Goal: Task Accomplishment & Management: Manage account settings

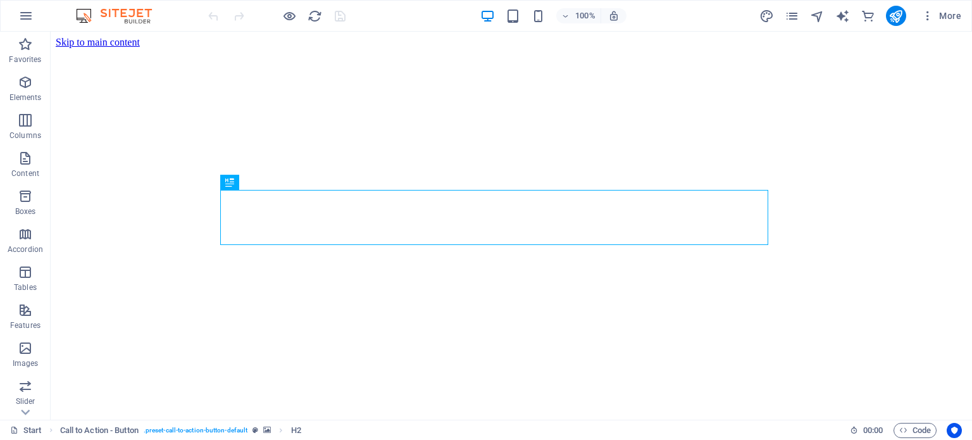
scroll to position [406, 0]
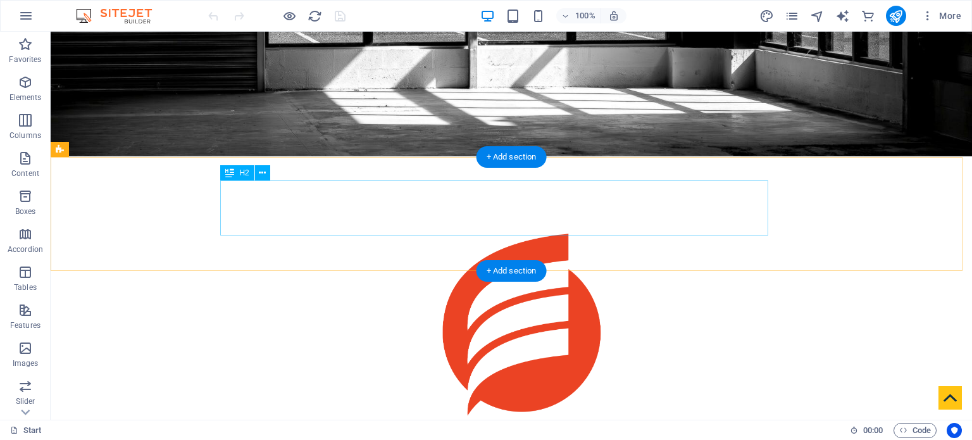
scroll to position [415, 0]
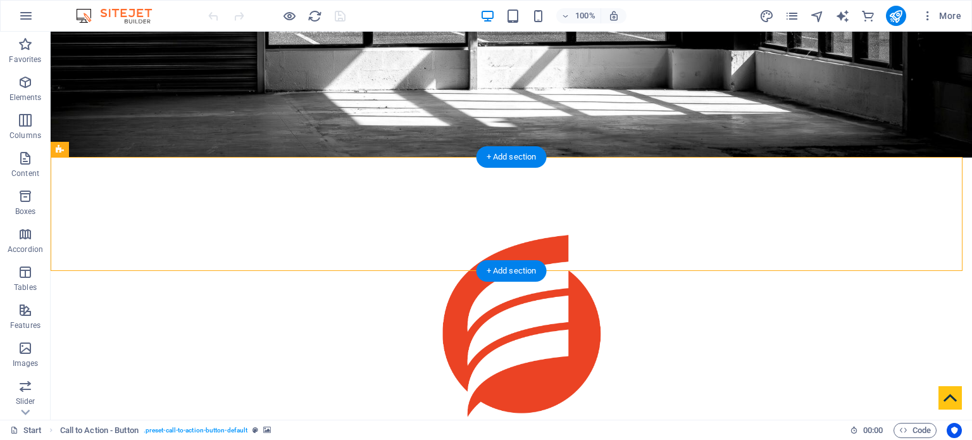
select select "px"
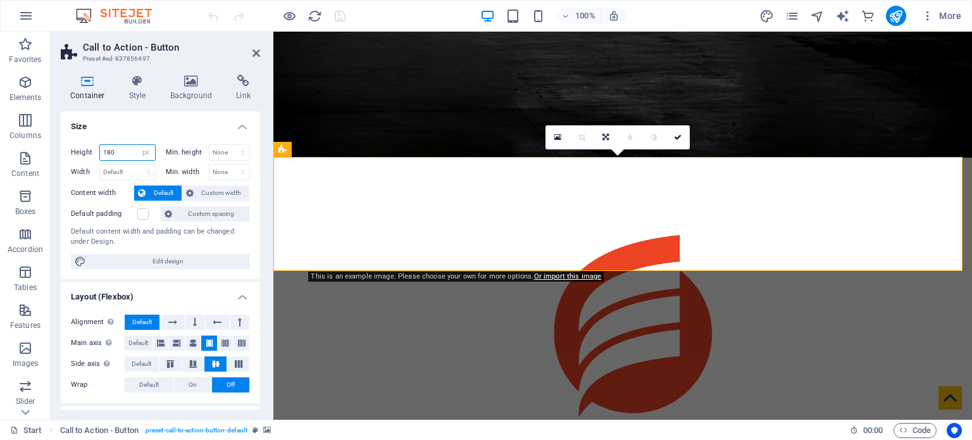
drag, startPoint x: 129, startPoint y: 151, endPoint x: 74, endPoint y: 151, distance: 55.1
click at [74, 151] on div "Height 180 Default px rem % vh vw" at bounding box center [113, 152] width 85 height 16
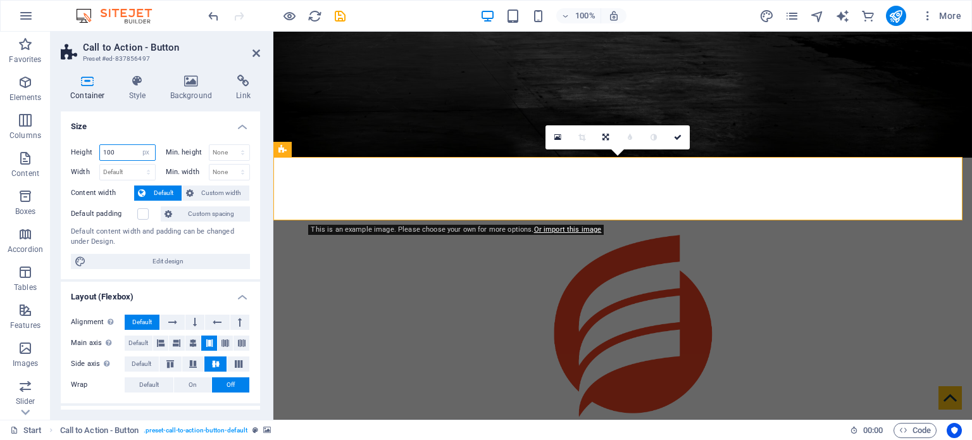
drag, startPoint x: 117, startPoint y: 151, endPoint x: 107, endPoint y: 149, distance: 10.4
click at [107, 149] on input "100" at bounding box center [127, 152] width 55 height 15
type input "120"
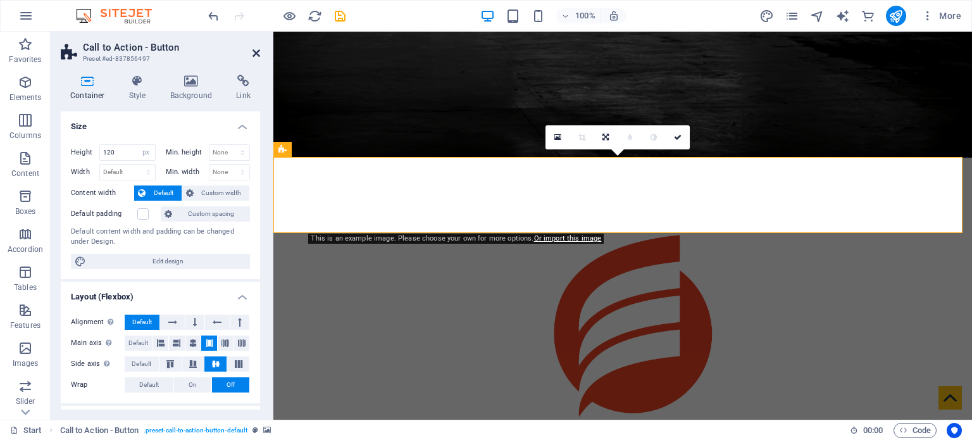
click at [255, 51] on icon at bounding box center [257, 53] width 8 height 10
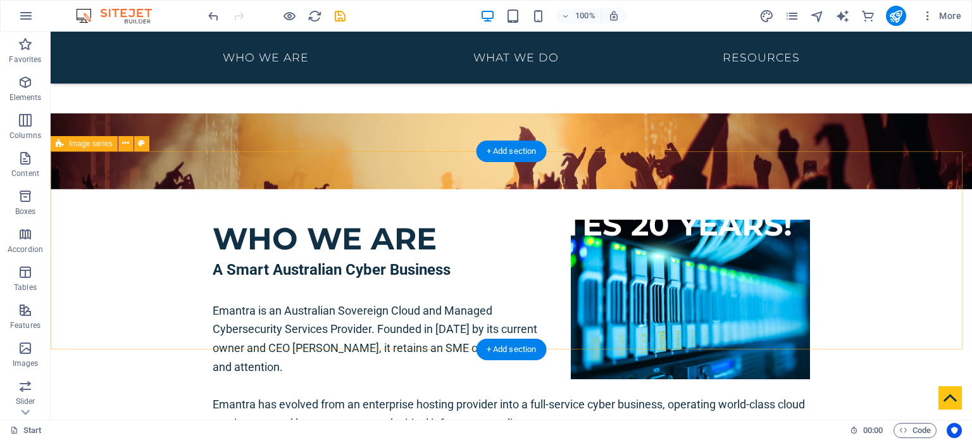
scroll to position [951, 0]
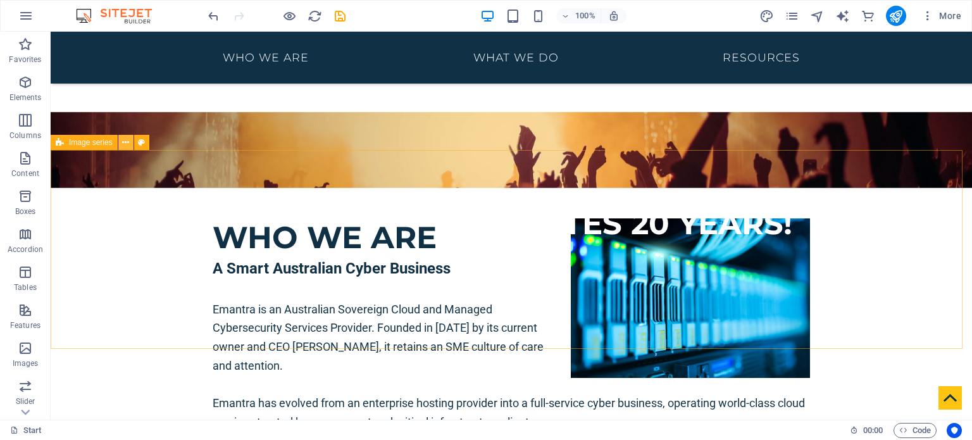
click at [128, 144] on icon at bounding box center [125, 142] width 7 height 13
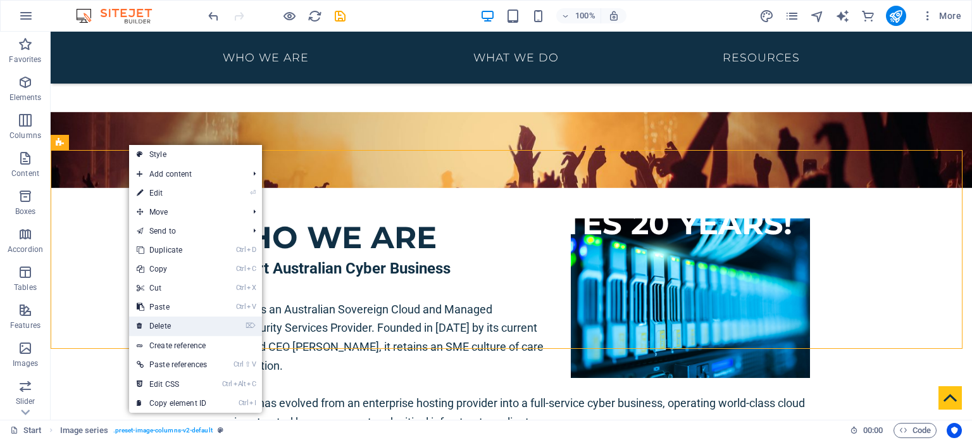
click at [192, 323] on link "⌦ Delete" at bounding box center [171, 326] width 85 height 19
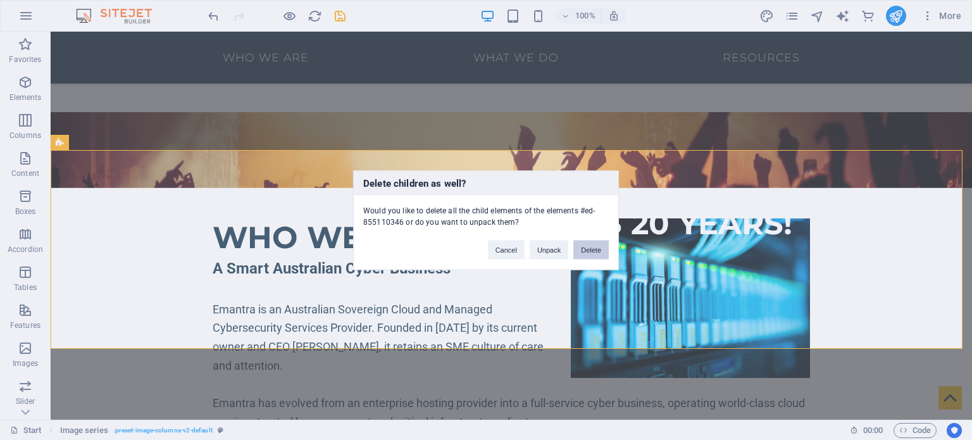
click at [583, 253] on button "Delete" at bounding box center [591, 249] width 35 height 19
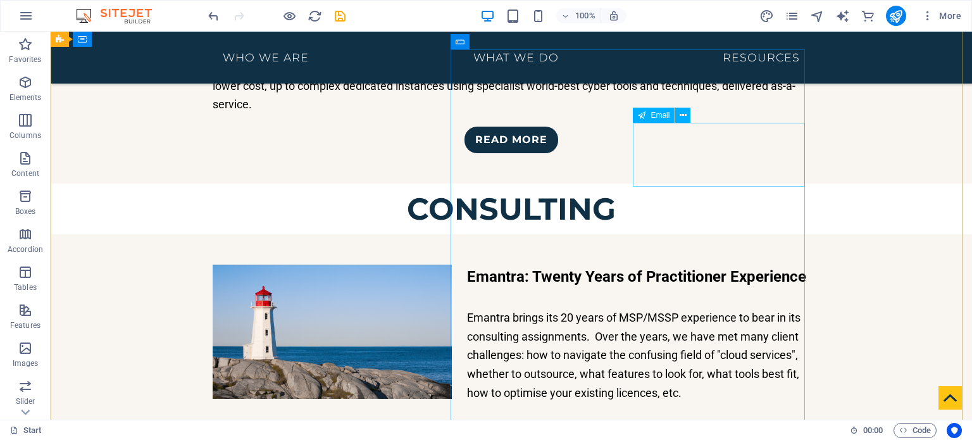
scroll to position [2783, 0]
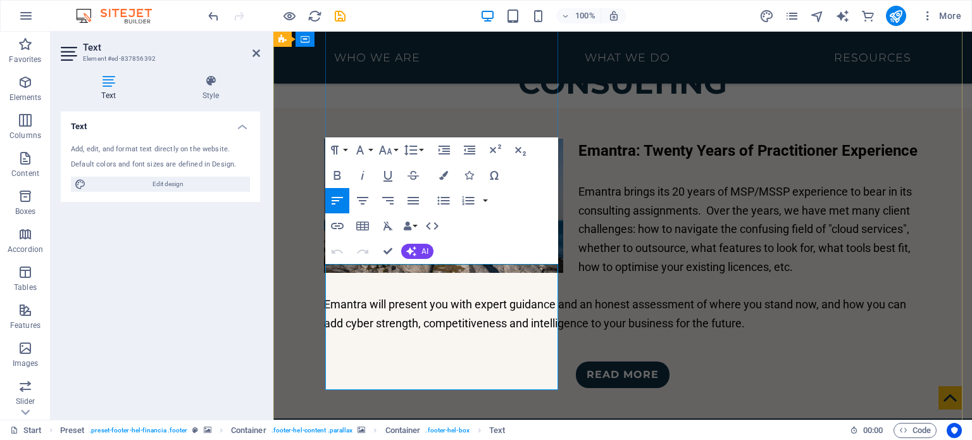
click at [356, 349] on icon "button" at bounding box center [353, 349] width 15 height 15
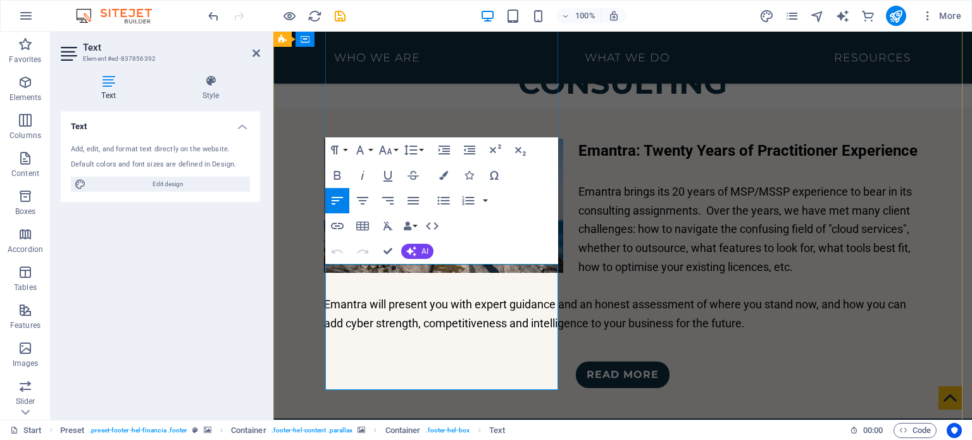
click at [412, 226] on icon "button" at bounding box center [407, 226] width 9 height 9
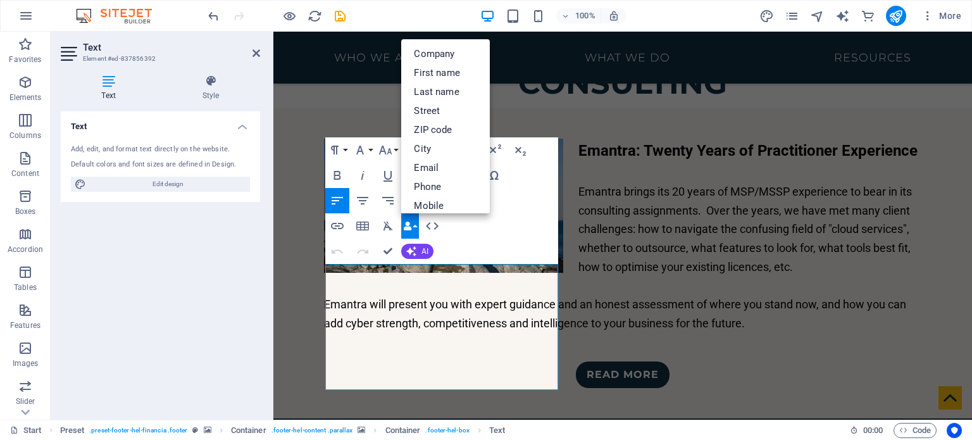
click at [412, 226] on icon "button" at bounding box center [407, 226] width 9 height 9
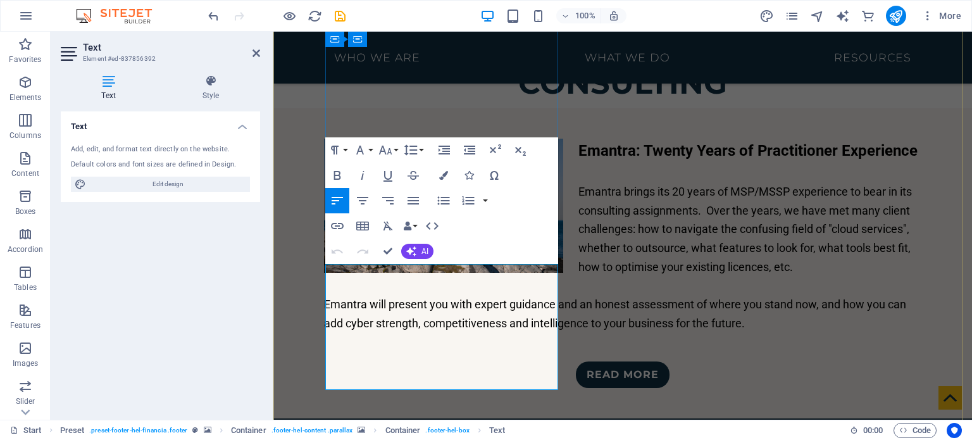
drag, startPoint x: 432, startPoint y: 382, endPoint x: 387, endPoint y: 382, distance: 44.9
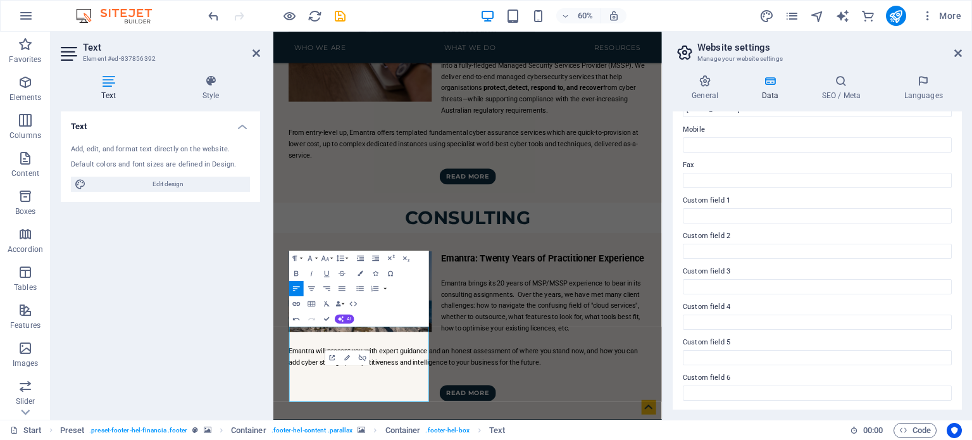
scroll to position [0, 0]
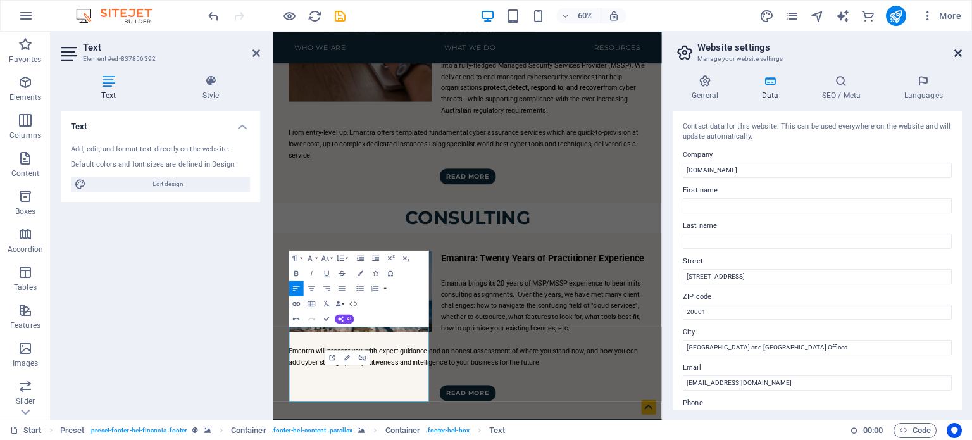
click at [958, 54] on icon at bounding box center [959, 53] width 8 height 10
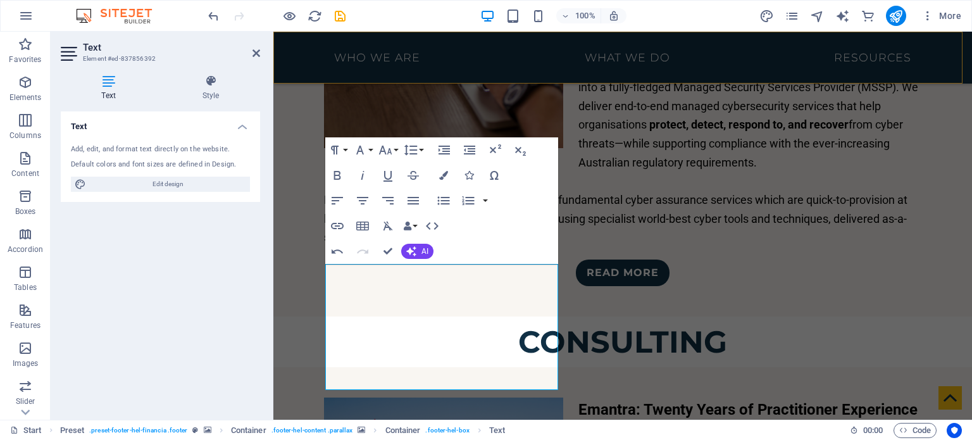
scroll to position [2783, 0]
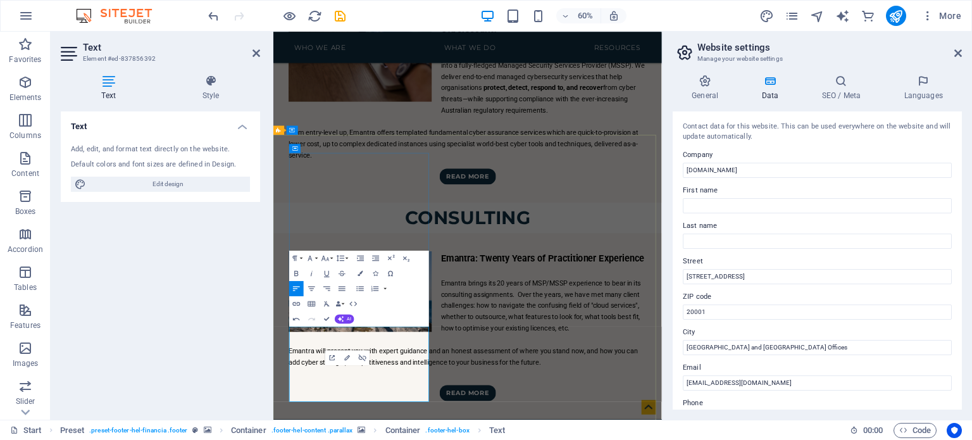
click at [712, 89] on h4 "General" at bounding box center [708, 88] width 70 height 27
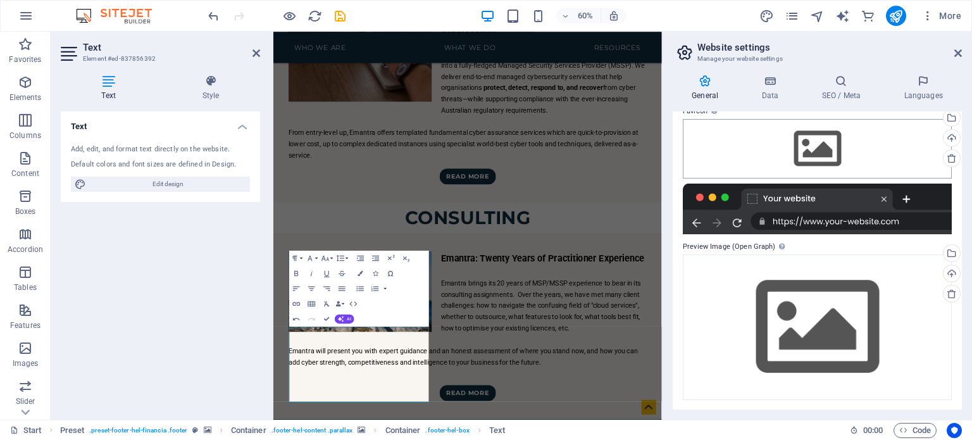
scroll to position [0, 0]
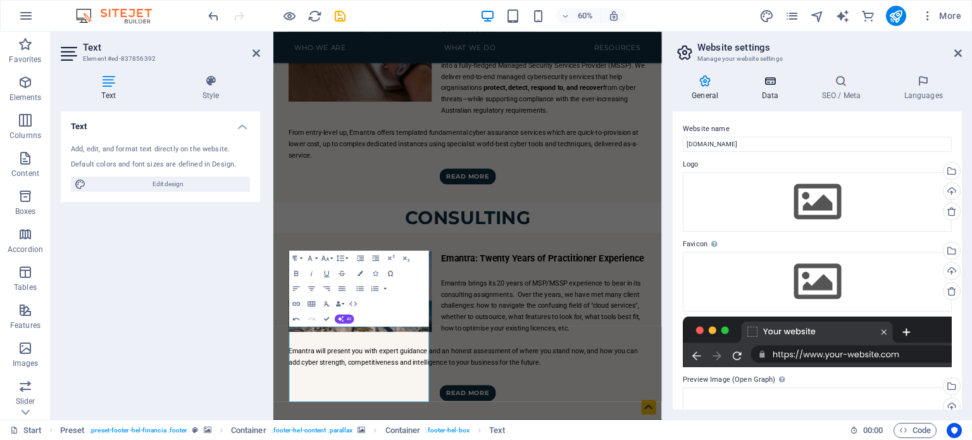
click at [795, 92] on h4 "Data" at bounding box center [773, 88] width 60 height 27
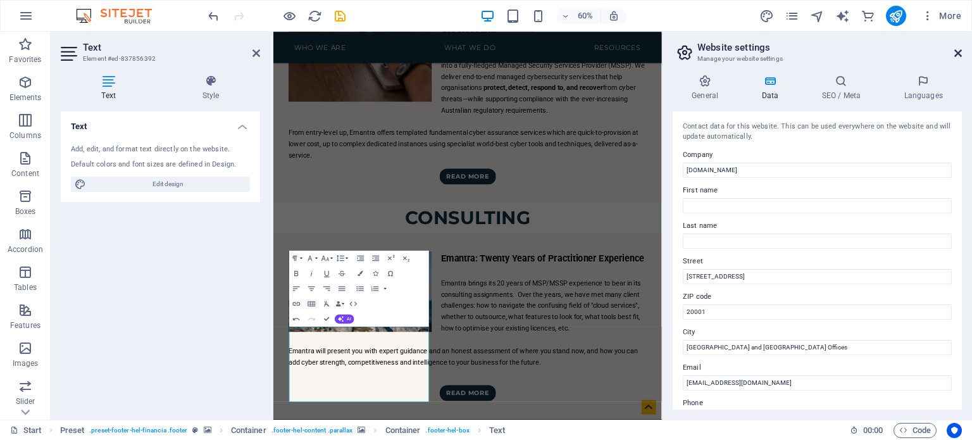
click at [955, 50] on icon at bounding box center [959, 53] width 8 height 10
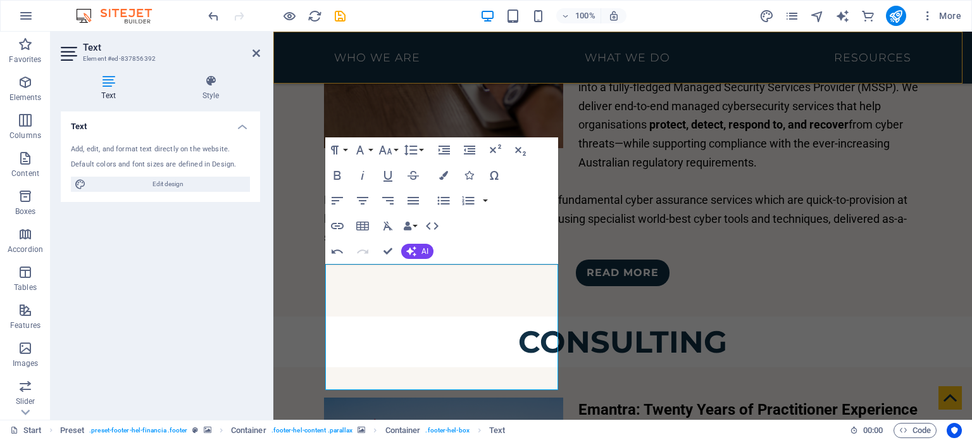
scroll to position [2783, 0]
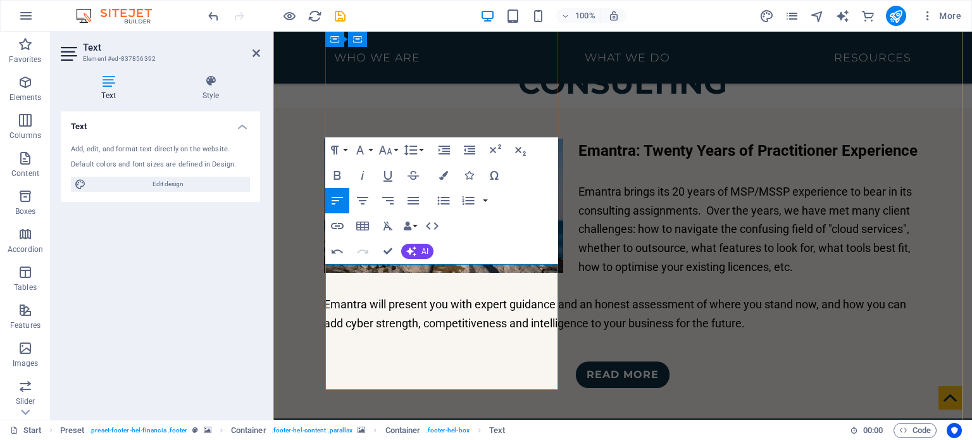
drag, startPoint x: 476, startPoint y: 336, endPoint x: 338, endPoint y: 341, distance: 138.1
click at [384, 303] on icon "button" at bounding box center [381, 306] width 15 height 15
drag, startPoint x: 475, startPoint y: 338, endPoint x: 337, endPoint y: 340, distance: 138.0
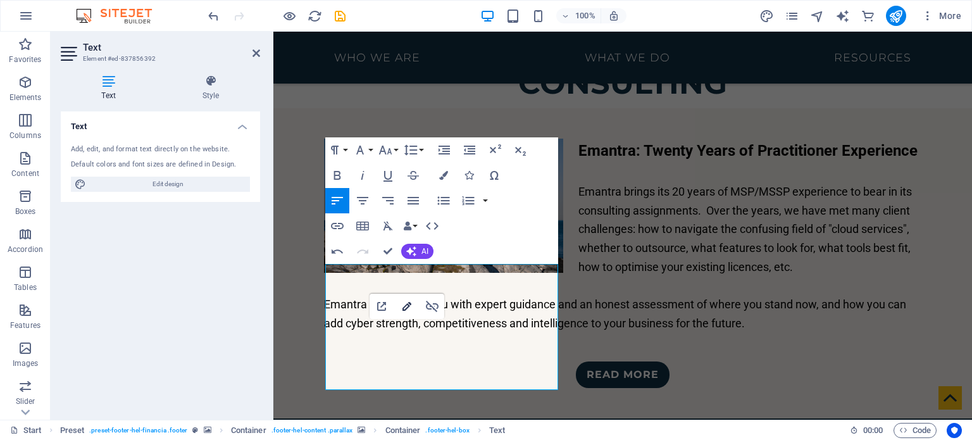
click at [408, 303] on icon "button" at bounding box center [407, 306] width 9 height 9
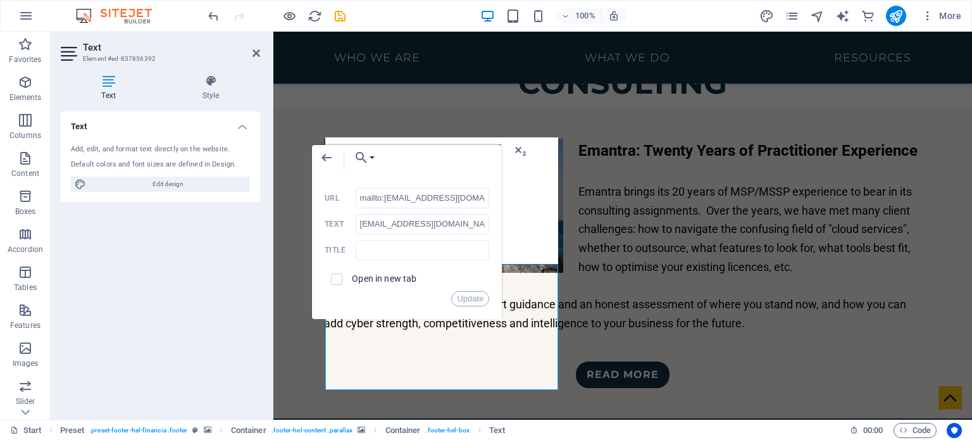
type input "mailto:contact@emantra.com.au`"
click at [395, 279] on label "Open in new tab" at bounding box center [384, 278] width 65 height 10
click at [465, 298] on button "Update" at bounding box center [470, 298] width 38 height 15
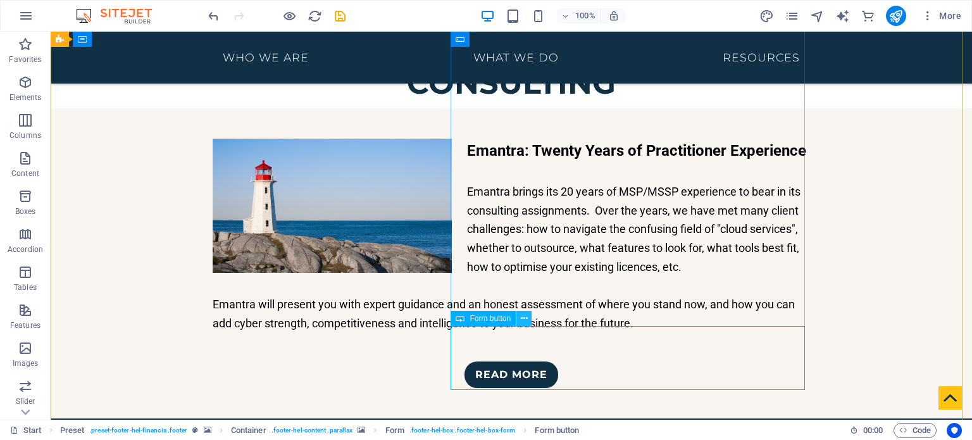
click at [522, 311] on button at bounding box center [524, 318] width 15 height 15
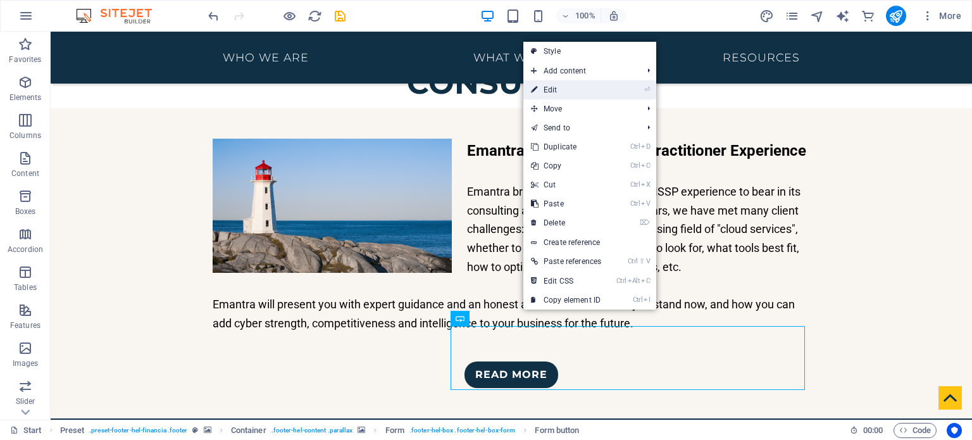
click at [590, 87] on link "⏎ Edit" at bounding box center [566, 89] width 85 height 19
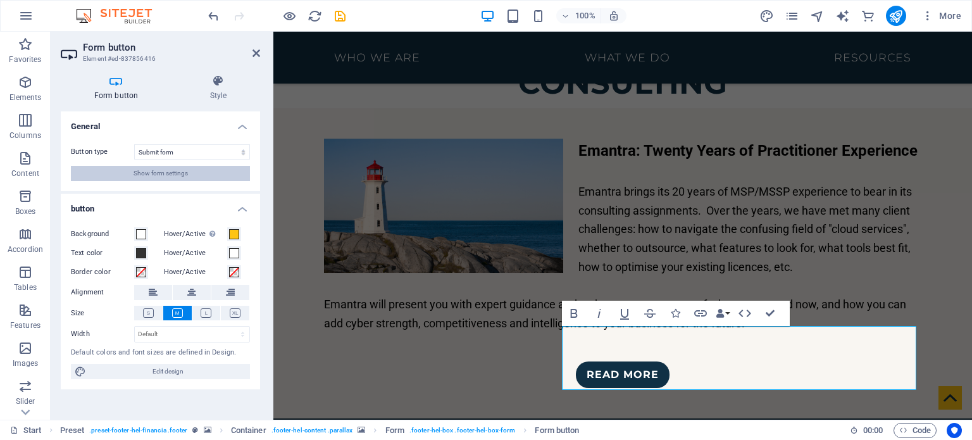
click at [184, 173] on span "Show form settings" at bounding box center [161, 173] width 54 height 15
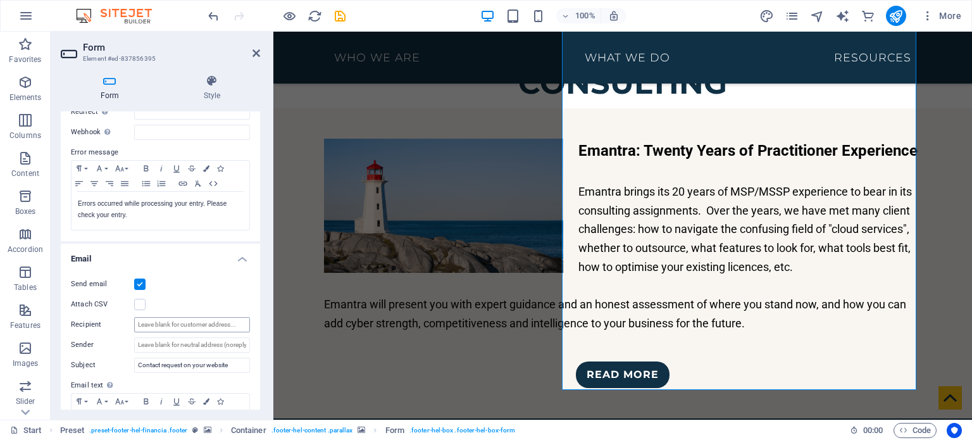
scroll to position [241, 0]
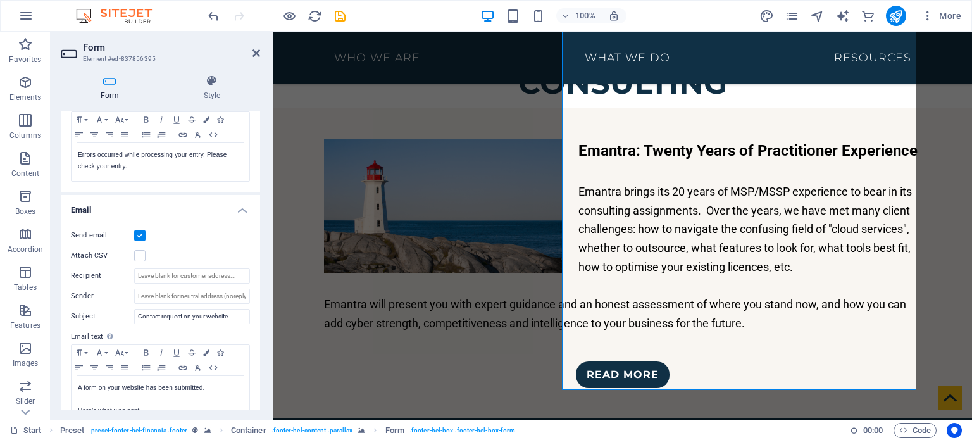
drag, startPoint x: 545, startPoint y: 289, endPoint x: 290, endPoint y: 256, distance: 257.3
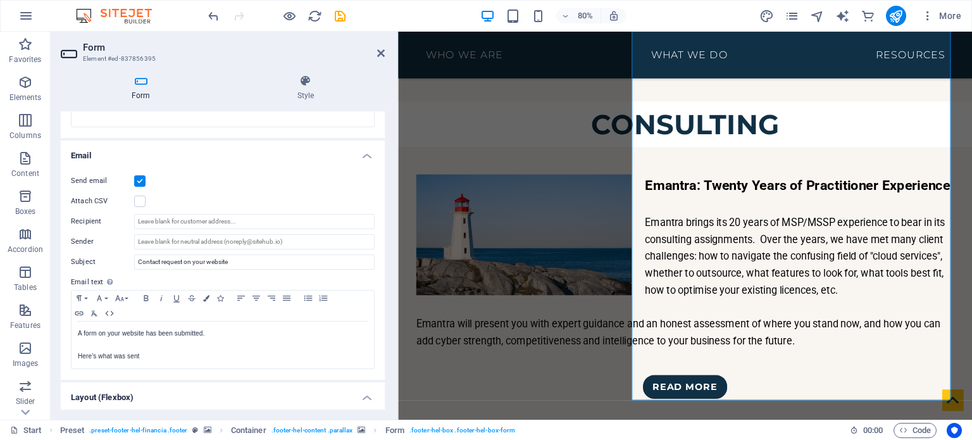
scroll to position [310, 0]
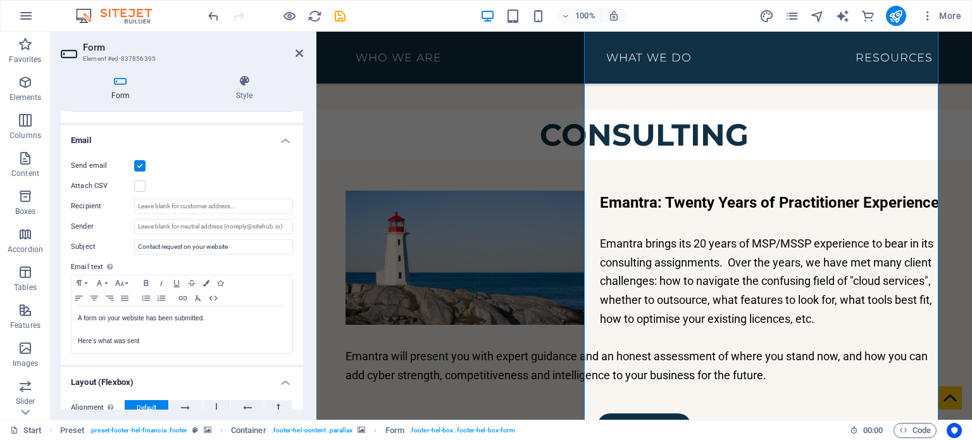
click at [318, 241] on div "Drag here to replace the existing content. Press “Ctrl” if you want to create a…" at bounding box center [645, 226] width 656 height 388
click at [229, 206] on input "Recipient" at bounding box center [213, 206] width 159 height 15
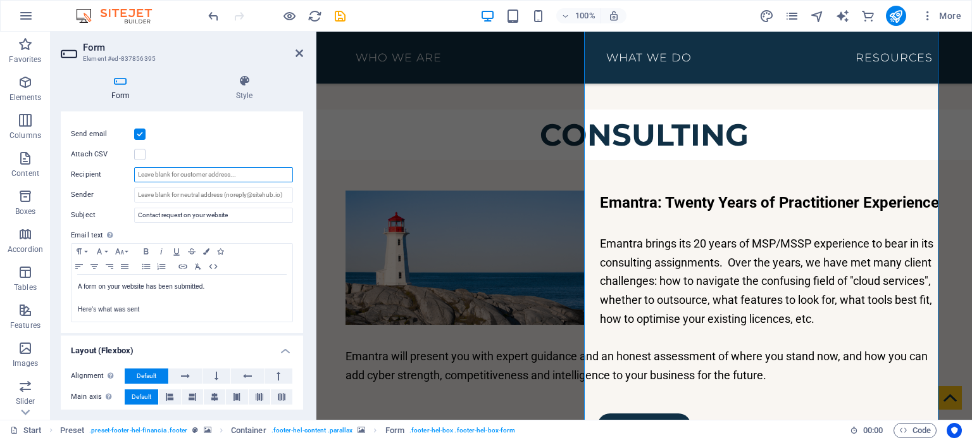
paste input "[EMAIL_ADDRESS][DOMAIN_NAME]"
type input "[EMAIL_ADDRESS][DOMAIN_NAME]"
click at [241, 141] on div "Send email Attach CSV Recipient contact@emantra.com.au Sender Subject Contact r…" at bounding box center [182, 224] width 242 height 216
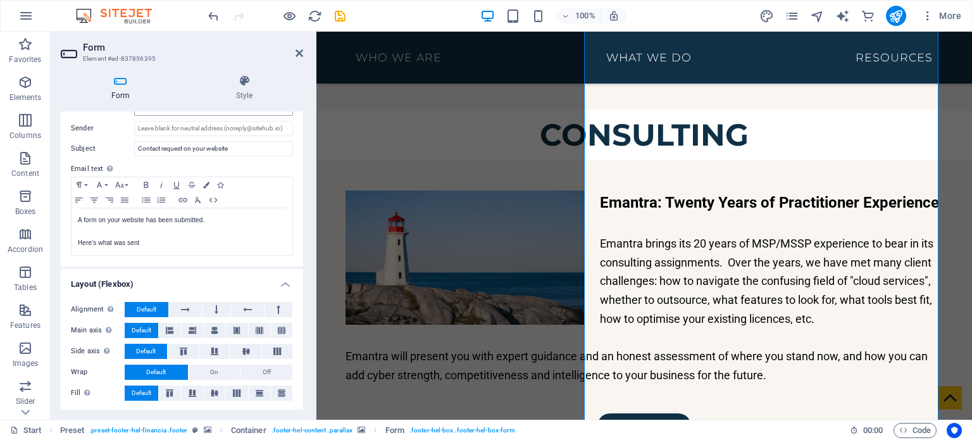
scroll to position [0, 0]
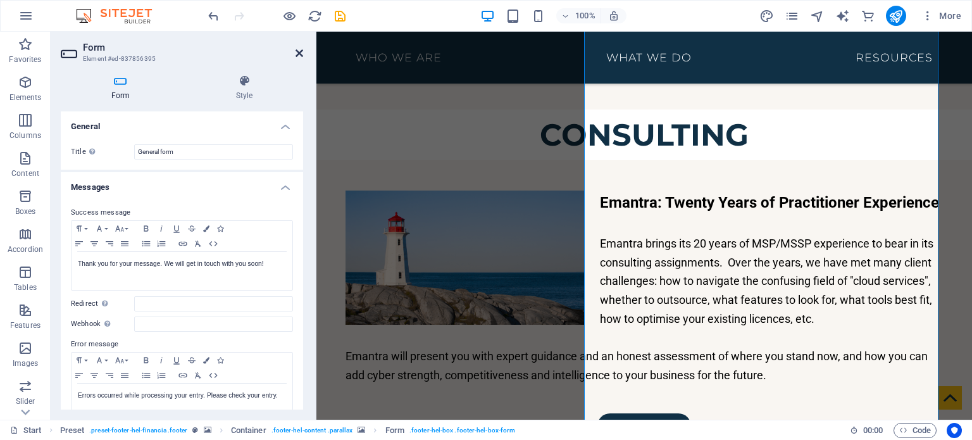
click at [299, 51] on icon at bounding box center [300, 53] width 8 height 10
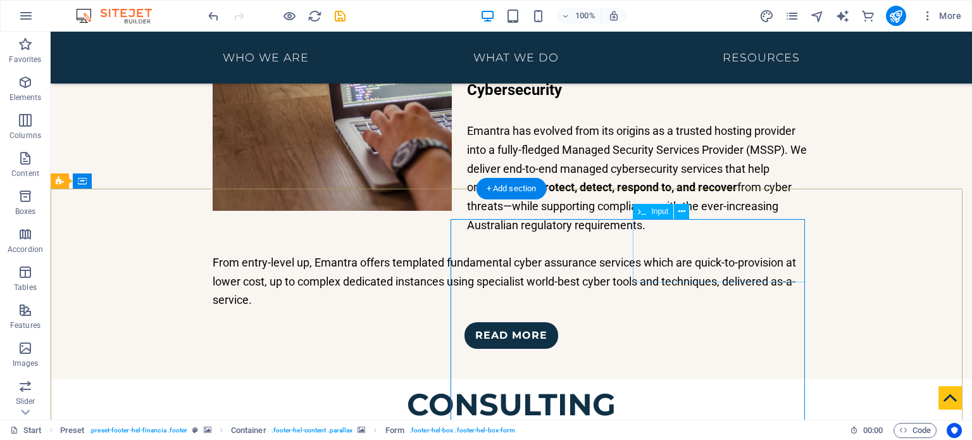
scroll to position [2642, 0]
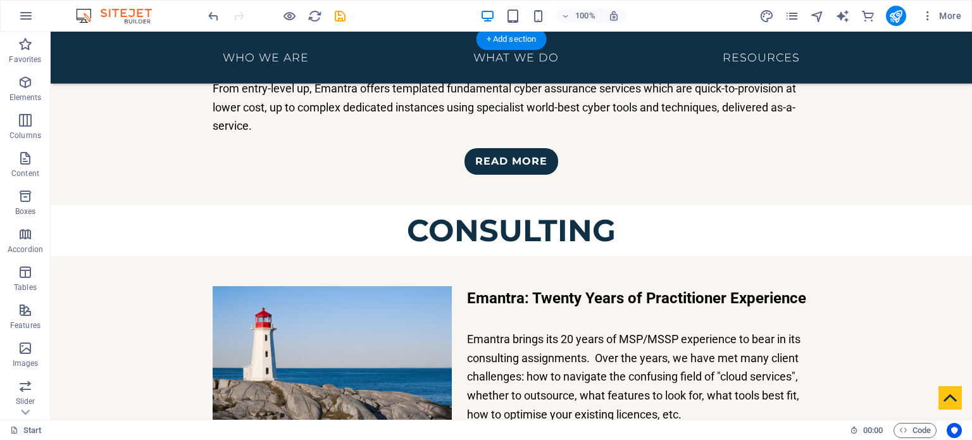
scroll to position [2783, 0]
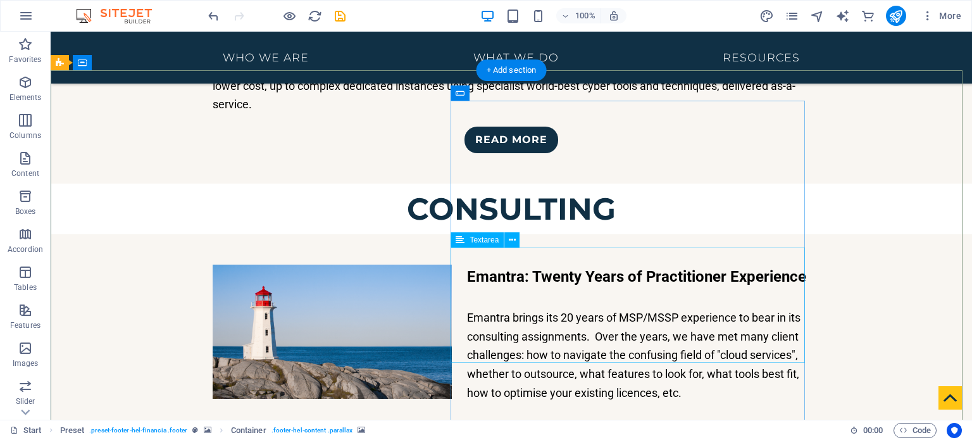
scroll to position [2783, 0]
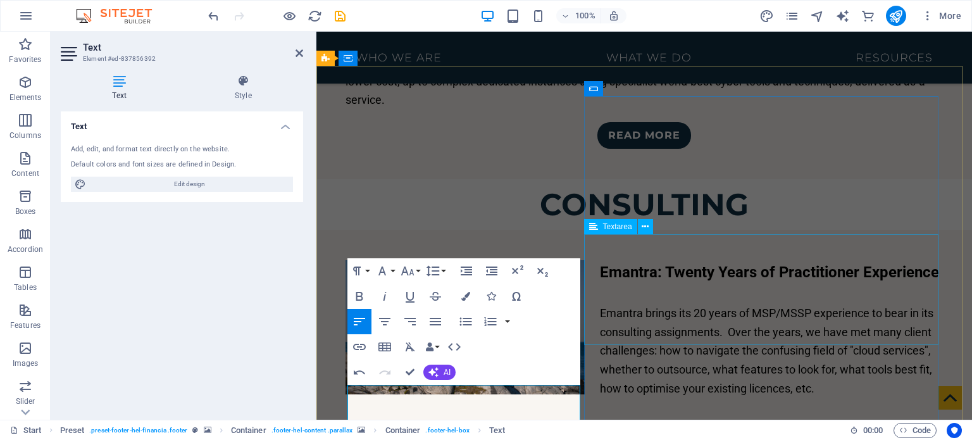
scroll to position [2761, 0]
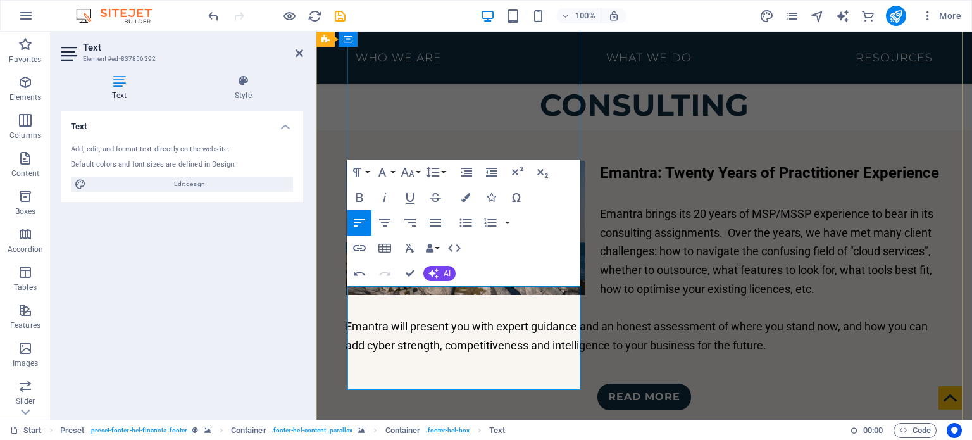
drag, startPoint x: 423, startPoint y: 378, endPoint x: 359, endPoint y: 379, distance: 63.9
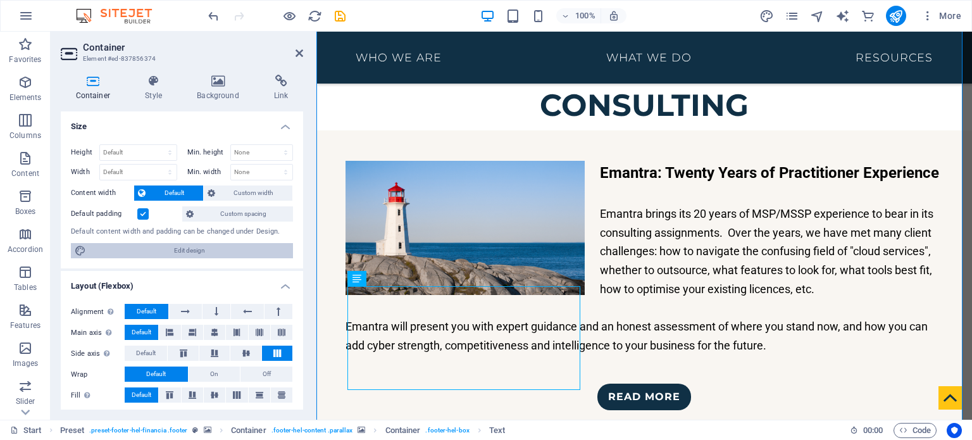
scroll to position [170, 0]
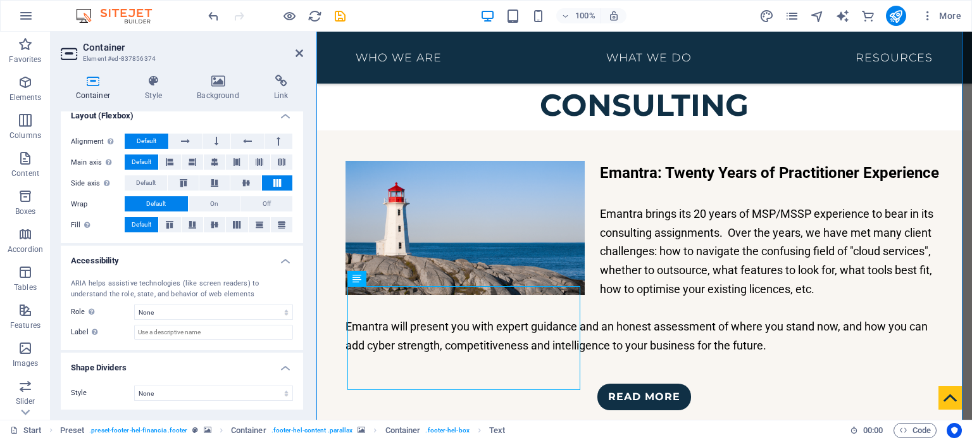
click at [149, 72] on div "Container Style Background Link Size Height Default px rem % vh vw Min. height …" at bounding box center [182, 242] width 263 height 355
click at [152, 85] on icon at bounding box center [153, 81] width 47 height 13
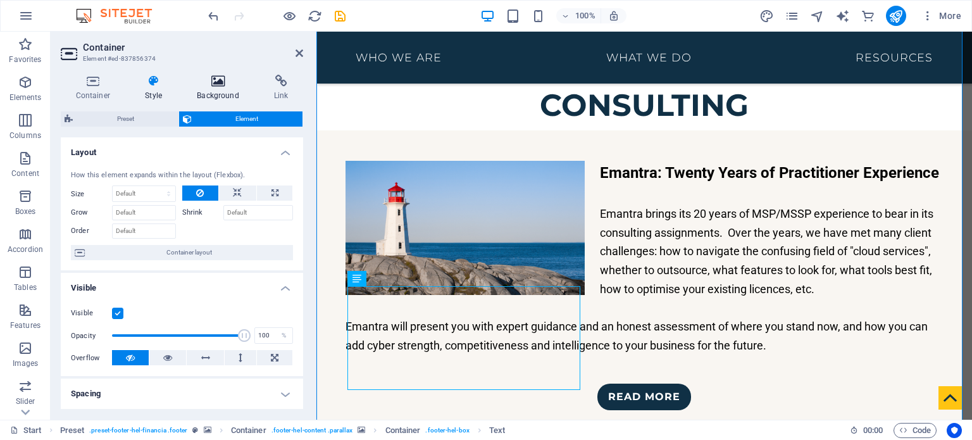
click at [246, 83] on icon at bounding box center [218, 81] width 72 height 13
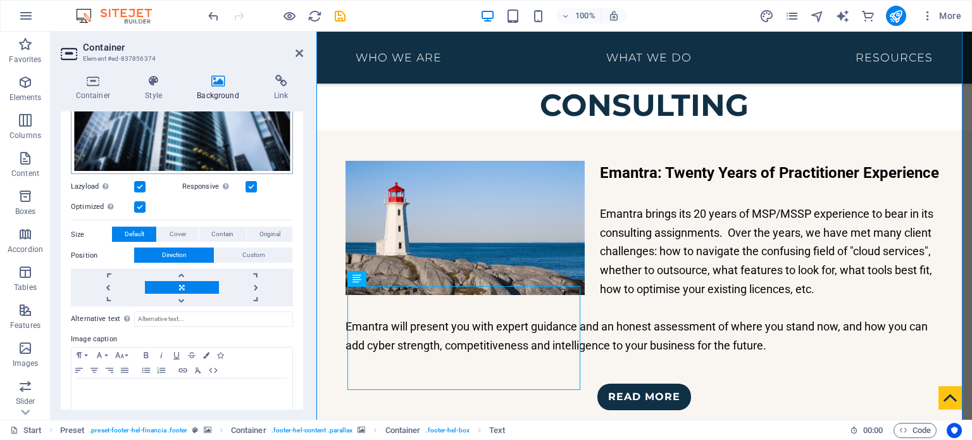
scroll to position [256, 0]
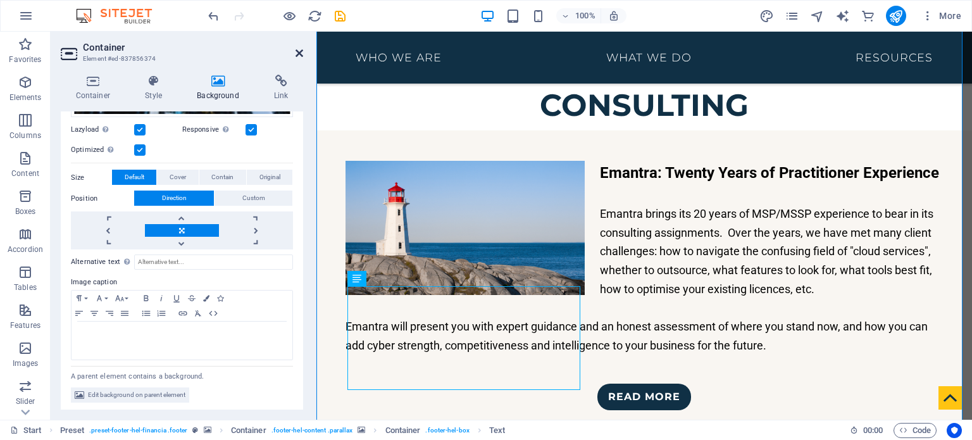
click at [297, 51] on icon at bounding box center [300, 53] width 8 height 10
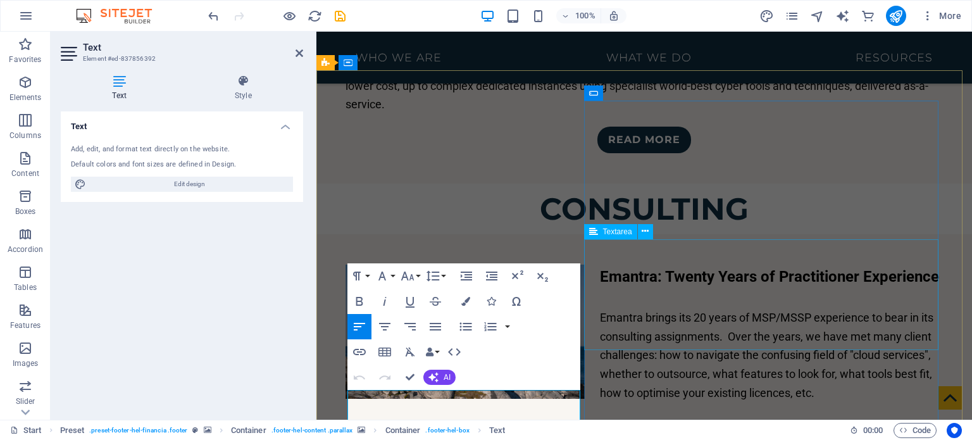
scroll to position [2761, 0]
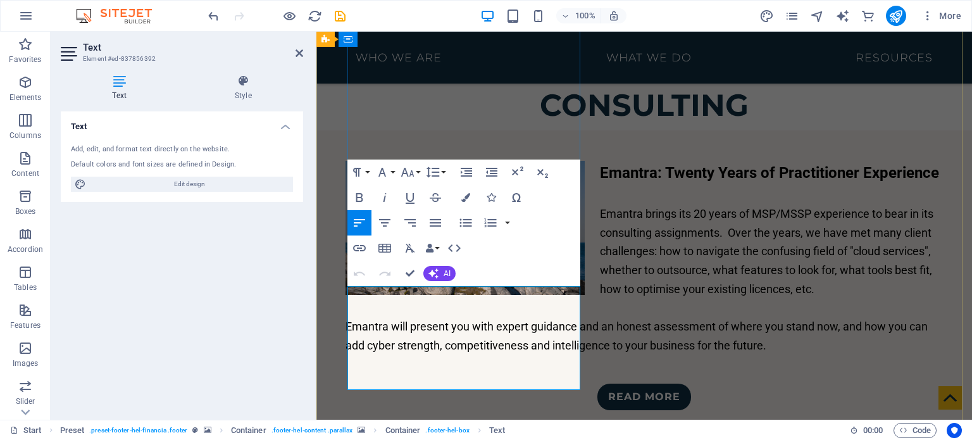
drag, startPoint x: 534, startPoint y: 360, endPoint x: 347, endPoint y: 361, distance: 187.4
drag, startPoint x: 360, startPoint y: 337, endPoint x: 348, endPoint y: 338, distance: 12.1
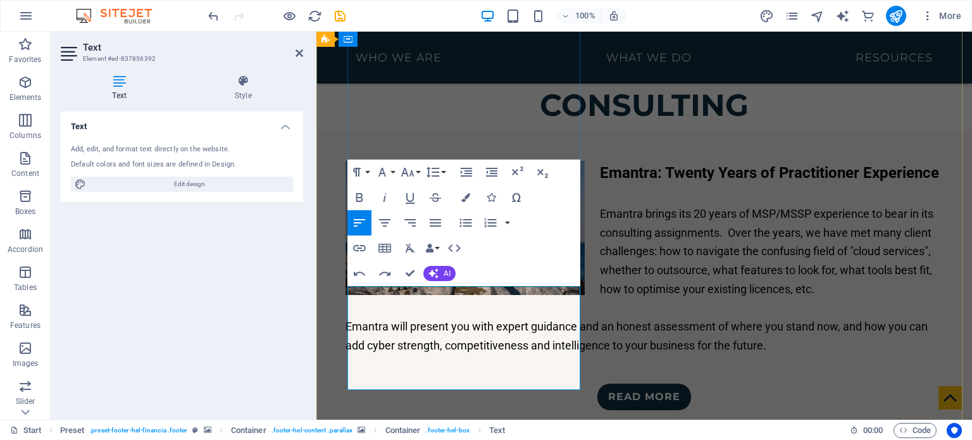
drag, startPoint x: 498, startPoint y: 382, endPoint x: 367, endPoint y: 384, distance: 130.4
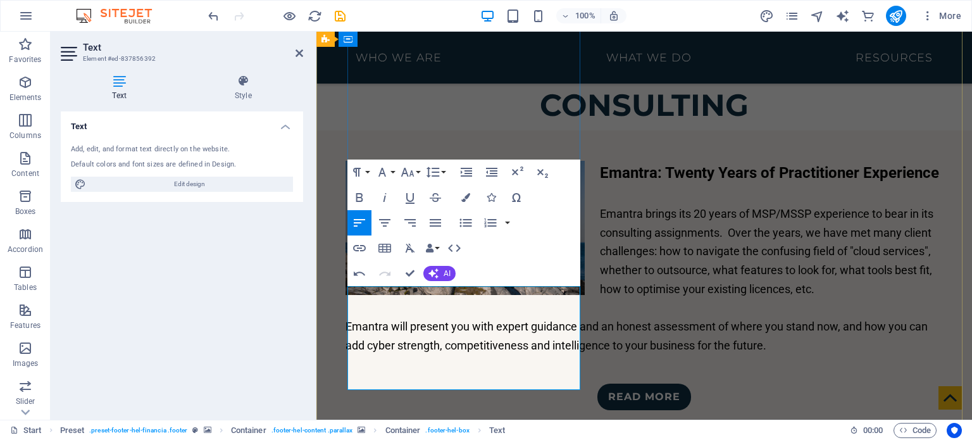
click at [363, 348] on icon "button" at bounding box center [363, 350] width 9 height 9
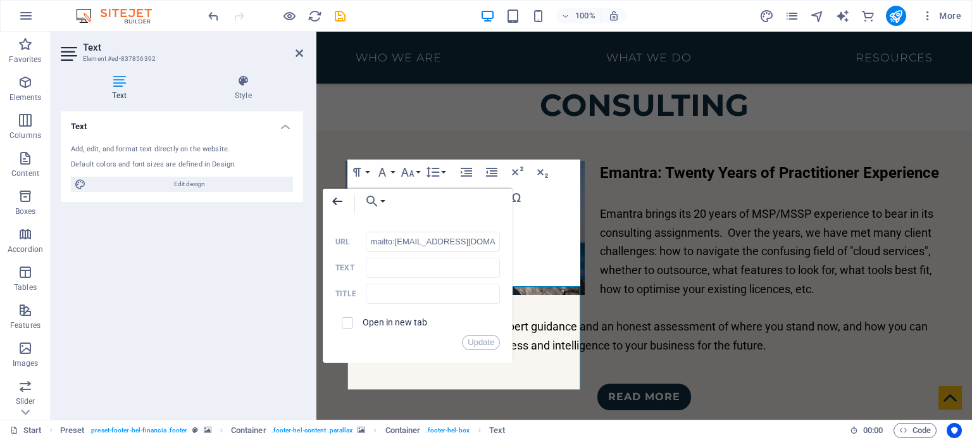
click at [346, 203] on button "Back" at bounding box center [337, 201] width 29 height 25
click at [335, 198] on icon "button" at bounding box center [337, 202] width 10 height 8
click at [334, 199] on icon "button" at bounding box center [337, 202] width 10 height 8
click at [513, 363] on div "Back Choose Link Start Sovereign Hosting Cybersecurity Consulting Legal Notice …" at bounding box center [418, 276] width 190 height 174
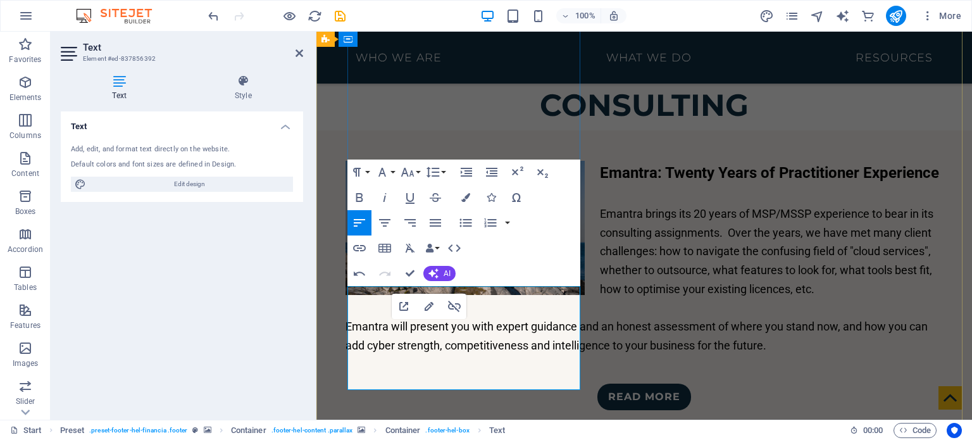
drag, startPoint x: 360, startPoint y: 381, endPoint x: 346, endPoint y: 382, distance: 13.3
click at [438, 247] on button "Data Bindings" at bounding box center [432, 247] width 18 height 25
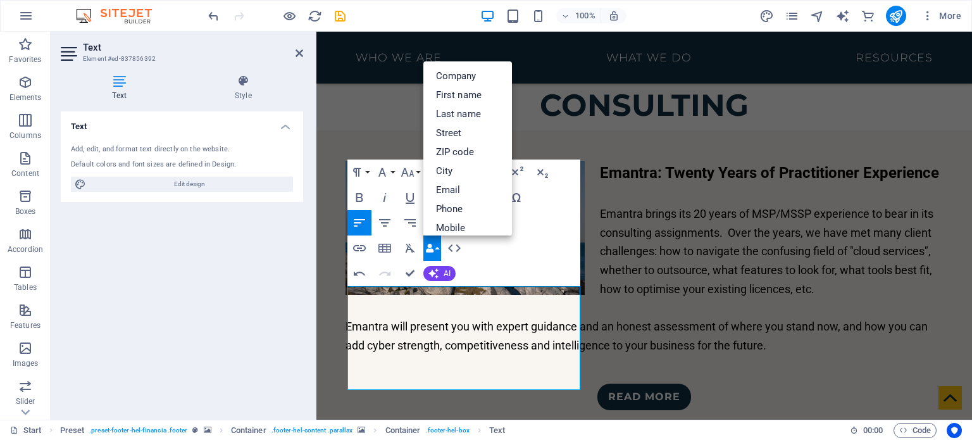
click at [438, 246] on button "Data Bindings" at bounding box center [432, 247] width 18 height 25
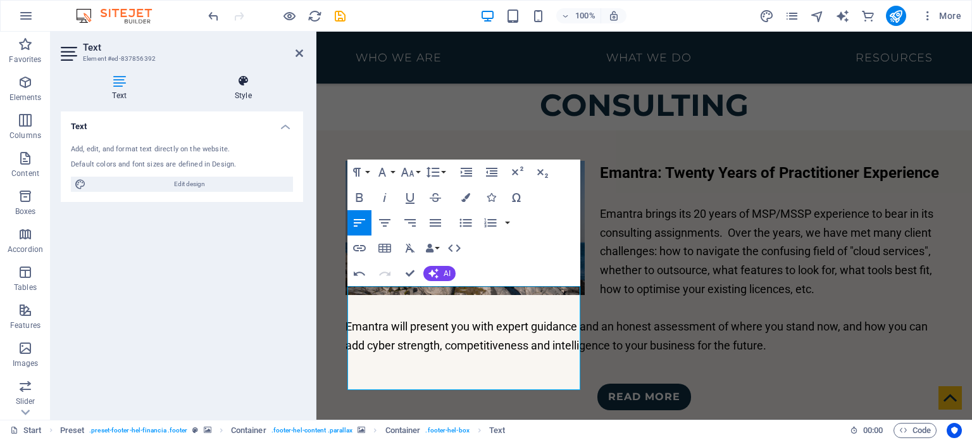
click at [243, 91] on h4 "Style" at bounding box center [244, 88] width 120 height 27
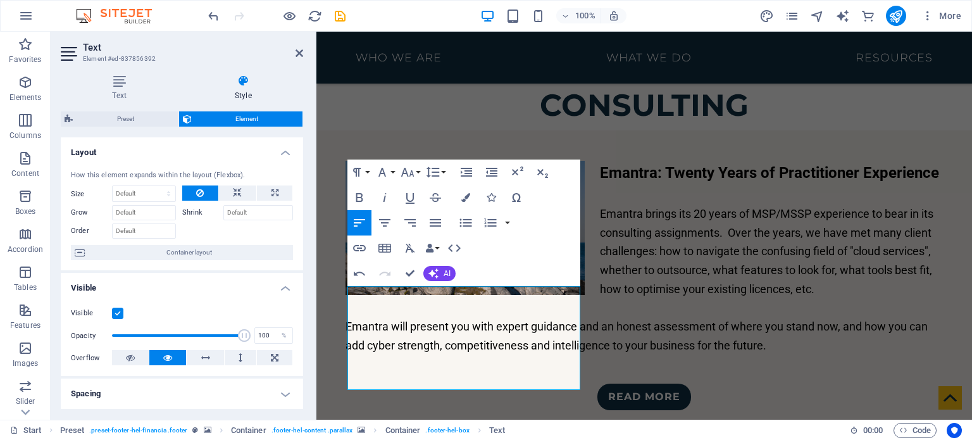
scroll to position [262, 0]
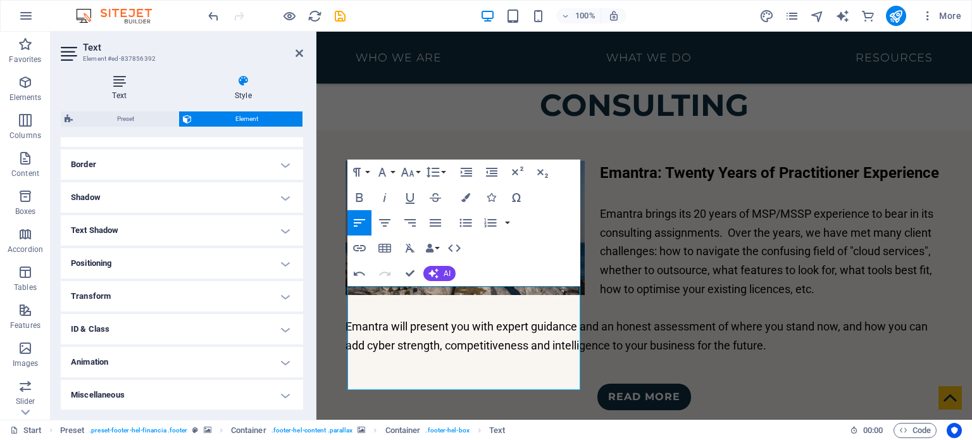
click at [118, 78] on icon at bounding box center [120, 81] width 118 height 13
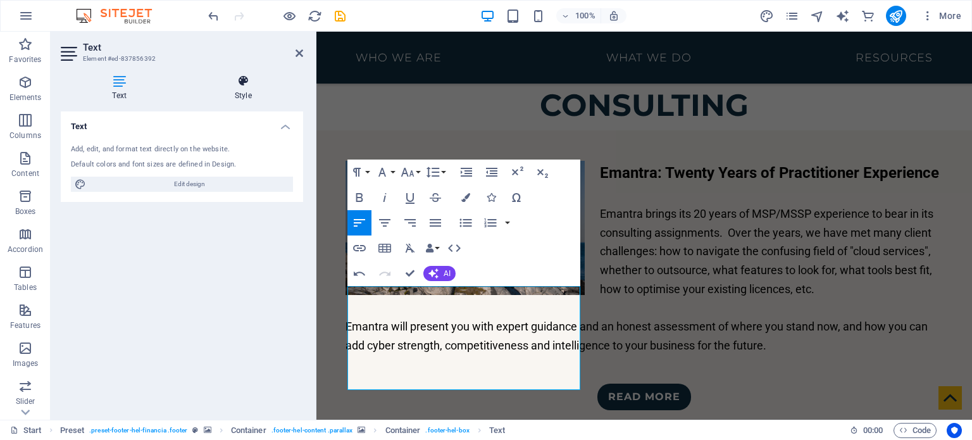
click at [229, 78] on icon at bounding box center [244, 81] width 120 height 13
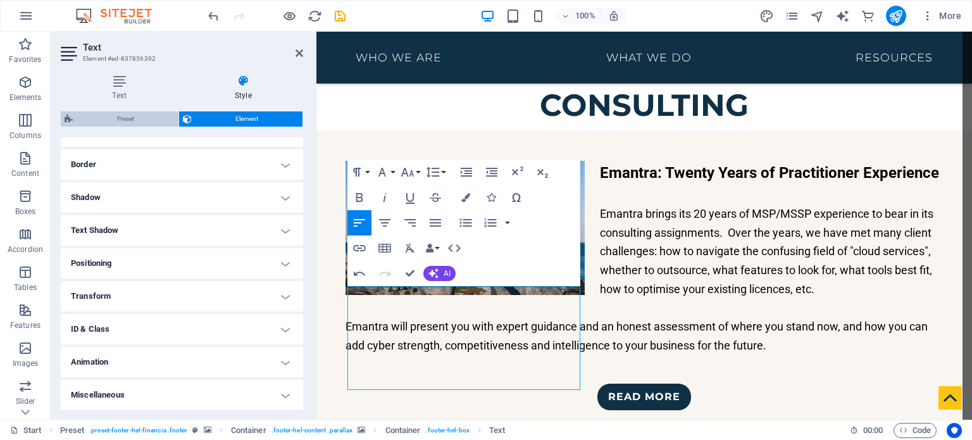
click at [144, 113] on span "Preset" at bounding box center [126, 118] width 98 height 15
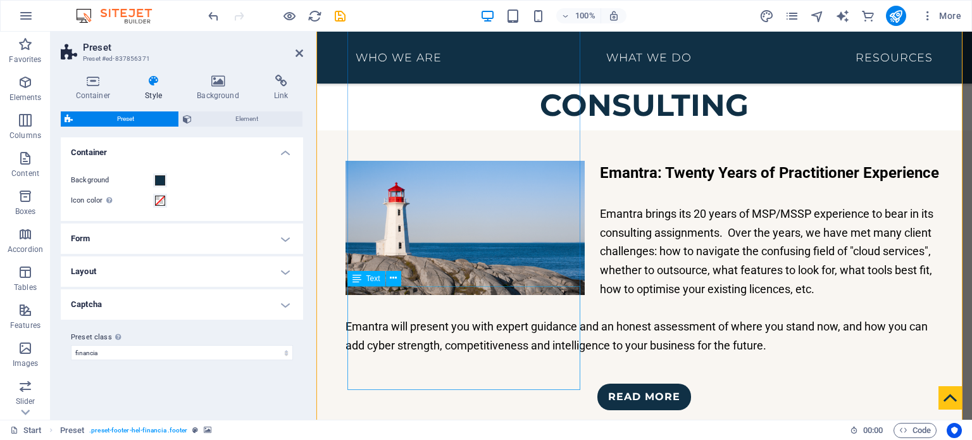
click at [298, 54] on icon at bounding box center [300, 53] width 8 height 10
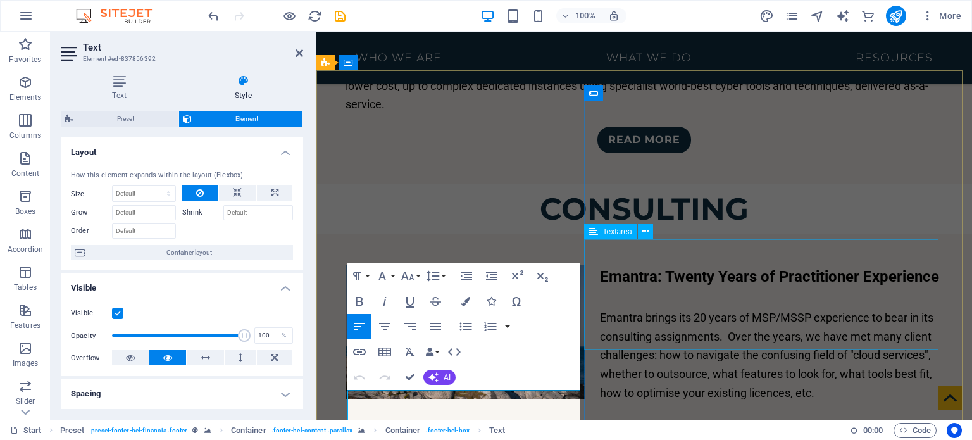
scroll to position [2761, 0]
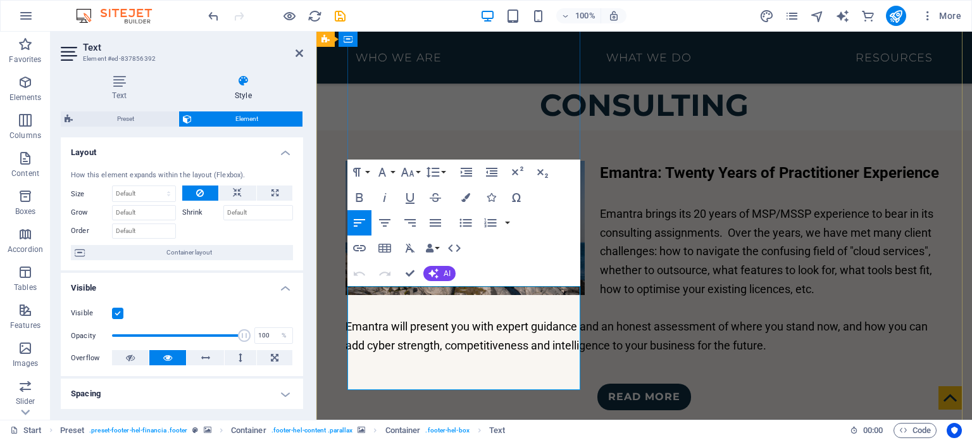
drag, startPoint x: 407, startPoint y: 377, endPoint x: 360, endPoint y: 379, distance: 46.9
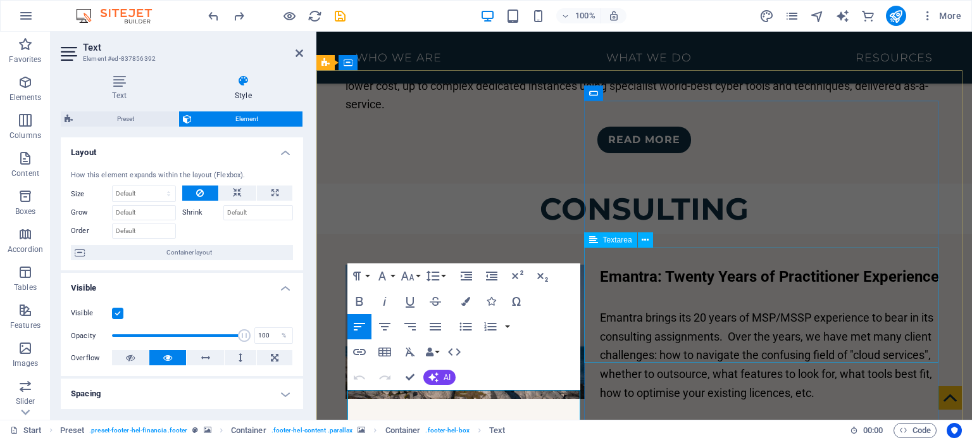
scroll to position [2783, 0]
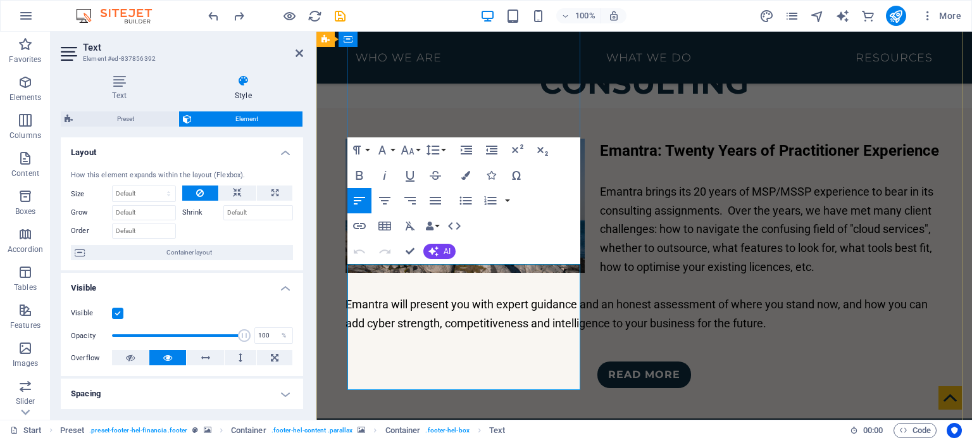
copy icon
click at [384, 349] on icon "button" at bounding box center [385, 349] width 9 height 9
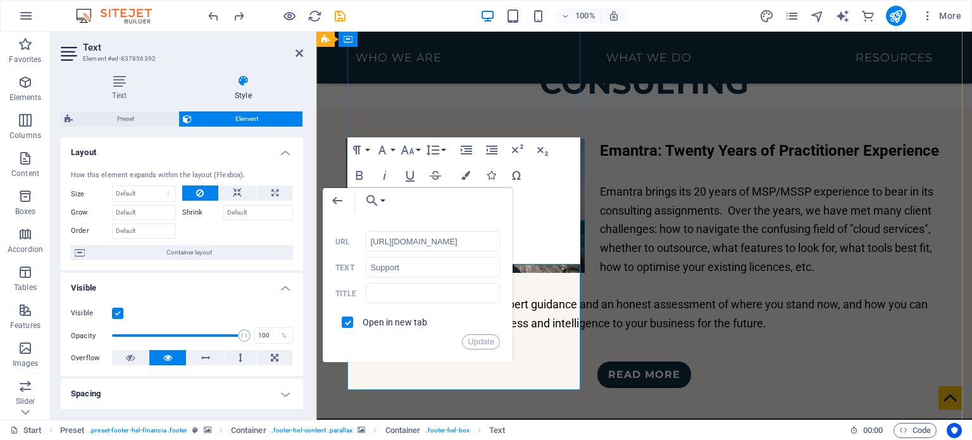
scroll to position [0, 89]
click at [439, 244] on input "https://emantra.atlassian.net/servicedesk/customer/portal/2" at bounding box center [433, 241] width 134 height 20
click at [341, 207] on icon "button" at bounding box center [337, 200] width 15 height 15
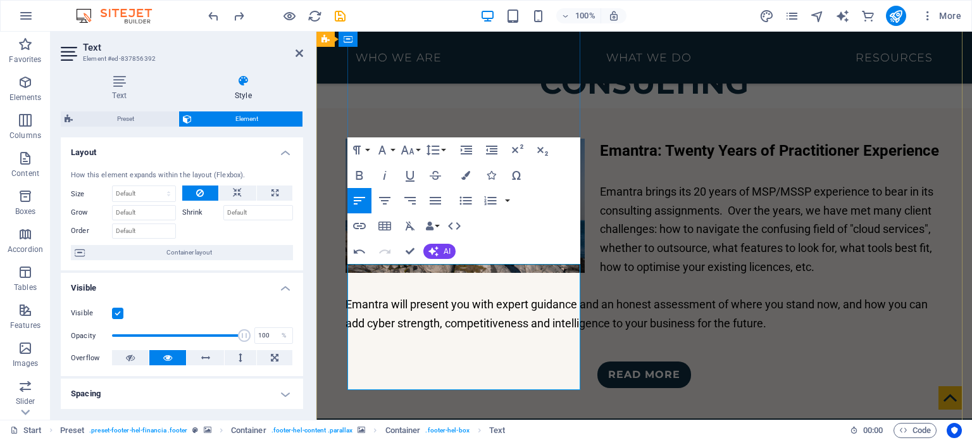
click at [298, 49] on icon at bounding box center [300, 53] width 8 height 10
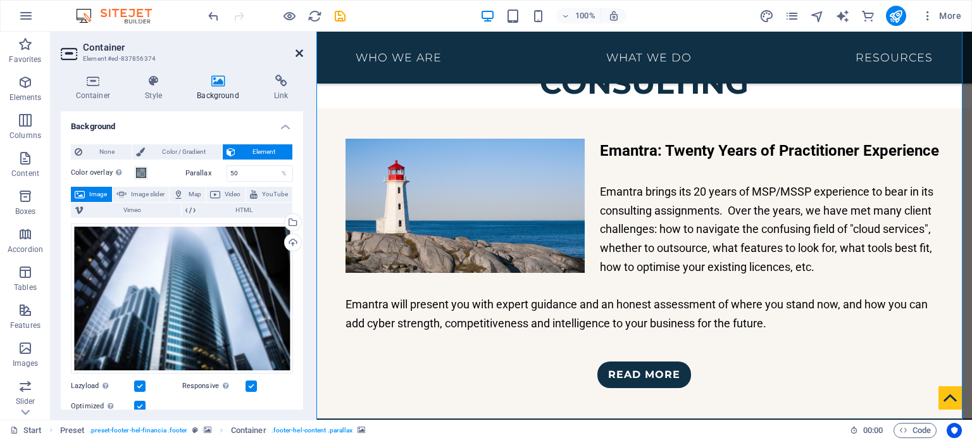
click at [297, 54] on icon at bounding box center [300, 53] width 8 height 10
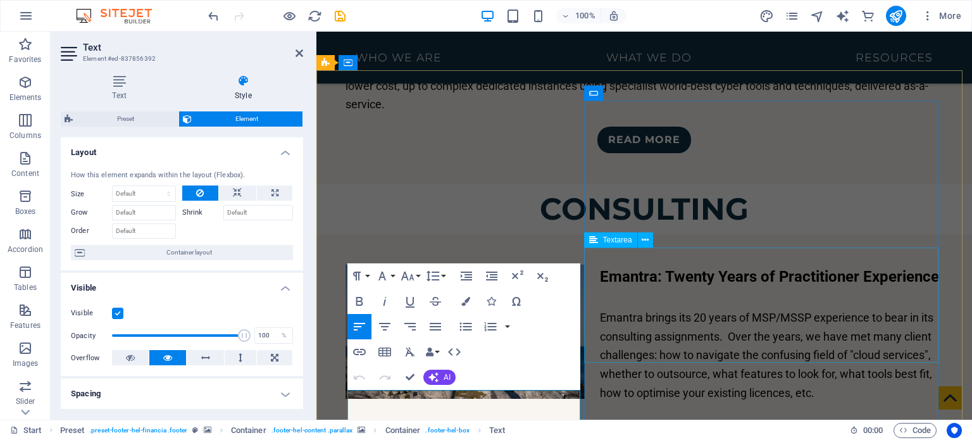
scroll to position [2783, 0]
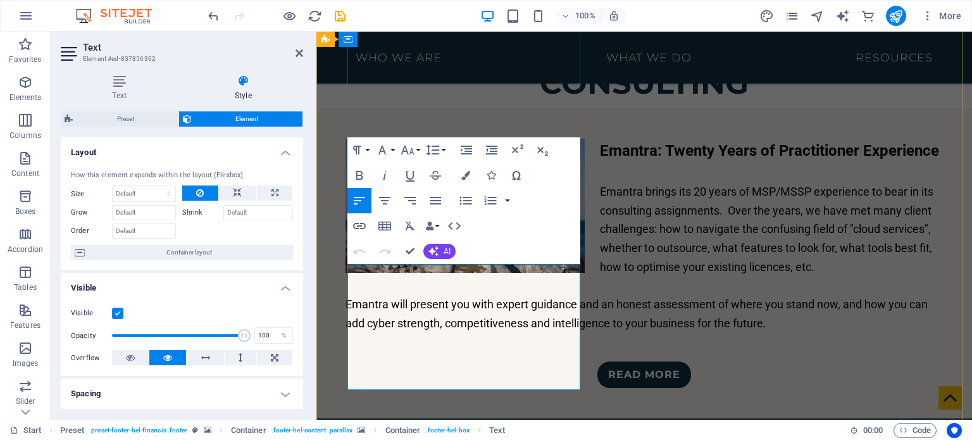
copy link
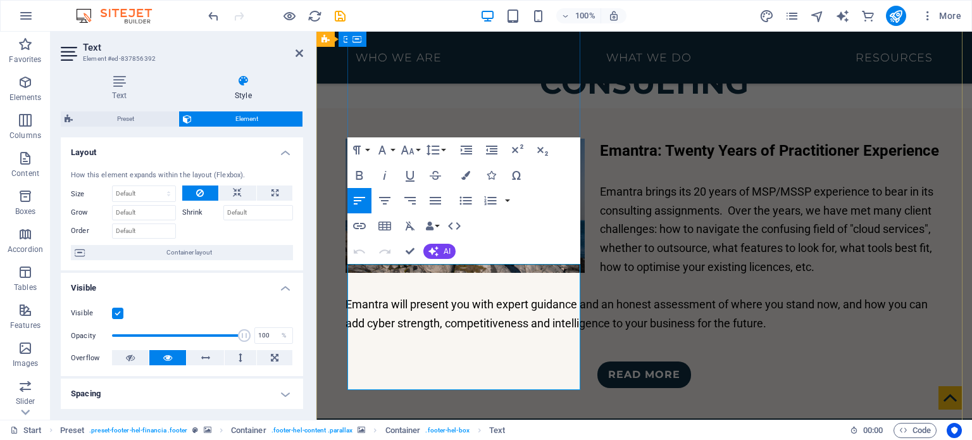
drag, startPoint x: 411, startPoint y: 380, endPoint x: 363, endPoint y: 381, distance: 47.5
click at [291, 52] on h2 "Text" at bounding box center [193, 47] width 220 height 11
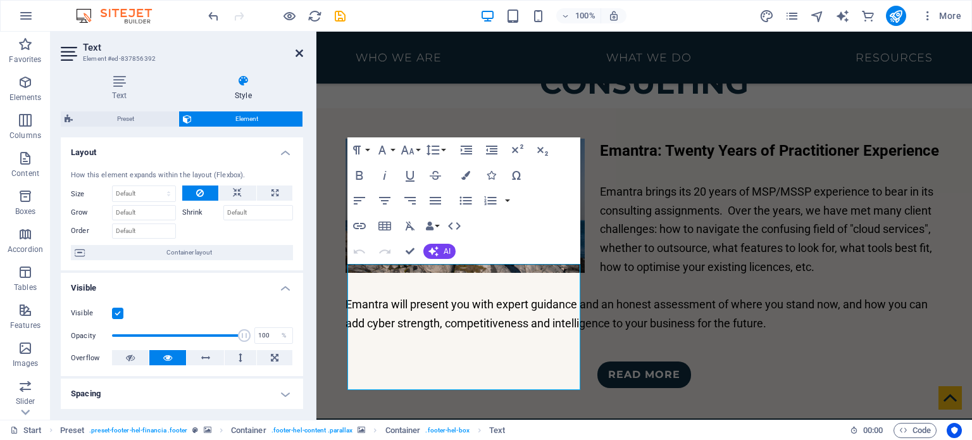
click at [296, 52] on icon at bounding box center [300, 53] width 8 height 10
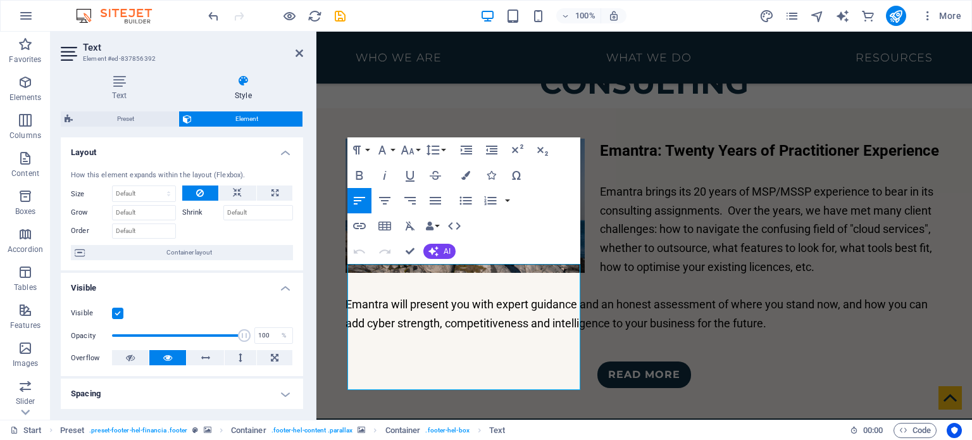
click at [223, 16] on div at bounding box center [277, 16] width 142 height 20
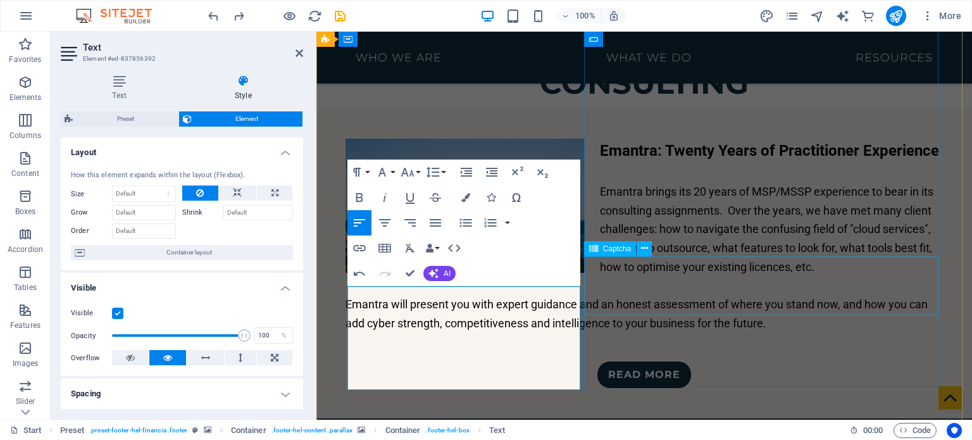
scroll to position [2761, 0]
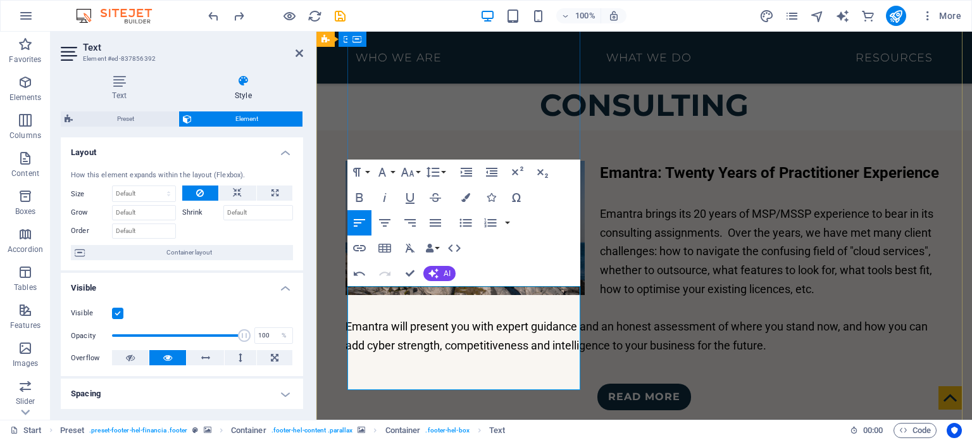
drag, startPoint x: 419, startPoint y: 384, endPoint x: 363, endPoint y: 379, distance: 56.5
drag, startPoint x: 77, startPoint y: 354, endPoint x: 165, endPoint y: 79, distance: 288.3
click at [165, 79] on icon at bounding box center [120, 81] width 118 height 13
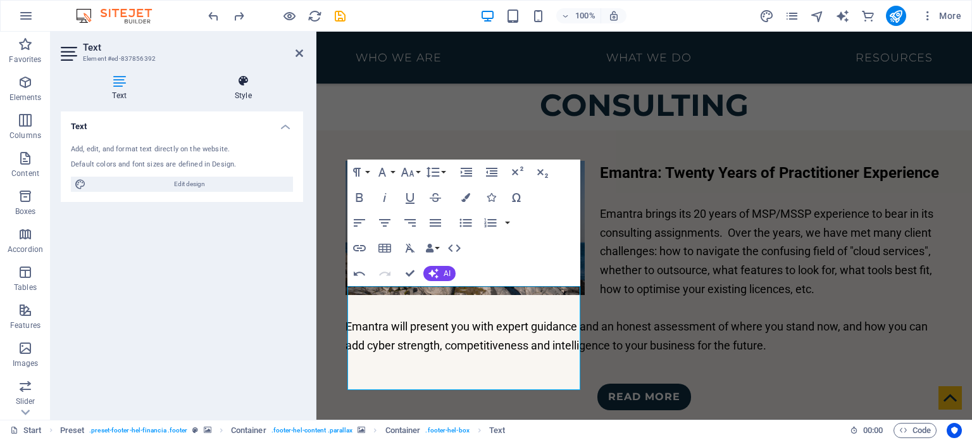
click at [231, 87] on icon at bounding box center [244, 81] width 120 height 13
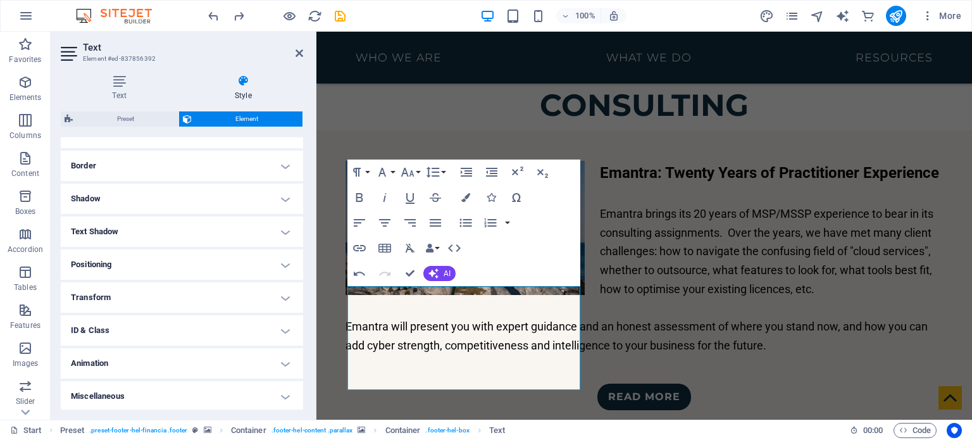
scroll to position [262, 0]
click at [360, 249] on icon "button" at bounding box center [359, 248] width 15 height 15
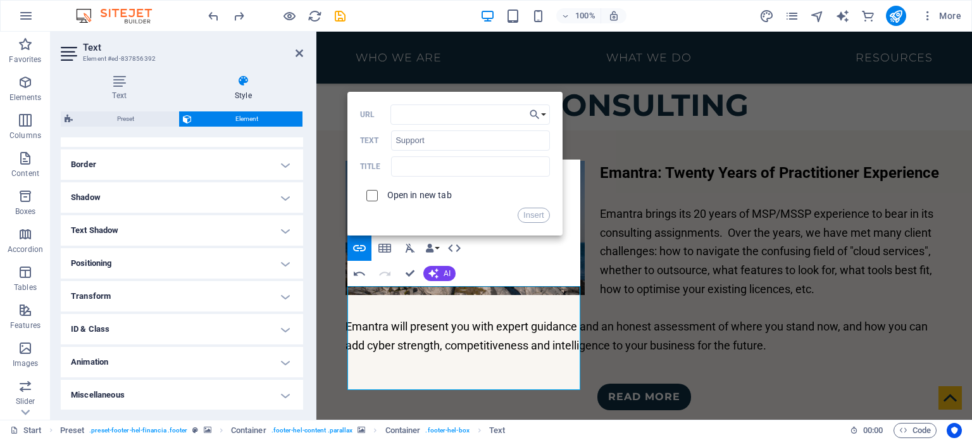
click at [373, 190] on input "checkbox" at bounding box center [370, 193] width 11 height 11
checkbox input "true"
click at [436, 120] on input "URL" at bounding box center [471, 114] width 160 height 20
paste input "https://emantra.atlassian.net/servicedesk/customer/portal/2"
type input "https://emantra.atlassian.net/servicedesk/customer/portal/2"
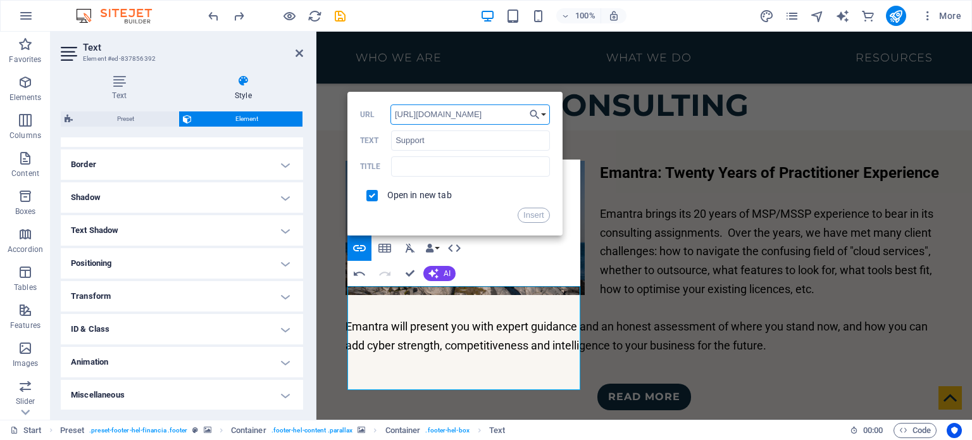
scroll to position [0, 87]
click at [533, 219] on button "Insert" at bounding box center [534, 215] width 32 height 15
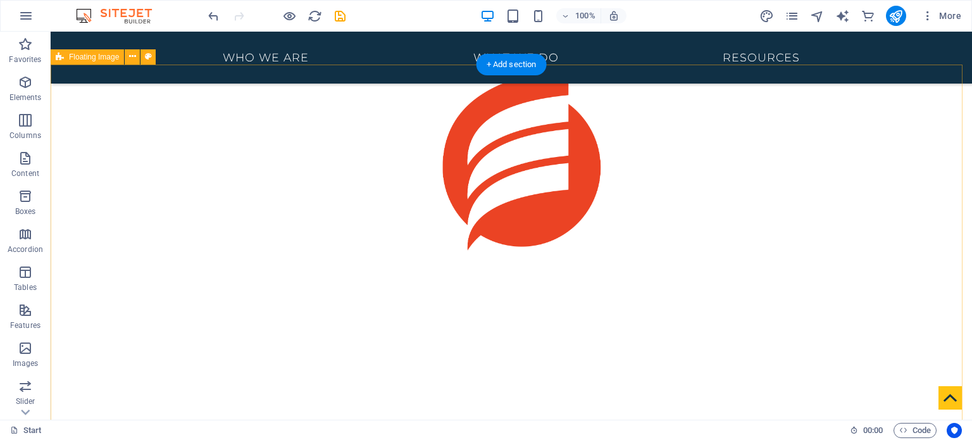
scroll to position [585, 0]
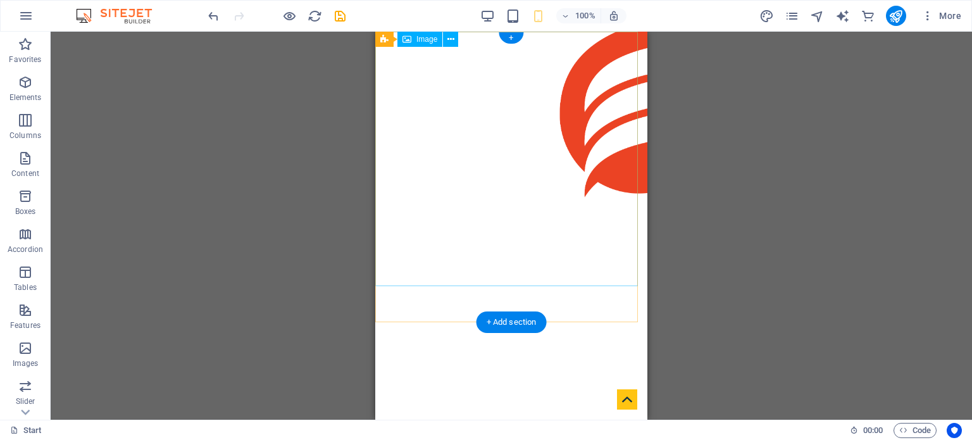
scroll to position [0, 0]
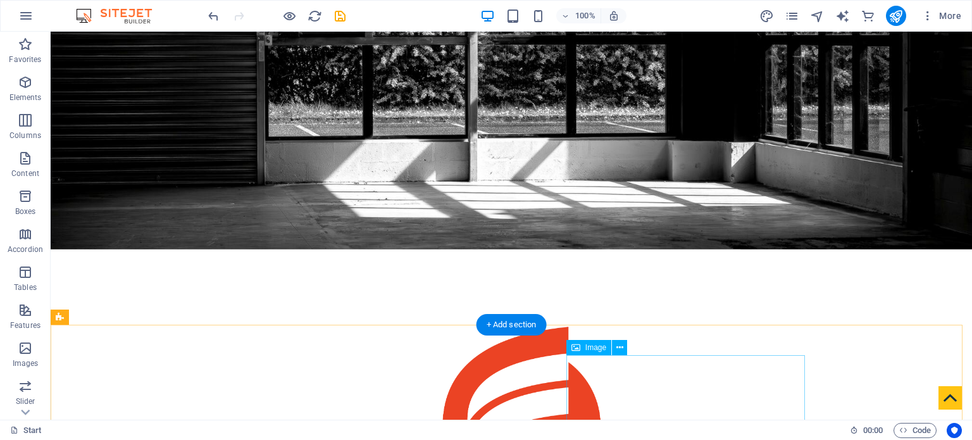
scroll to position [324, 0]
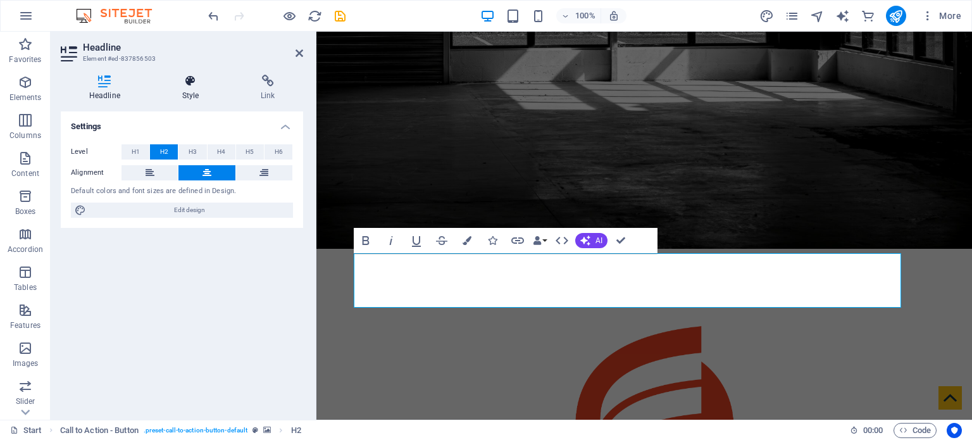
click at [192, 85] on icon at bounding box center [190, 81] width 73 height 13
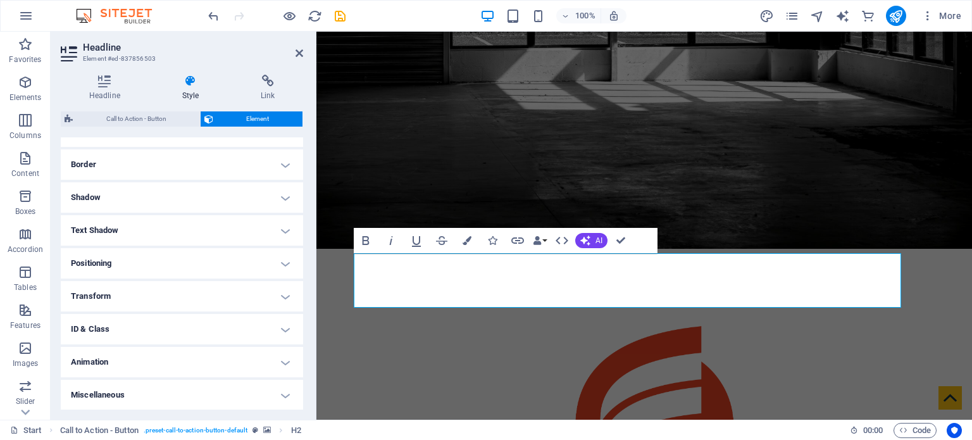
scroll to position [0, 0]
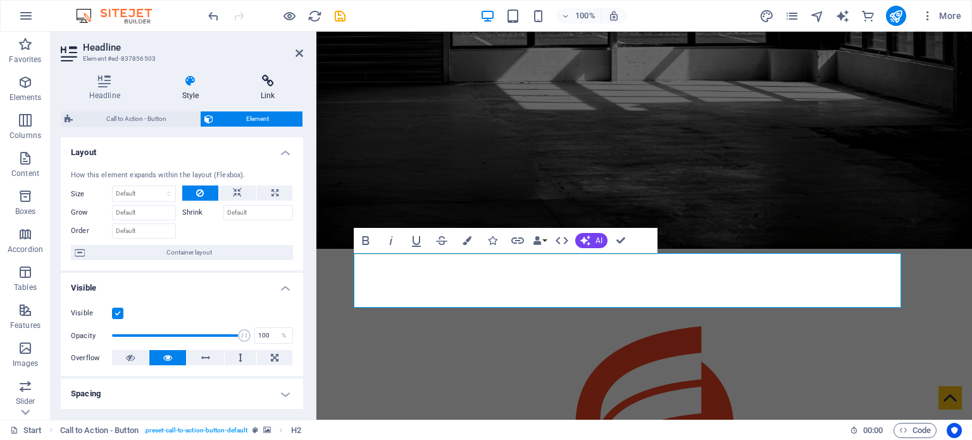
click at [268, 85] on icon at bounding box center [267, 81] width 71 height 13
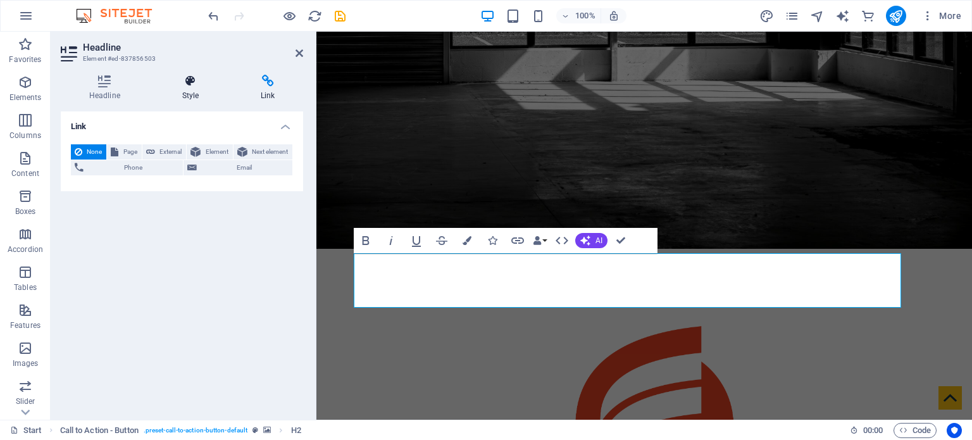
click at [190, 79] on icon at bounding box center [190, 81] width 73 height 13
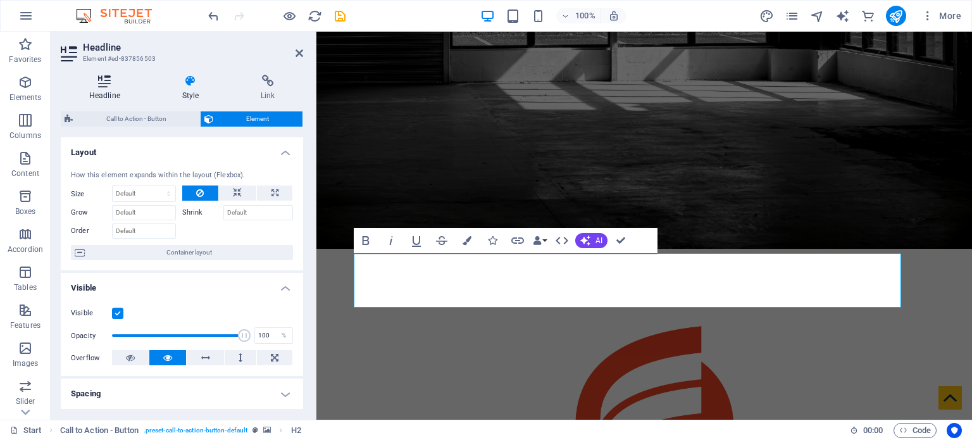
click at [101, 85] on icon at bounding box center [105, 81] width 88 height 13
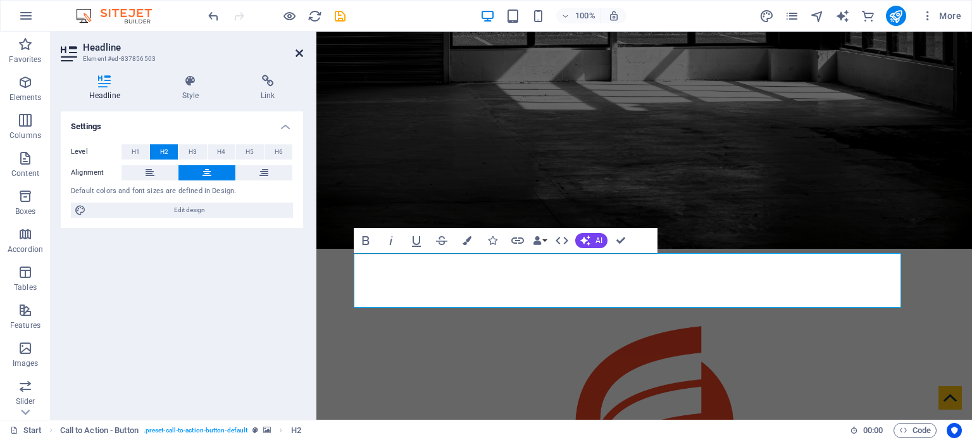
click at [301, 52] on icon at bounding box center [300, 53] width 8 height 10
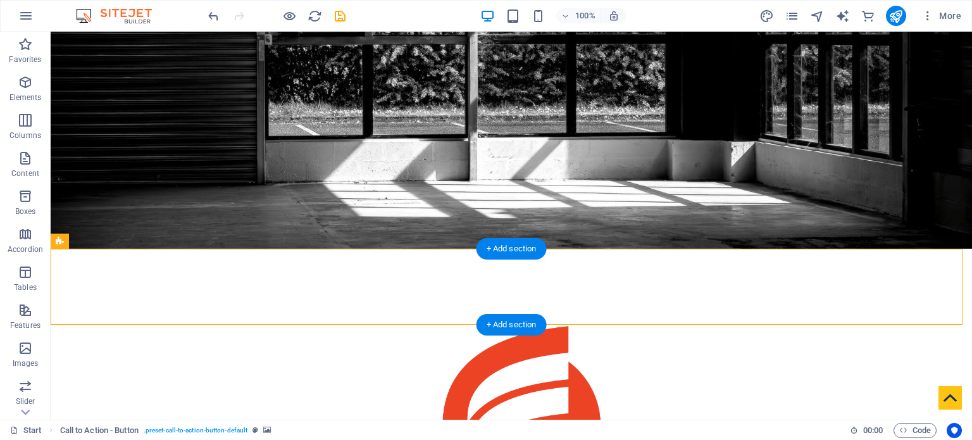
select select "px"
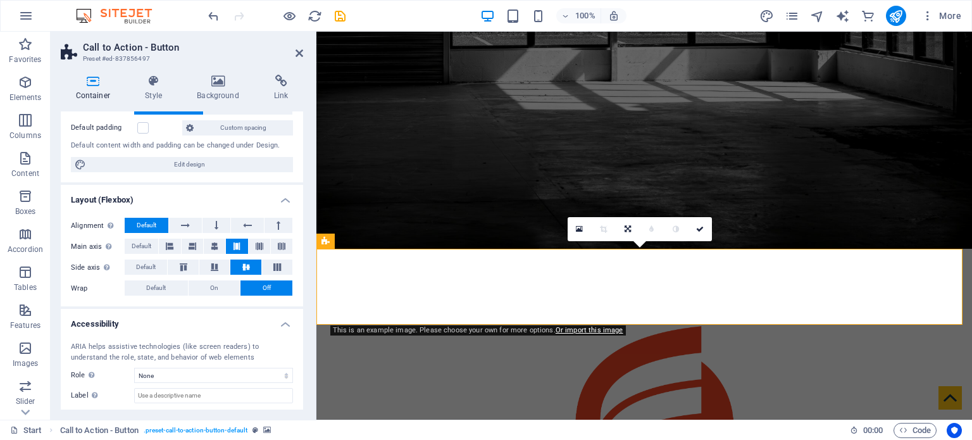
scroll to position [149, 0]
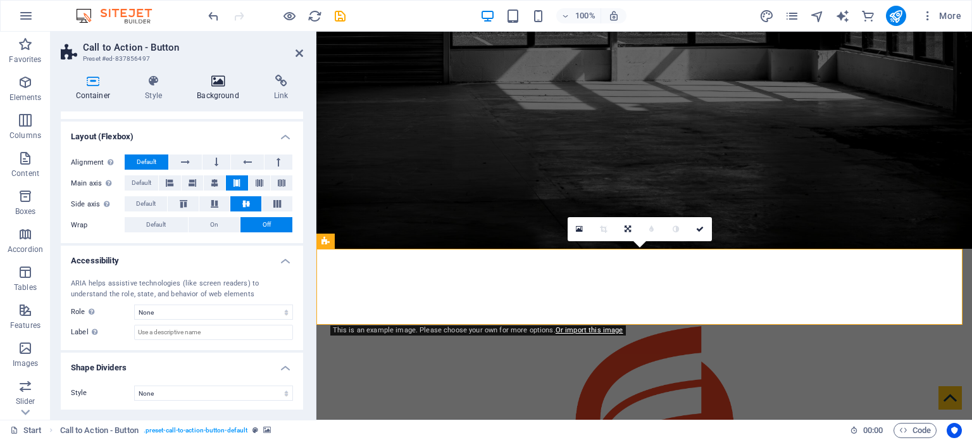
click at [213, 75] on icon at bounding box center [218, 81] width 72 height 13
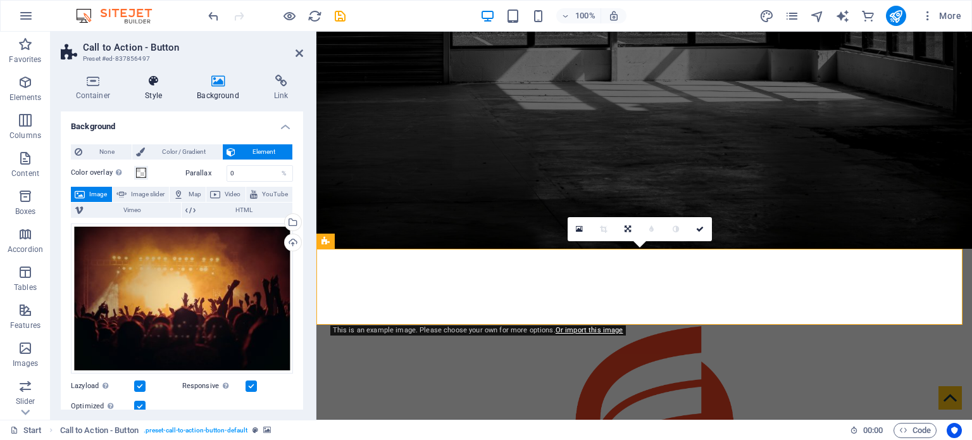
click at [154, 84] on icon at bounding box center [153, 81] width 47 height 13
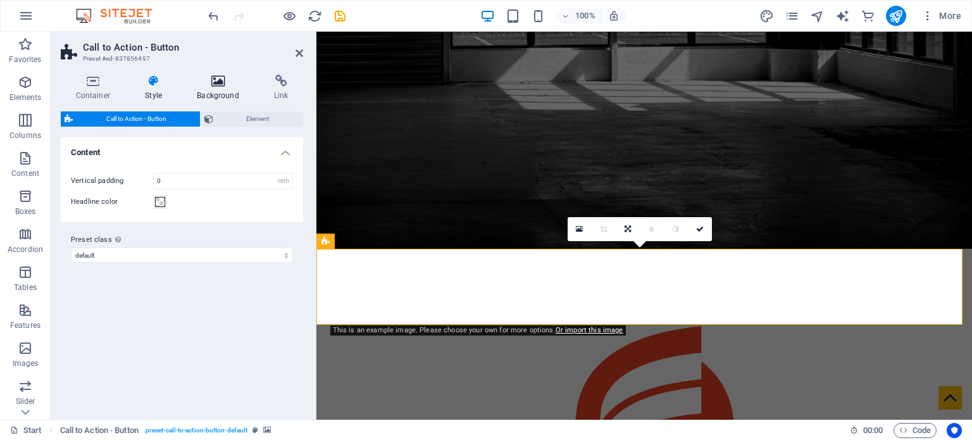
click at [214, 86] on icon at bounding box center [218, 81] width 72 height 13
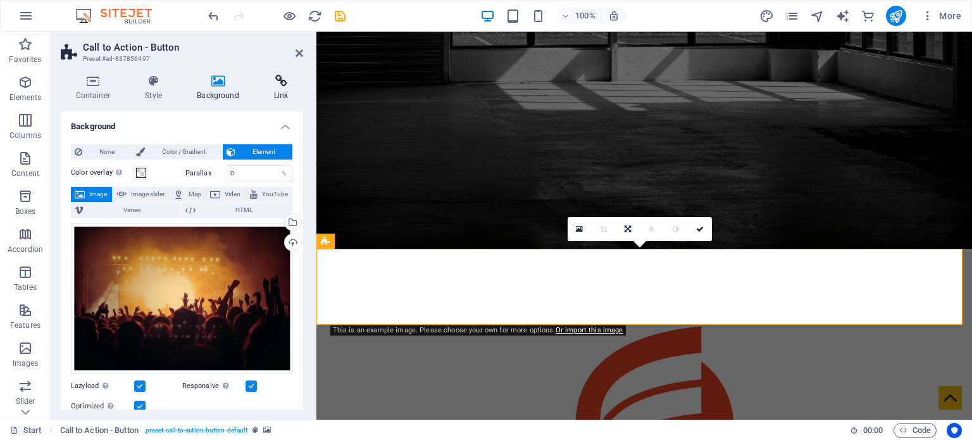
click at [275, 80] on icon at bounding box center [281, 81] width 44 height 13
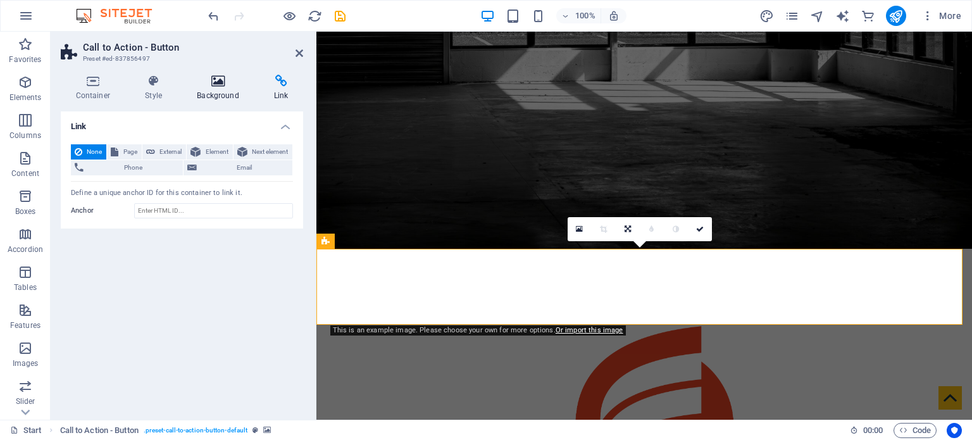
click at [213, 83] on icon at bounding box center [218, 81] width 72 height 13
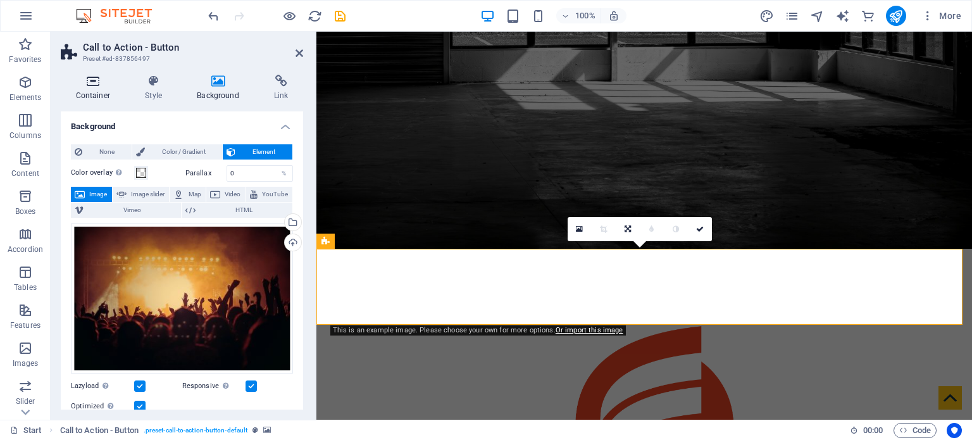
click at [88, 84] on icon at bounding box center [93, 81] width 65 height 13
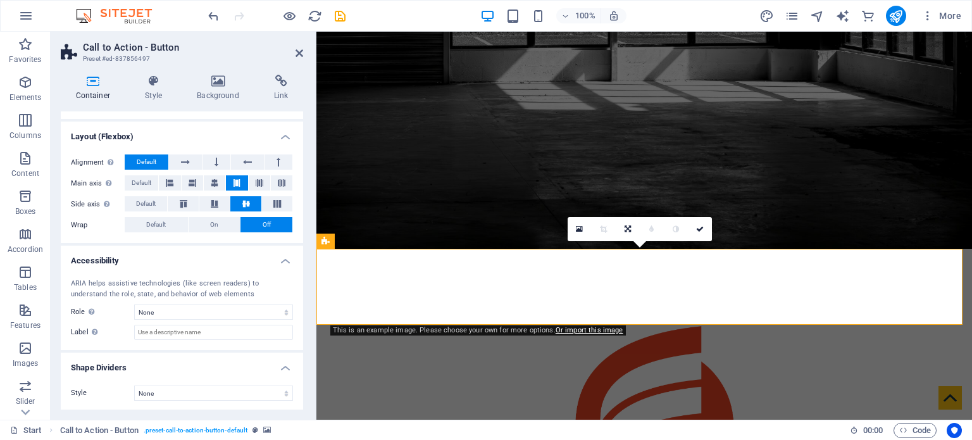
scroll to position [0, 0]
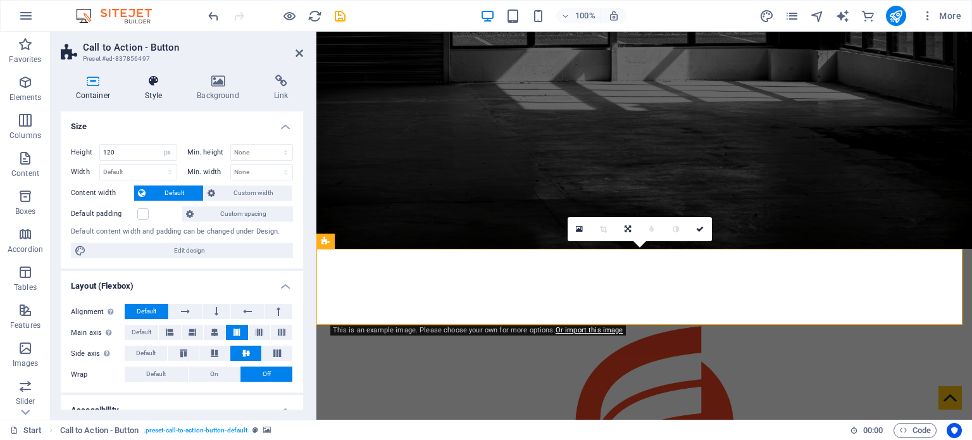
click at [154, 94] on h4 "Style" at bounding box center [156, 88] width 52 height 27
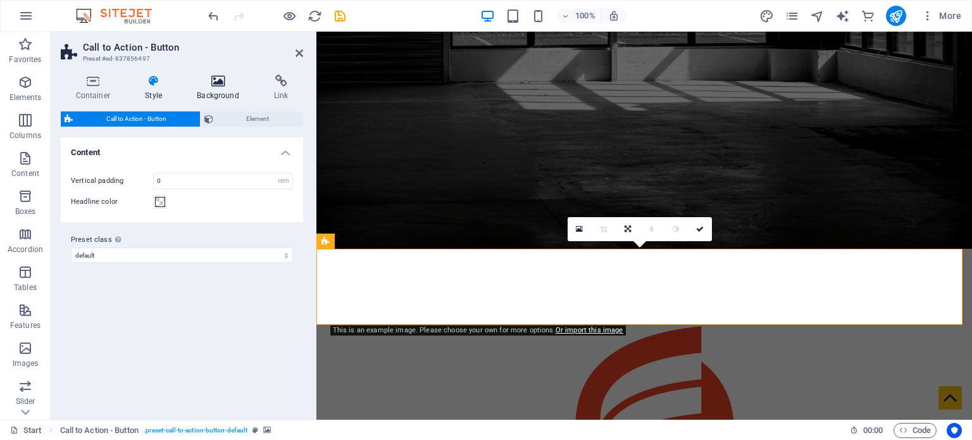
click at [223, 84] on icon at bounding box center [218, 81] width 72 height 13
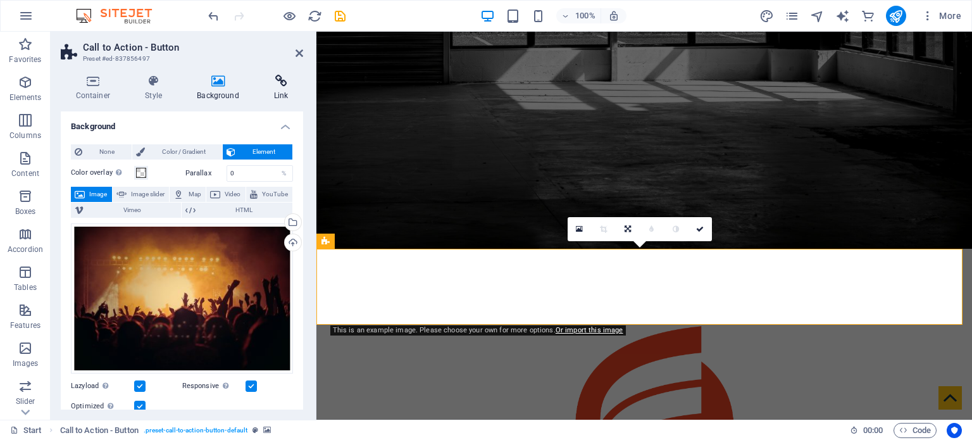
click at [282, 83] on icon at bounding box center [281, 81] width 44 height 13
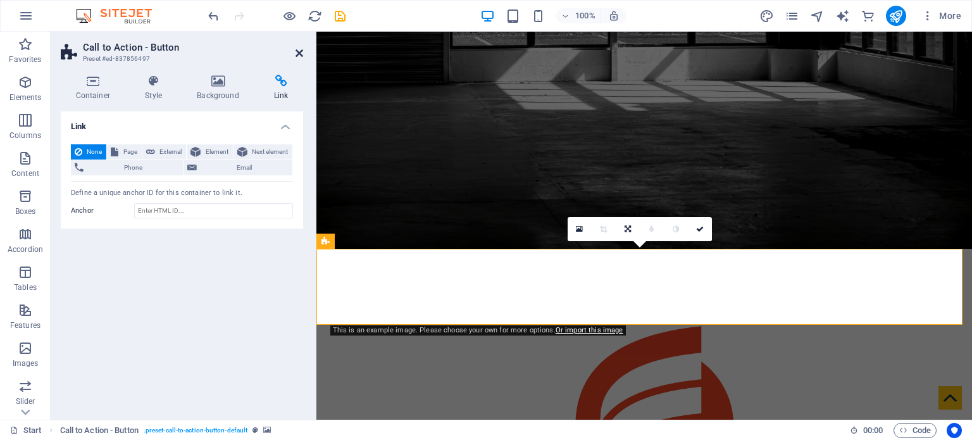
click at [299, 53] on icon at bounding box center [300, 53] width 8 height 10
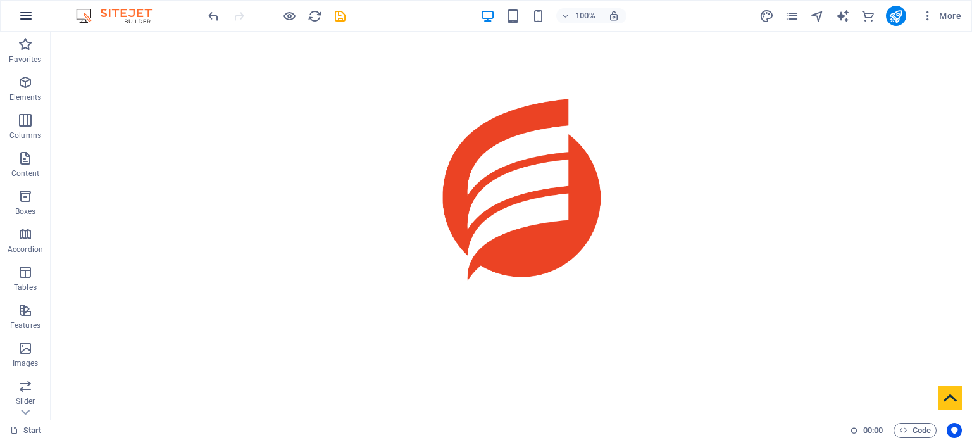
click at [0, 0] on icon "button" at bounding box center [0, 0] width 0 height 0
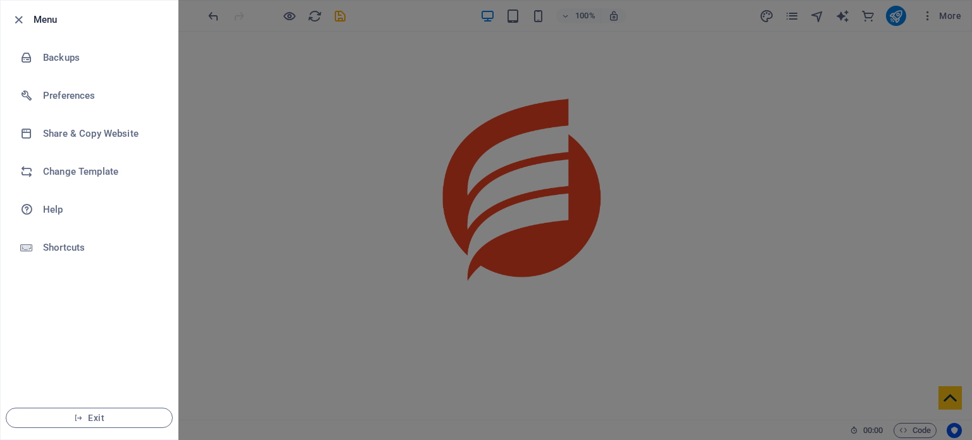
click at [355, 256] on div at bounding box center [486, 220] width 972 height 440
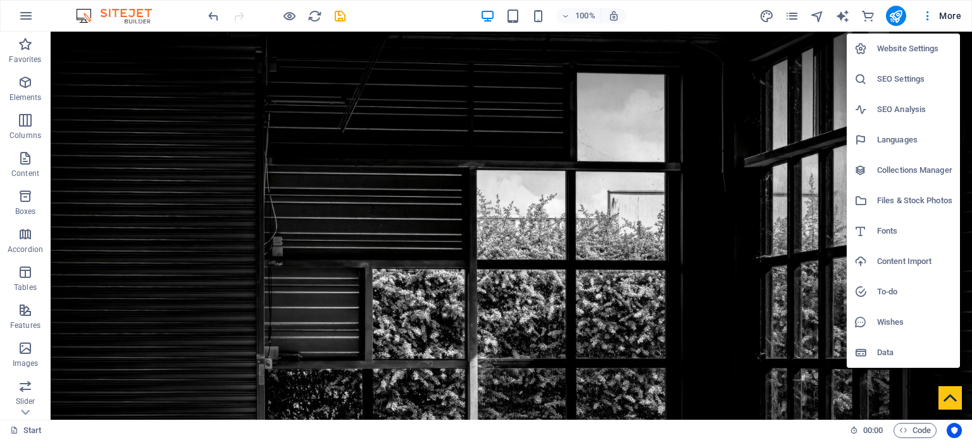
click at [894, 50] on h6 "Website Settings" at bounding box center [914, 48] width 75 height 15
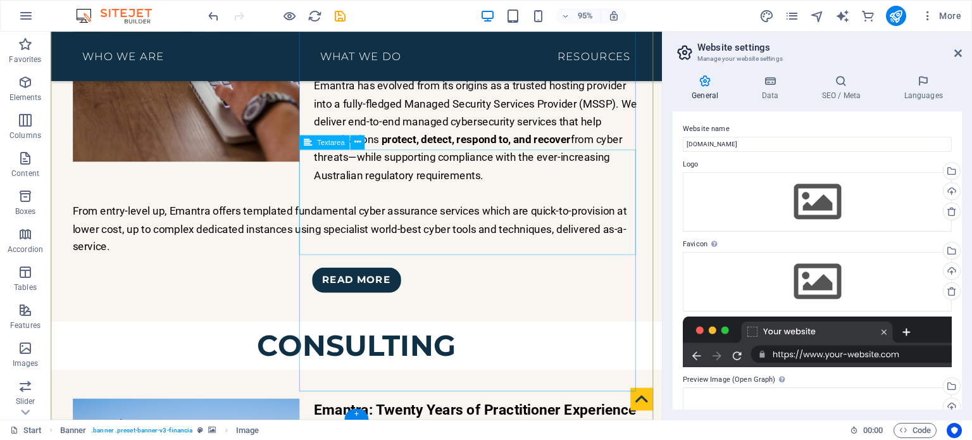
scroll to position [2740, 0]
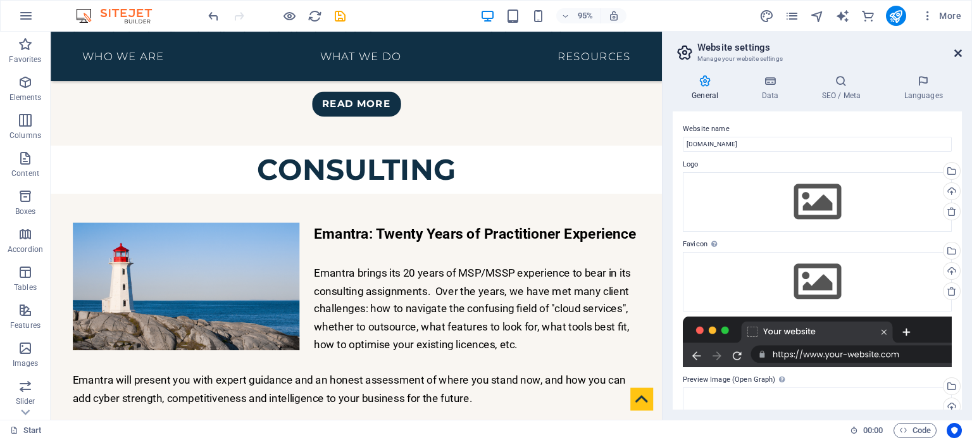
click at [960, 58] on icon at bounding box center [959, 53] width 8 height 10
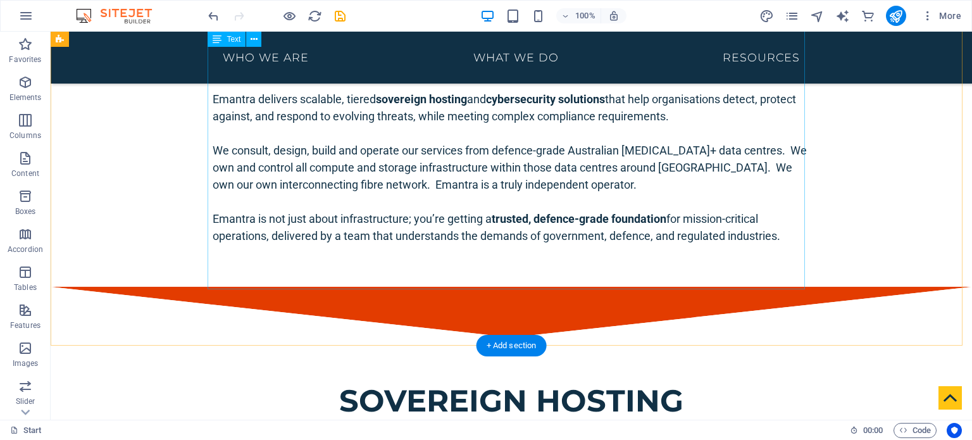
scroll to position [1613, 0]
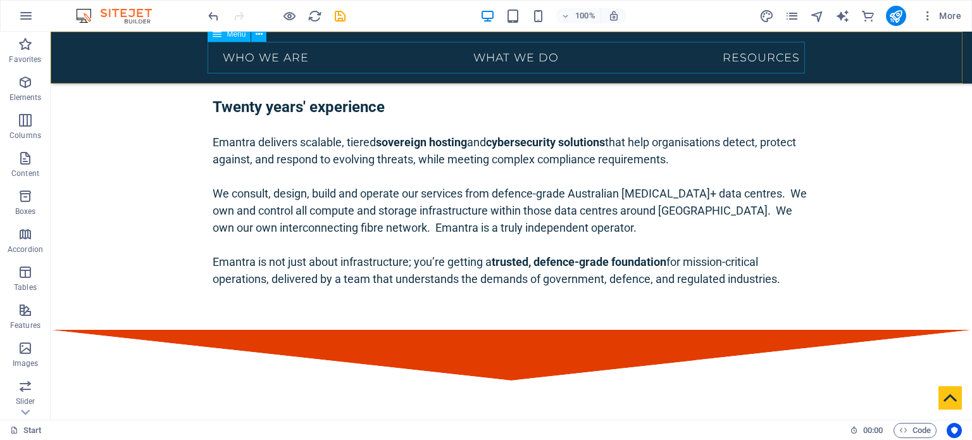
click at [524, 56] on nav "who we are what we do resources" at bounding box center [512, 58] width 598 height 32
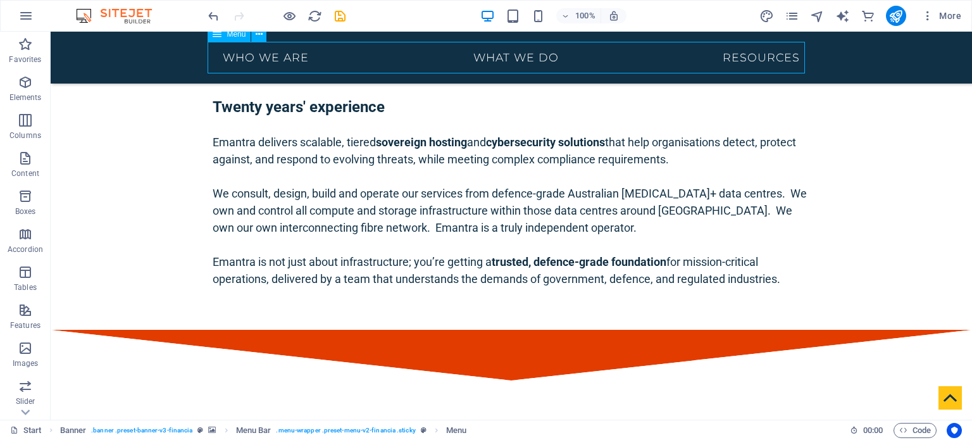
click at [522, 57] on nav "who we are what we do resources" at bounding box center [512, 58] width 598 height 32
click at [522, 56] on nav "who we are what we do resources" at bounding box center [512, 58] width 598 height 32
select select
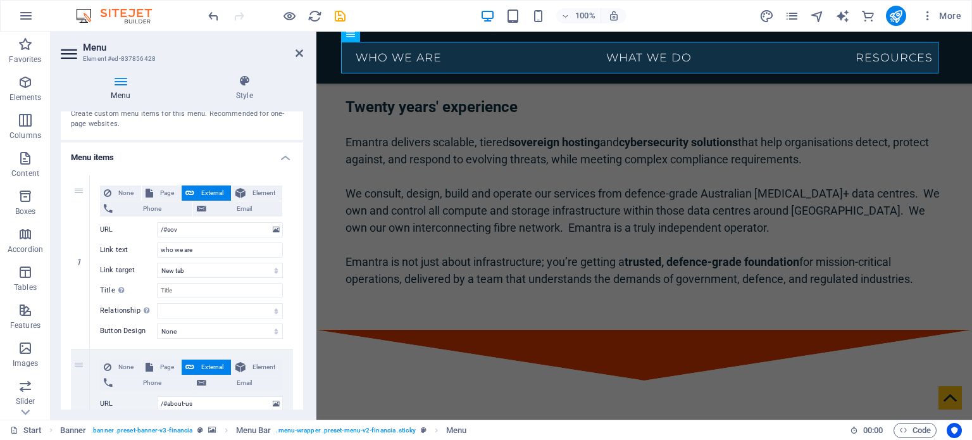
scroll to position [0, 0]
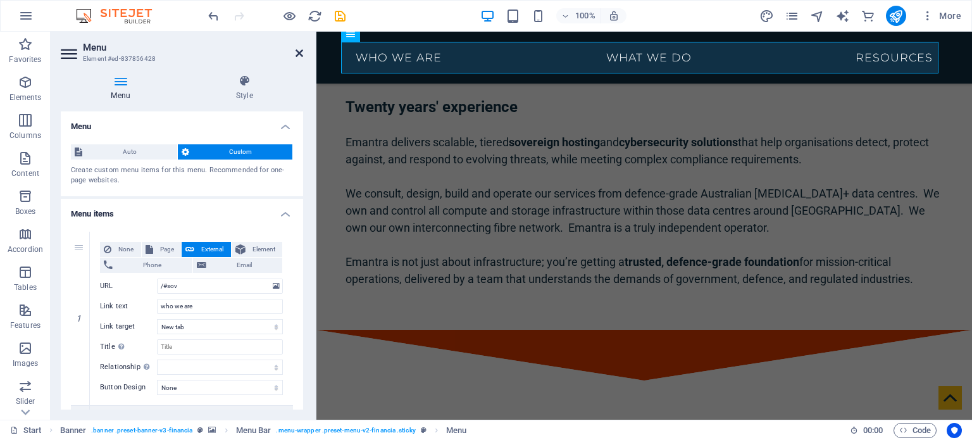
click at [299, 50] on icon at bounding box center [300, 53] width 8 height 10
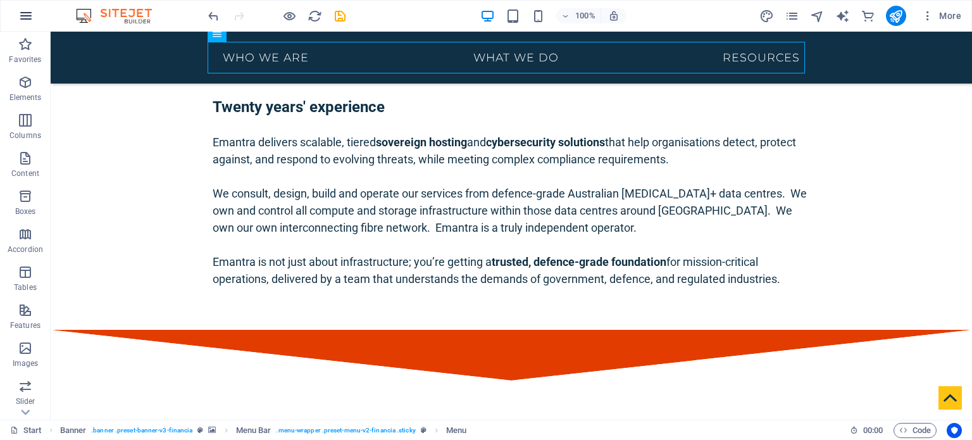
click at [0, 0] on icon "button" at bounding box center [0, 0] width 0 height 0
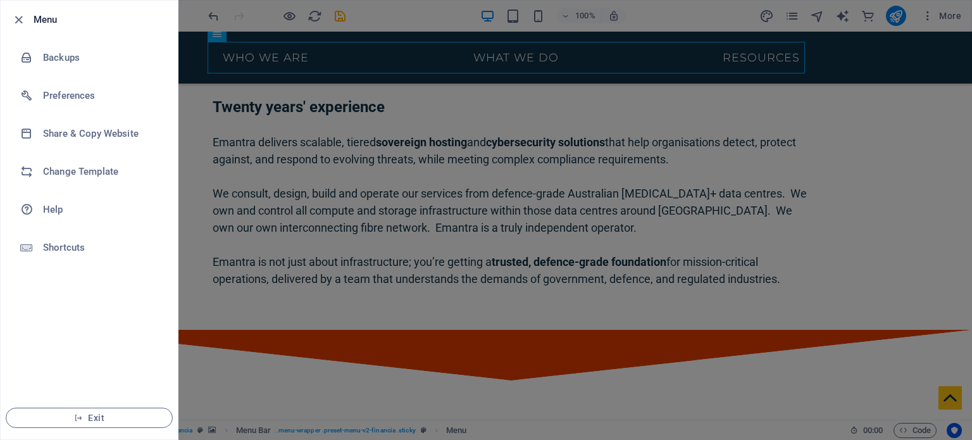
click at [352, 260] on div at bounding box center [486, 220] width 972 height 440
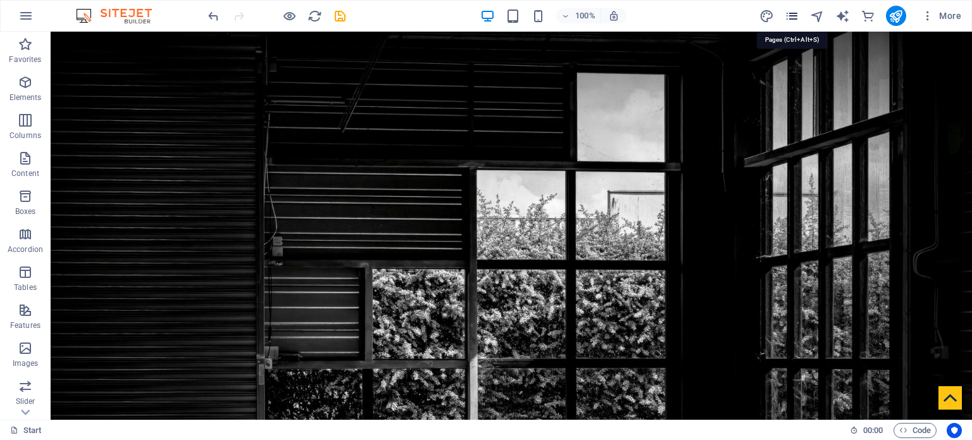
click at [796, 20] on icon "pages" at bounding box center [792, 16] width 15 height 15
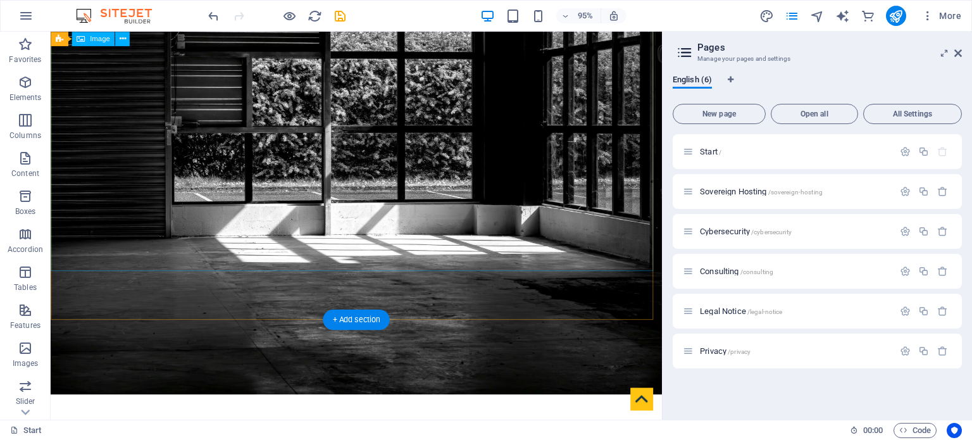
scroll to position [266, 0]
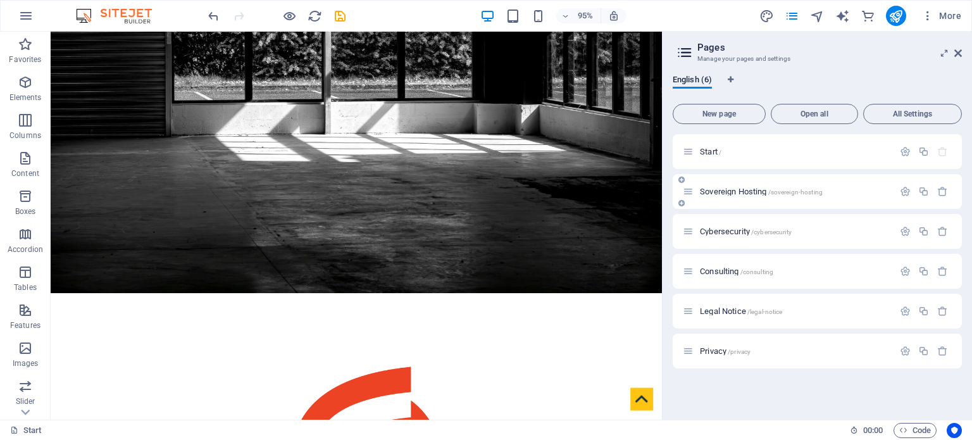
click at [729, 190] on span "Sovereign Hosting /sovereign-hosting" at bounding box center [761, 191] width 123 height 9
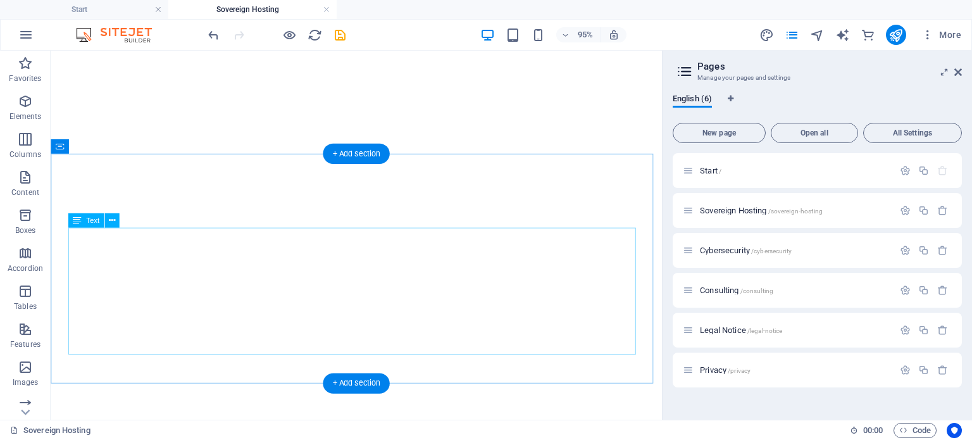
scroll to position [0, 0]
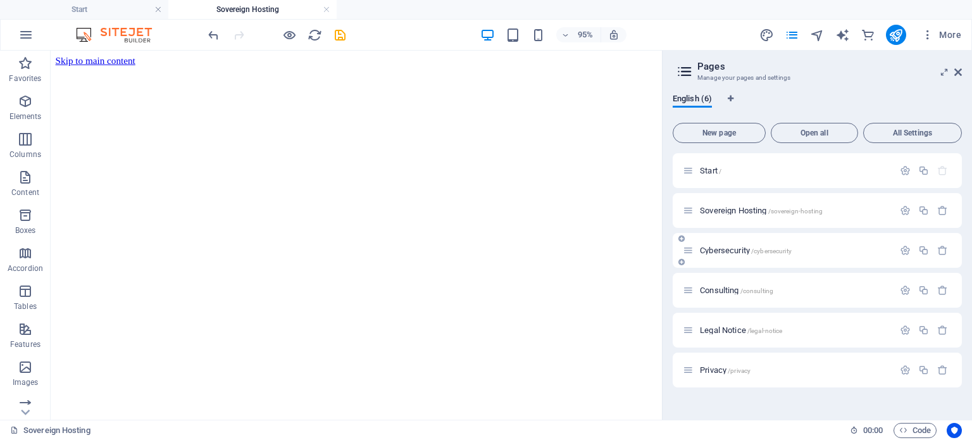
click at [737, 252] on span "Cybersecurity /cybersecurity" at bounding box center [746, 250] width 92 height 9
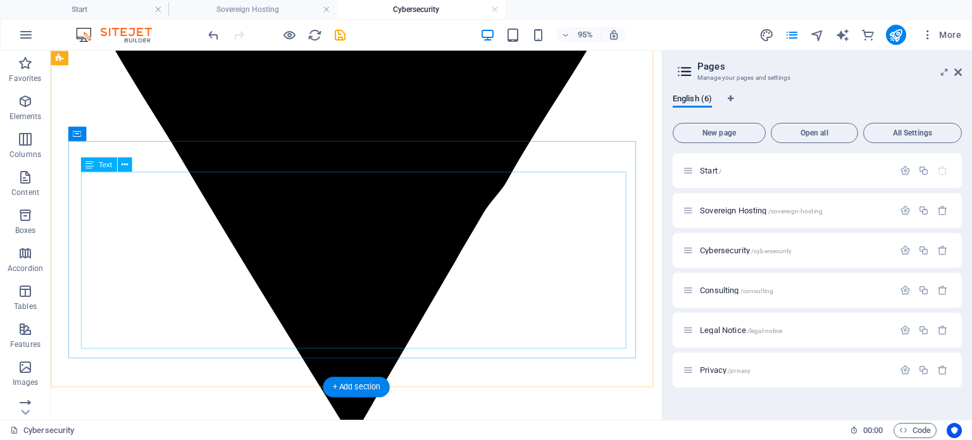
scroll to position [1639, 0]
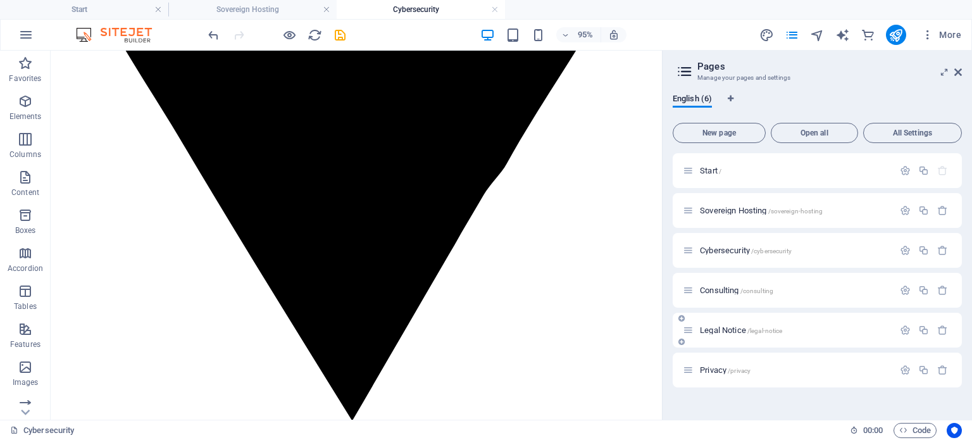
click at [741, 336] on div "Legal Notice /legal-notice" at bounding box center [788, 330] width 211 height 15
click at [732, 289] on span "Consulting /consulting" at bounding box center [736, 289] width 73 height 9
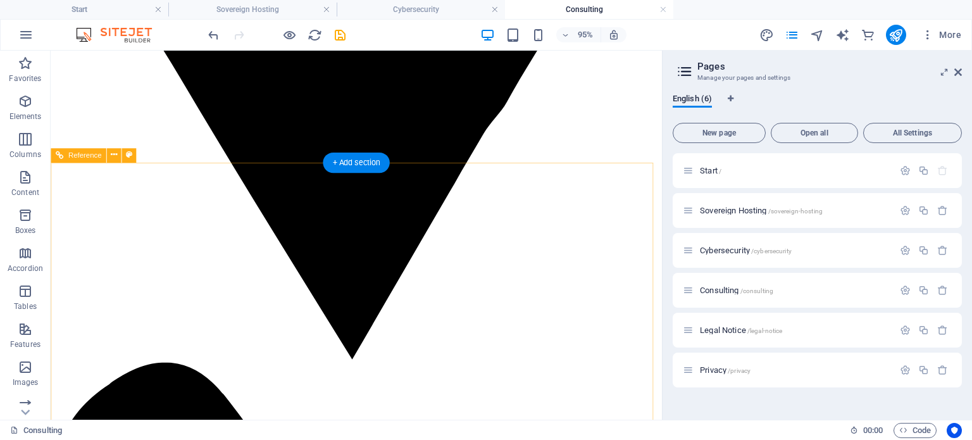
scroll to position [1990, 0]
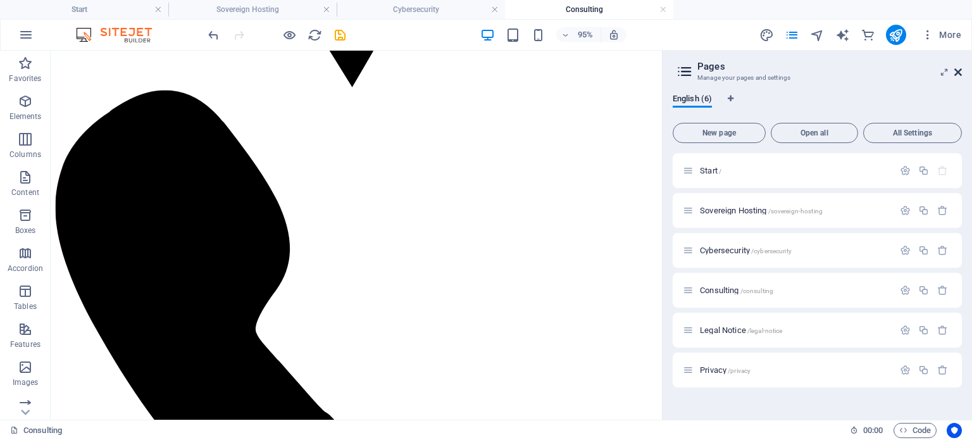
click at [958, 73] on icon at bounding box center [959, 72] width 8 height 10
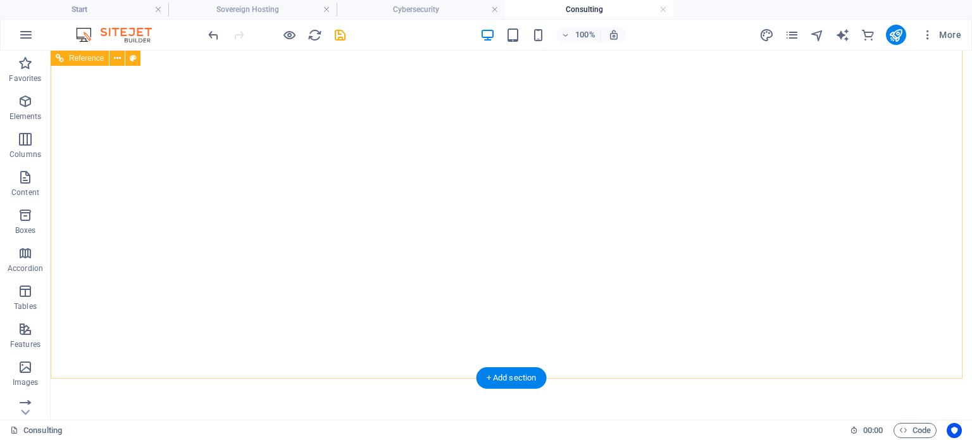
scroll to position [66, 0]
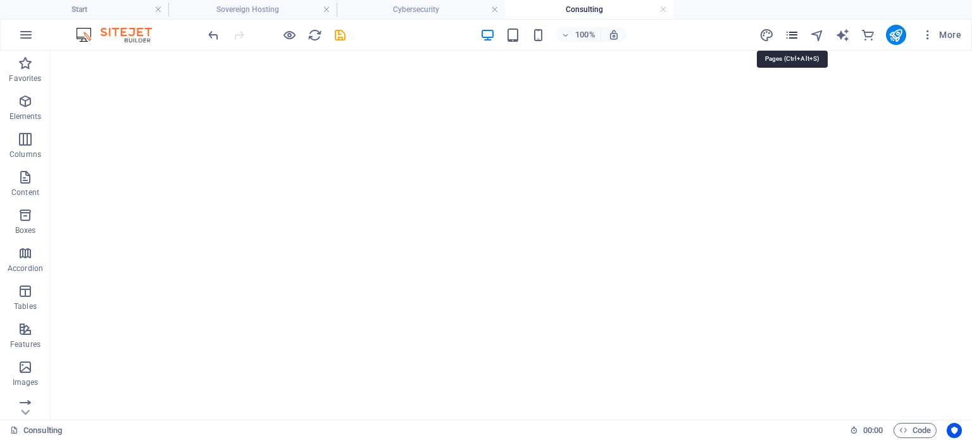
click at [793, 35] on icon "pages" at bounding box center [792, 35] width 15 height 15
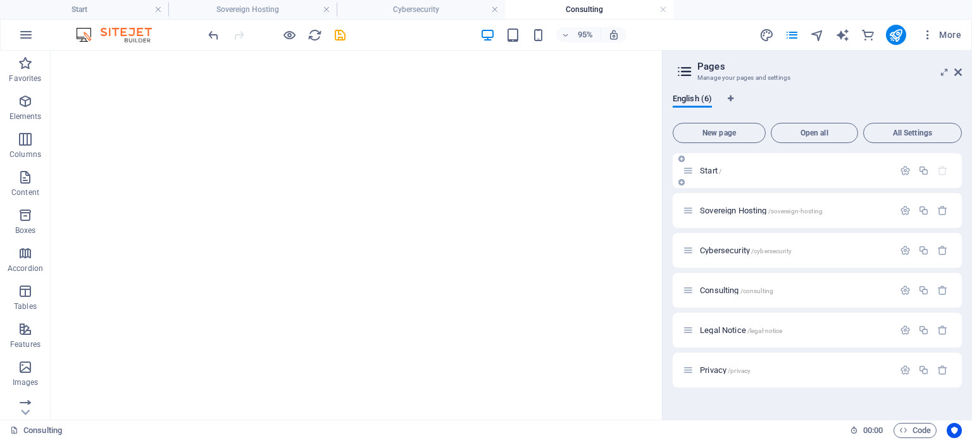
click at [721, 172] on span "/" at bounding box center [720, 171] width 3 height 7
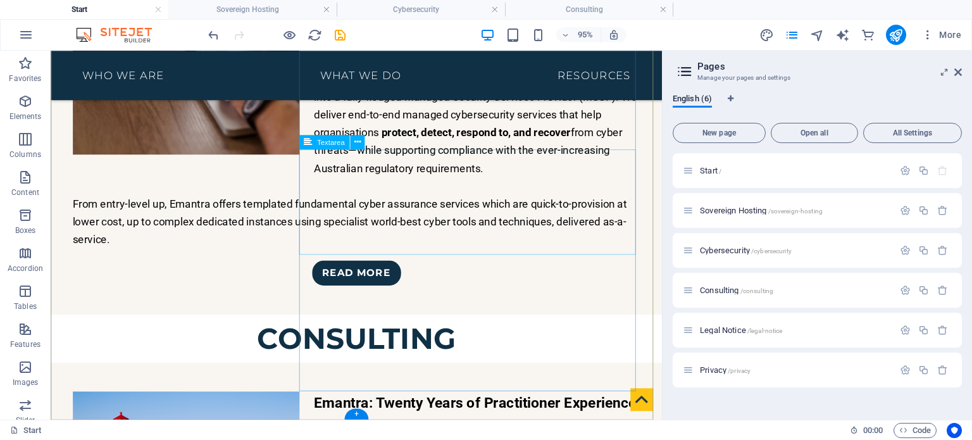
scroll to position [2761, 0]
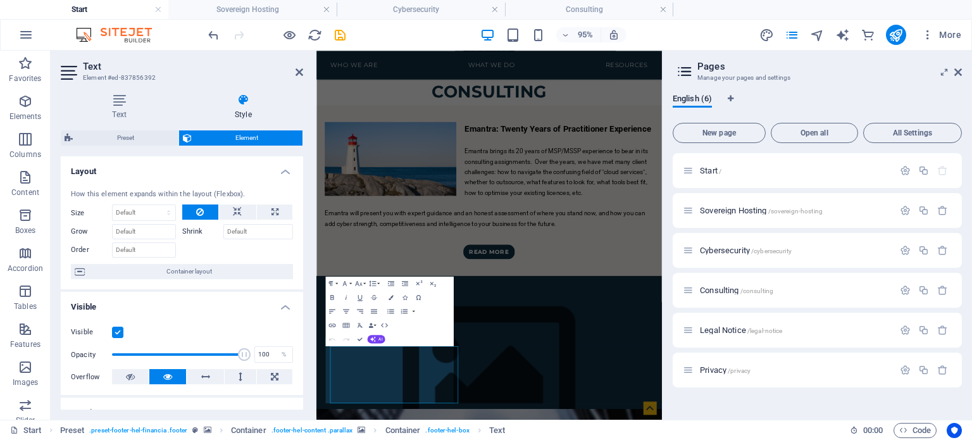
scroll to position [2478, 0]
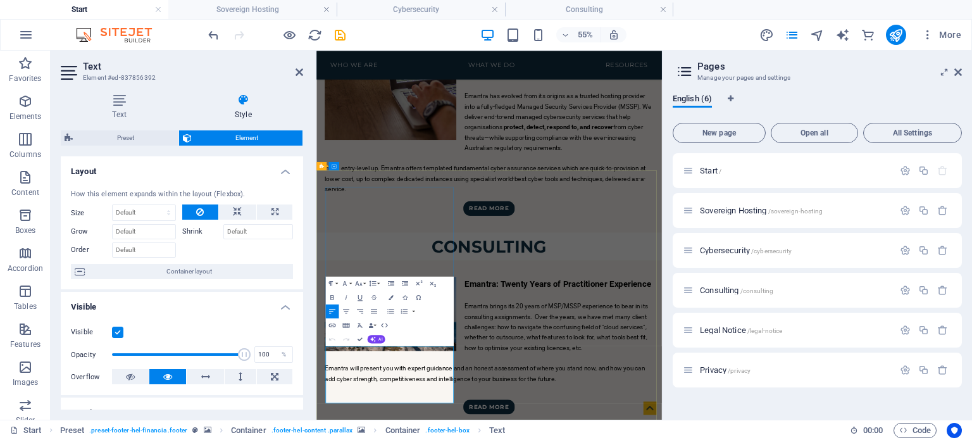
drag, startPoint x: 391, startPoint y: 686, endPoint x: 348, endPoint y: 684, distance: 43.1
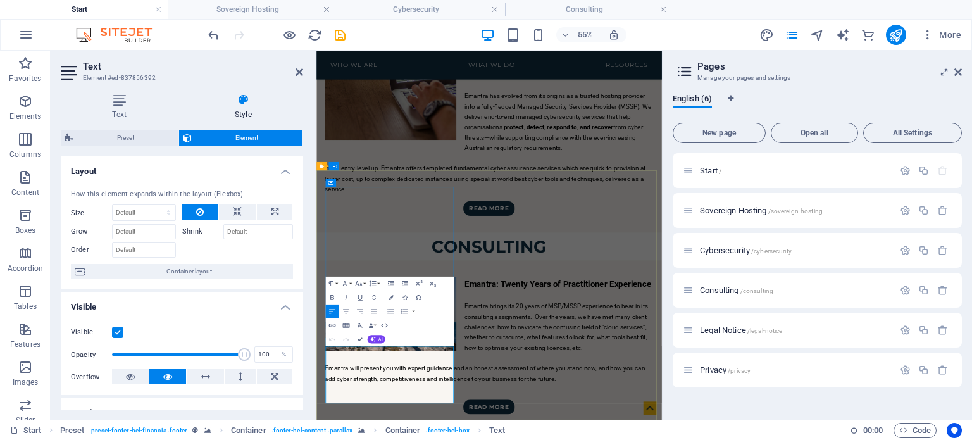
drag, startPoint x: 406, startPoint y: 679, endPoint x: 348, endPoint y: 680, distance: 58.9
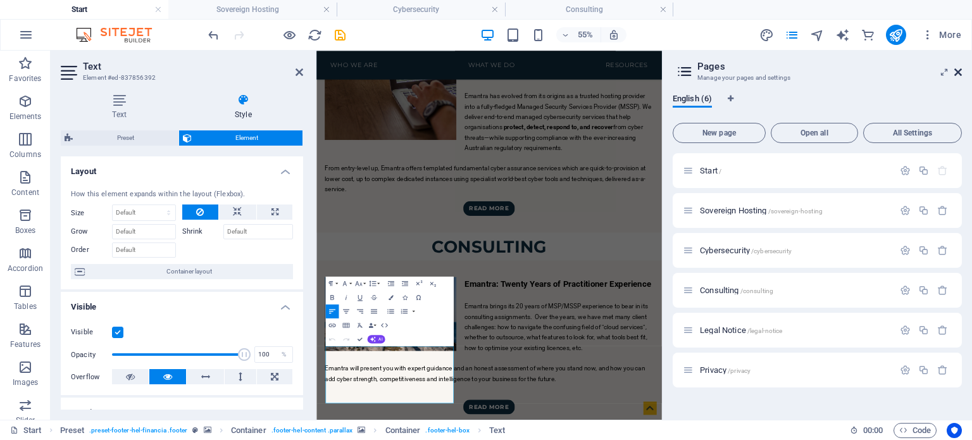
click at [962, 75] on icon at bounding box center [959, 72] width 8 height 10
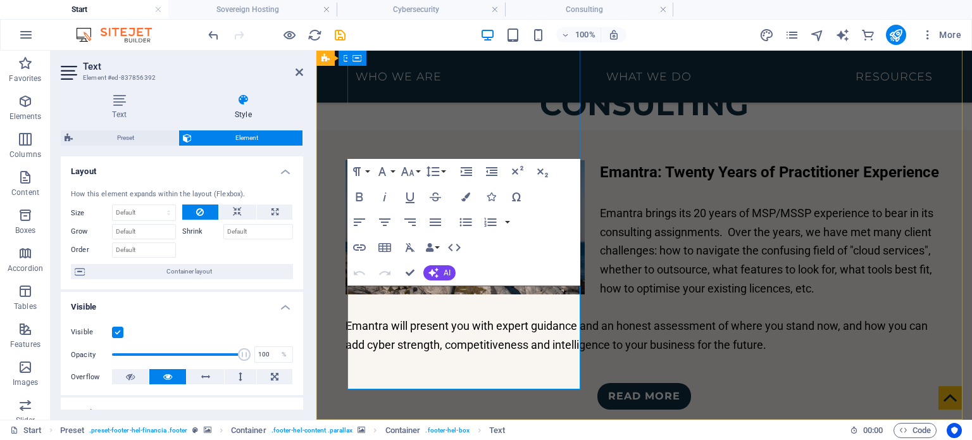
click at [356, 251] on icon "button" at bounding box center [359, 247] width 15 height 15
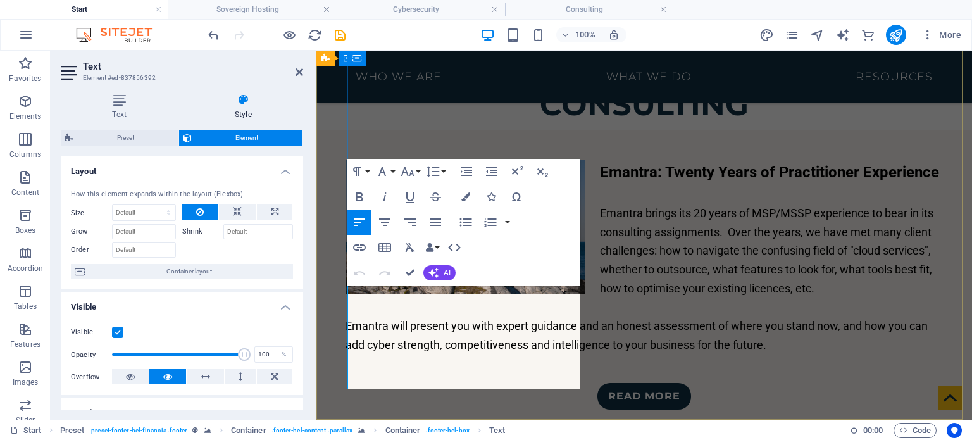
drag, startPoint x: 408, startPoint y: 382, endPoint x: 361, endPoint y: 384, distance: 46.9
type input "Support"
click at [357, 250] on icon "button" at bounding box center [359, 247] width 13 height 6
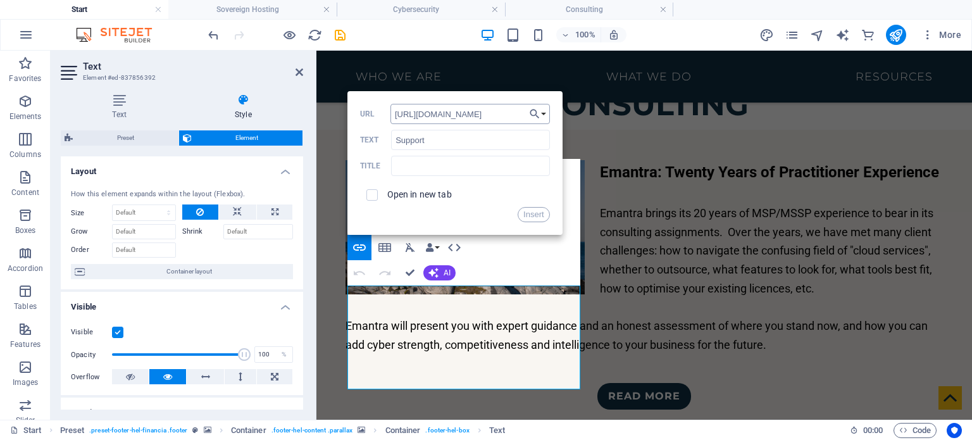
scroll to position [0, 87]
type input "https://emantra.atlassian.net/servicedesk/customer/portal/2"
click at [425, 190] on label "Open in new tab" at bounding box center [419, 194] width 65 height 10
click at [486, 168] on input "text" at bounding box center [470, 166] width 158 height 20
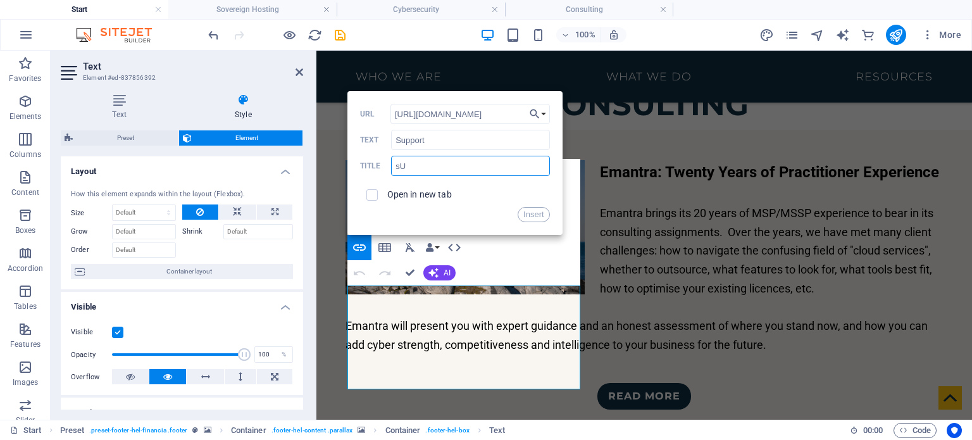
type input "s"
type input "Support"
click at [466, 225] on div "Back Choose Link Start Sovereign Hosting Cybersecurity Consulting Legal Notice …" at bounding box center [455, 163] width 215 height 144
click at [531, 215] on button "Insert" at bounding box center [534, 214] width 32 height 15
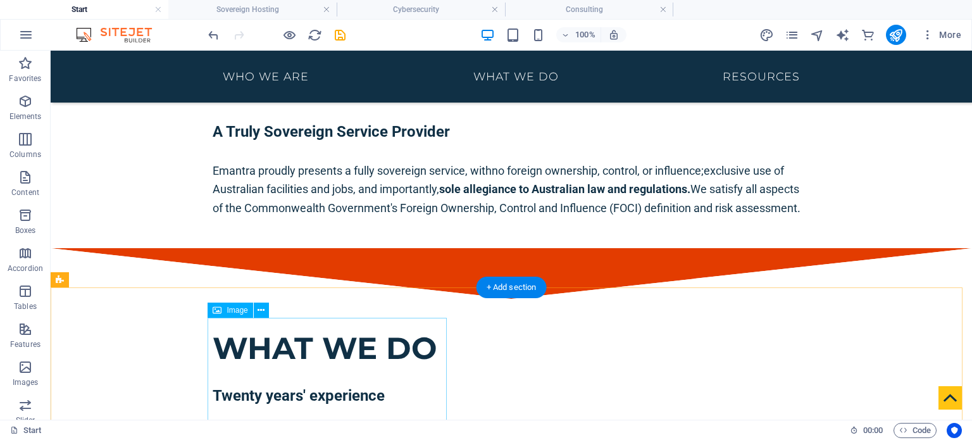
scroll to position [1342, 0]
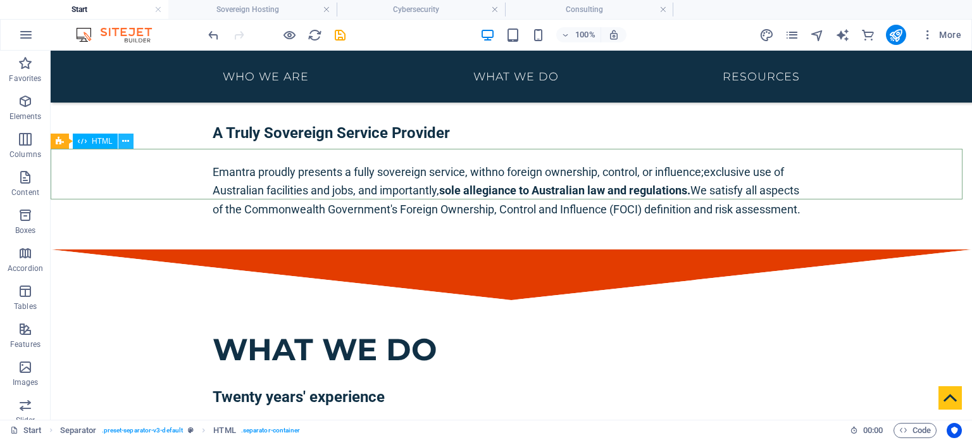
click at [125, 142] on icon at bounding box center [125, 141] width 7 height 13
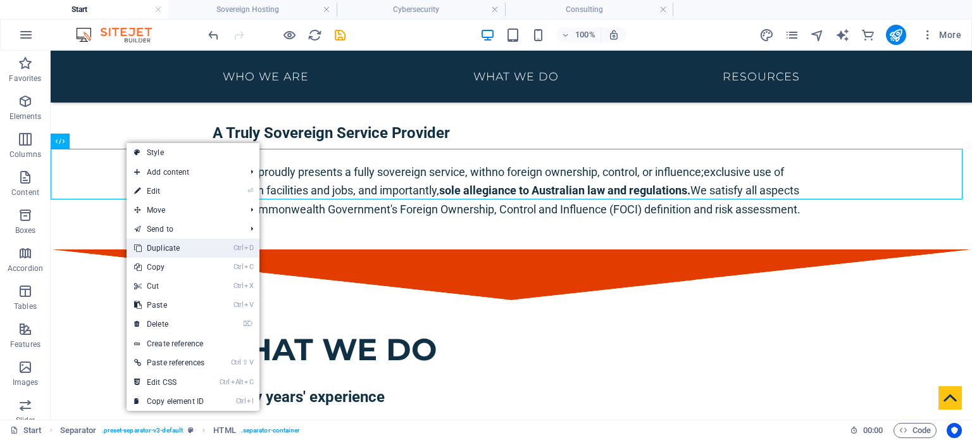
click at [190, 248] on link "Ctrl D Duplicate" at bounding box center [169, 248] width 85 height 19
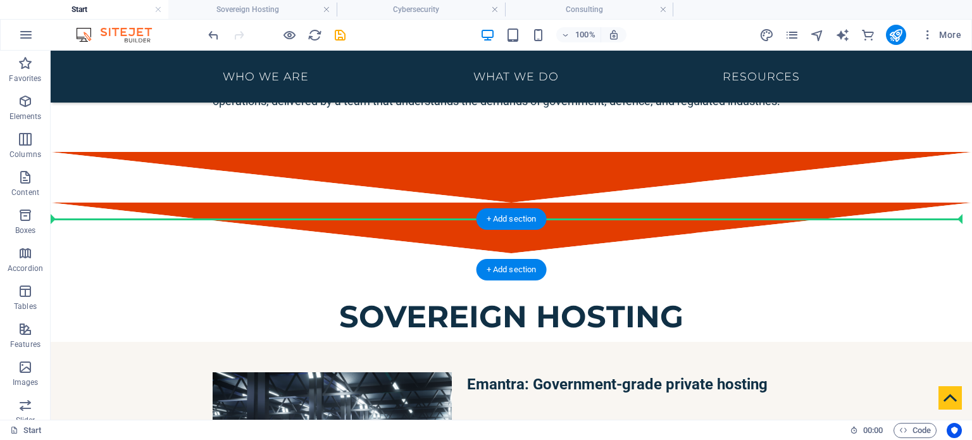
drag, startPoint x: 400, startPoint y: 217, endPoint x: 423, endPoint y: 229, distance: 25.8
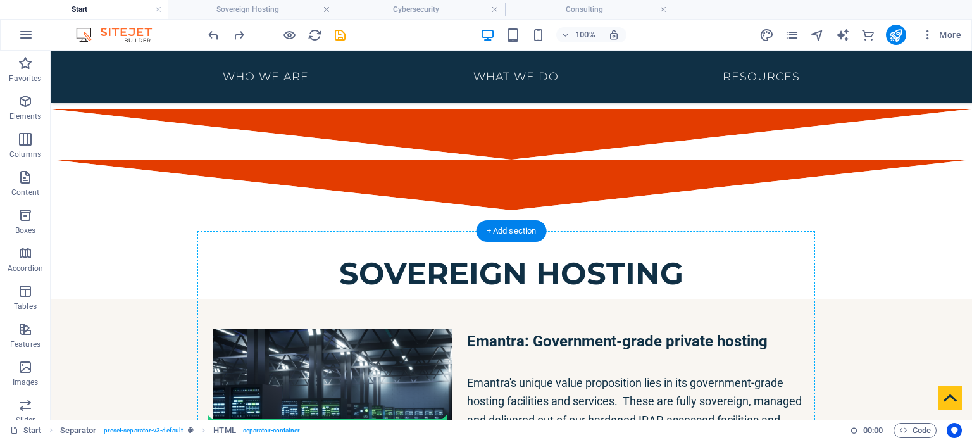
scroll to position [1853, 0]
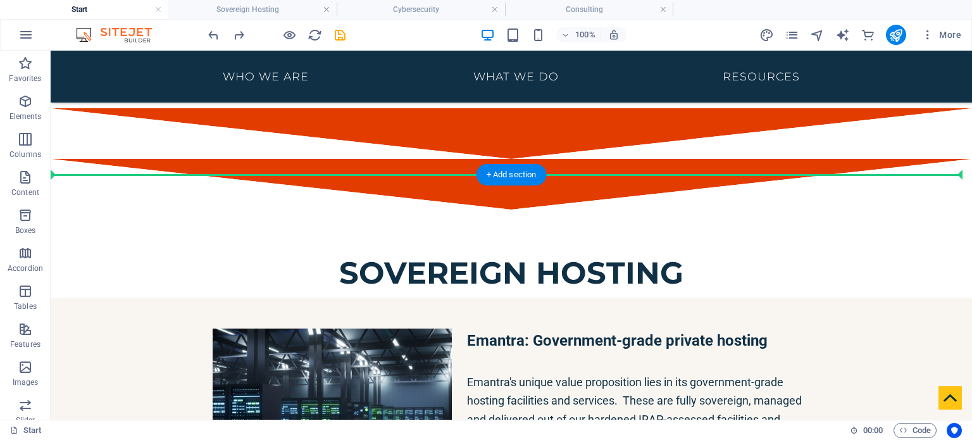
drag, startPoint x: 399, startPoint y: 222, endPoint x: 463, endPoint y: 169, distance: 83.6
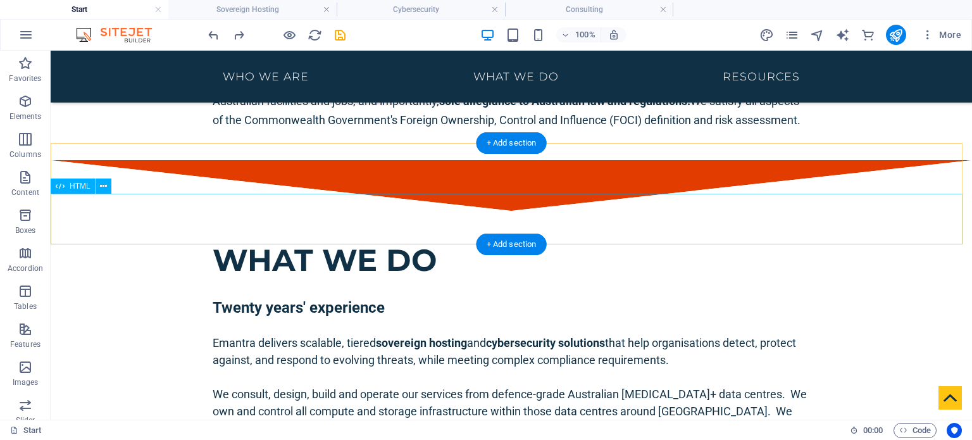
scroll to position [1332, 0]
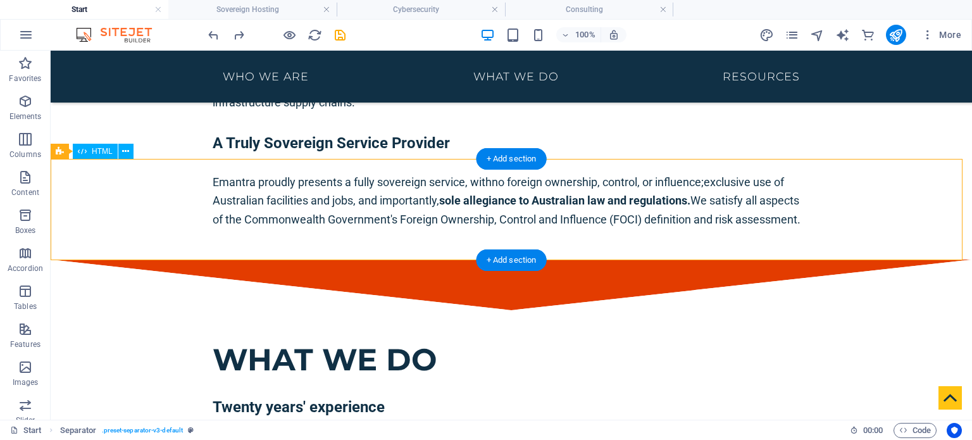
drag, startPoint x: 414, startPoint y: 169, endPoint x: 408, endPoint y: 180, distance: 12.2
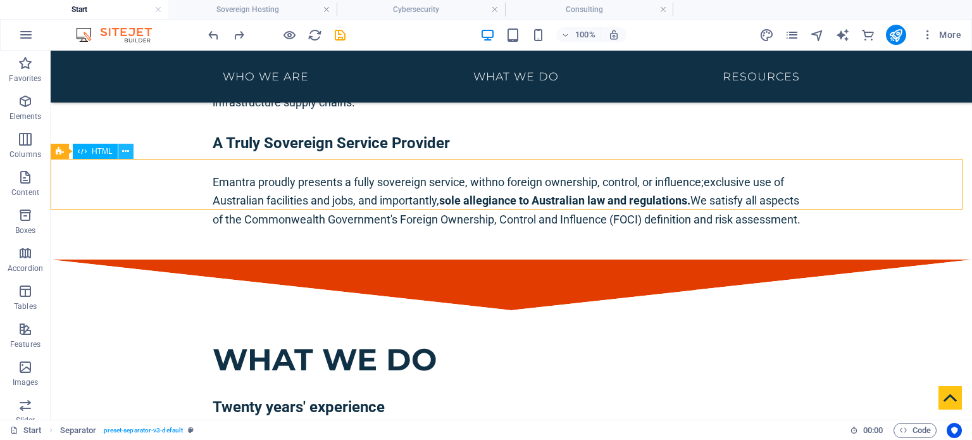
click at [127, 150] on icon at bounding box center [125, 151] width 7 height 13
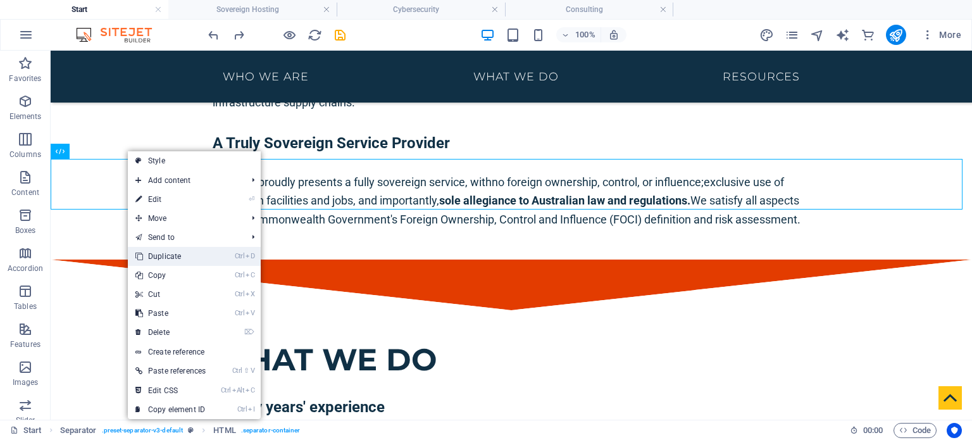
click at [190, 256] on link "Ctrl D Duplicate" at bounding box center [170, 256] width 85 height 19
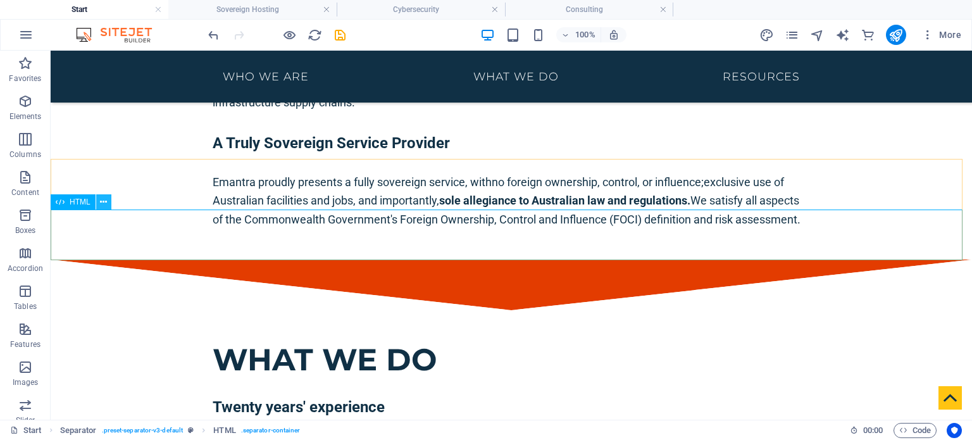
click at [104, 204] on icon at bounding box center [103, 202] width 7 height 13
click at [102, 207] on icon at bounding box center [103, 202] width 7 height 13
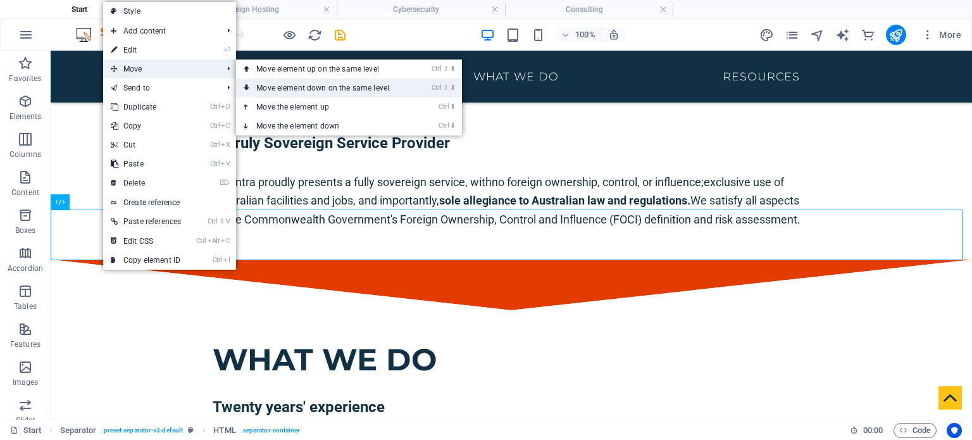
click at [348, 91] on link "Ctrl ⇧ ⬇ Move element down on the same level" at bounding box center [325, 87] width 179 height 19
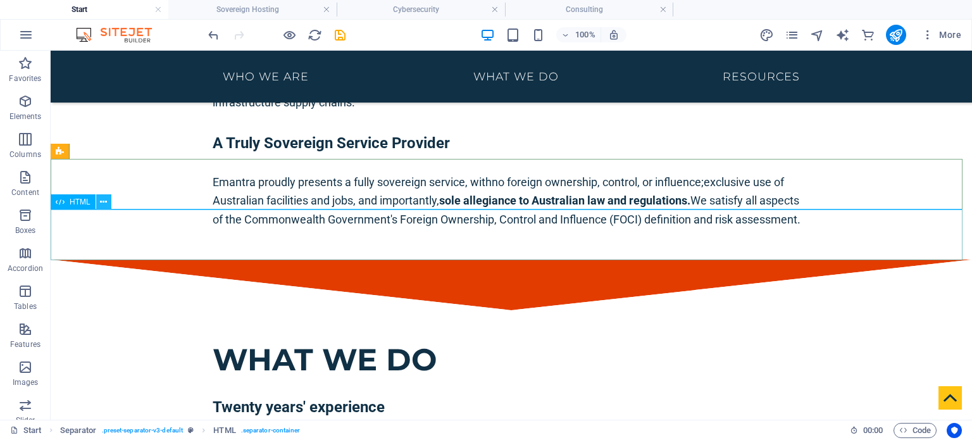
click at [106, 205] on icon at bounding box center [103, 202] width 7 height 13
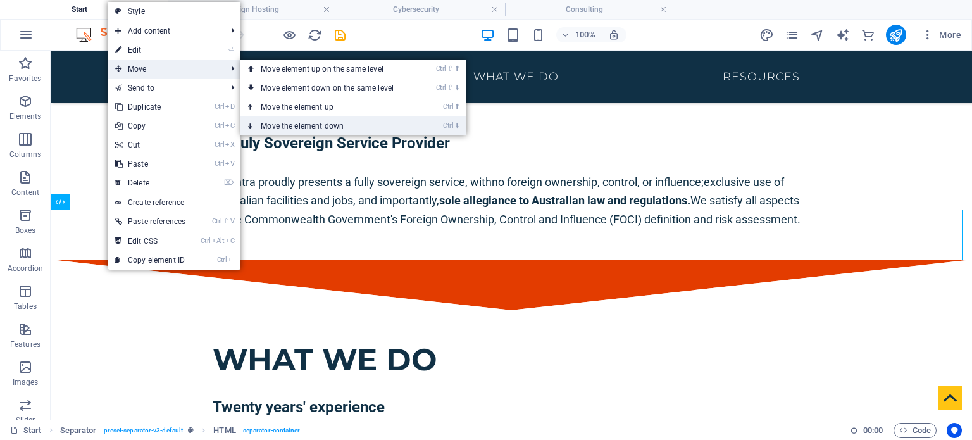
click at [322, 123] on link "Ctrl ⬇ Move the element down" at bounding box center [330, 125] width 179 height 19
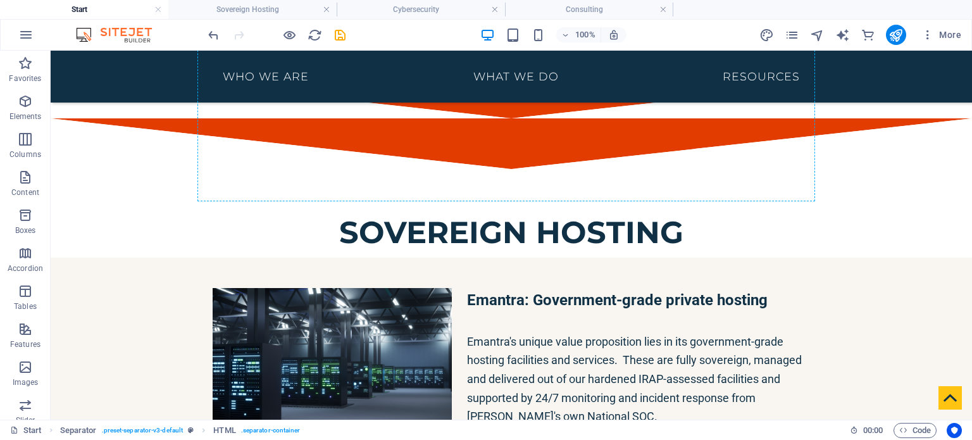
scroll to position [1903, 0]
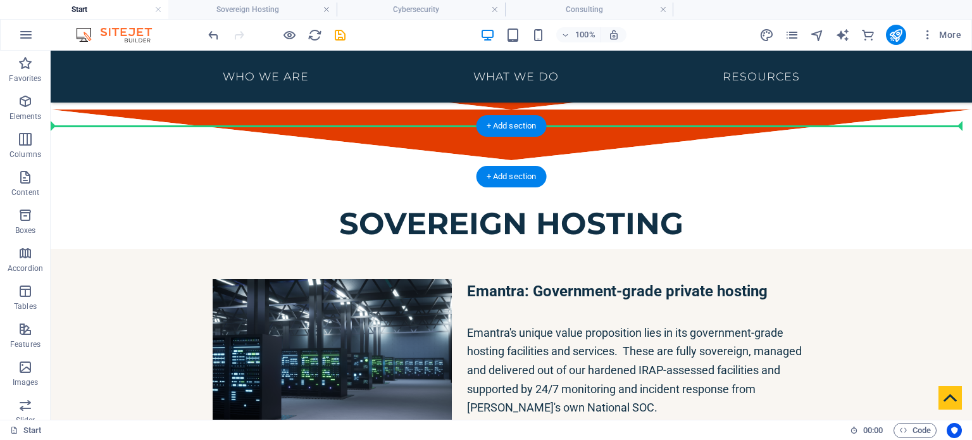
drag, startPoint x: 234, startPoint y: 222, endPoint x: 321, endPoint y: 150, distance: 112.8
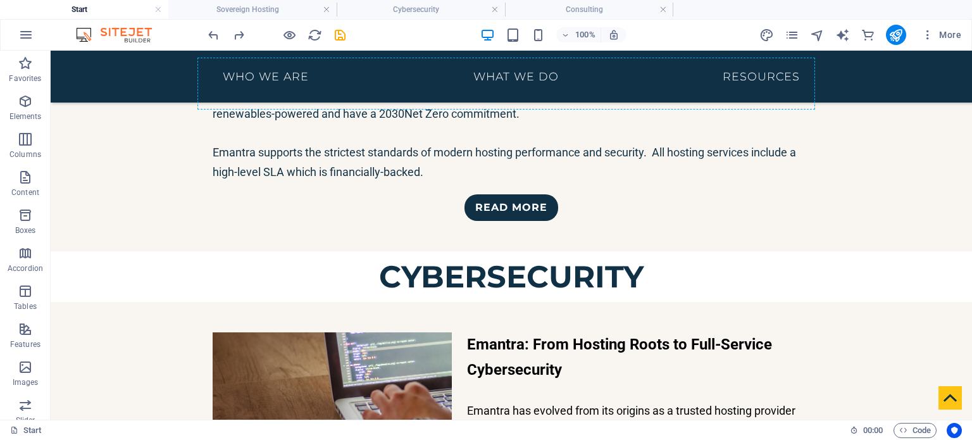
scroll to position [2156, 0]
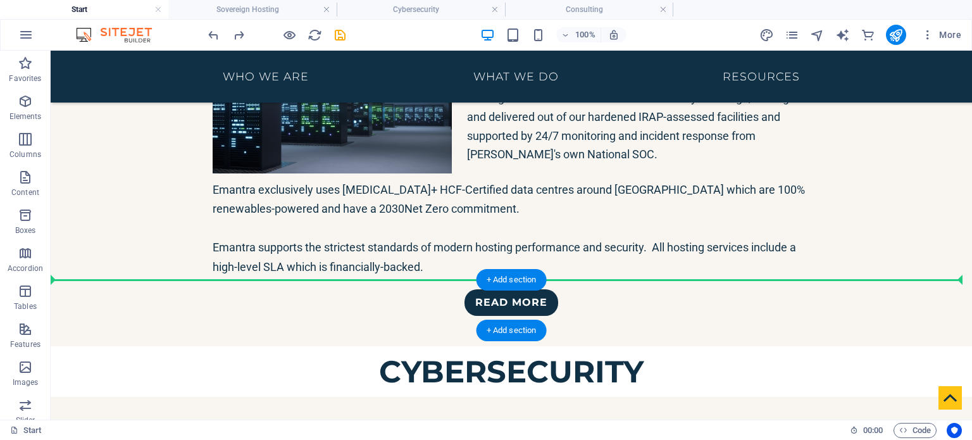
drag, startPoint x: 401, startPoint y: 227, endPoint x: 268, endPoint y: 292, distance: 147.8
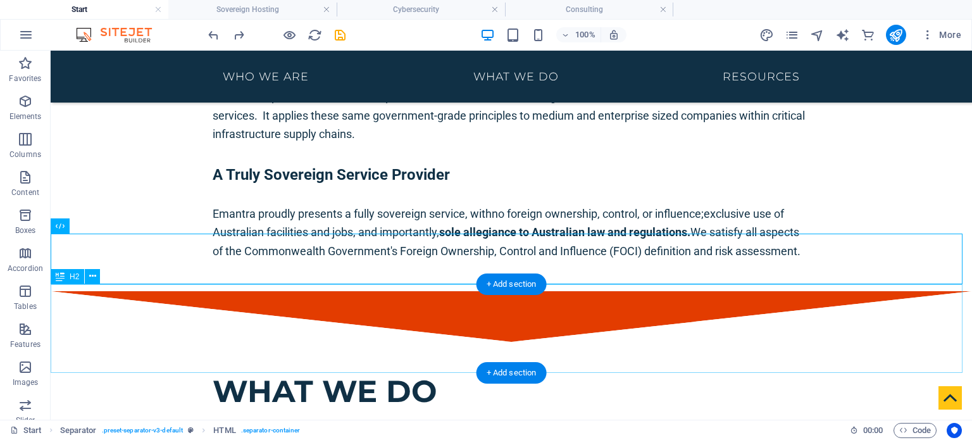
scroll to position [1236, 0]
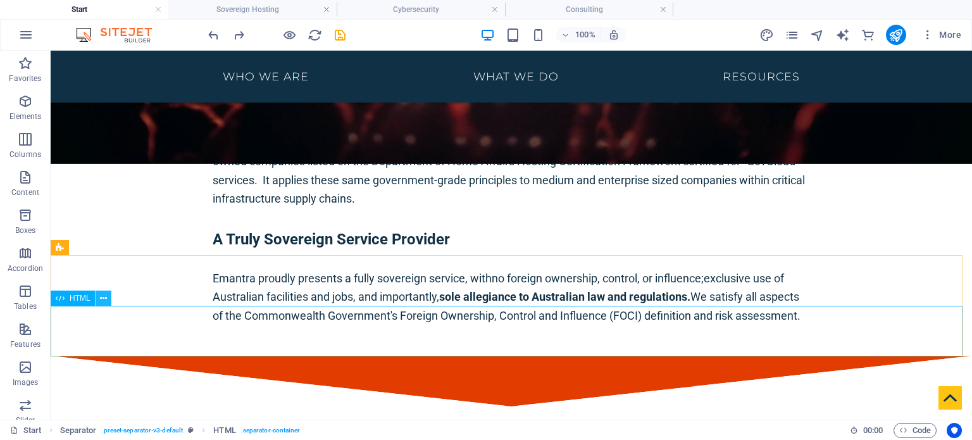
click at [101, 300] on icon at bounding box center [103, 298] width 7 height 13
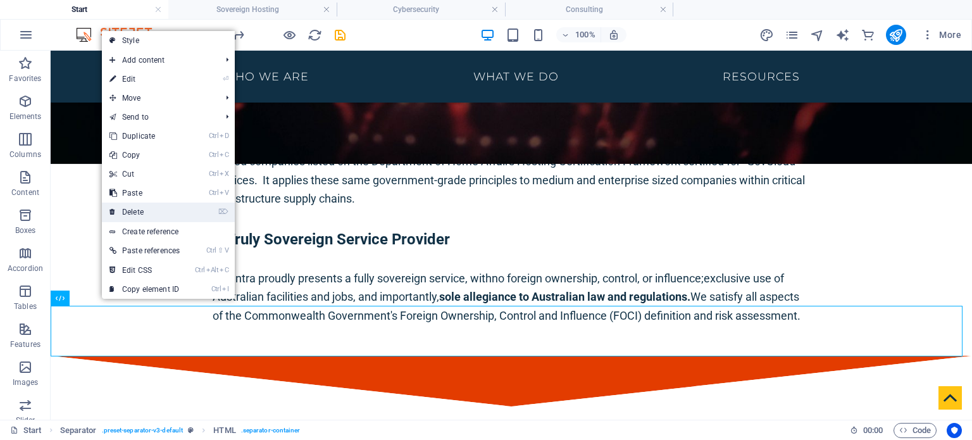
click at [162, 210] on link "⌦ Delete" at bounding box center [144, 212] width 85 height 19
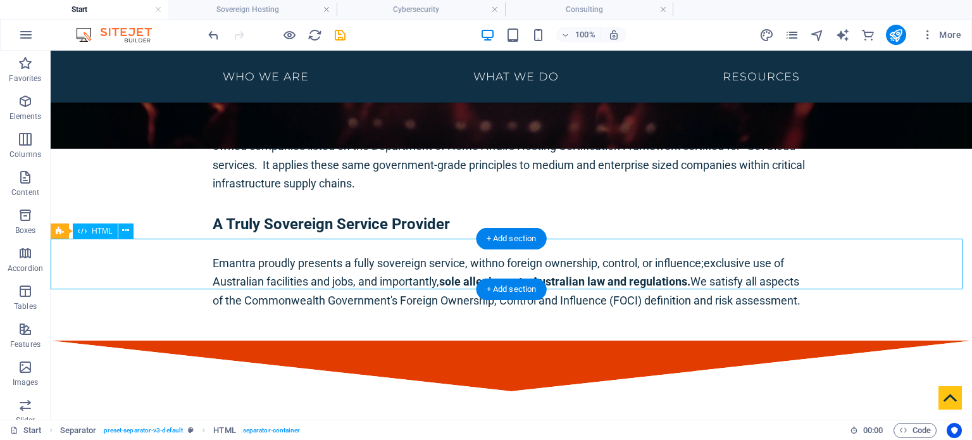
scroll to position [1252, 0]
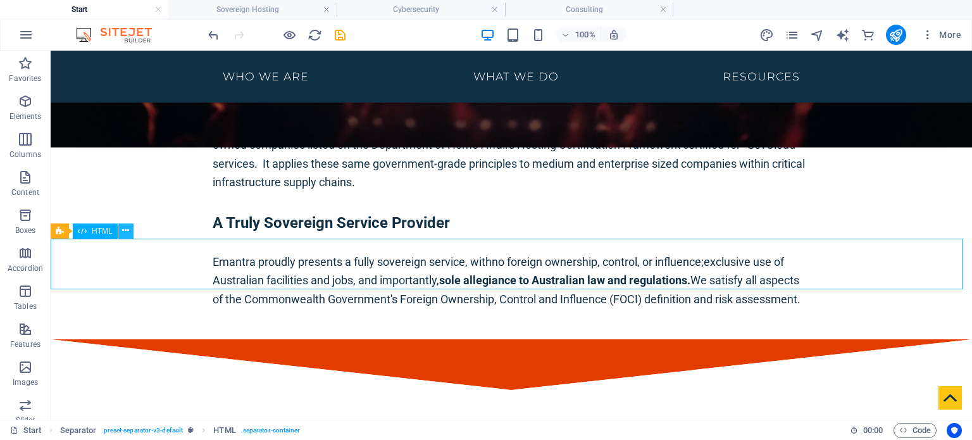
click at [120, 235] on button at bounding box center [125, 230] width 15 height 15
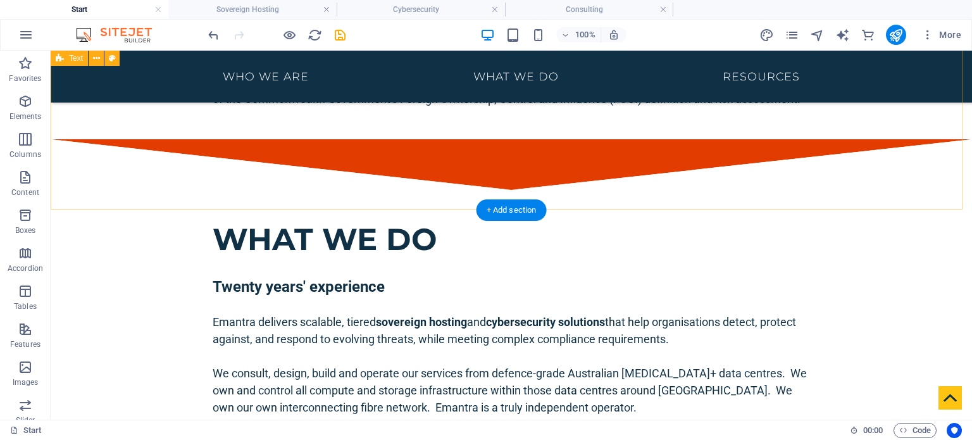
scroll to position [1265, 0]
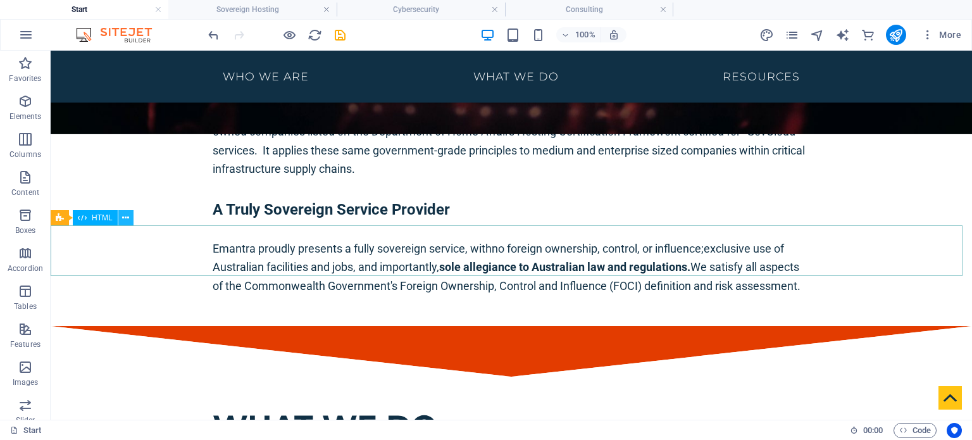
click at [124, 222] on icon at bounding box center [125, 217] width 7 height 13
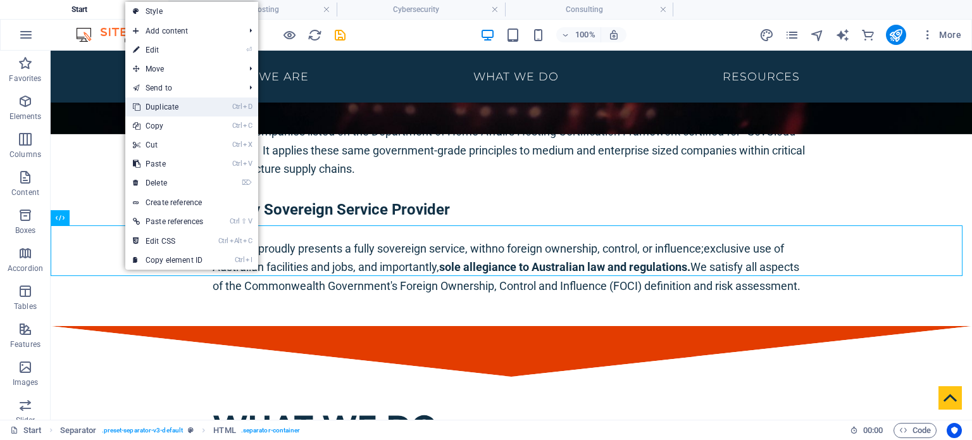
click at [201, 114] on link "Ctrl D Duplicate" at bounding box center [167, 106] width 85 height 19
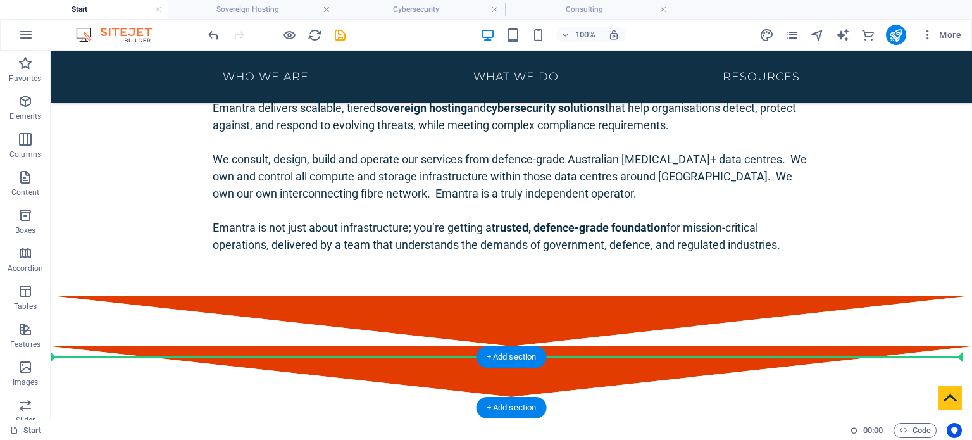
scroll to position [1671, 0]
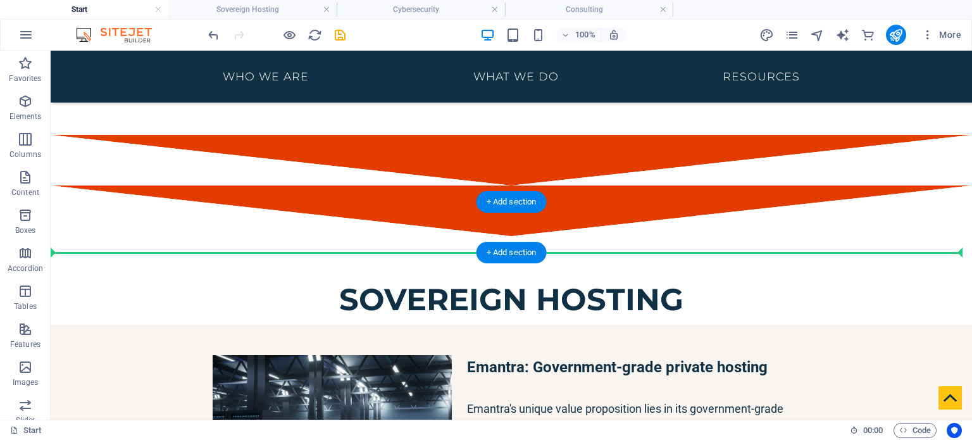
drag, startPoint x: 423, startPoint y: 301, endPoint x: 223, endPoint y: 249, distance: 206.5
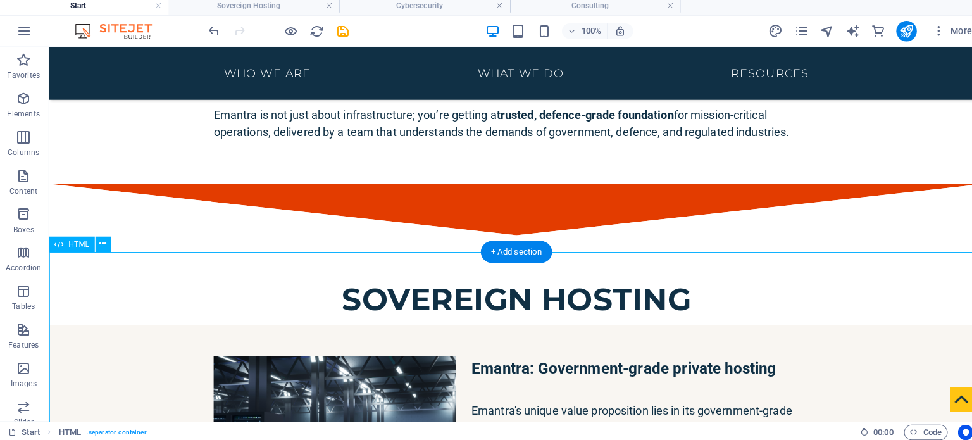
scroll to position [1773, 0]
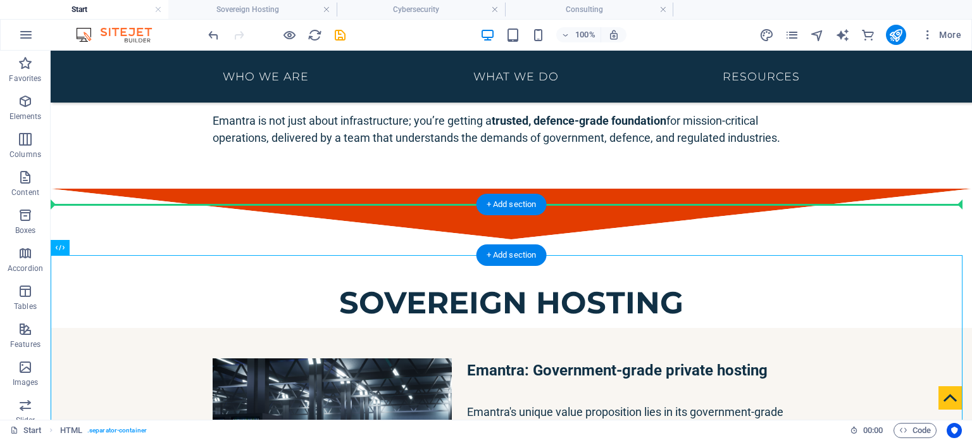
drag, startPoint x: 215, startPoint y: 262, endPoint x: 237, endPoint y: 210, distance: 56.2
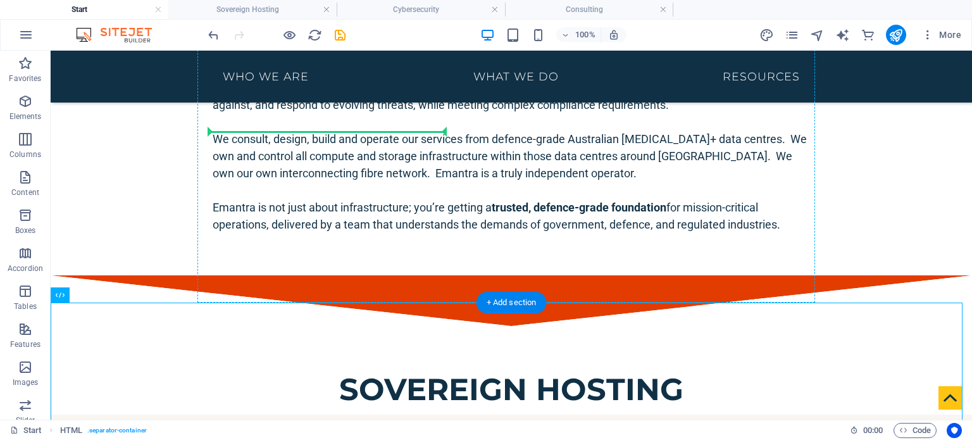
scroll to position [1676, 0]
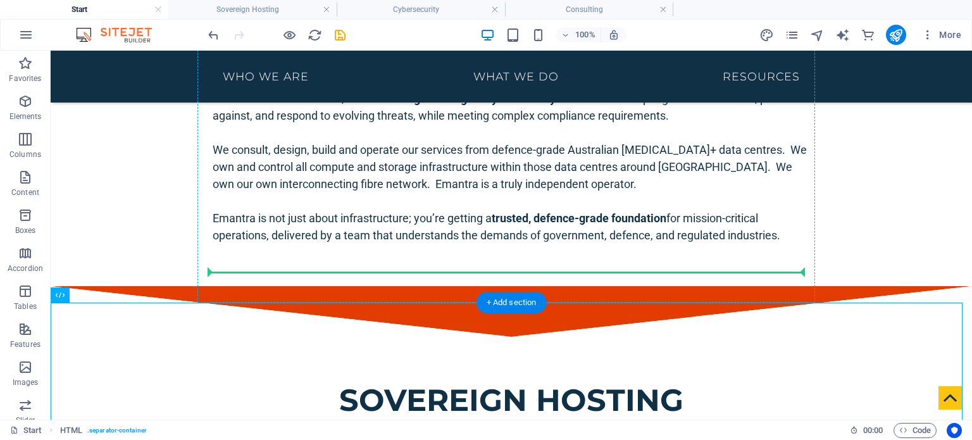
drag, startPoint x: 237, startPoint y: 214, endPoint x: 251, endPoint y: 269, distance: 56.7
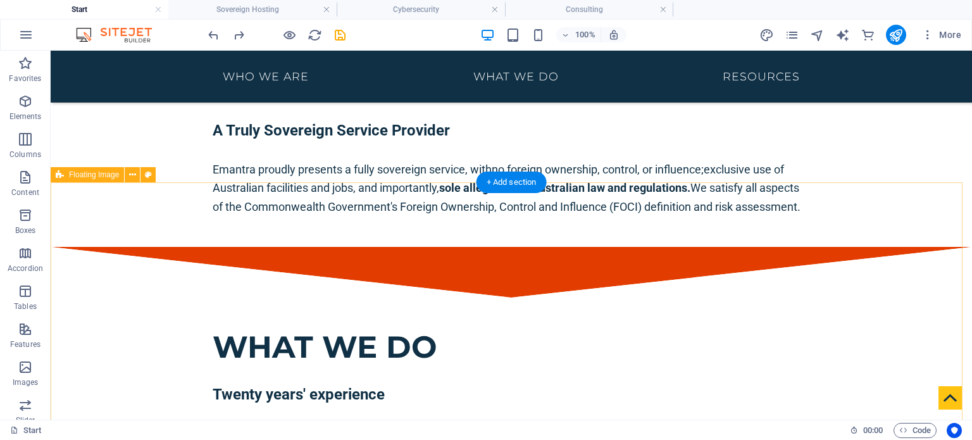
scroll to position [1452, 0]
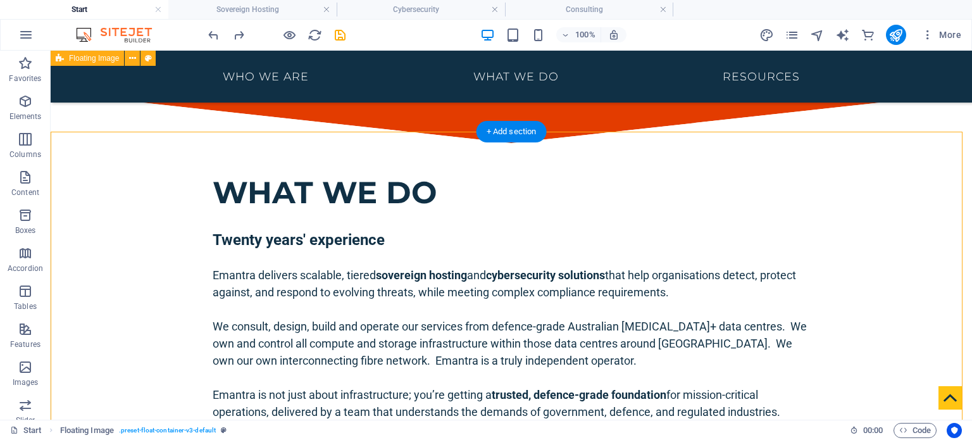
scroll to position [1498, 0]
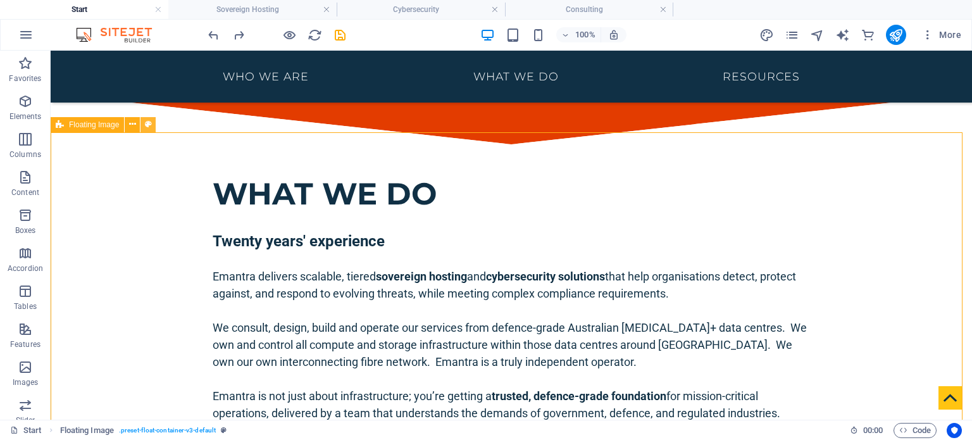
click at [148, 126] on icon at bounding box center [148, 124] width 7 height 13
select select "%"
select select "rem"
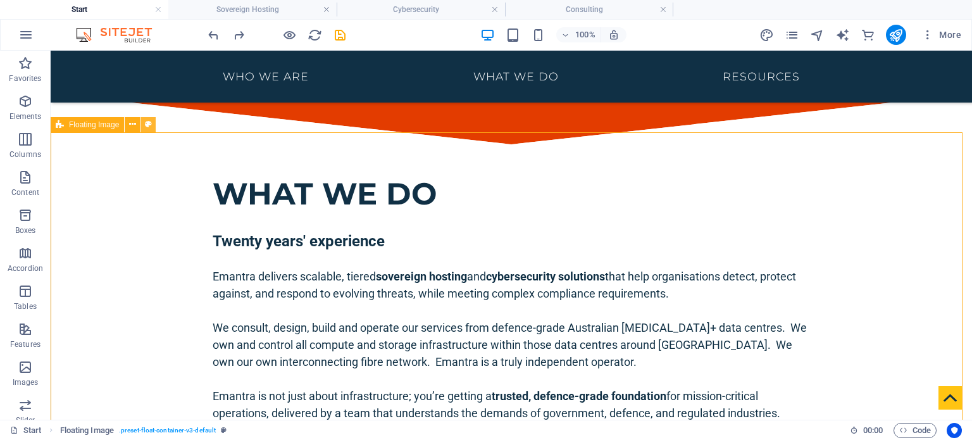
select select "rem"
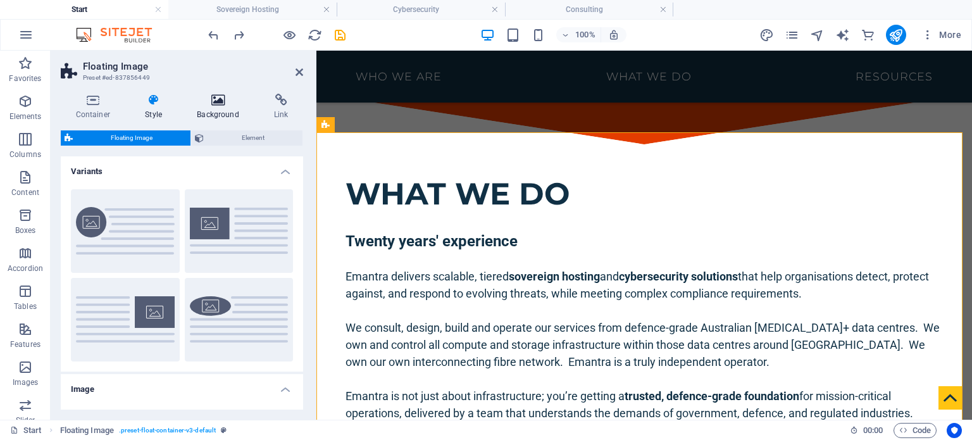
click at [215, 94] on icon at bounding box center [218, 100] width 72 height 13
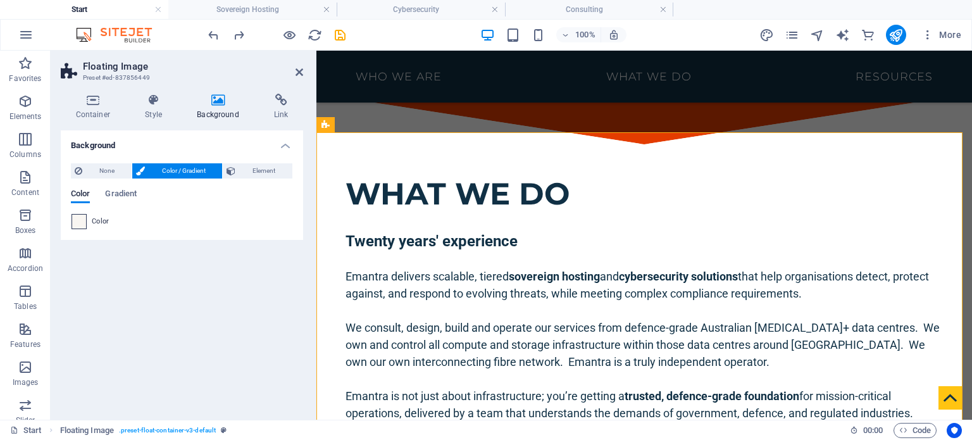
click at [80, 220] on span at bounding box center [79, 222] width 14 height 14
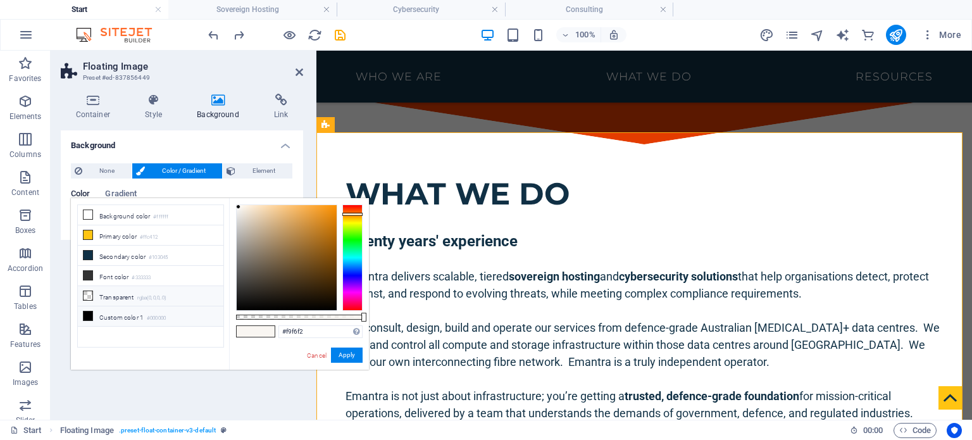
click at [111, 292] on li "Transparent rgba(0,0,0,.0)" at bounding box center [151, 296] width 146 height 20
type input "rgba(0, 0, 0, 0)"
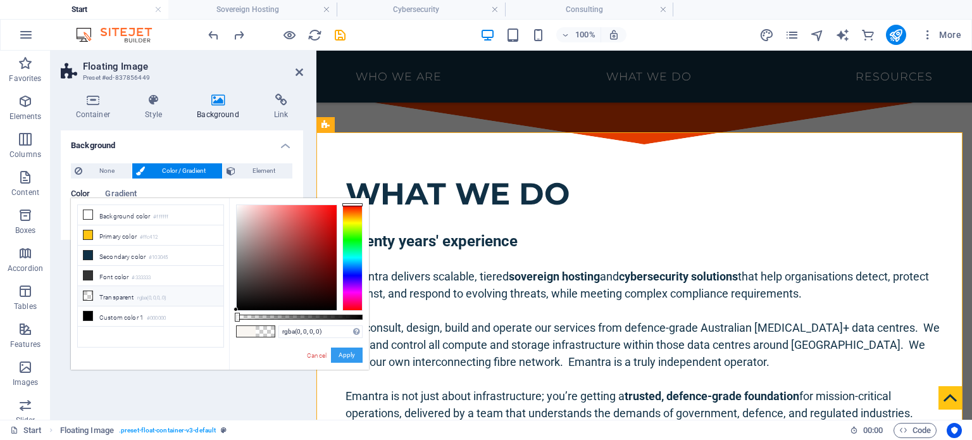
click at [337, 351] on button "Apply" at bounding box center [347, 355] width 32 height 15
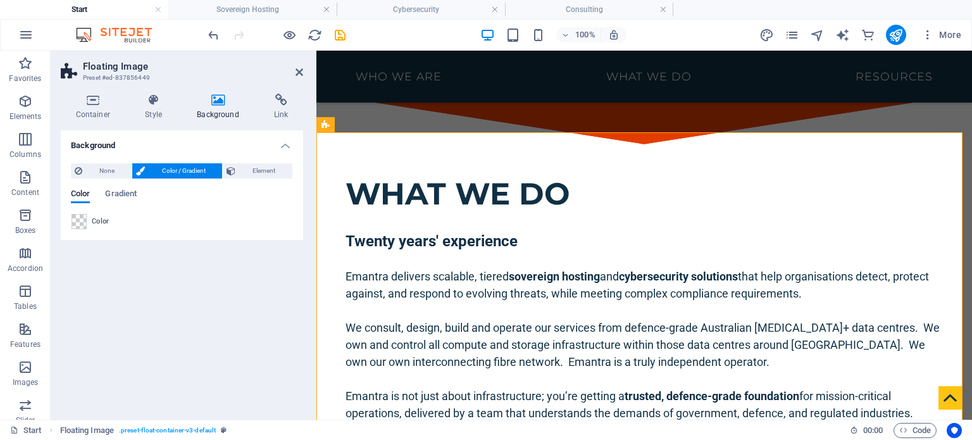
click at [299, 65] on h2 "Floating Image" at bounding box center [193, 66] width 220 height 11
click at [299, 75] on icon at bounding box center [300, 72] width 8 height 10
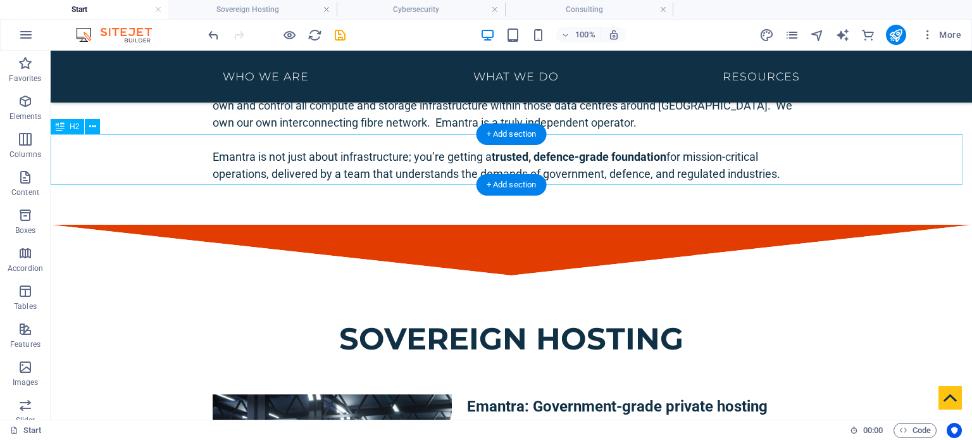
scroll to position [1853, 0]
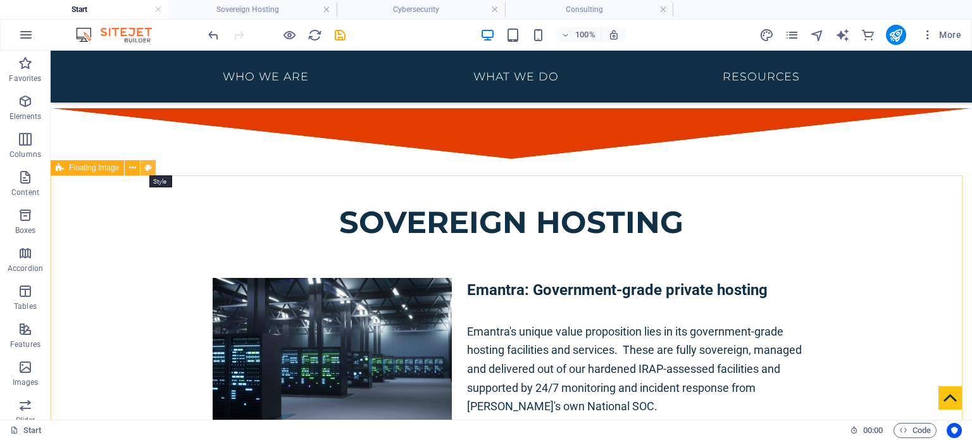
click at [150, 167] on icon at bounding box center [148, 167] width 7 height 13
select select "%"
select select "rem"
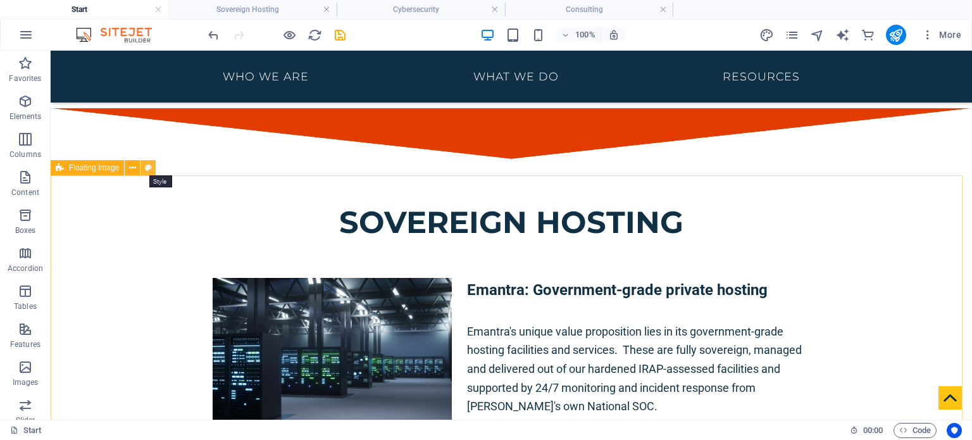
select select "rem"
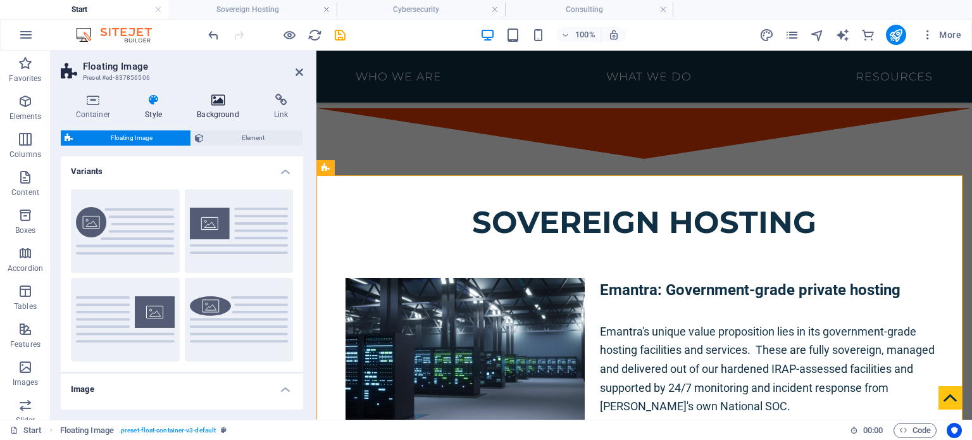
click at [223, 99] on icon at bounding box center [218, 100] width 72 height 13
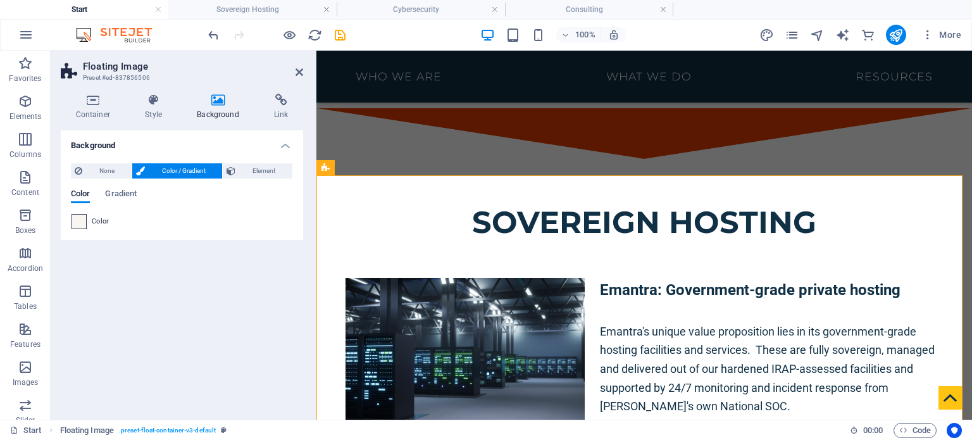
click at [83, 219] on span at bounding box center [79, 222] width 14 height 14
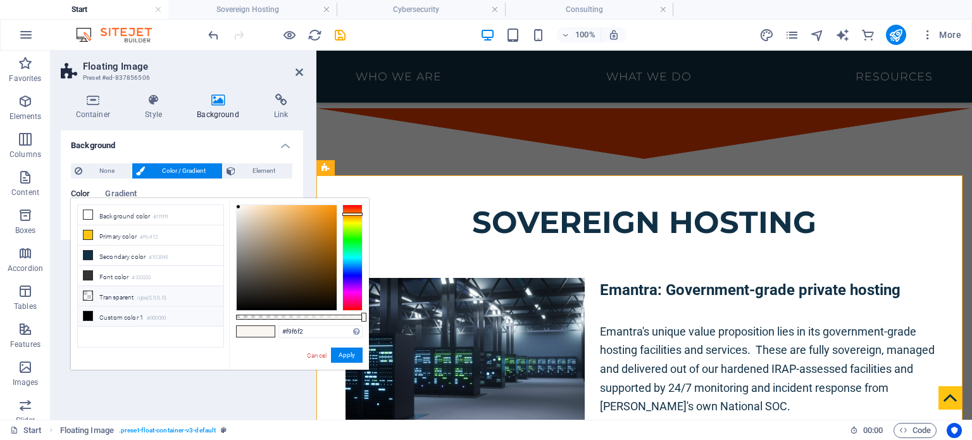
click at [99, 287] on li "Transparent rgba(0,0,0,.0)" at bounding box center [151, 296] width 146 height 20
type input "rgba(0, 0, 0, 0)"
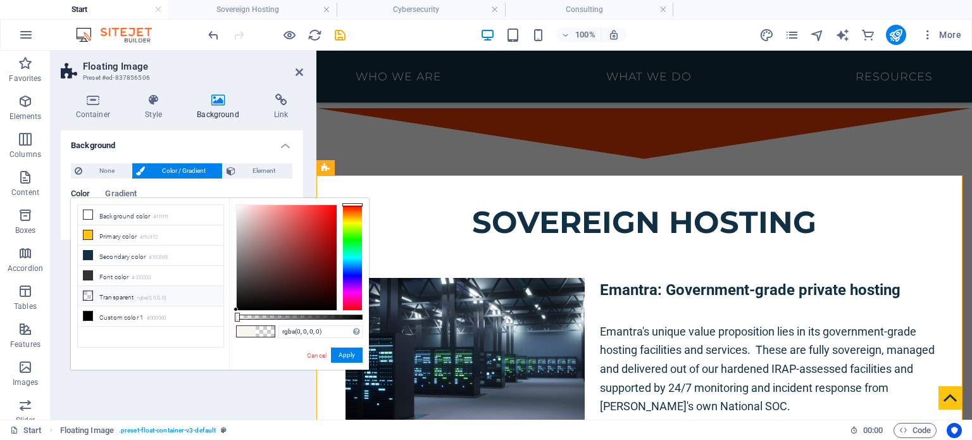
click at [104, 288] on li "Transparent rgba(0,0,0,.0)" at bounding box center [151, 296] width 146 height 20
click at [352, 357] on button "Apply" at bounding box center [347, 355] width 32 height 15
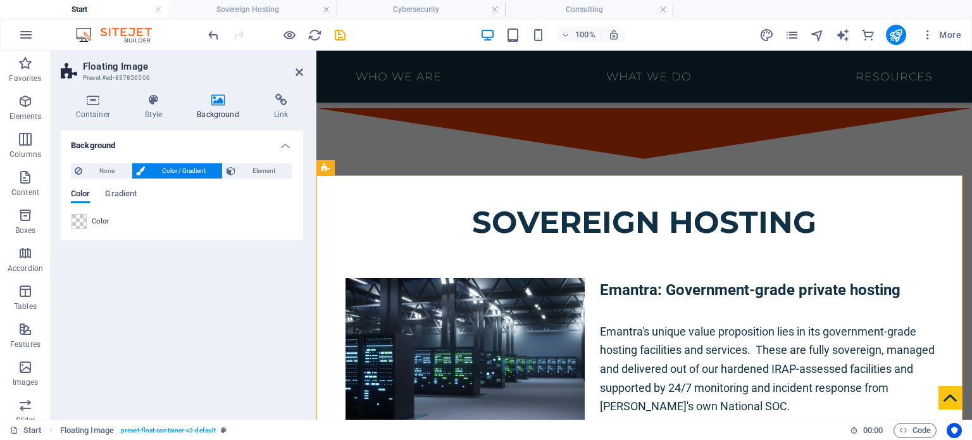
click at [301, 66] on h2 "Floating Image" at bounding box center [193, 66] width 220 height 11
click at [301, 68] on icon at bounding box center [300, 72] width 8 height 10
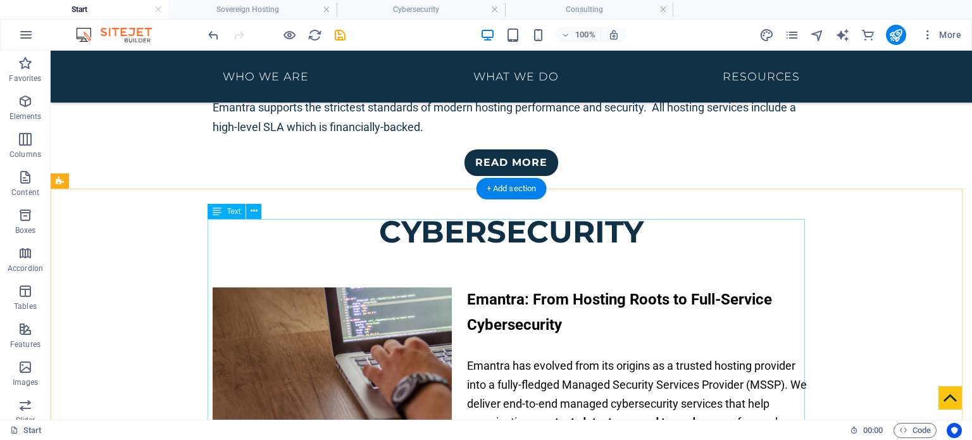
scroll to position [2248, 0]
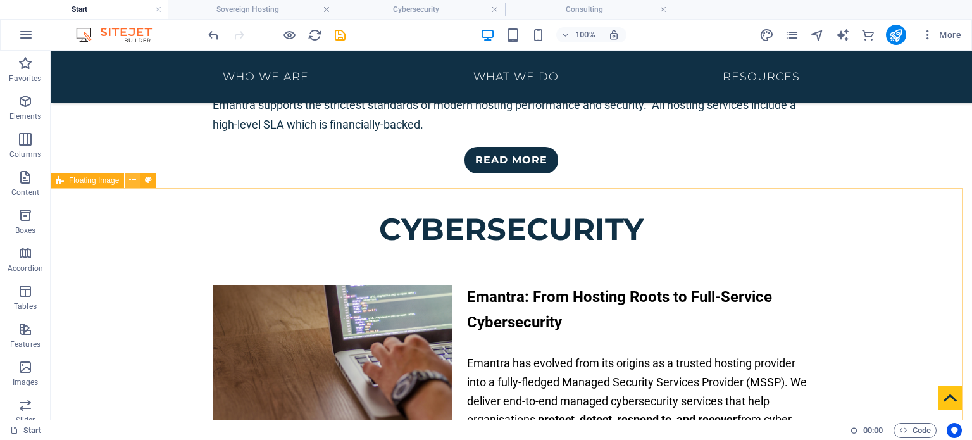
click at [129, 181] on icon at bounding box center [132, 179] width 7 height 13
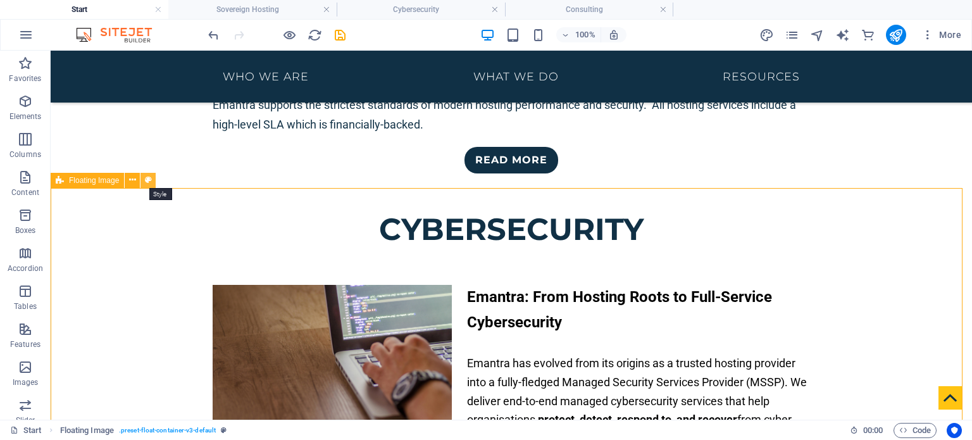
click at [149, 178] on icon at bounding box center [148, 179] width 7 height 13
select select "%"
select select "rem"
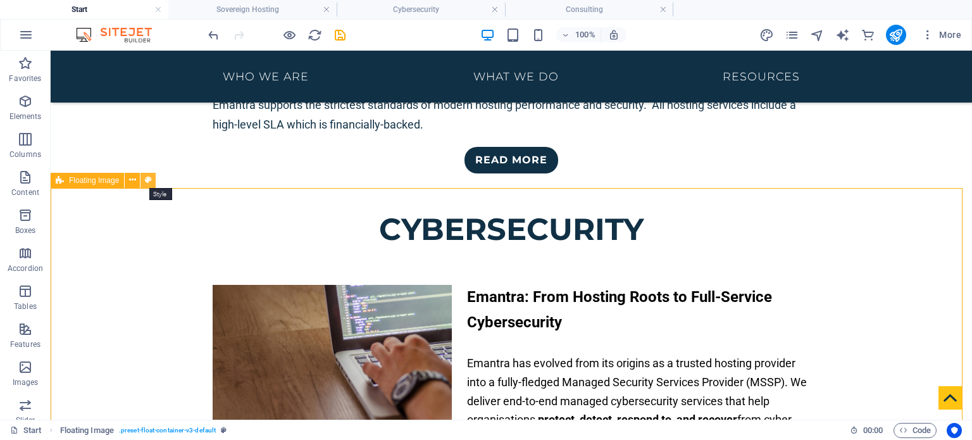
select select "rem"
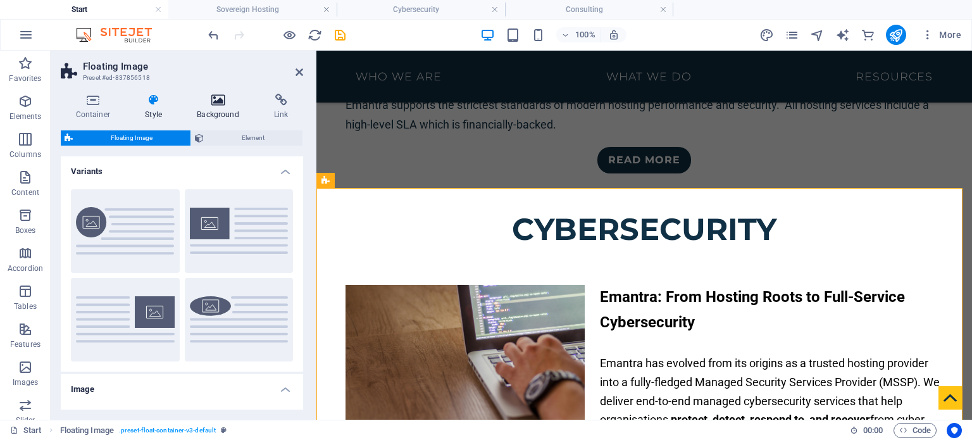
click at [228, 104] on icon at bounding box center [218, 100] width 72 height 13
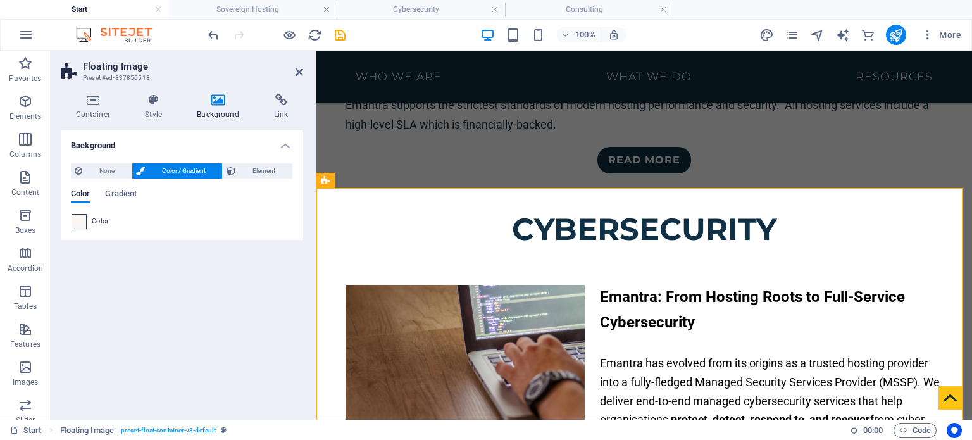
click at [85, 221] on span at bounding box center [79, 222] width 14 height 14
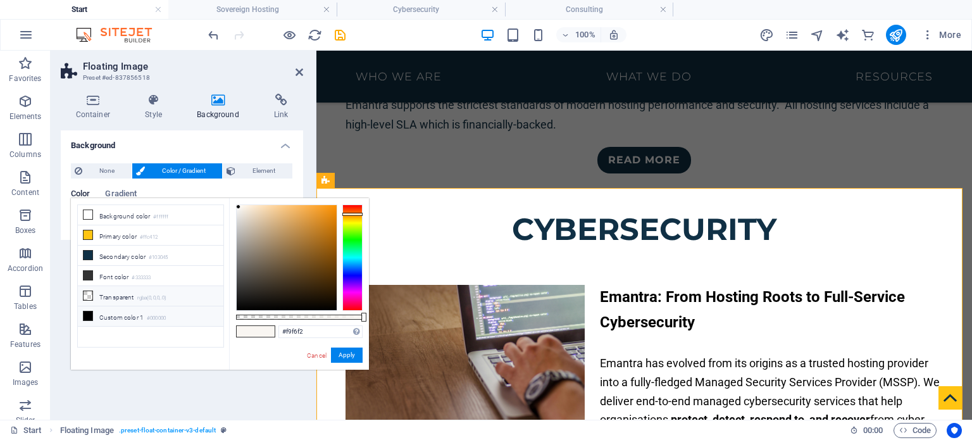
click at [89, 294] on icon at bounding box center [88, 295] width 9 height 9
type input "rgba(0, 0, 0, 0)"
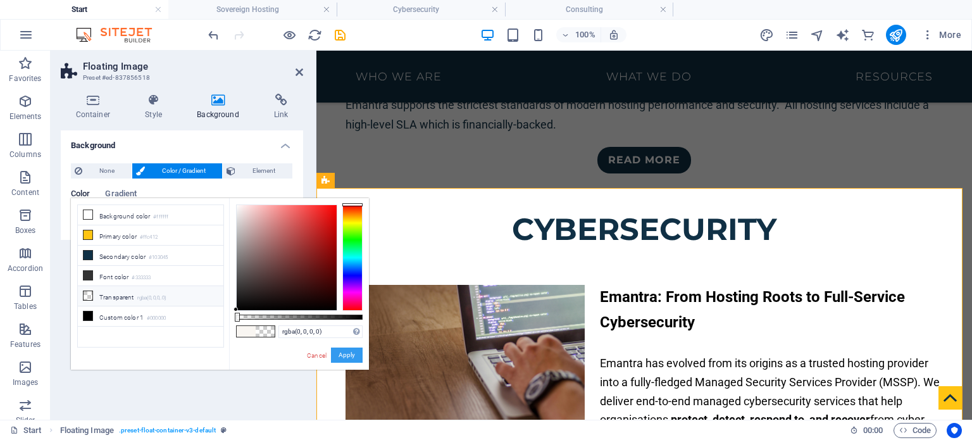
click at [358, 353] on button "Apply" at bounding box center [347, 355] width 32 height 15
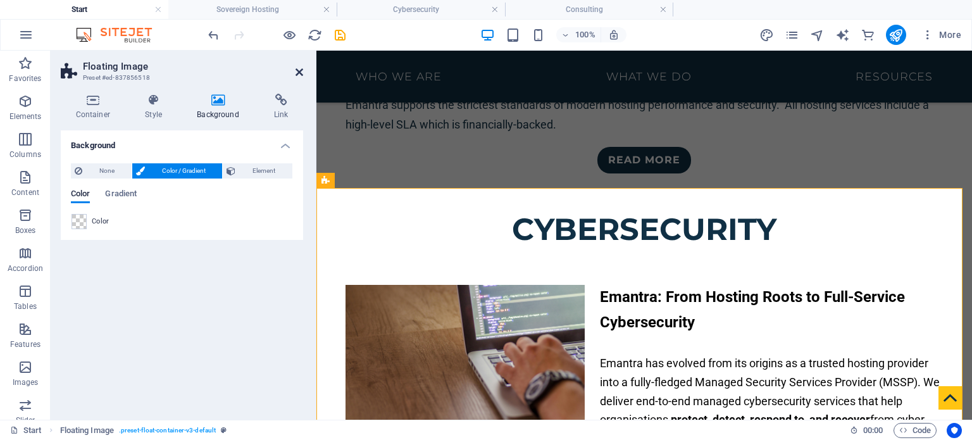
click at [297, 72] on icon at bounding box center [300, 72] width 8 height 10
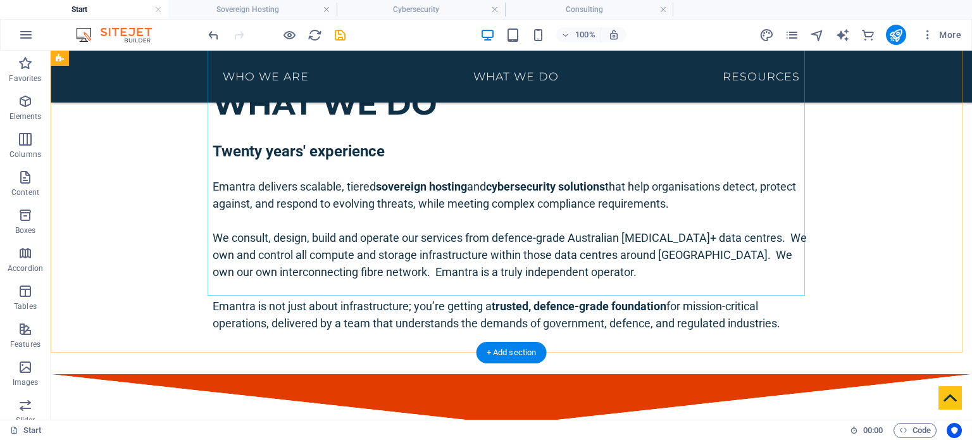
scroll to position [1658, 0]
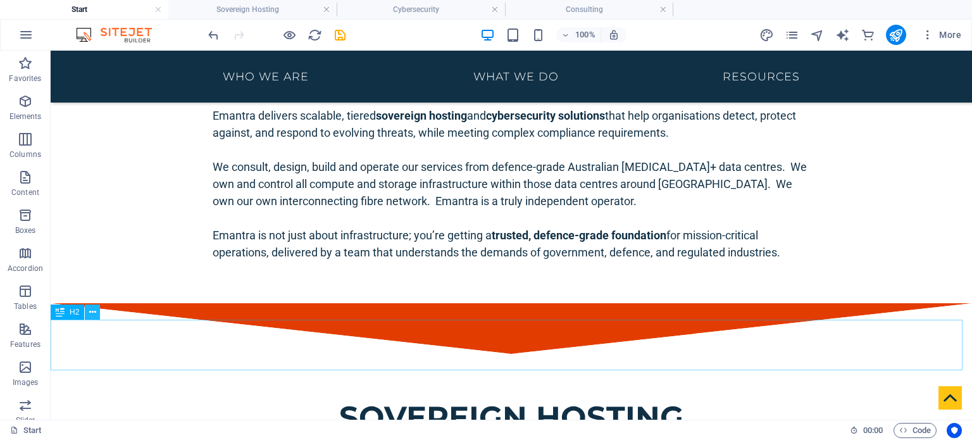
click at [94, 313] on icon at bounding box center [92, 312] width 7 height 13
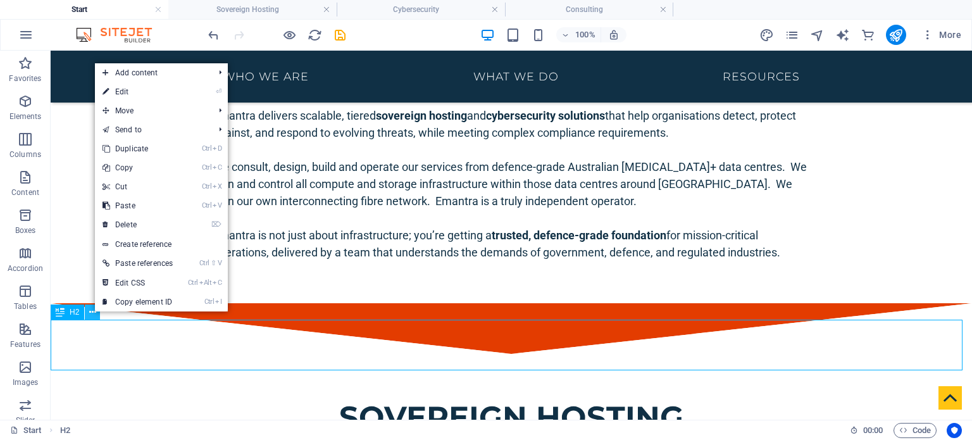
click at [94, 313] on icon at bounding box center [92, 312] width 7 height 13
click at [16, 333] on span "Features" at bounding box center [25, 337] width 51 height 30
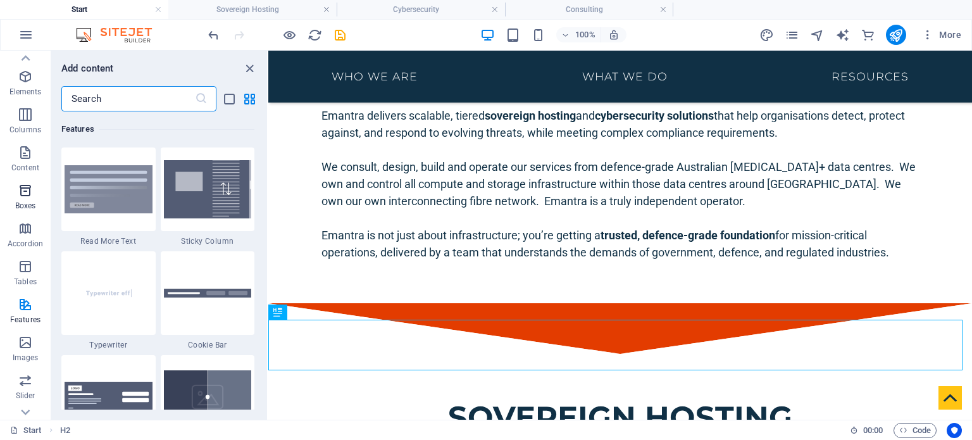
scroll to position [0, 0]
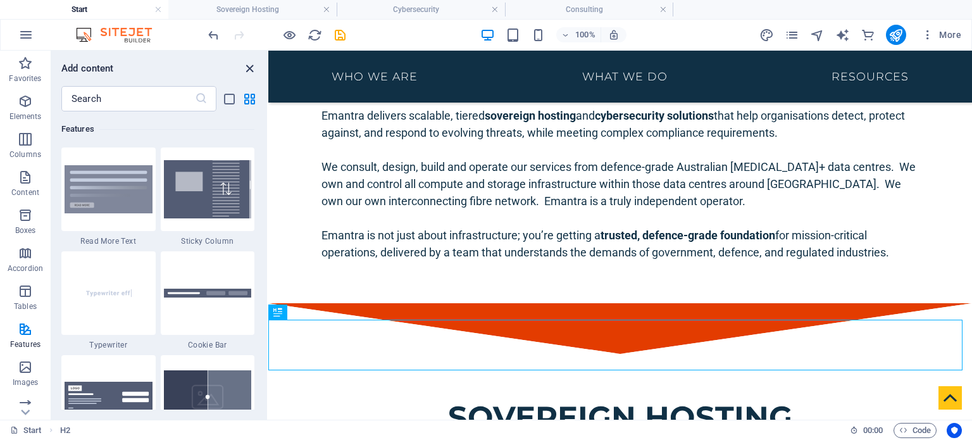
click at [249, 66] on icon "close panel" at bounding box center [249, 68] width 15 height 15
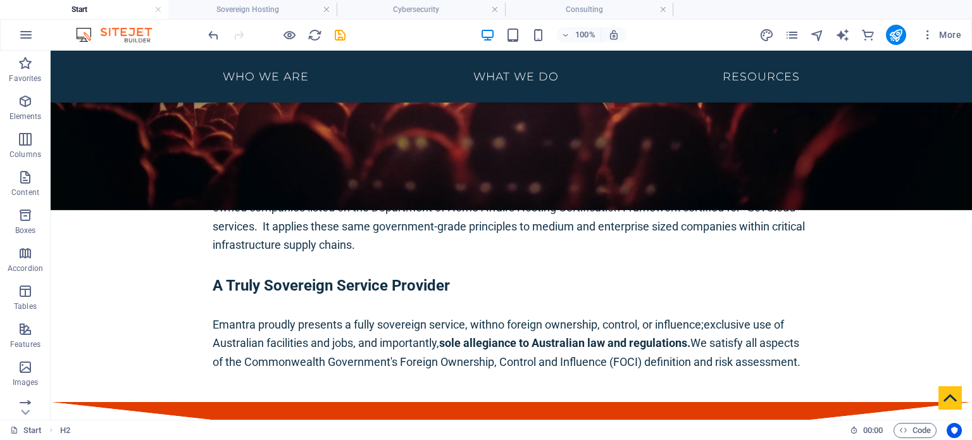
scroll to position [1185, 0]
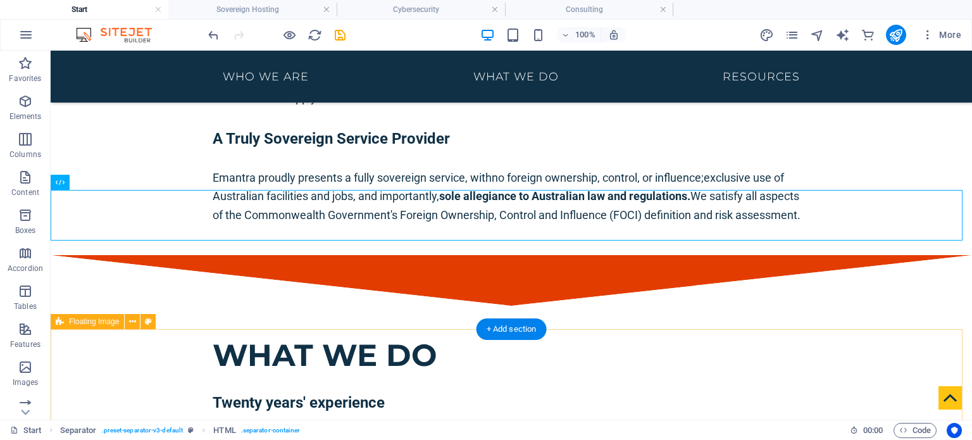
scroll to position [1339, 0]
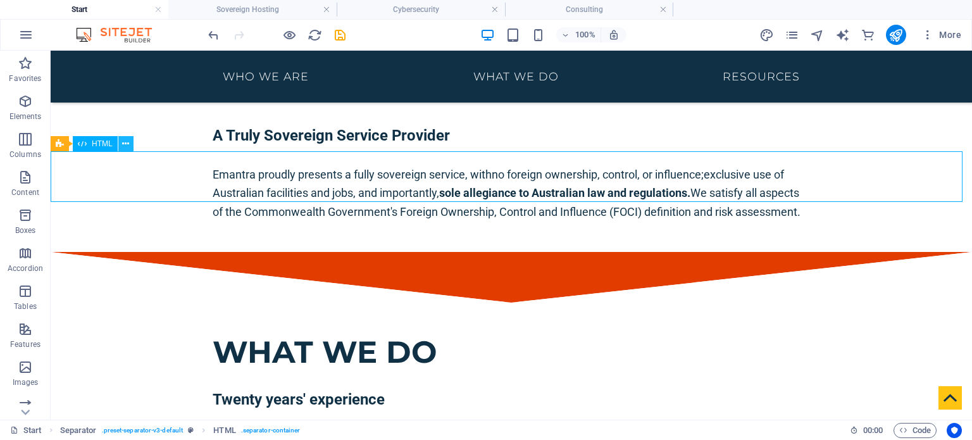
click at [127, 144] on icon at bounding box center [125, 143] width 7 height 13
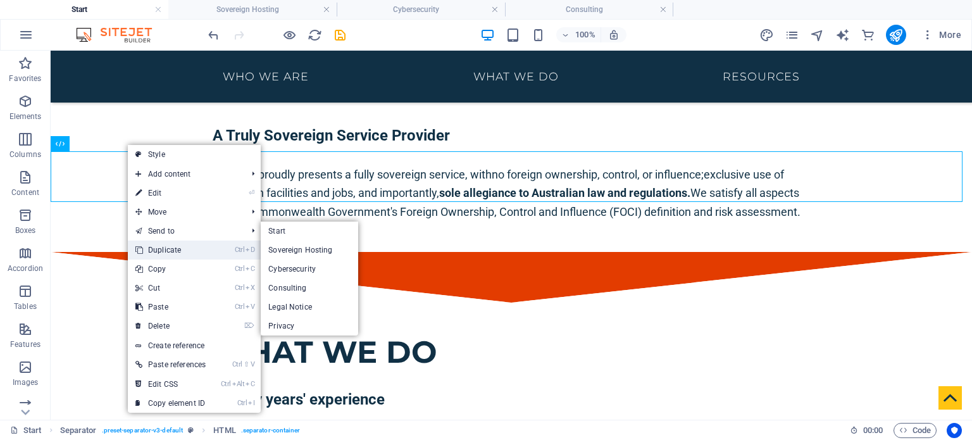
click at [187, 254] on link "Ctrl D Duplicate" at bounding box center [170, 250] width 85 height 19
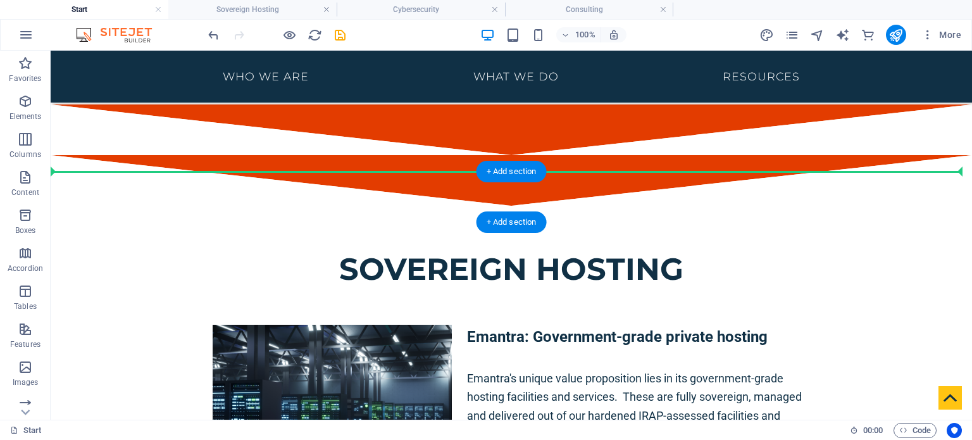
drag, startPoint x: 515, startPoint y: 215, endPoint x: 499, endPoint y: 181, distance: 37.4
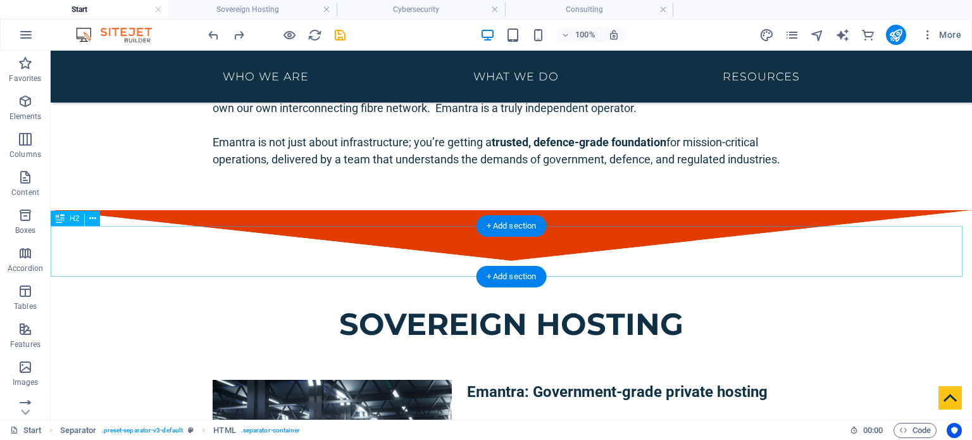
scroll to position [1752, 0]
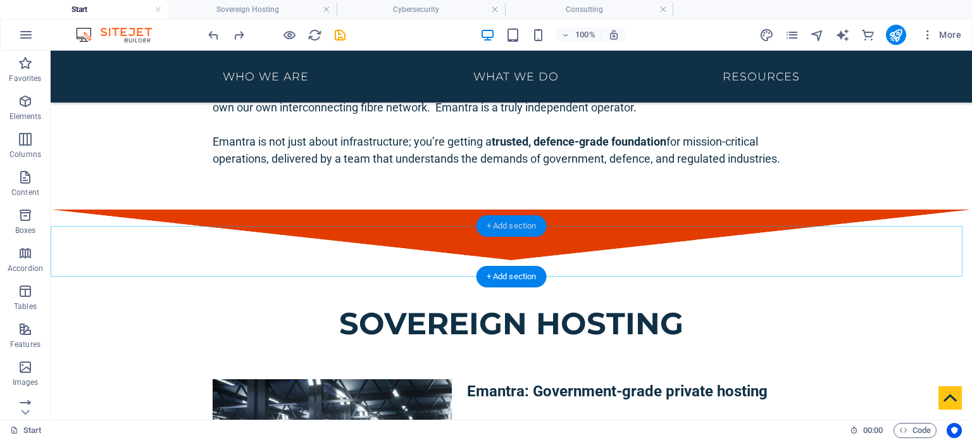
click at [513, 224] on div "+ Add section" at bounding box center [512, 226] width 70 height 22
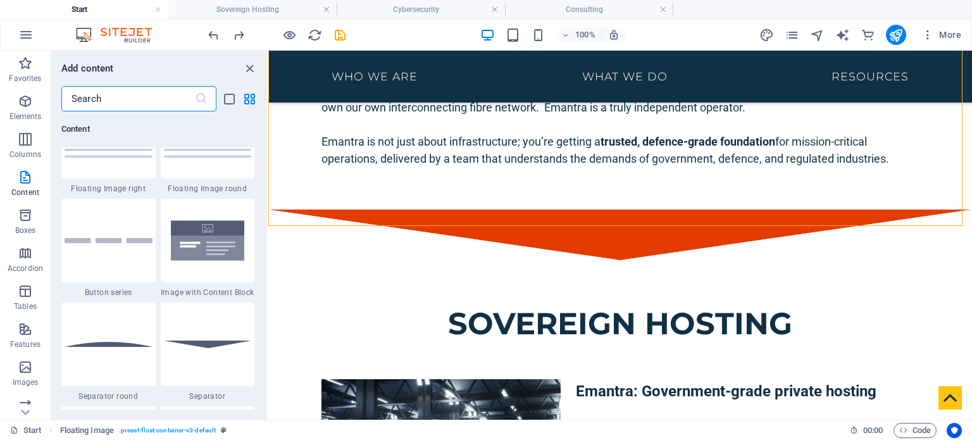
scroll to position [2890, 0]
click at [203, 358] on div at bounding box center [208, 345] width 94 height 84
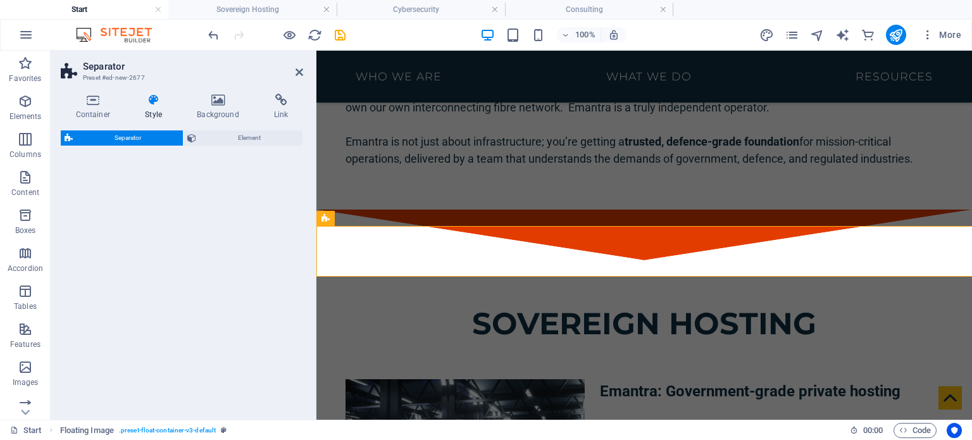
select select "rem"
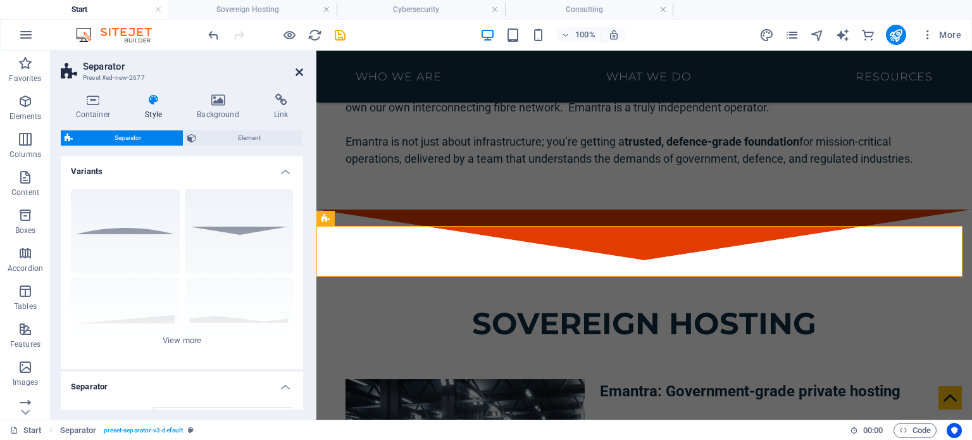
click at [298, 73] on icon at bounding box center [300, 72] width 8 height 10
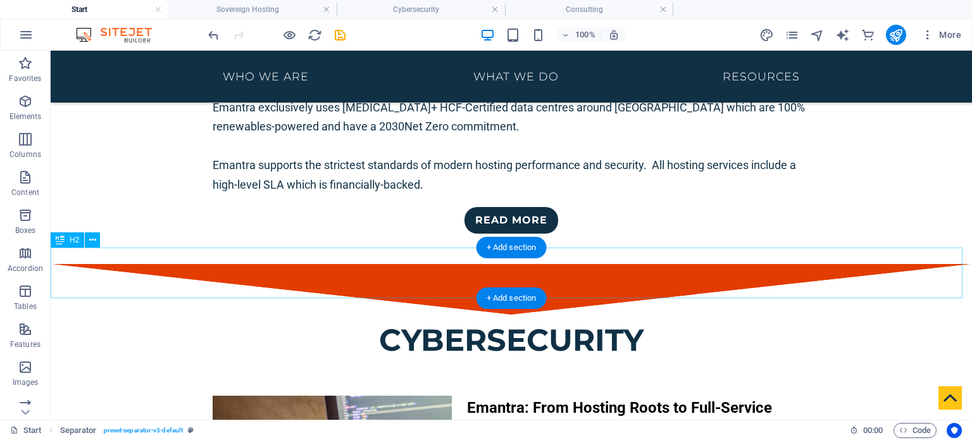
scroll to position [2188, 0]
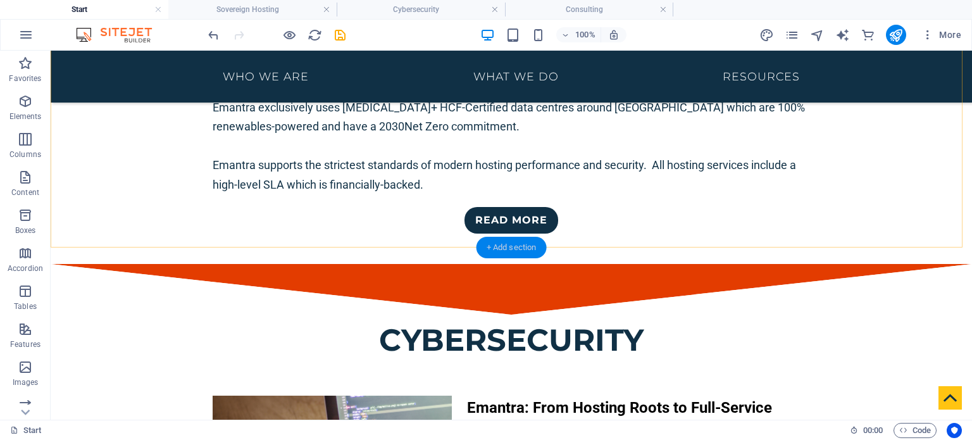
click at [496, 250] on div "+ Add section" at bounding box center [512, 248] width 70 height 22
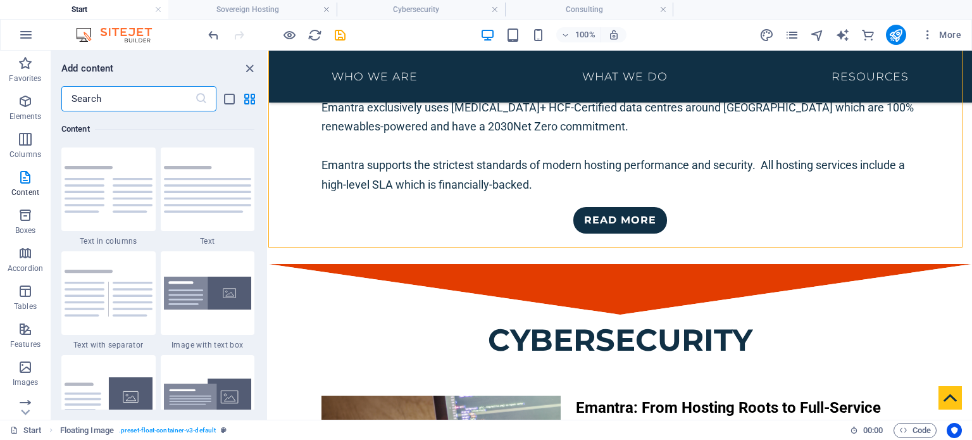
click at [163, 103] on input "text" at bounding box center [128, 98] width 134 height 25
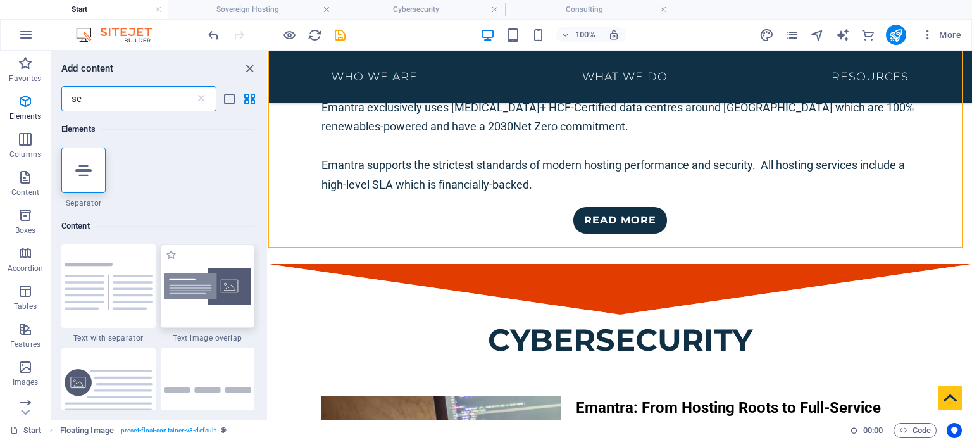
scroll to position [0, 0]
type input "se"
click at [85, 172] on icon at bounding box center [83, 170] width 16 height 16
select select "%"
select select "px"
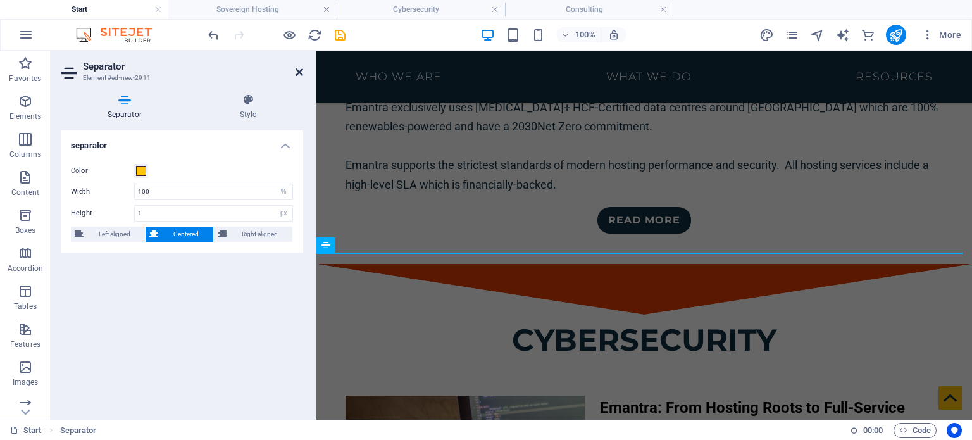
click at [296, 75] on icon at bounding box center [300, 72] width 8 height 10
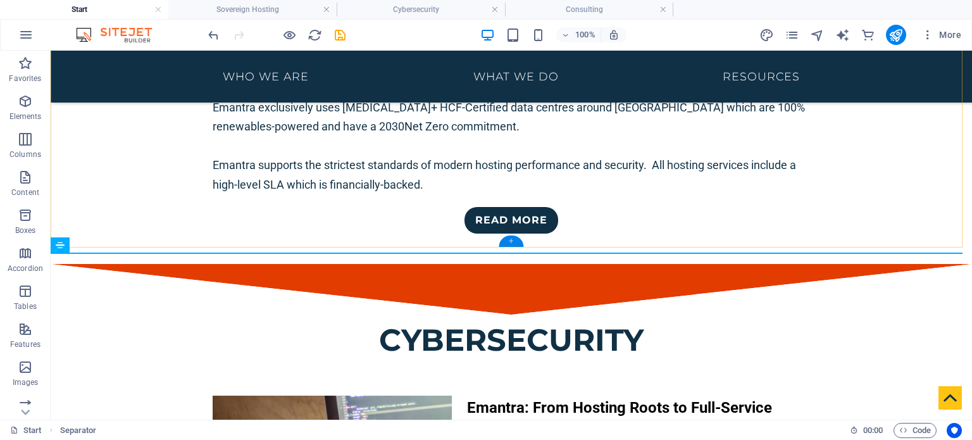
click at [510, 241] on div "+" at bounding box center [511, 240] width 25 height 11
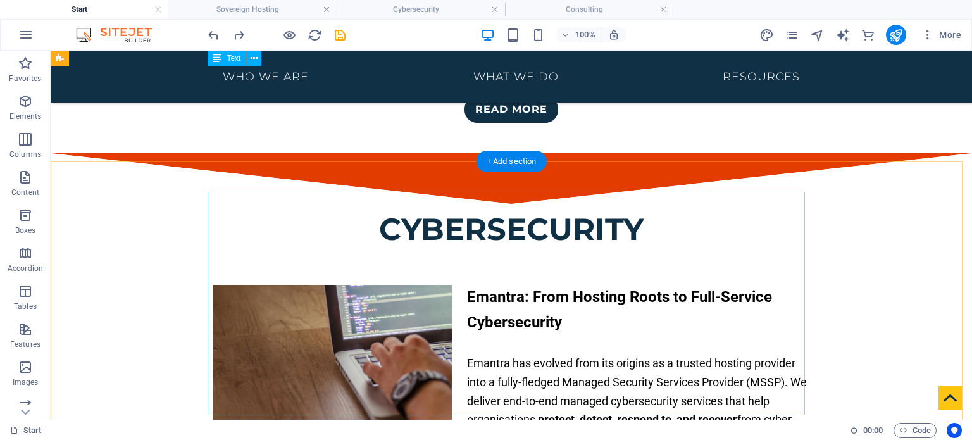
scroll to position [2283, 0]
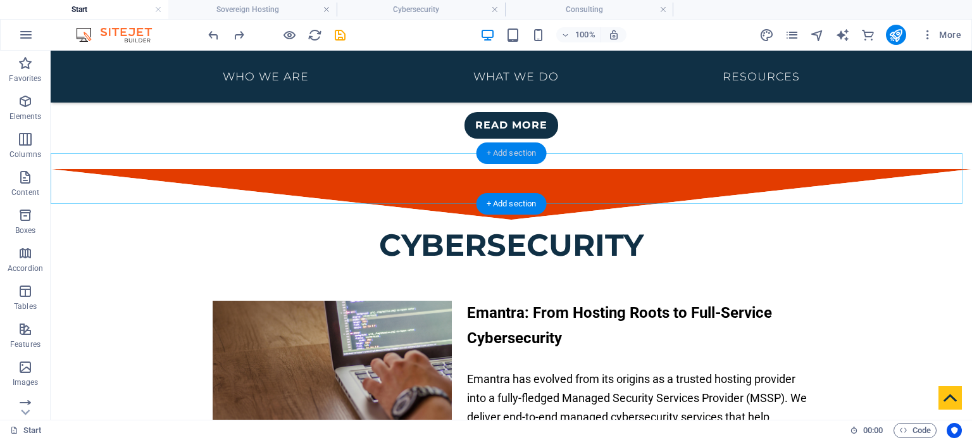
click at [517, 152] on div "+ Add section" at bounding box center [512, 153] width 70 height 22
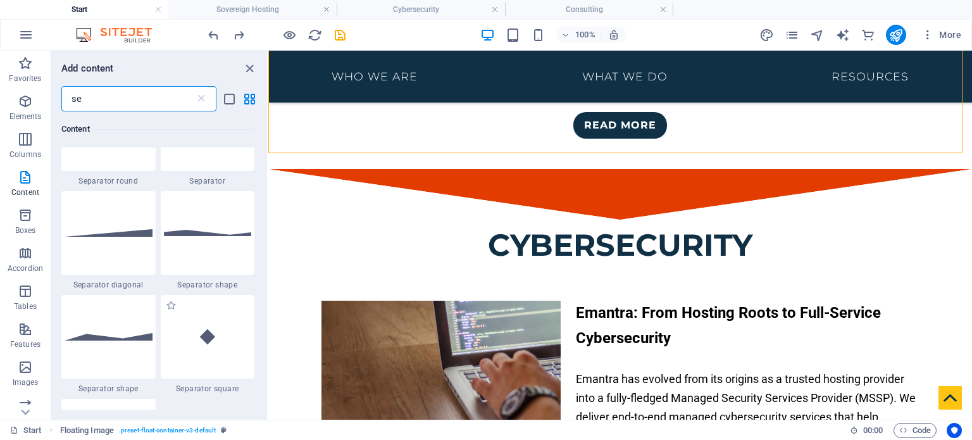
scroll to position [225, 0]
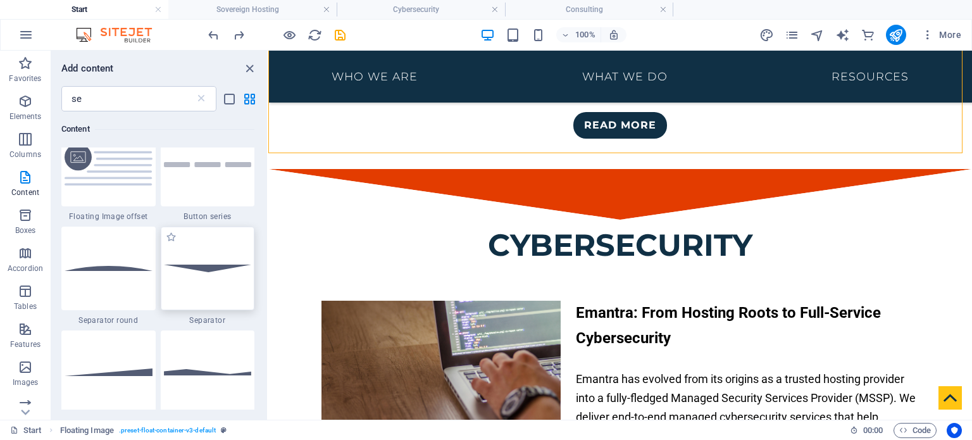
click at [204, 289] on div at bounding box center [208, 269] width 94 height 84
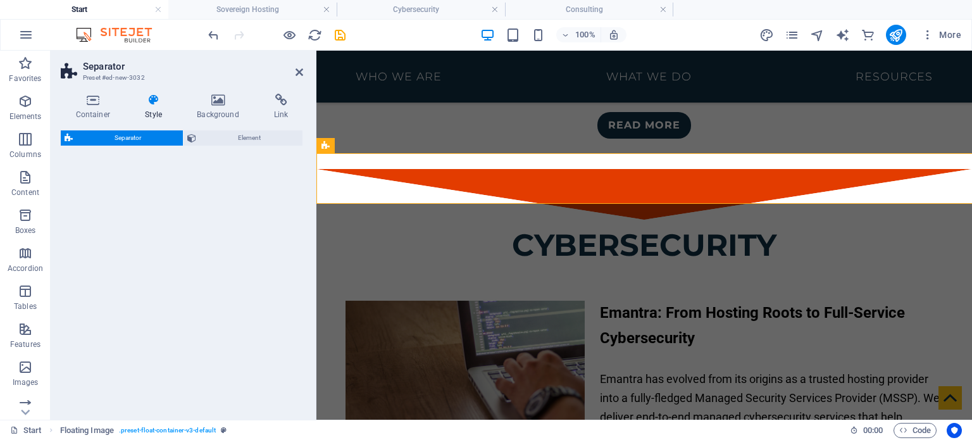
select select "rem"
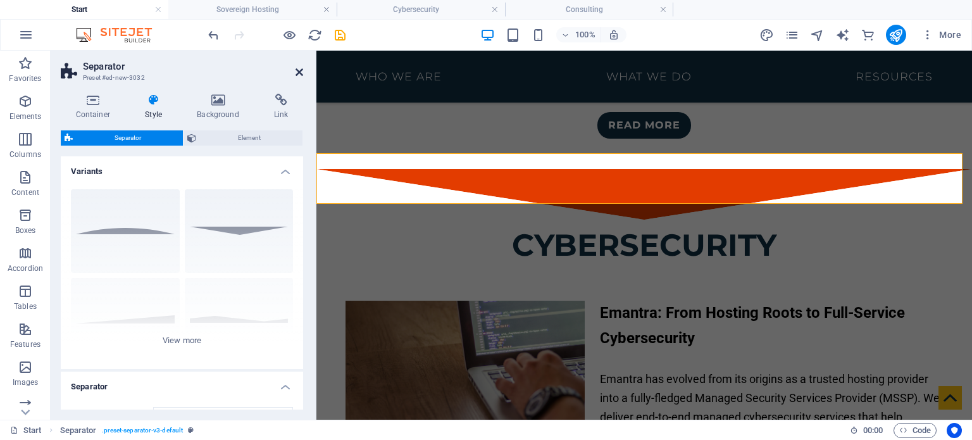
click at [298, 75] on icon at bounding box center [300, 72] width 8 height 10
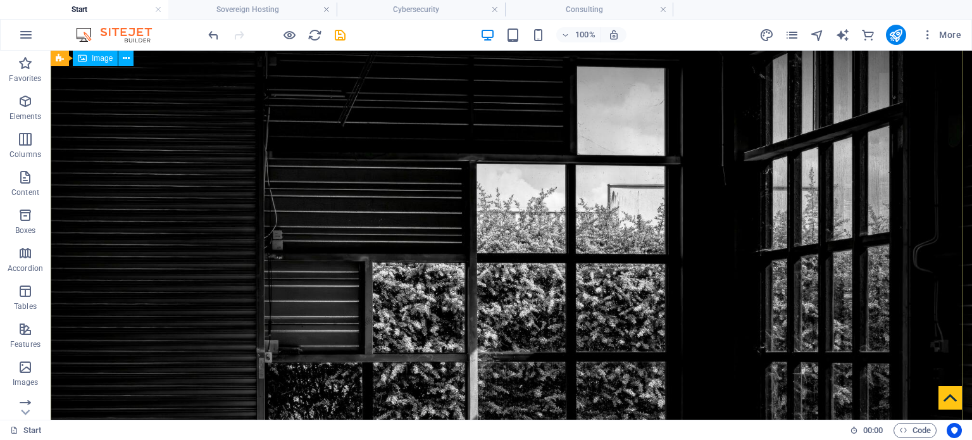
scroll to position [0, 0]
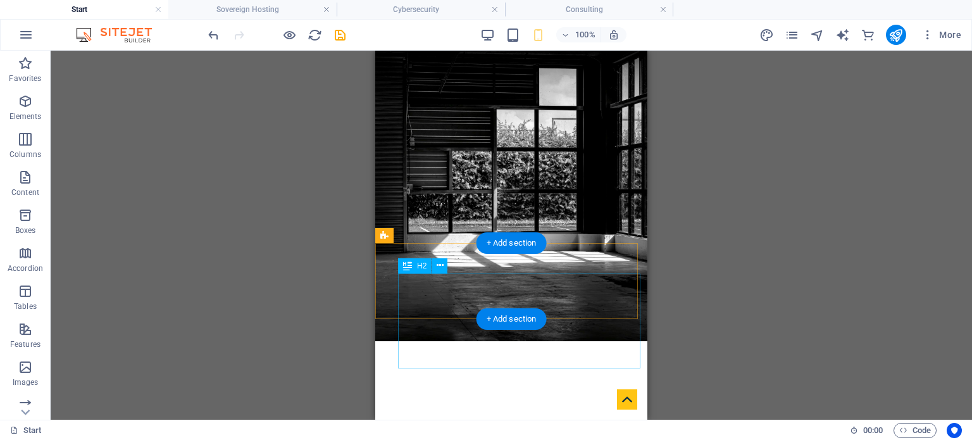
scroll to position [116, 0]
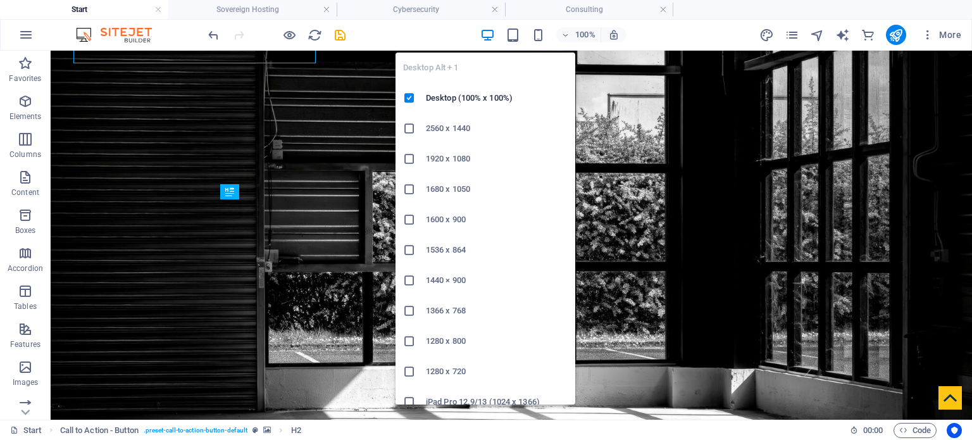
scroll to position [403, 0]
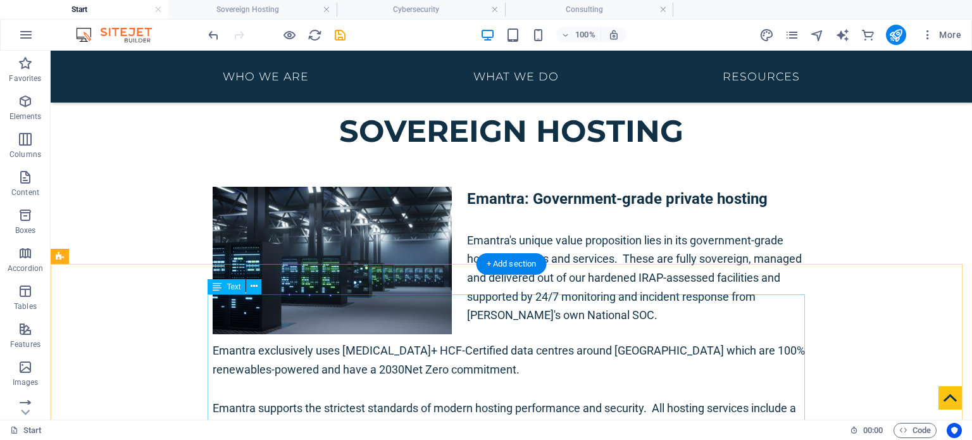
scroll to position [1736, 0]
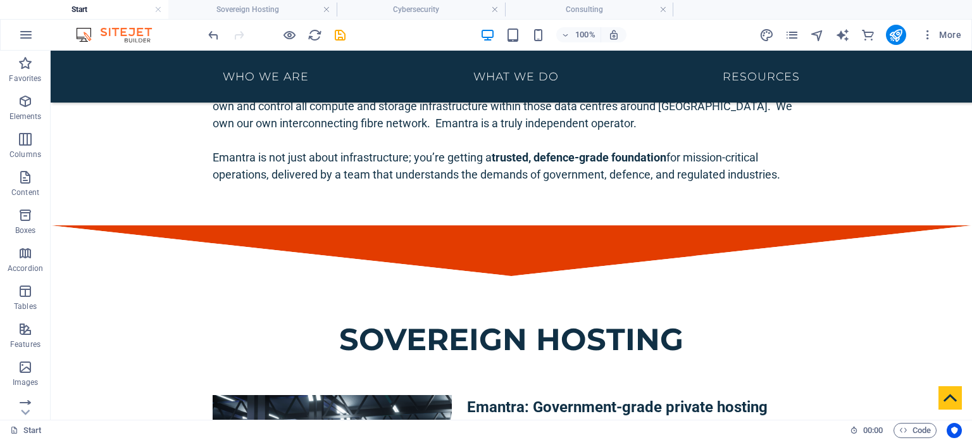
click at [270, 13] on h4 "Sovereign Hosting" at bounding box center [252, 10] width 168 height 14
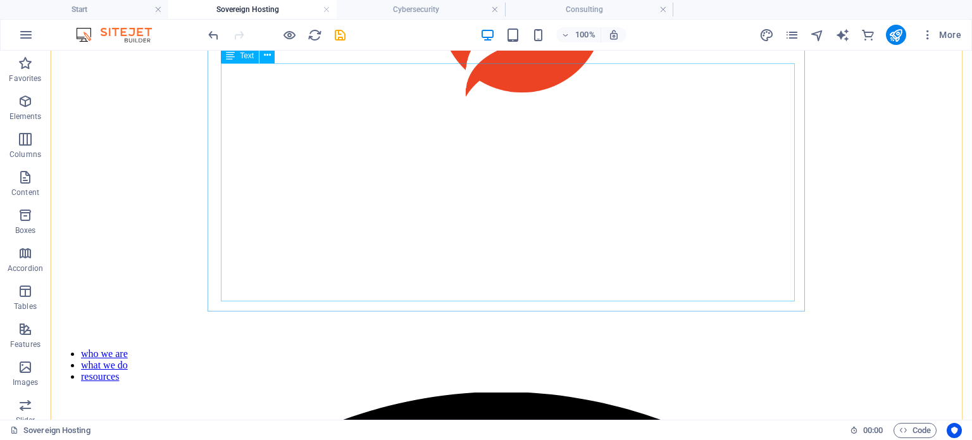
scroll to position [782, 0]
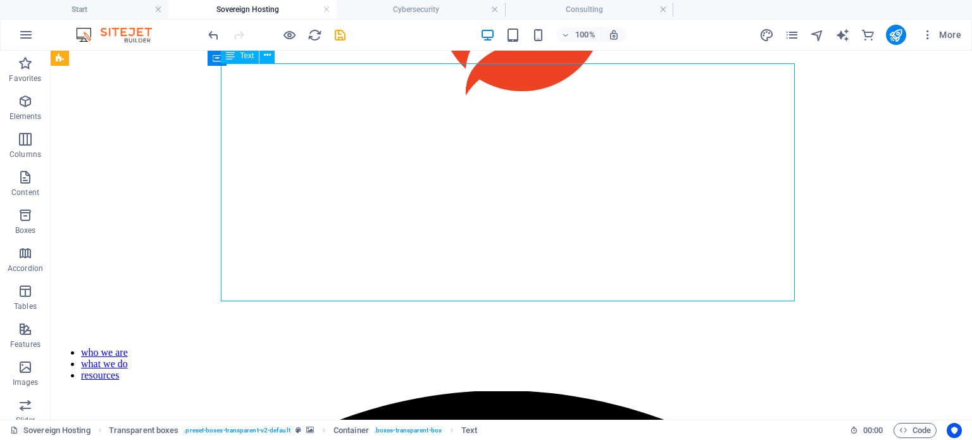
scroll to position [690, 0]
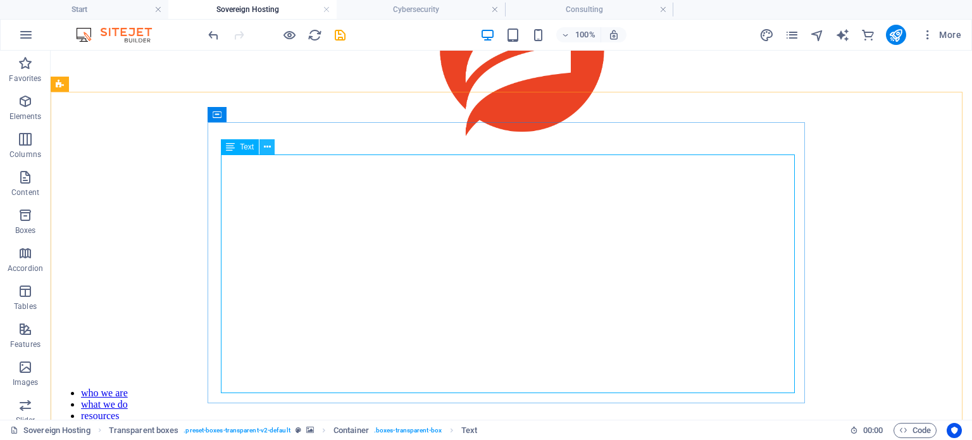
click at [268, 146] on icon at bounding box center [267, 147] width 7 height 13
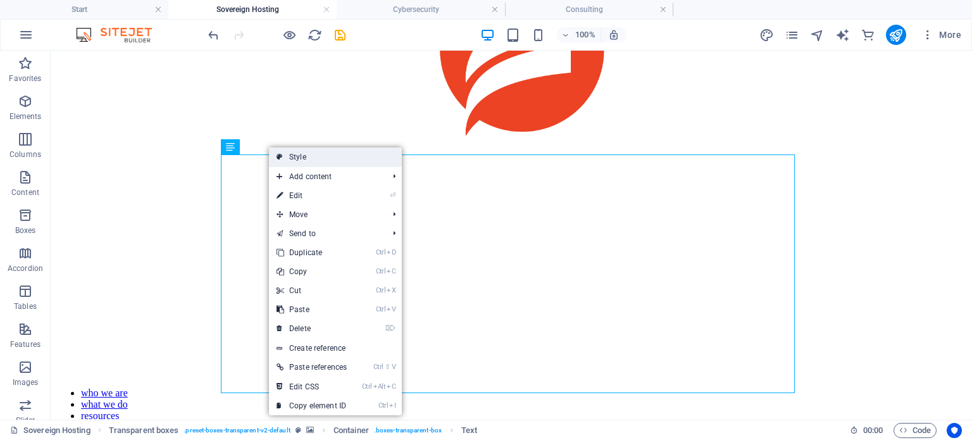
click at [324, 154] on link "Style" at bounding box center [335, 156] width 133 height 19
select select "rem"
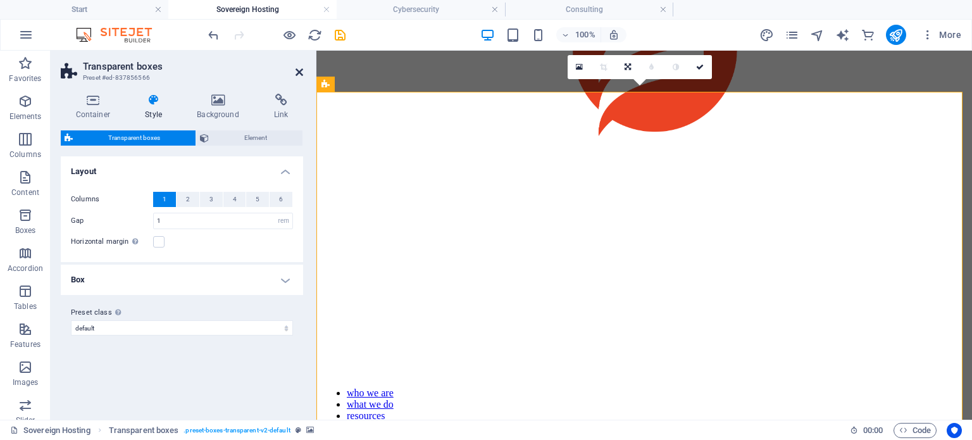
click at [299, 72] on icon at bounding box center [300, 72] width 8 height 10
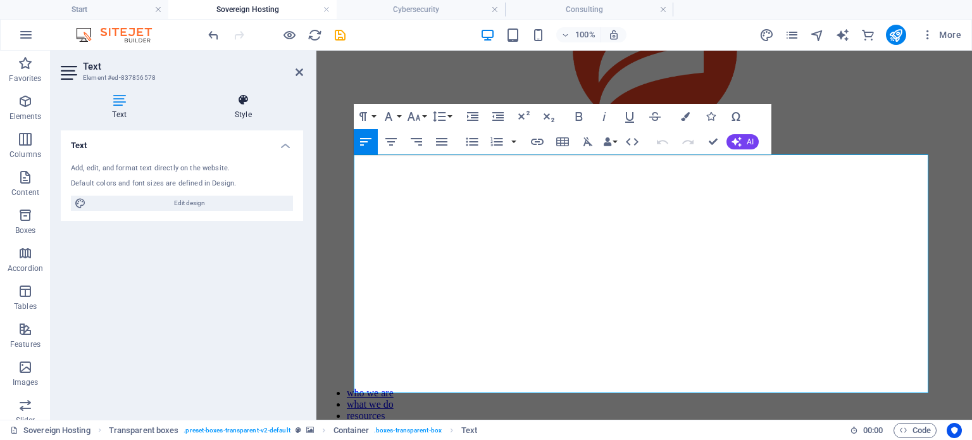
click at [252, 115] on h4 "Style" at bounding box center [244, 107] width 120 height 27
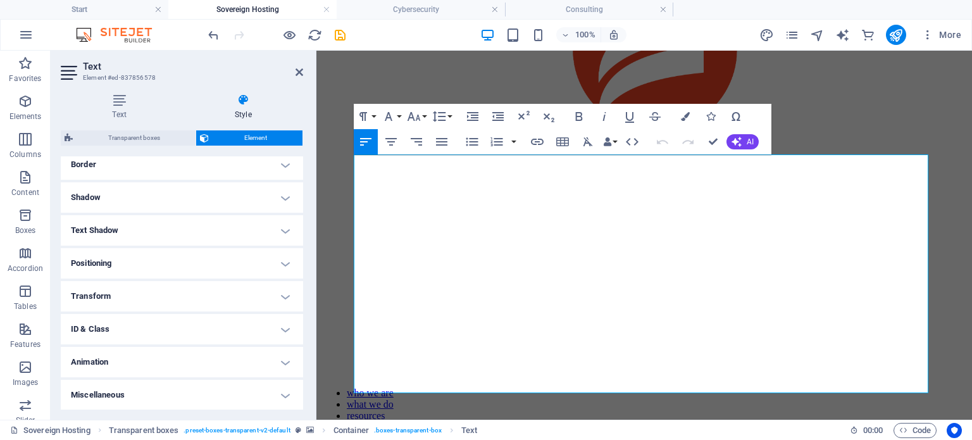
scroll to position [0, 0]
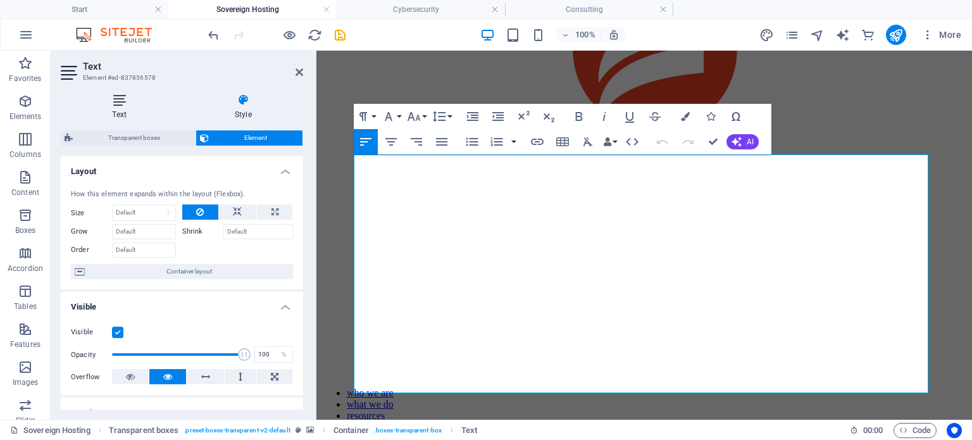
click at [122, 105] on icon at bounding box center [120, 100] width 118 height 13
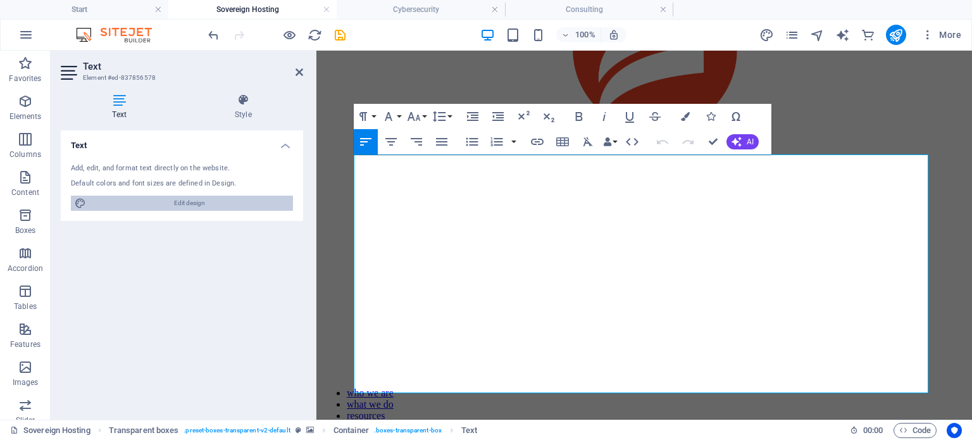
click at [154, 199] on span "Edit design" at bounding box center [189, 203] width 199 height 15
select select "rem"
select select "400"
select select "px"
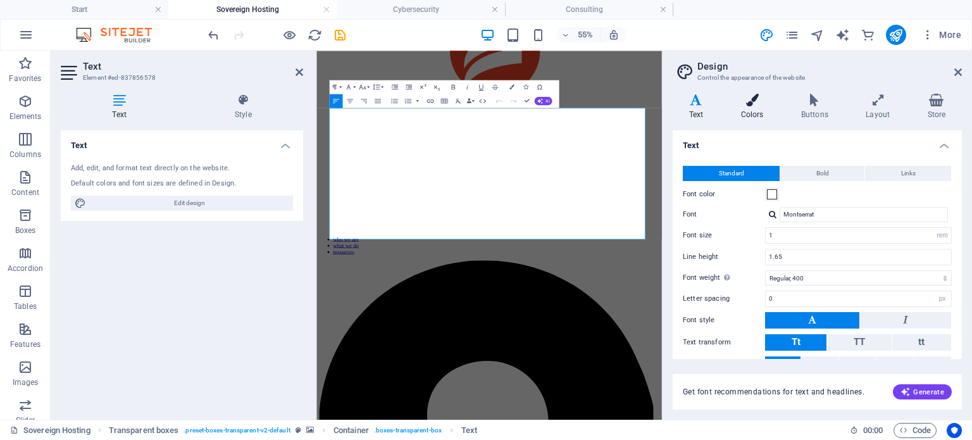
click at [746, 100] on icon at bounding box center [752, 100] width 55 height 13
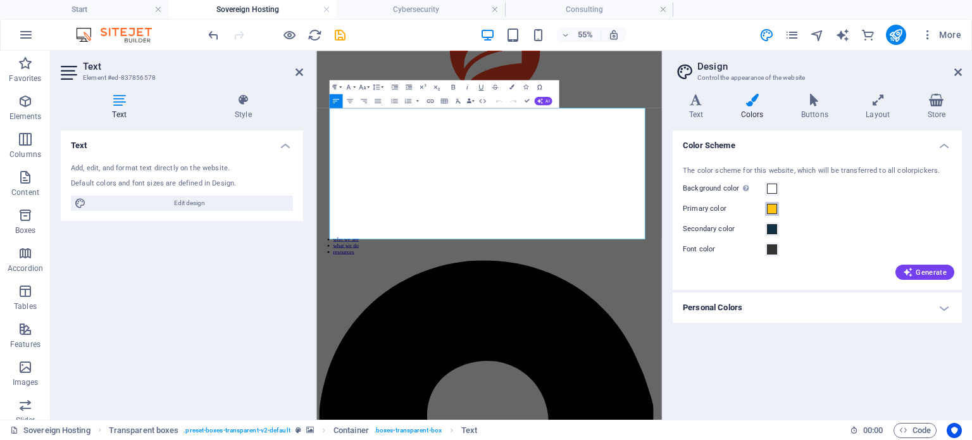
click at [774, 208] on span at bounding box center [772, 209] width 10 height 10
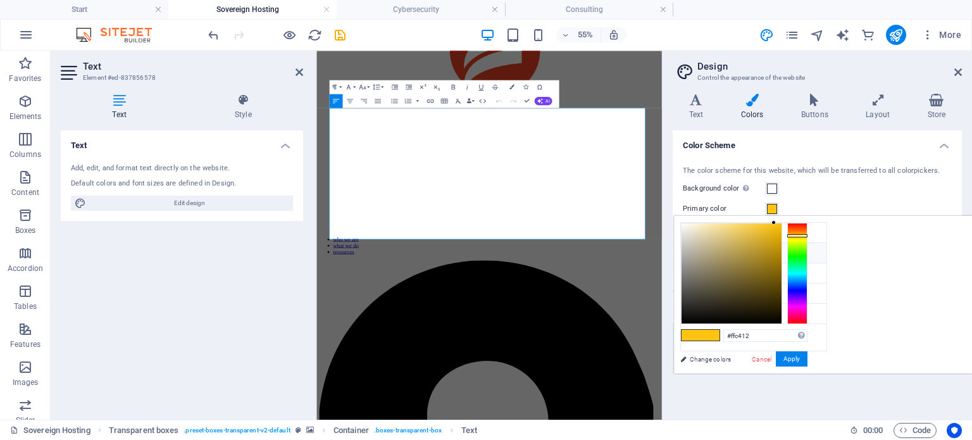
click at [691, 249] on icon at bounding box center [691, 252] width 9 height 9
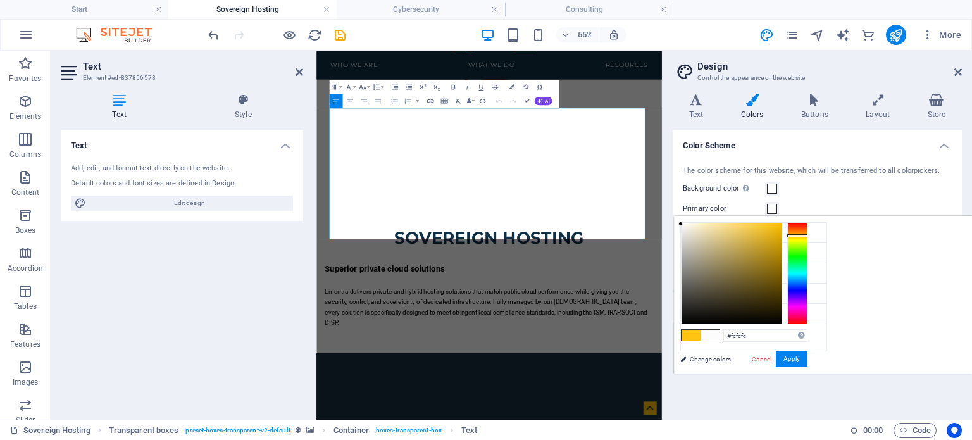
type input "#ffffff"
drag, startPoint x: 843, startPoint y: 226, endPoint x: 829, endPoint y: 220, distance: 15.3
click at [829, 220] on div "less Background color #ffffff Primary color #f5f3ec Secondary color #103045 Fon…" at bounding box center [823, 295] width 298 height 158
click at [808, 360] on button "Apply" at bounding box center [792, 358] width 32 height 15
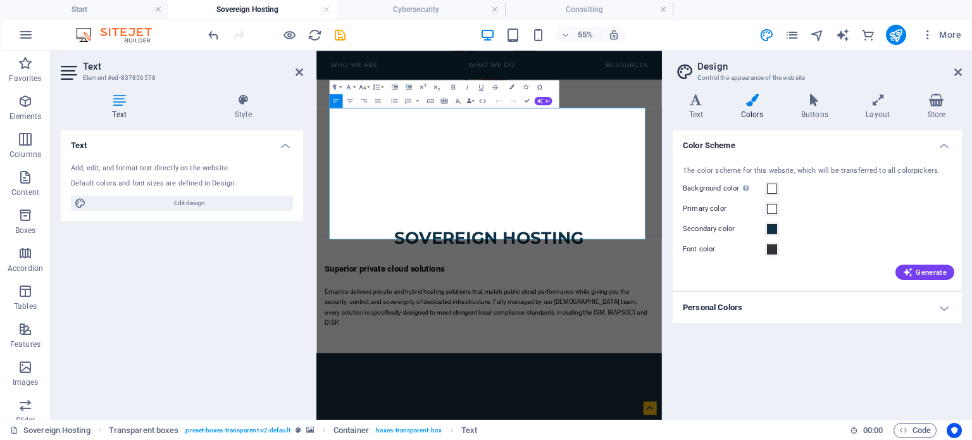
click at [963, 68] on aside "Design Control the appearance of the website Variants Text Colors Buttons Layou…" at bounding box center [817, 235] width 310 height 369
click at [955, 74] on icon at bounding box center [959, 72] width 8 height 10
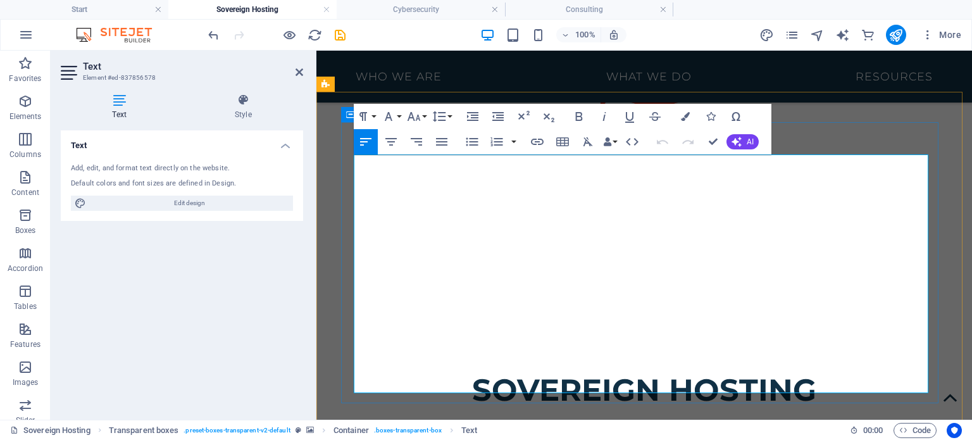
click at [296, 74] on icon at bounding box center [300, 72] width 8 height 10
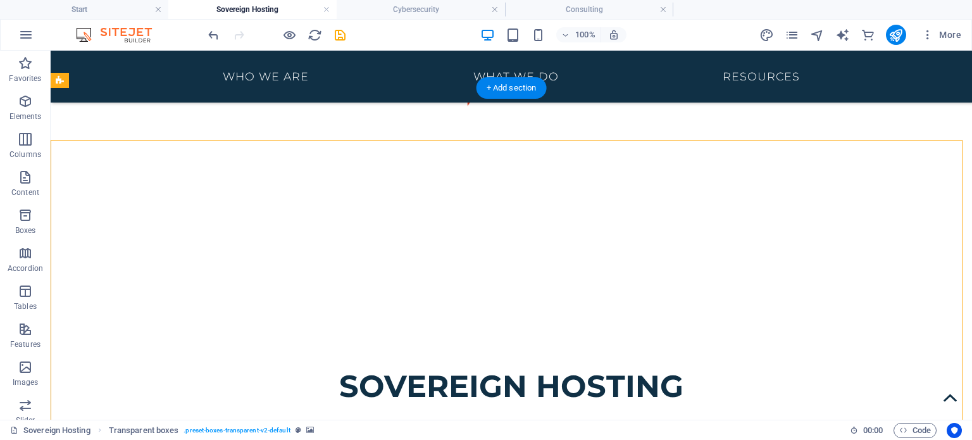
scroll to position [693, 0]
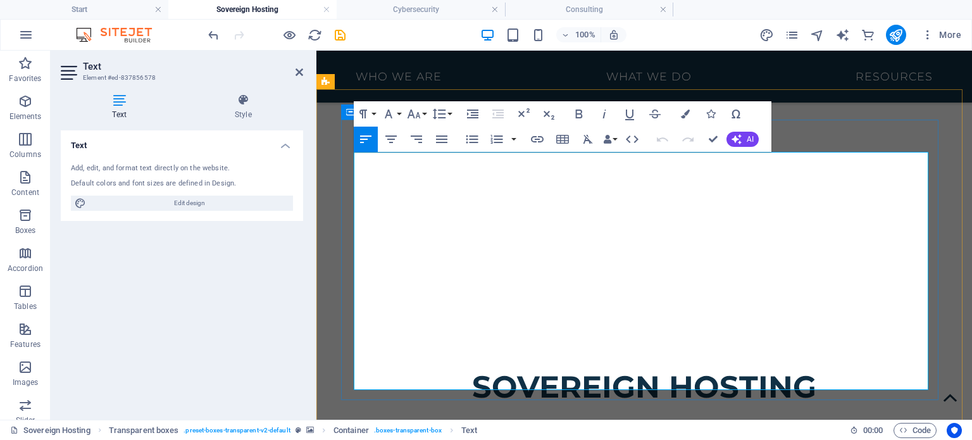
drag, startPoint x: 683, startPoint y: 213, endPoint x: 468, endPoint y: 211, distance: 215.2
click at [249, 111] on h4 "Style" at bounding box center [244, 107] width 120 height 27
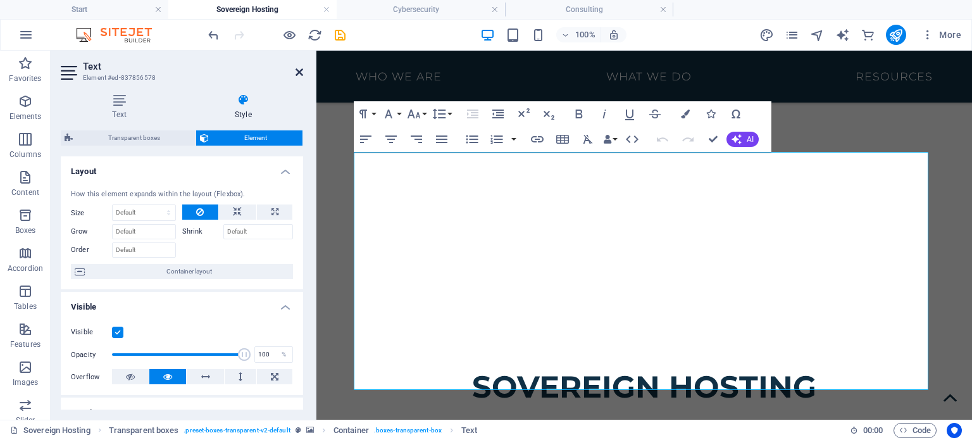
click at [298, 75] on icon at bounding box center [300, 72] width 8 height 10
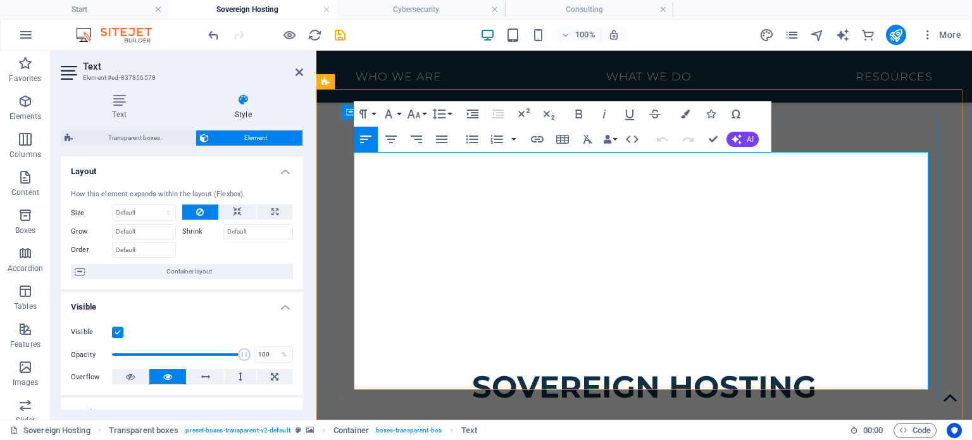
drag, startPoint x: 818, startPoint y: 212, endPoint x: 468, endPoint y: 210, distance: 350.1
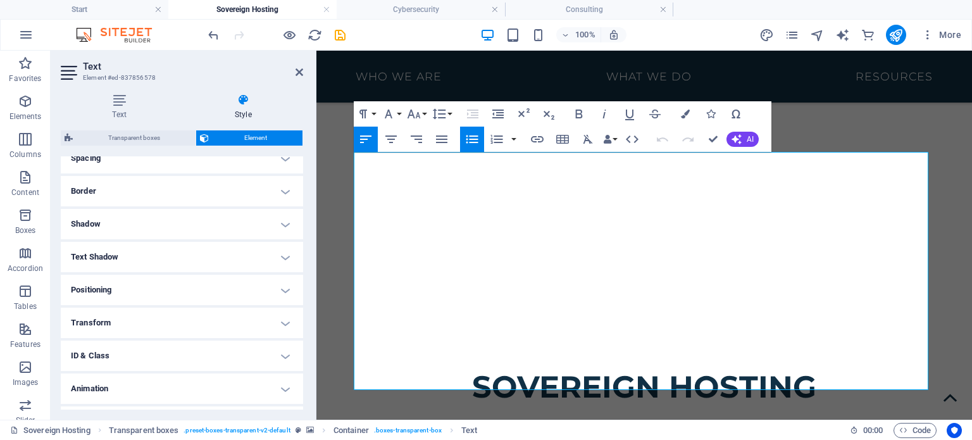
scroll to position [281, 0]
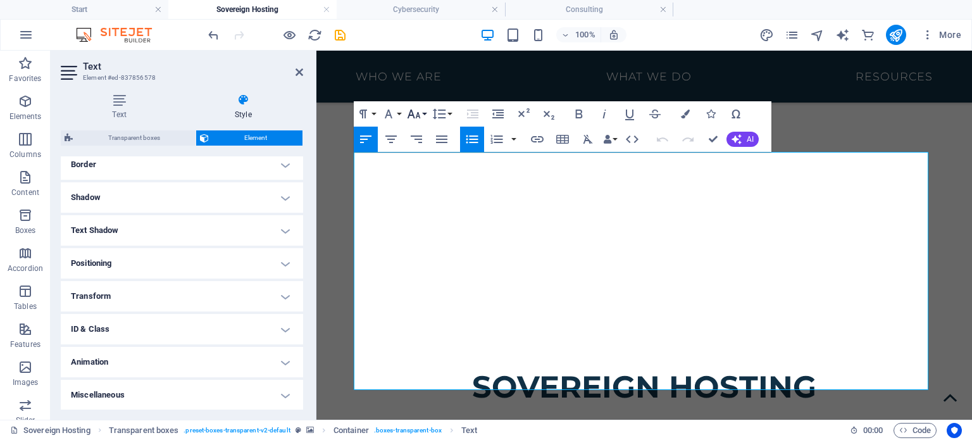
click at [422, 113] on button "Font Size" at bounding box center [416, 113] width 24 height 25
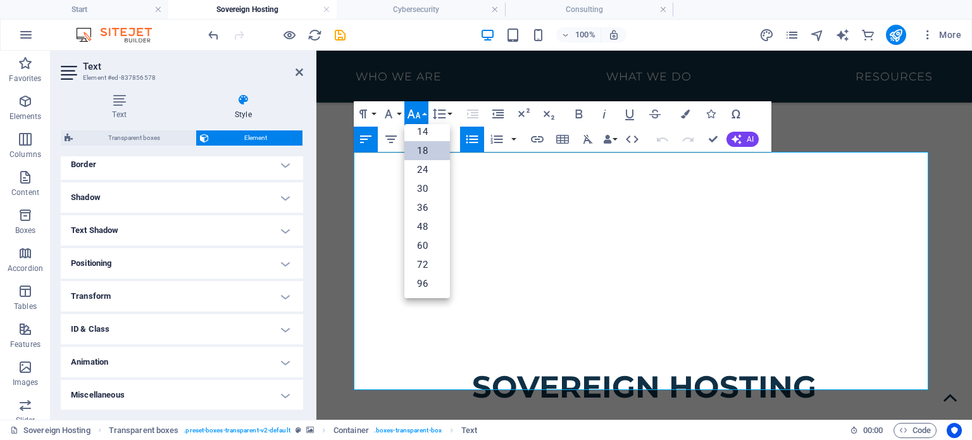
scroll to position [101, 0]
click at [422, 111] on button "Font Size" at bounding box center [416, 113] width 24 height 25
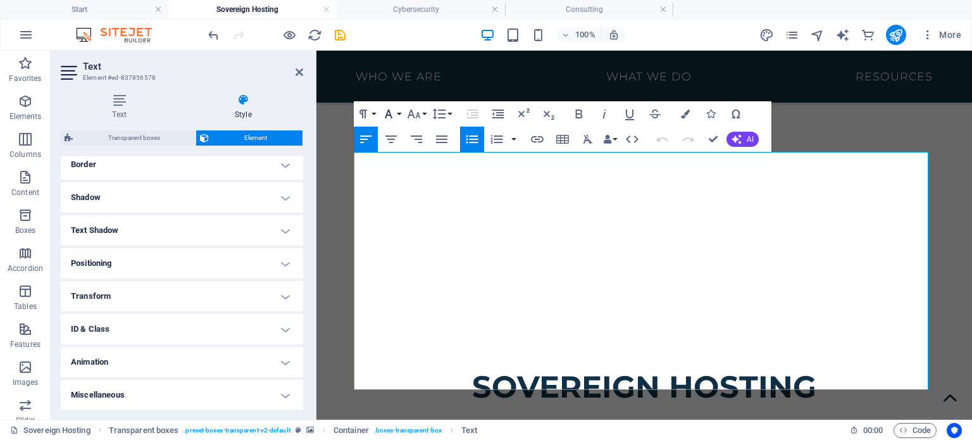
click at [401, 111] on button "Font Family" at bounding box center [391, 113] width 24 height 25
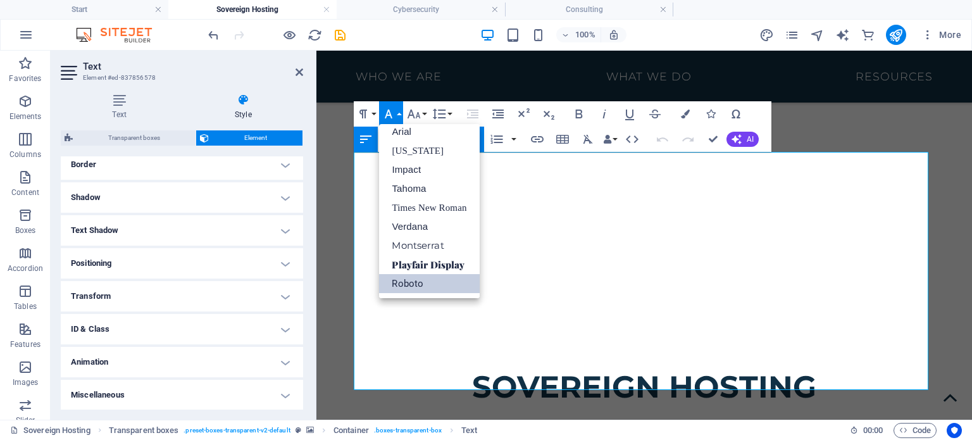
scroll to position [7, 0]
click at [396, 111] on button "Font Family" at bounding box center [391, 113] width 24 height 25
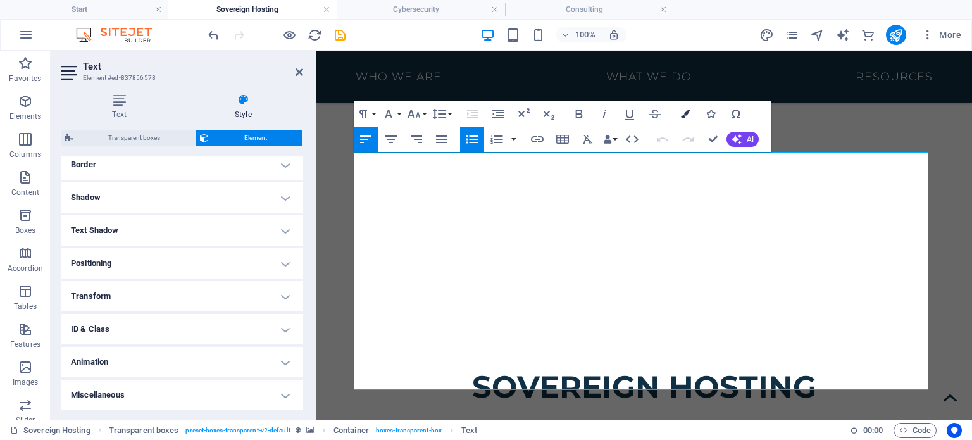
click at [687, 111] on icon "button" at bounding box center [685, 114] width 9 height 9
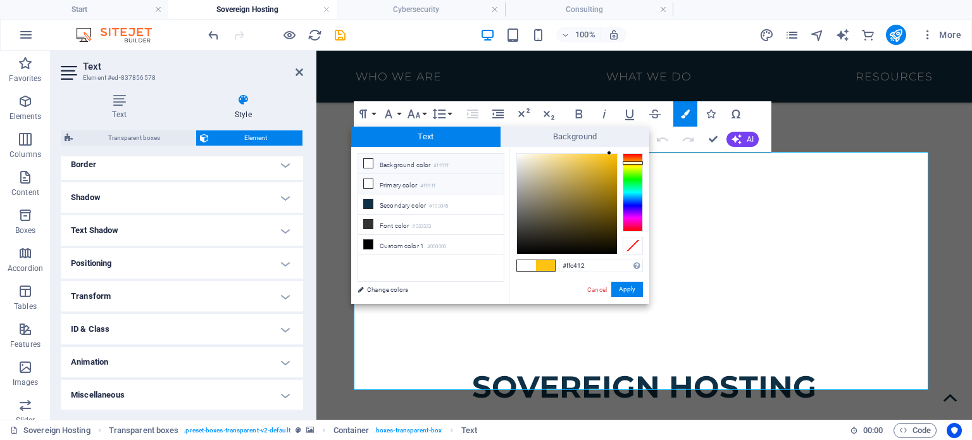
click at [368, 184] on icon at bounding box center [368, 183] width 9 height 9
type input "#ffffff"
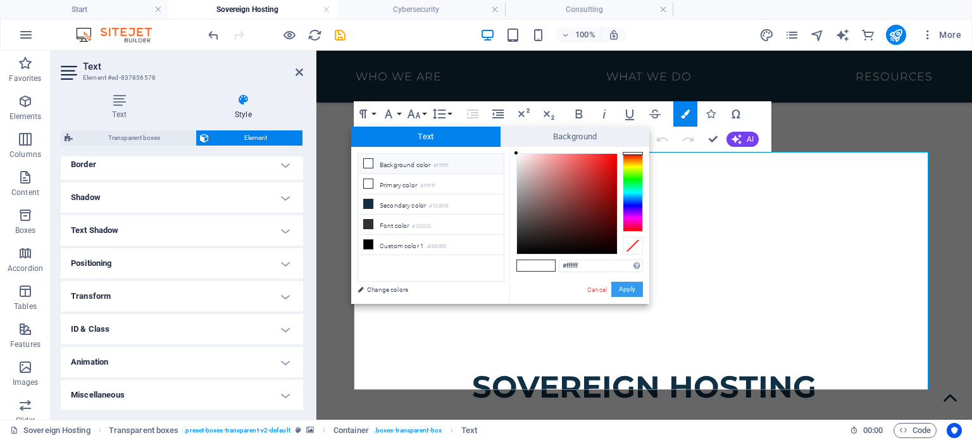
click at [628, 289] on button "Apply" at bounding box center [627, 289] width 32 height 15
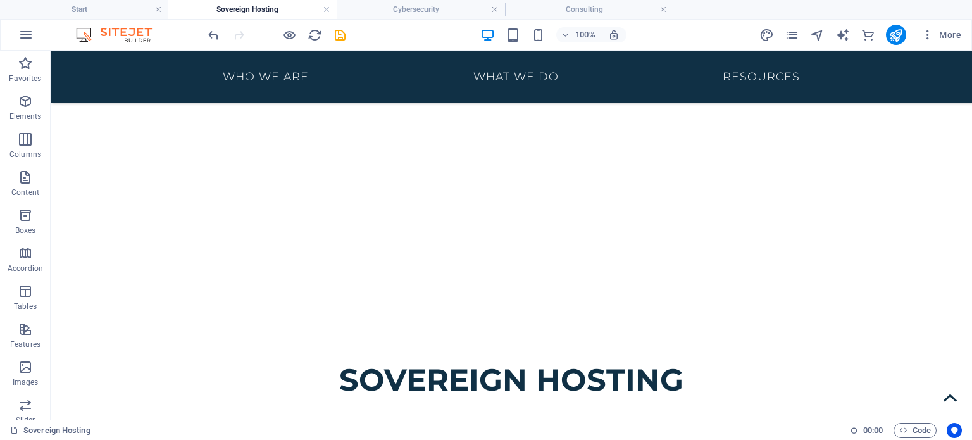
scroll to position [591, 0]
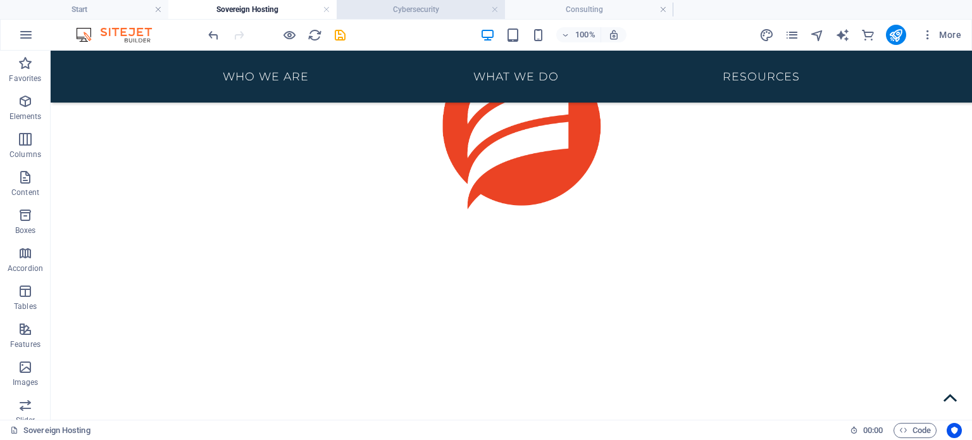
click at [423, 6] on h4 "Cybersecurity" at bounding box center [421, 10] width 168 height 14
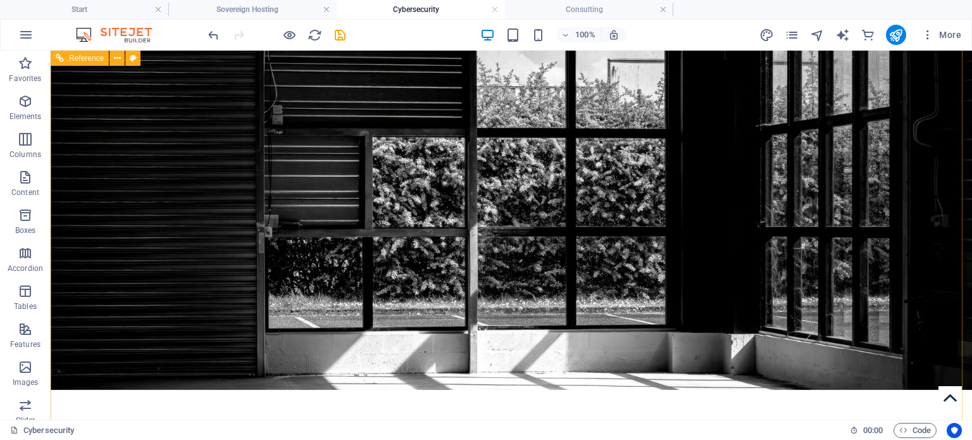
scroll to position [130, 0]
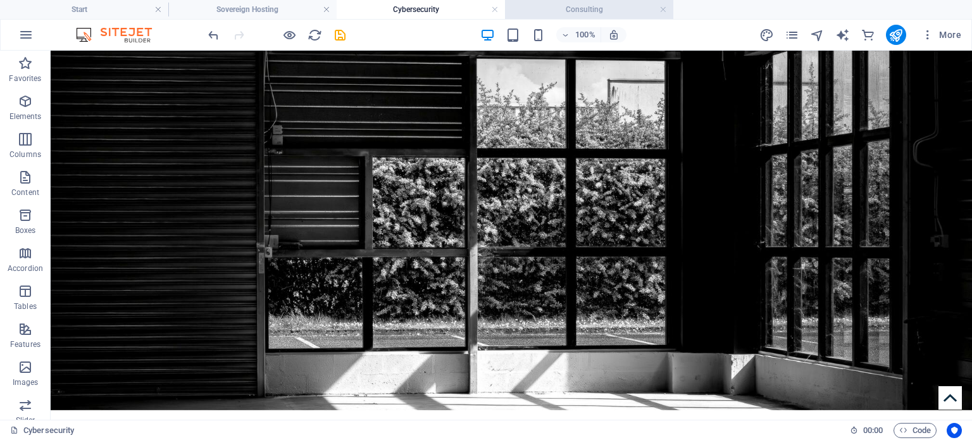
click at [587, 8] on h4 "Consulting" at bounding box center [589, 10] width 168 height 14
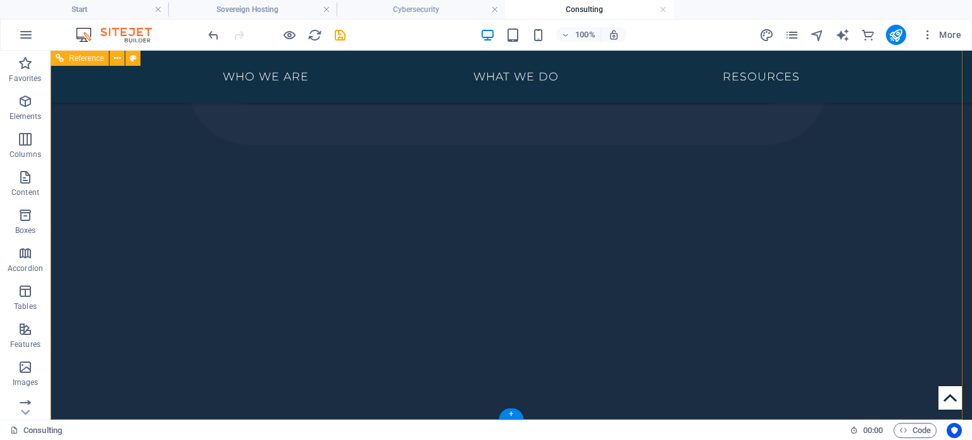
scroll to position [1988, 0]
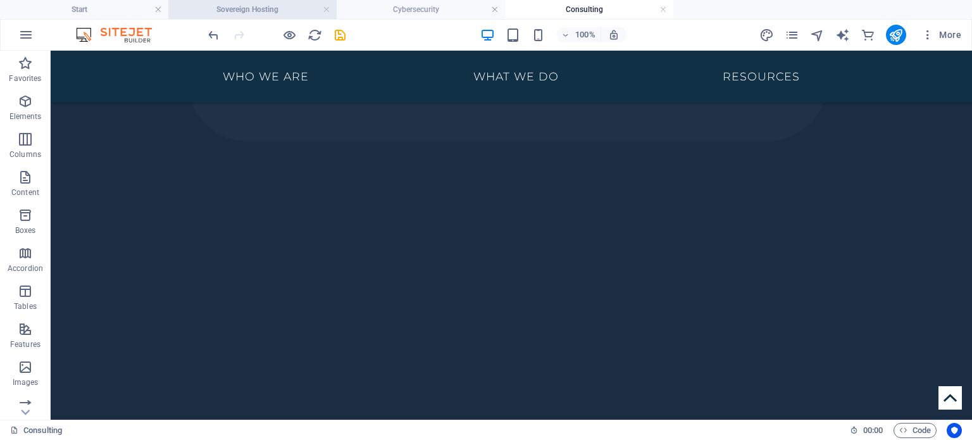
click at [246, 12] on h4 "Sovereign Hosting" at bounding box center [252, 10] width 168 height 14
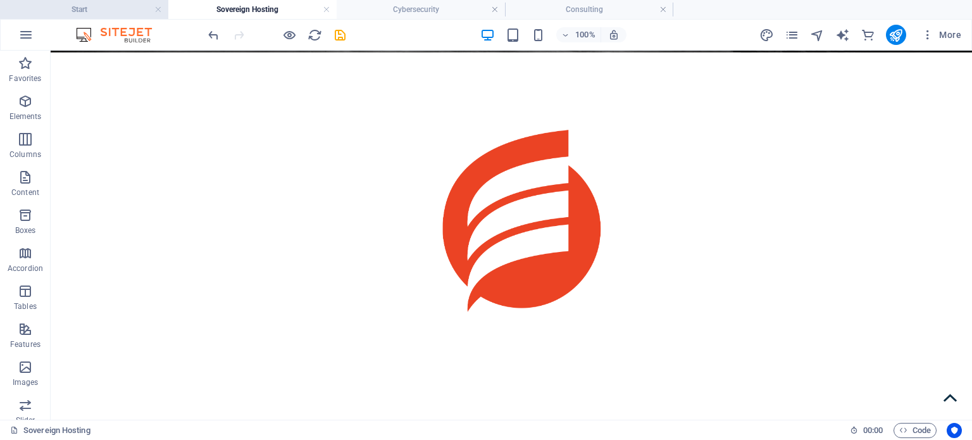
scroll to position [591, 0]
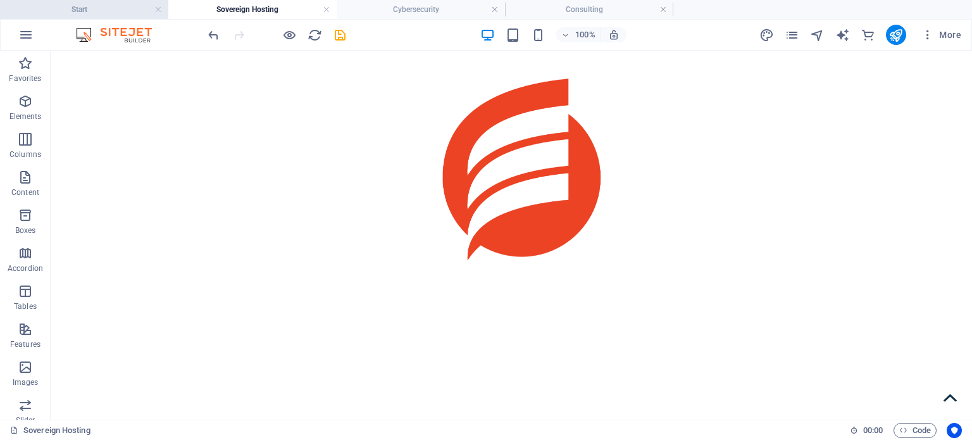
click at [96, 9] on h4 "Start" at bounding box center [84, 10] width 168 height 14
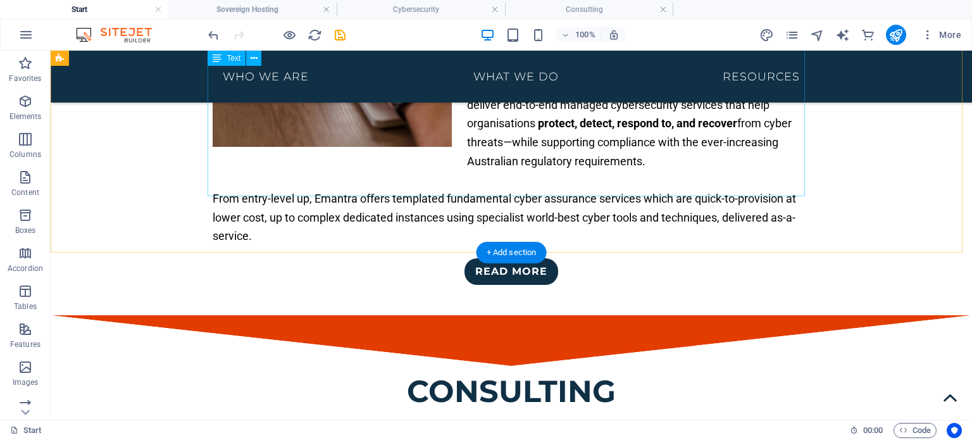
scroll to position [2594, 0]
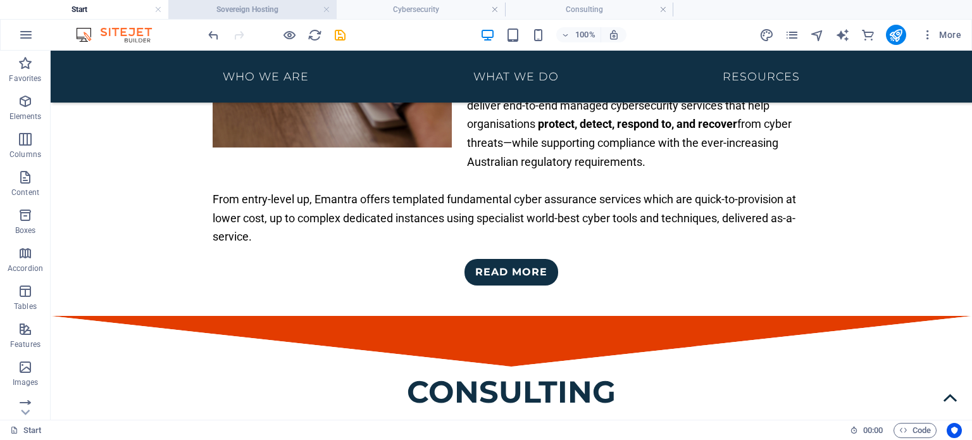
click at [271, 15] on h4 "Sovereign Hosting" at bounding box center [252, 10] width 168 height 14
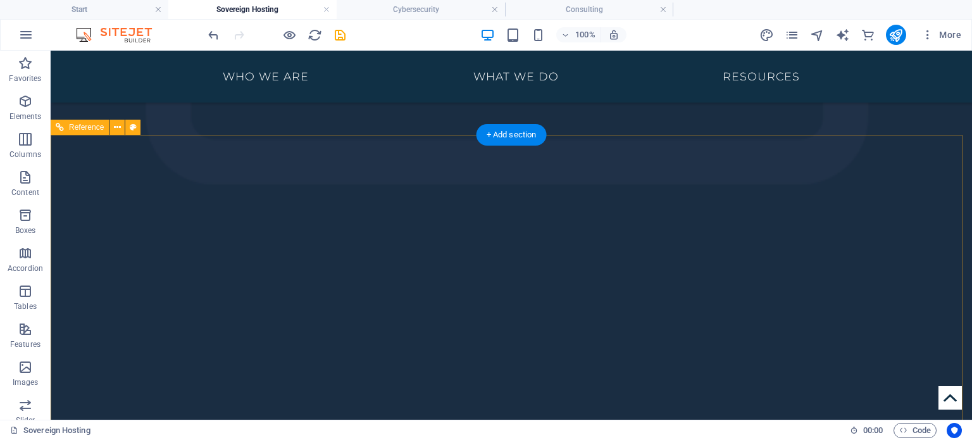
scroll to position [2010, 0]
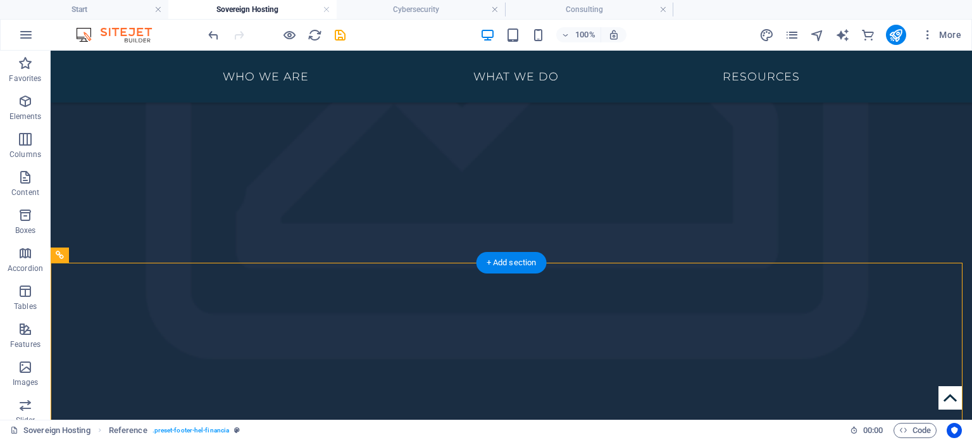
scroll to position [1821, 0]
click at [116, 256] on icon at bounding box center [117, 255] width 7 height 13
click at [812, 213] on figure at bounding box center [512, 121] width 922 height 1303
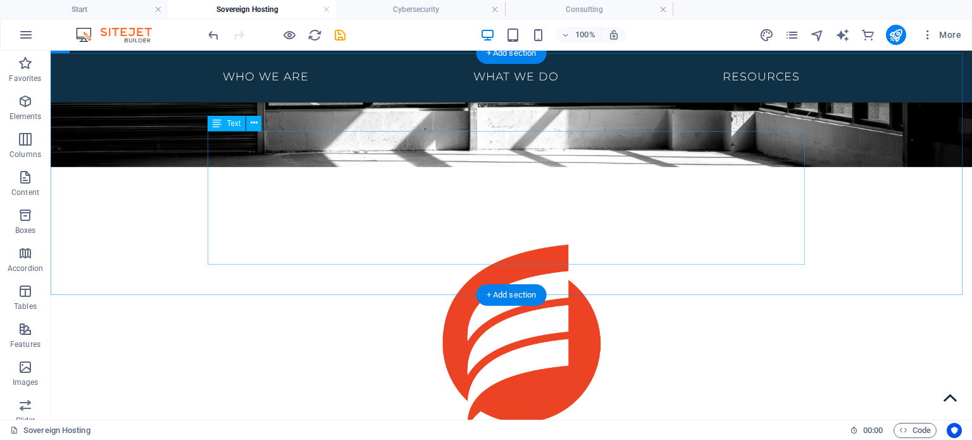
scroll to position [371, 0]
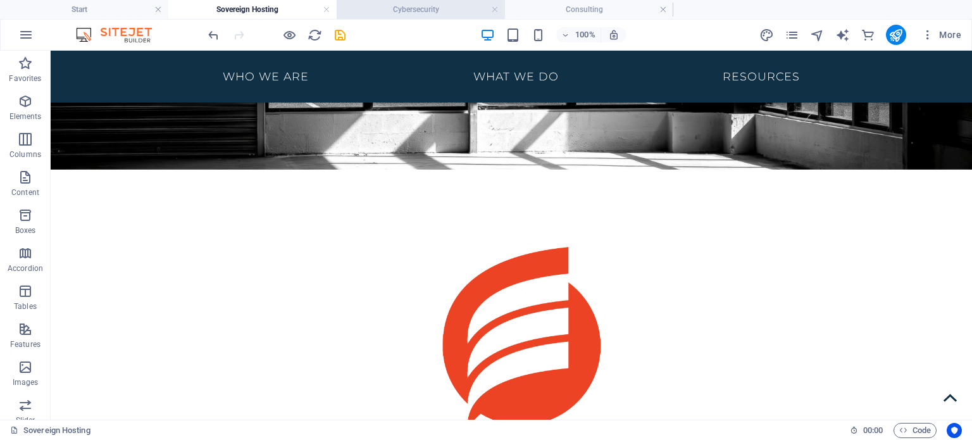
click at [436, 9] on h4 "Cybersecurity" at bounding box center [421, 10] width 168 height 14
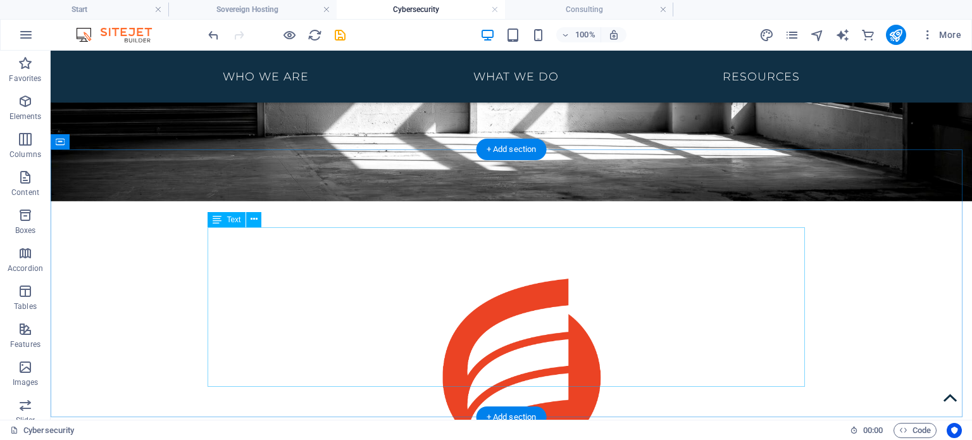
scroll to position [467, 0]
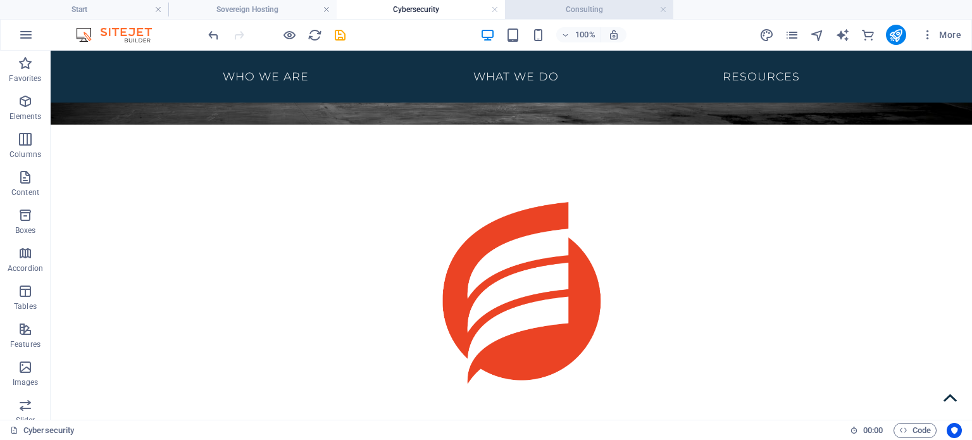
click at [572, 11] on h4 "Consulting" at bounding box center [589, 10] width 168 height 14
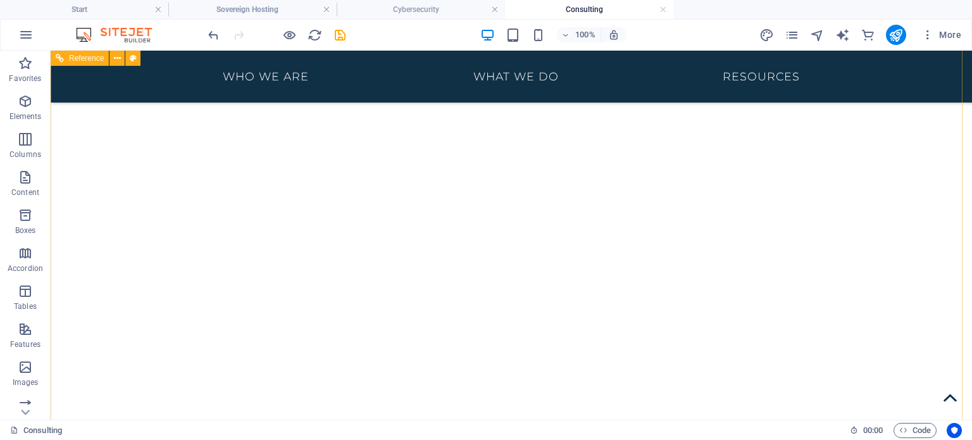
scroll to position [1988, 0]
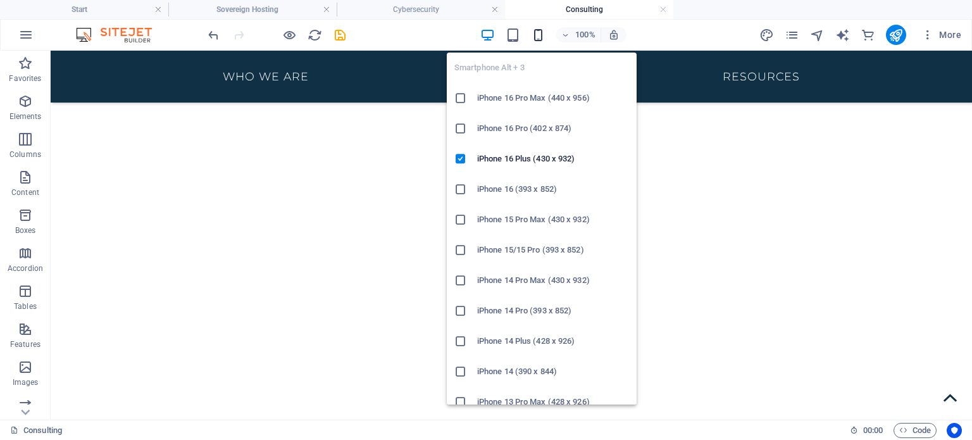
click at [539, 28] on icon "button" at bounding box center [538, 35] width 15 height 15
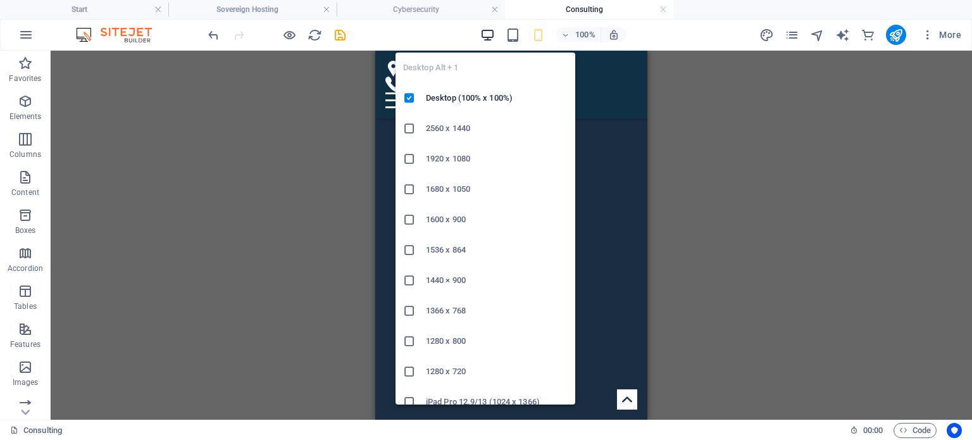
click at [486, 29] on icon "button" at bounding box center [487, 35] width 15 height 15
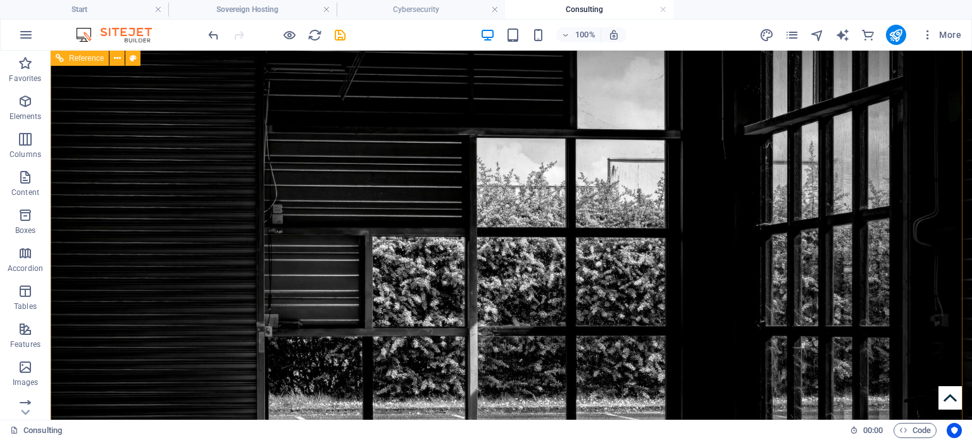
scroll to position [0, 0]
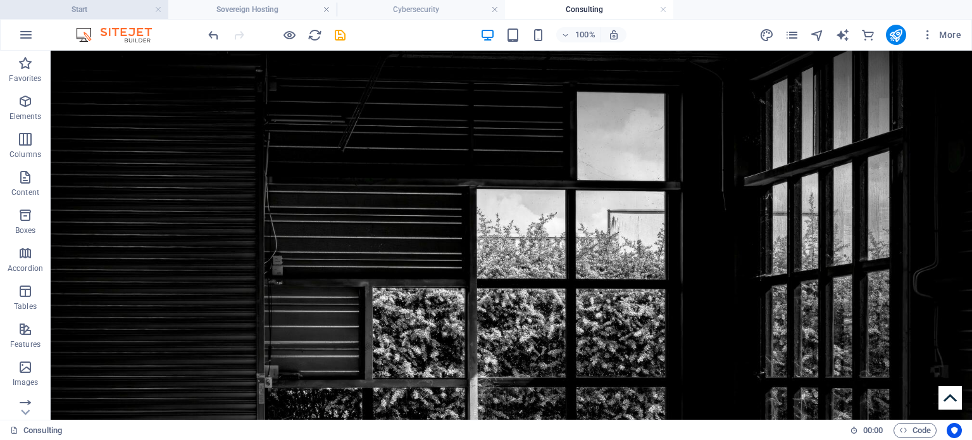
click at [103, 16] on h4 "Start" at bounding box center [84, 10] width 168 height 14
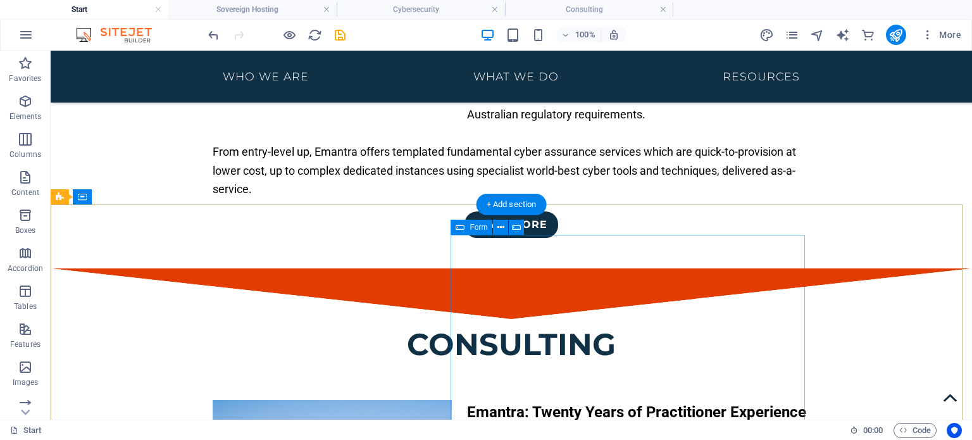
scroll to position [2643, 0]
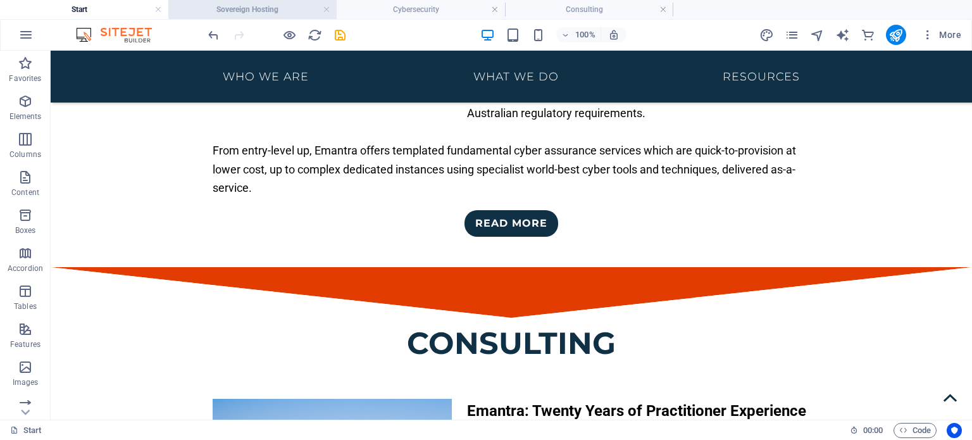
click at [272, 6] on h4 "Sovereign Hosting" at bounding box center [252, 10] width 168 height 14
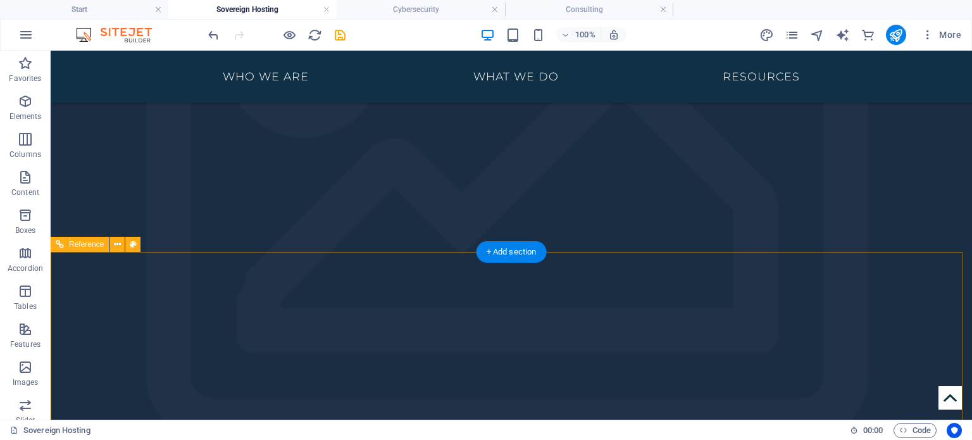
scroll to position [1860, 0]
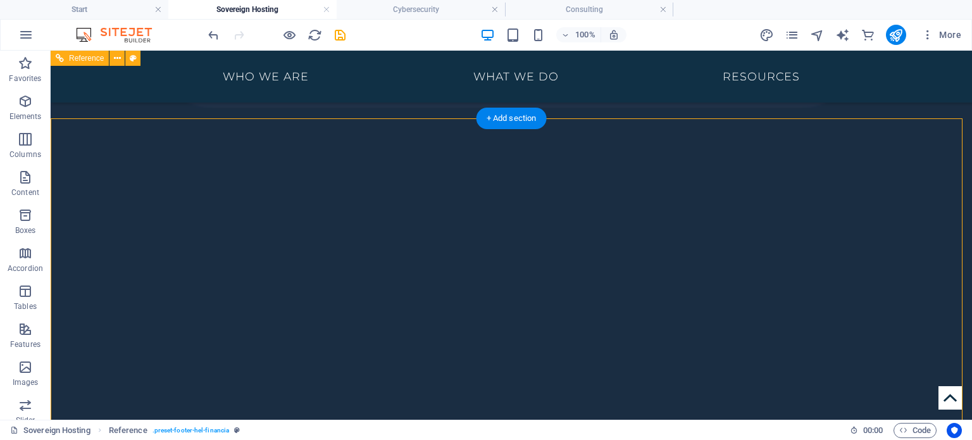
scroll to position [1852, 0]
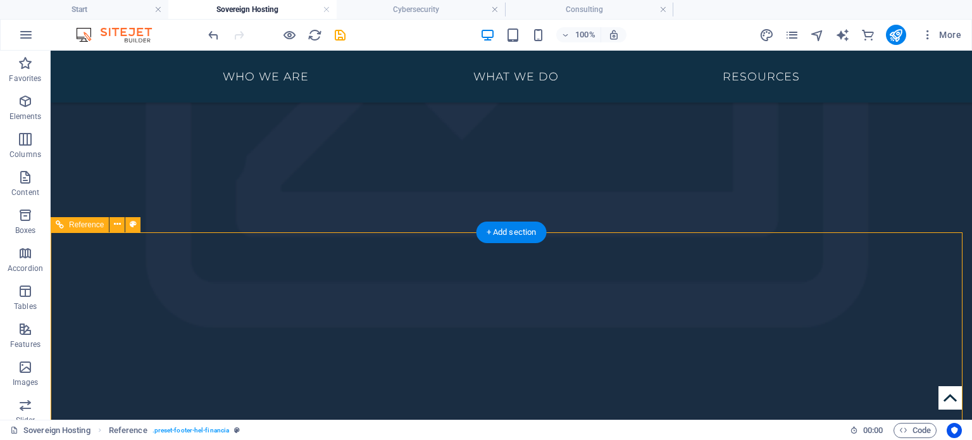
click at [116, 224] on icon at bounding box center [117, 224] width 7 height 13
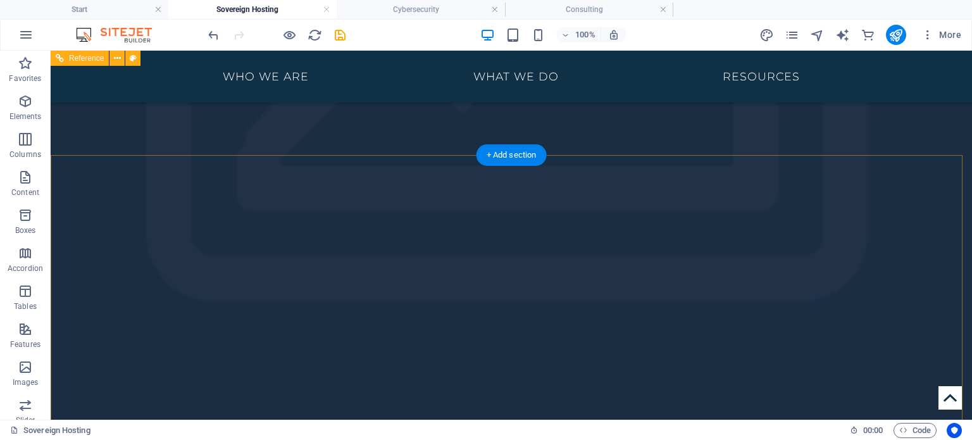
scroll to position [1872, 0]
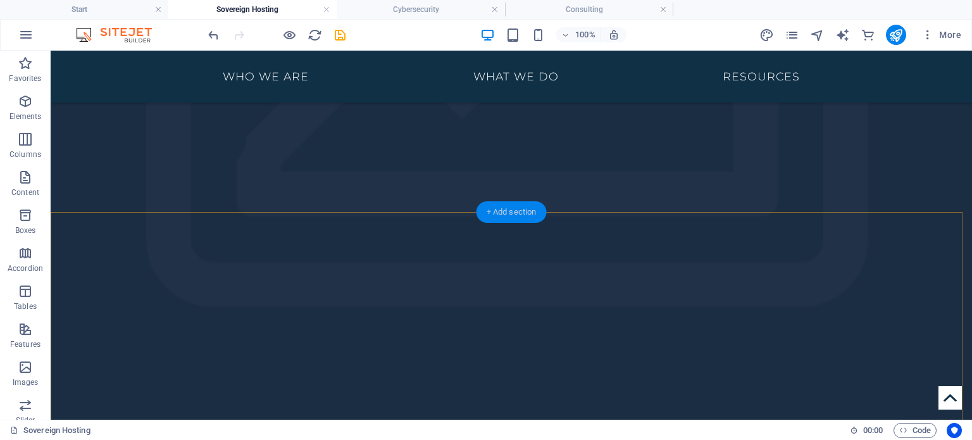
click at [515, 216] on div "+ Add section" at bounding box center [512, 212] width 70 height 22
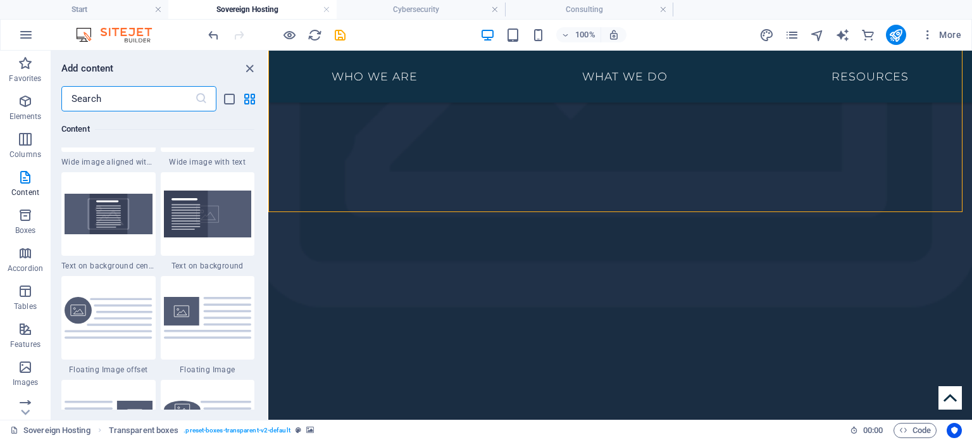
scroll to position [2605, 0]
click at [123, 326] on img at bounding box center [109, 319] width 88 height 42
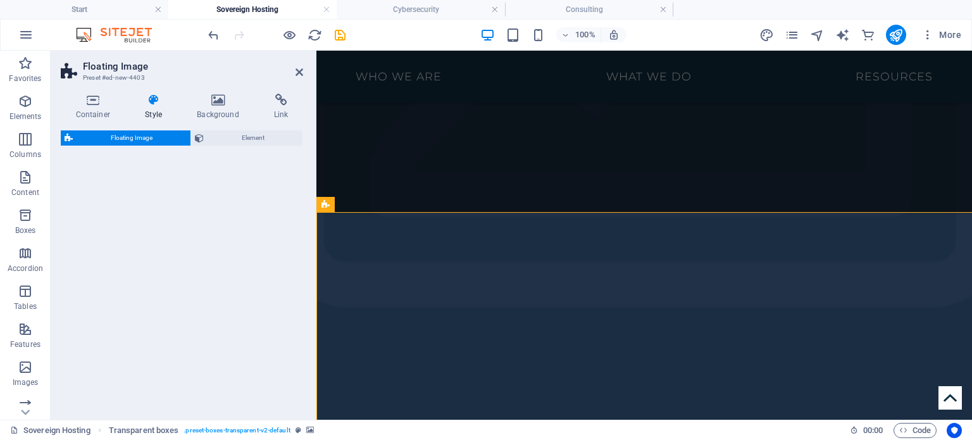
select select "%"
select select "rem"
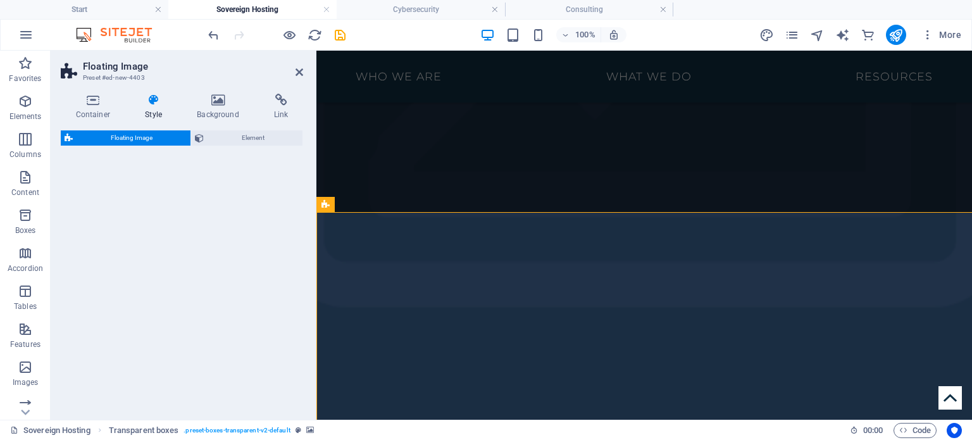
select select "%"
select select "preset-float-container-v3-custom"
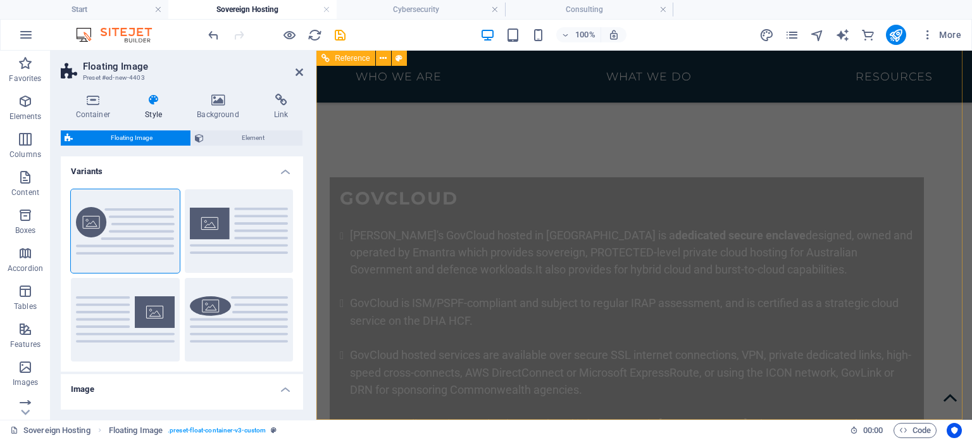
scroll to position [2175, 0]
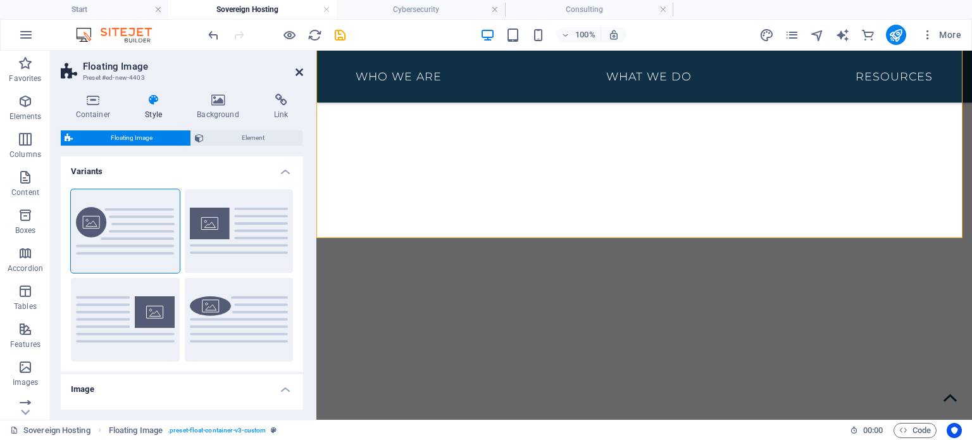
click at [301, 73] on icon at bounding box center [300, 72] width 8 height 10
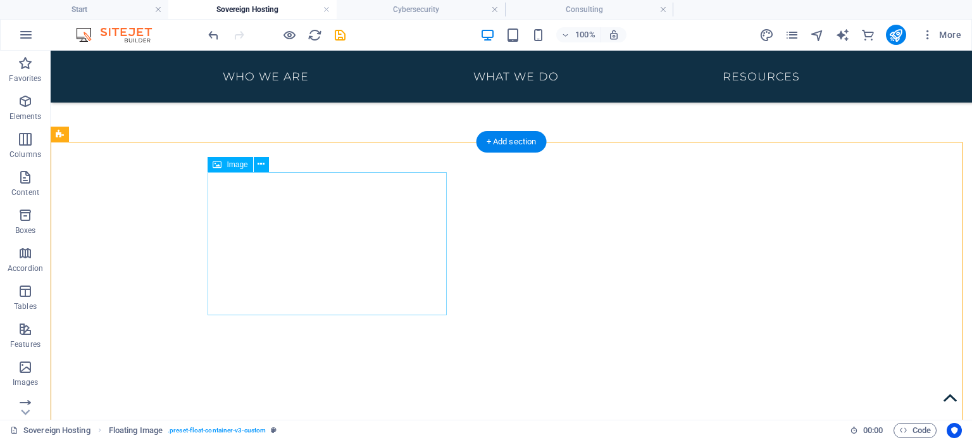
scroll to position [1927, 0]
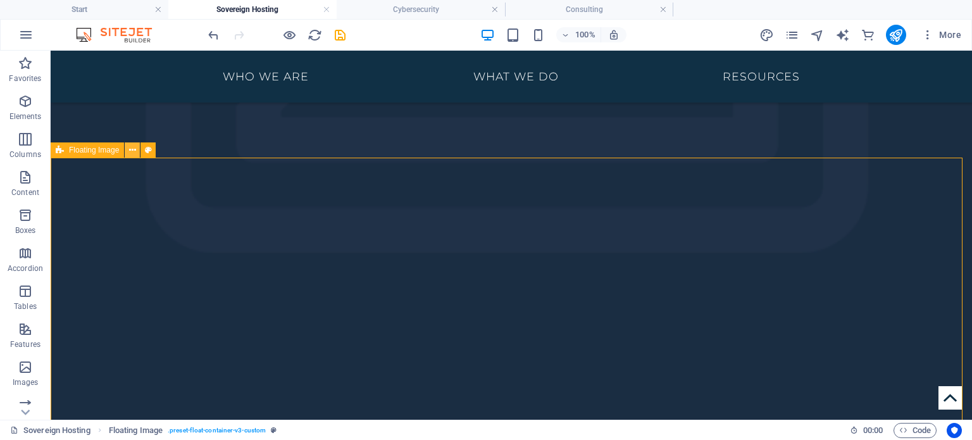
click at [130, 147] on icon at bounding box center [132, 150] width 7 height 13
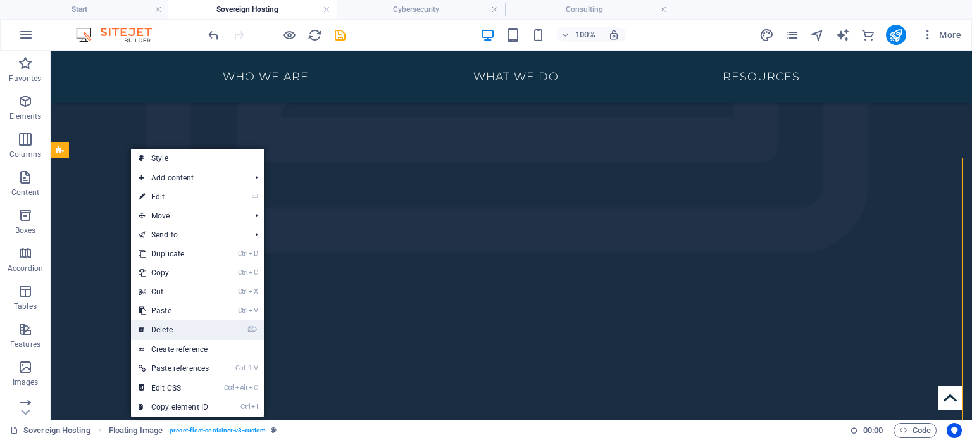
click at [198, 326] on link "⌦ Delete" at bounding box center [173, 329] width 85 height 19
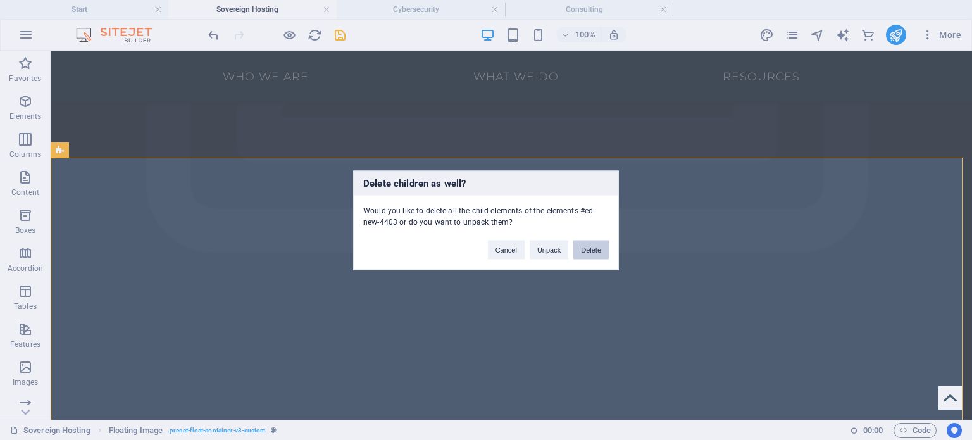
click at [602, 254] on button "Delete" at bounding box center [591, 249] width 35 height 19
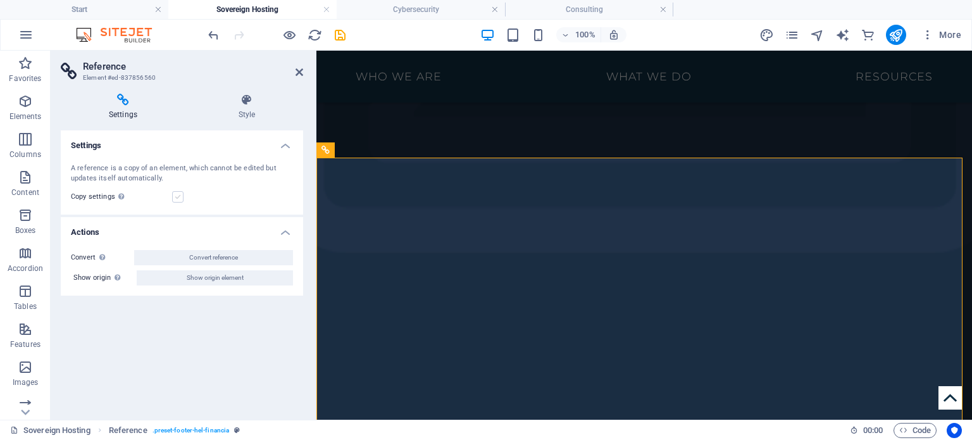
click at [177, 194] on label at bounding box center [177, 196] width 11 height 11
click at [0, 0] on input "Copy settings Use the same settings (flex, animation, position, style) as for t…" at bounding box center [0, 0] width 0 height 0
click at [243, 98] on icon at bounding box center [247, 100] width 113 height 13
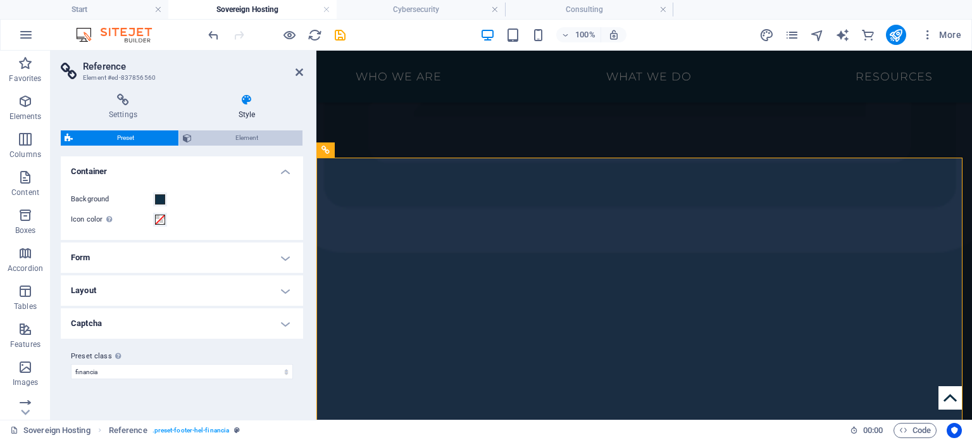
click at [246, 137] on span "Element" at bounding box center [248, 137] width 104 height 15
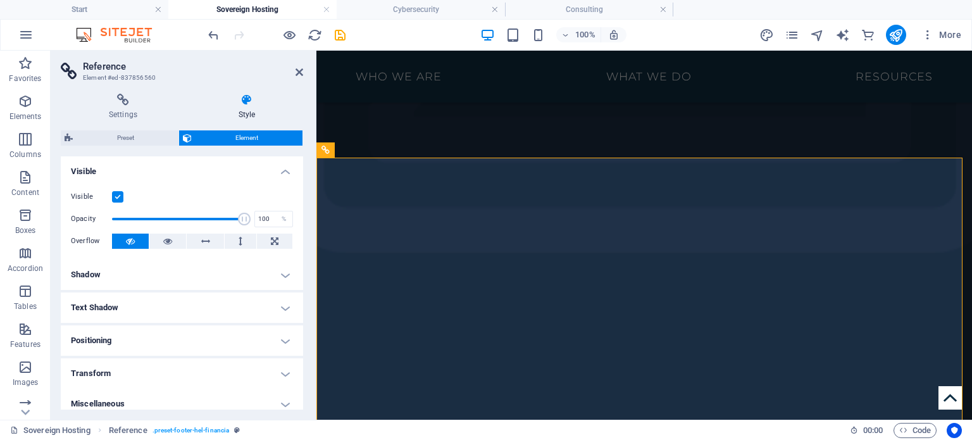
scroll to position [9, 0]
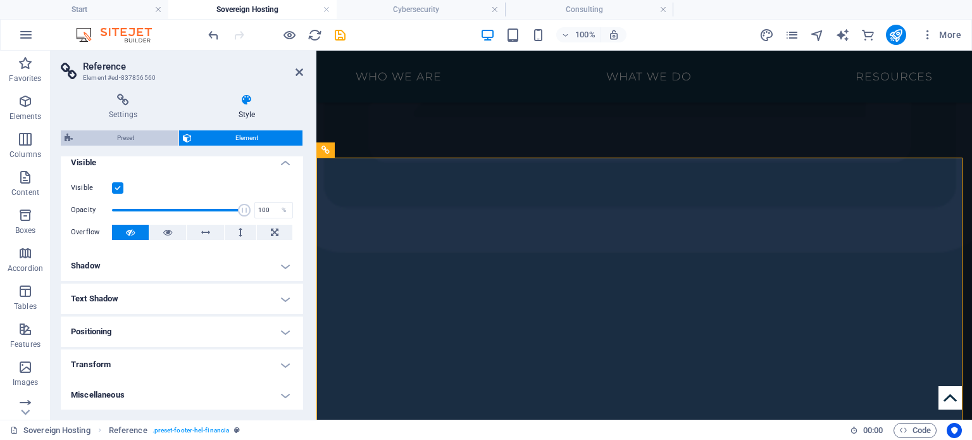
click at [124, 137] on span "Preset" at bounding box center [126, 137] width 98 height 15
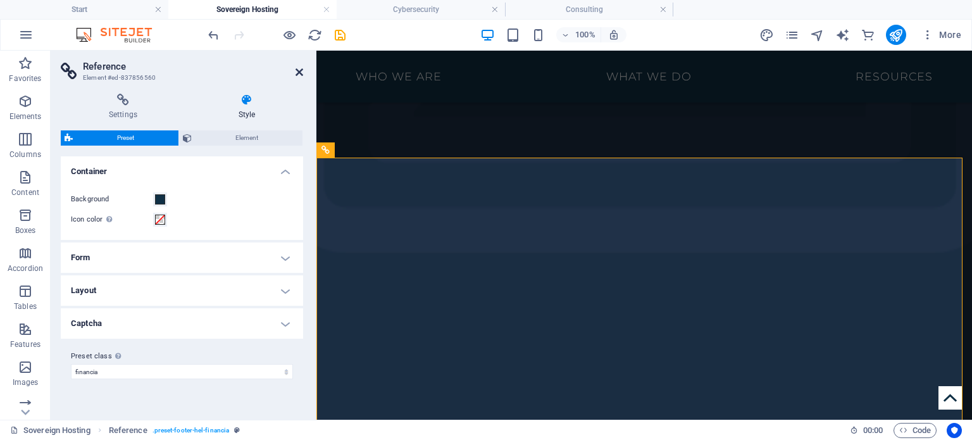
click at [296, 67] on icon at bounding box center [300, 72] width 8 height 10
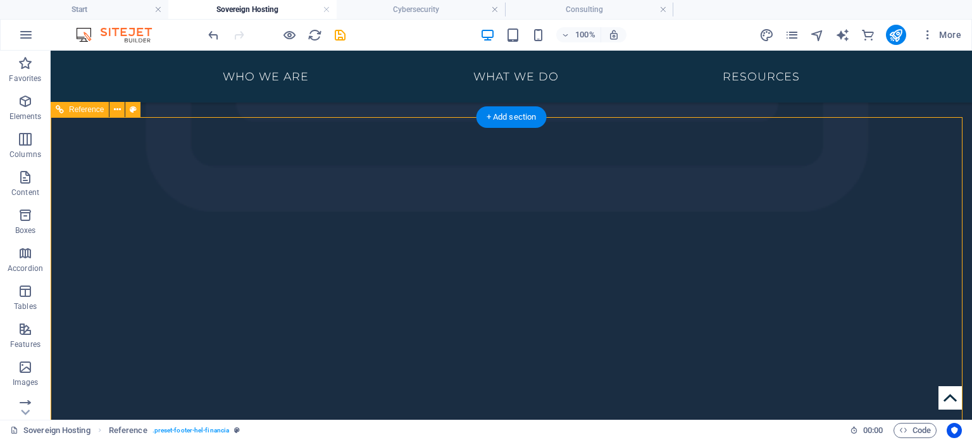
scroll to position [1967, 0]
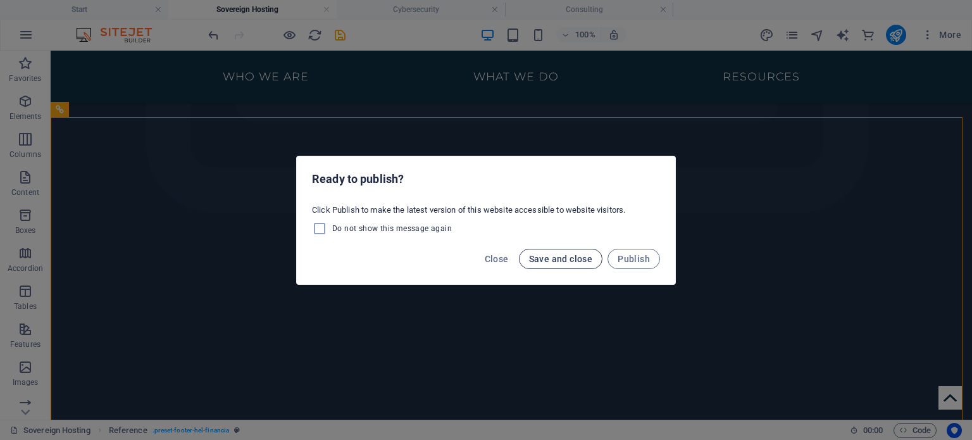
click at [575, 259] on span "Save and close" at bounding box center [561, 259] width 64 height 10
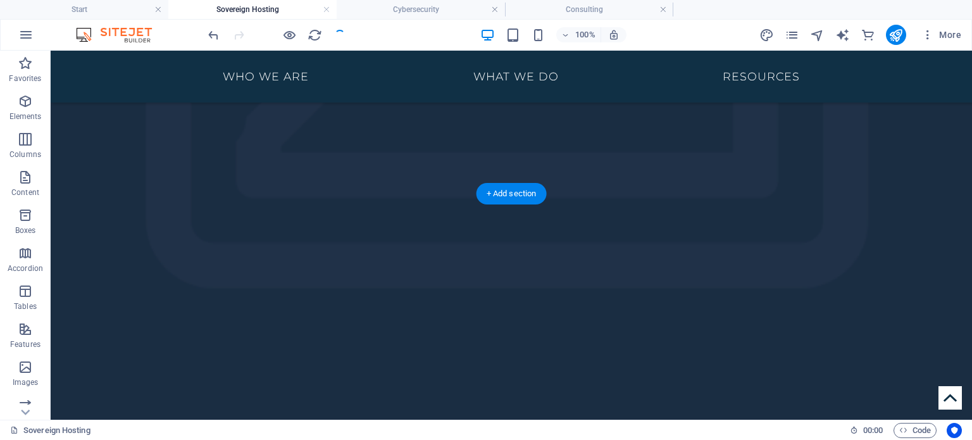
scroll to position [2119, 0]
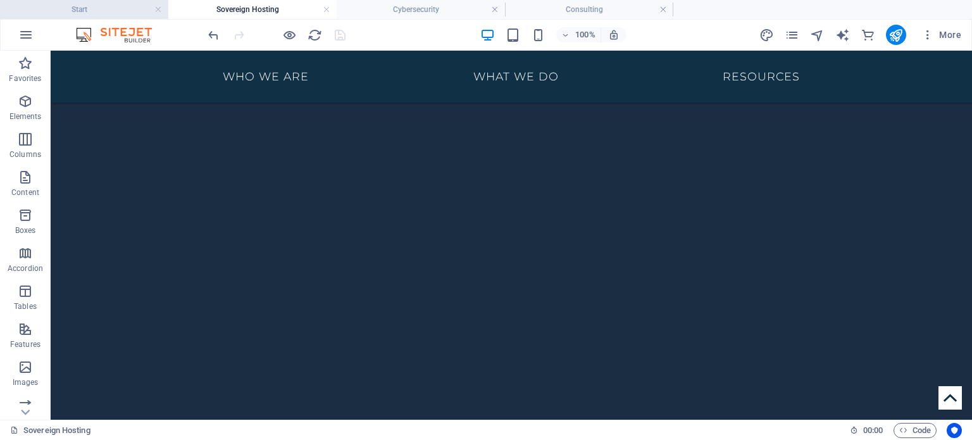
click at [112, 7] on h4 "Start" at bounding box center [84, 10] width 168 height 14
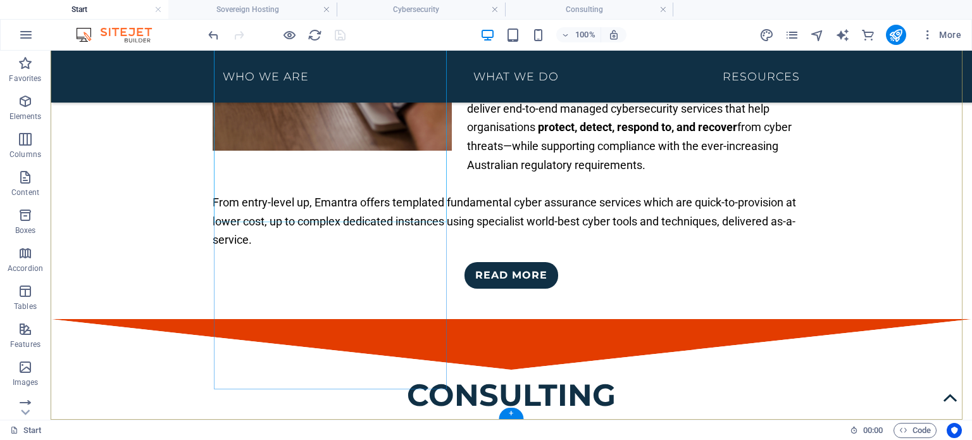
scroll to position [2881, 0]
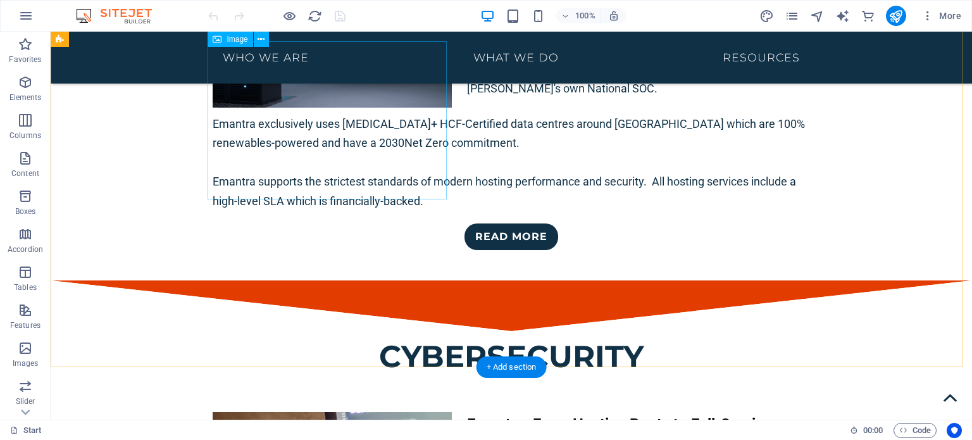
scroll to position [2050, 0]
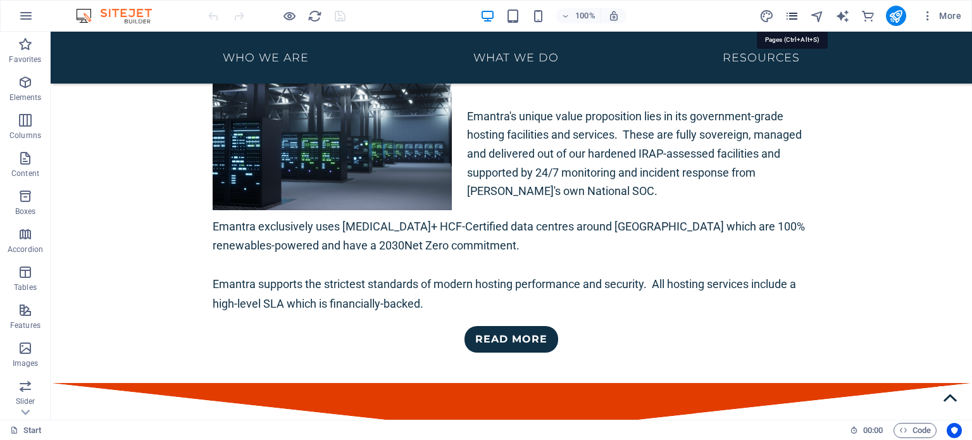
click at [793, 15] on icon "pages" at bounding box center [792, 16] width 15 height 15
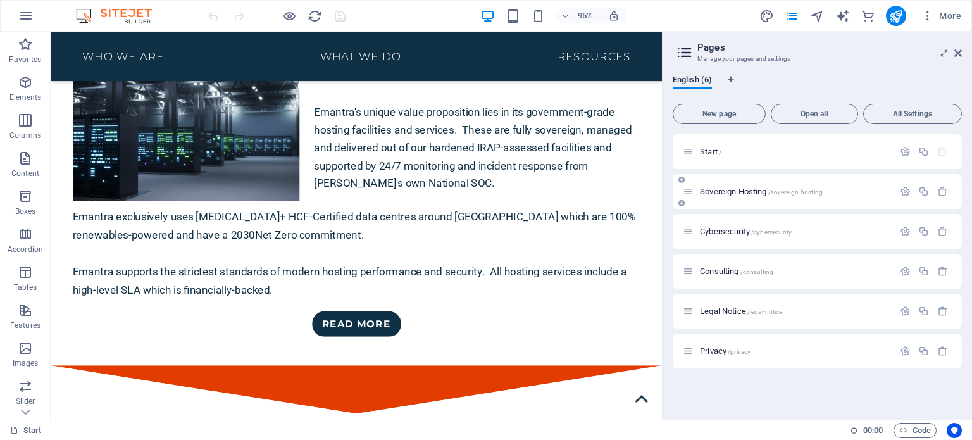
click at [722, 189] on span "Sovereign Hosting /sovereign-hosting" at bounding box center [761, 191] width 123 height 9
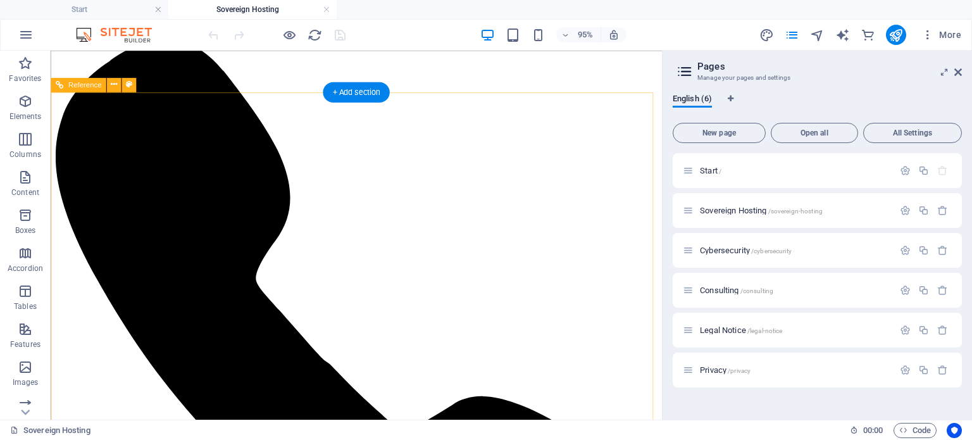
scroll to position [1901, 0]
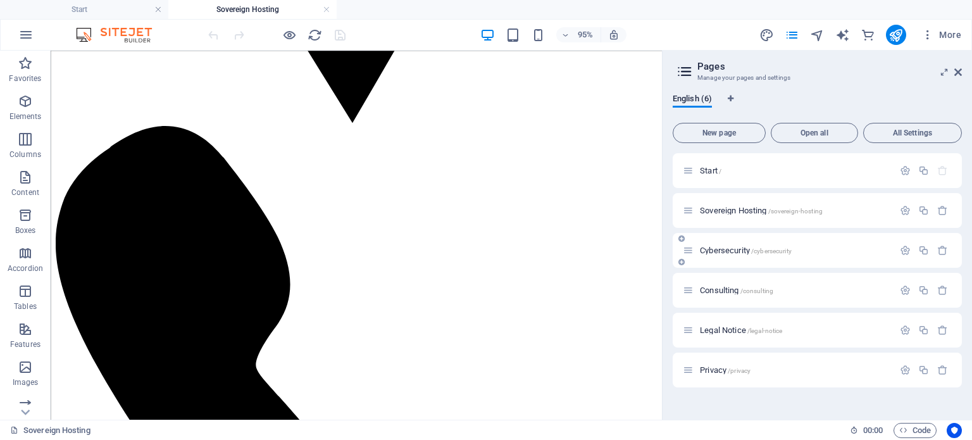
click at [727, 248] on span "Cybersecurity /cybersecurity" at bounding box center [746, 250] width 92 height 9
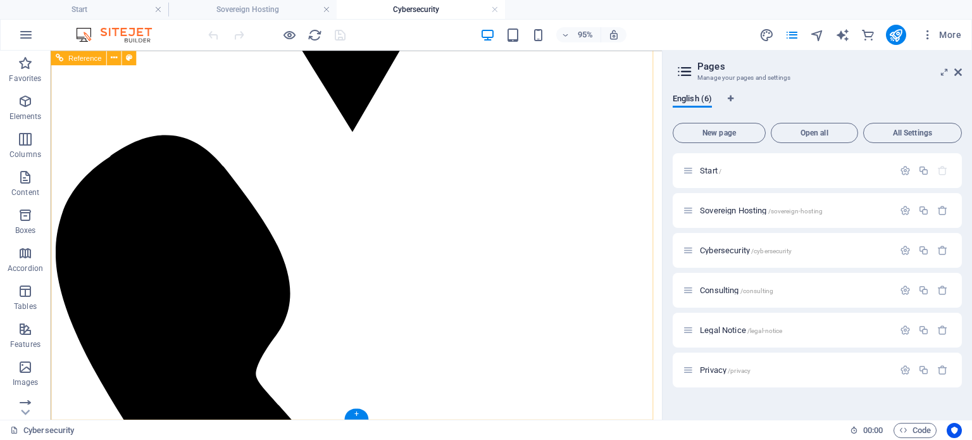
scroll to position [1891, 0]
click at [960, 73] on icon at bounding box center [959, 72] width 8 height 10
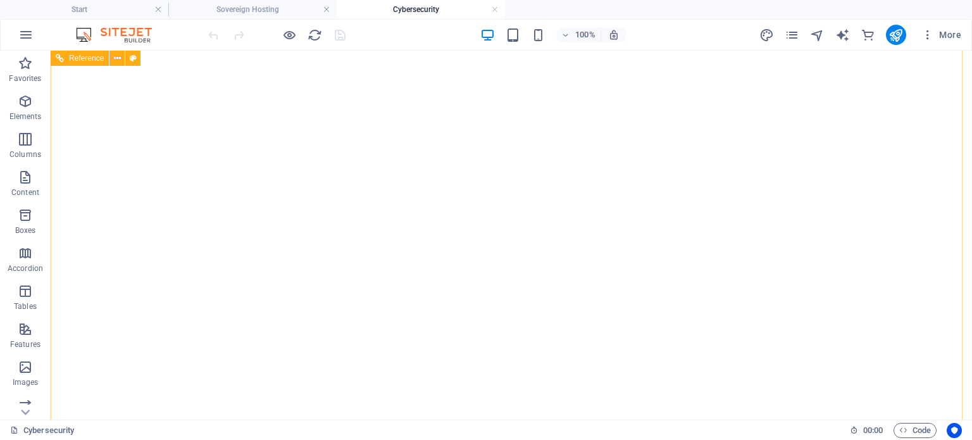
scroll to position [0, 0]
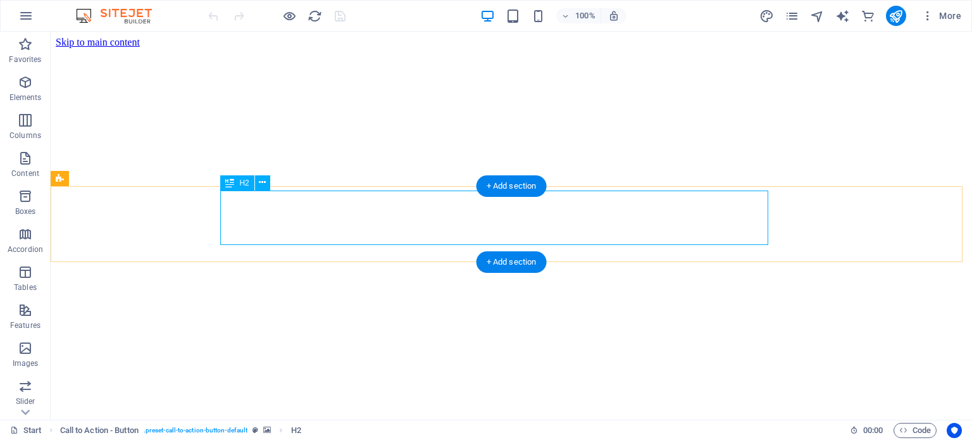
scroll to position [387, 0]
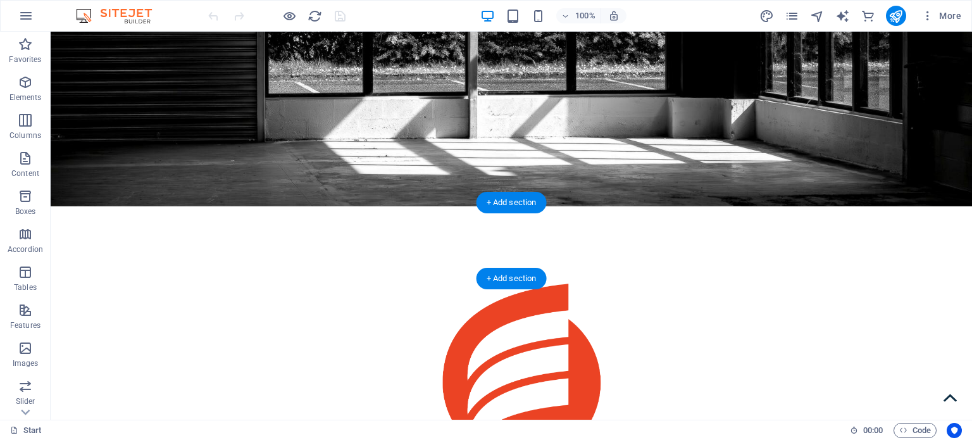
scroll to position [372, 0]
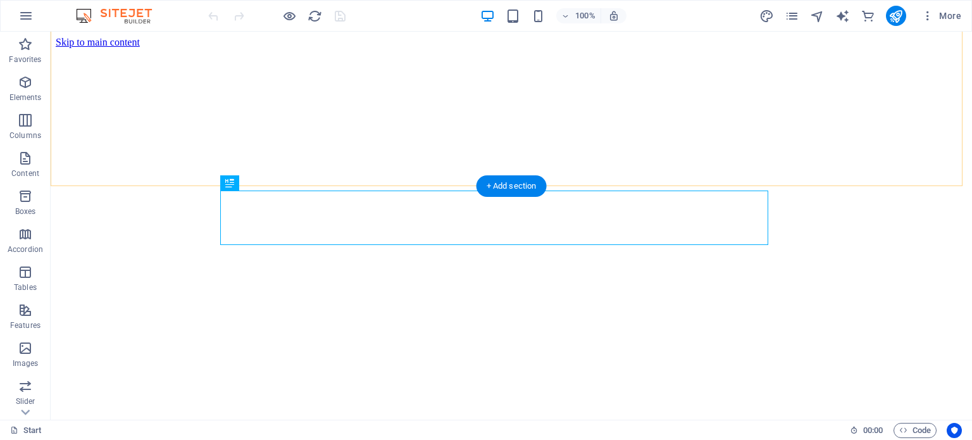
scroll to position [387, 0]
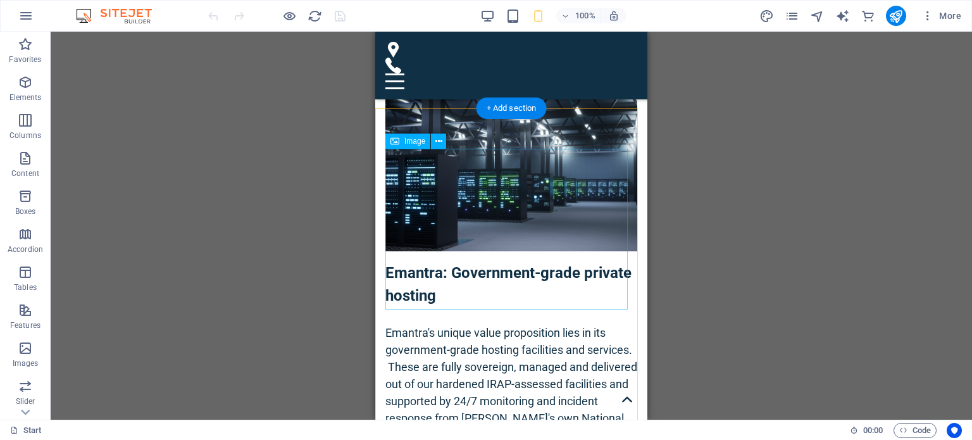
scroll to position [2208, 0]
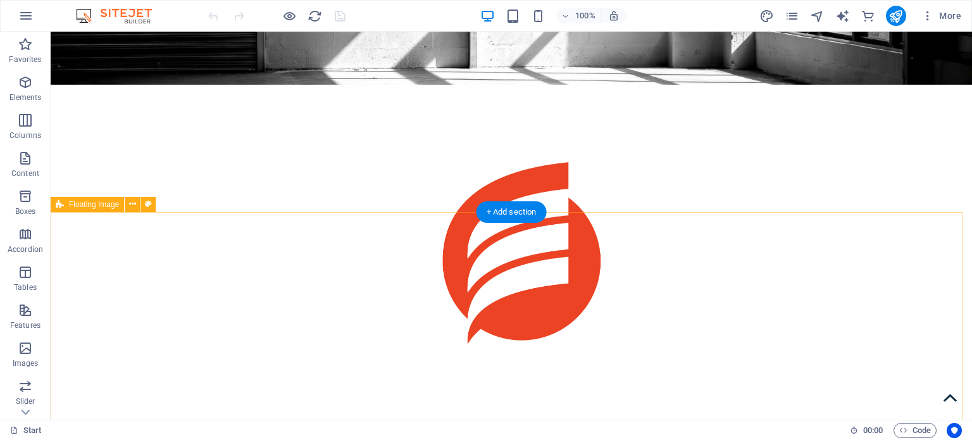
scroll to position [436, 0]
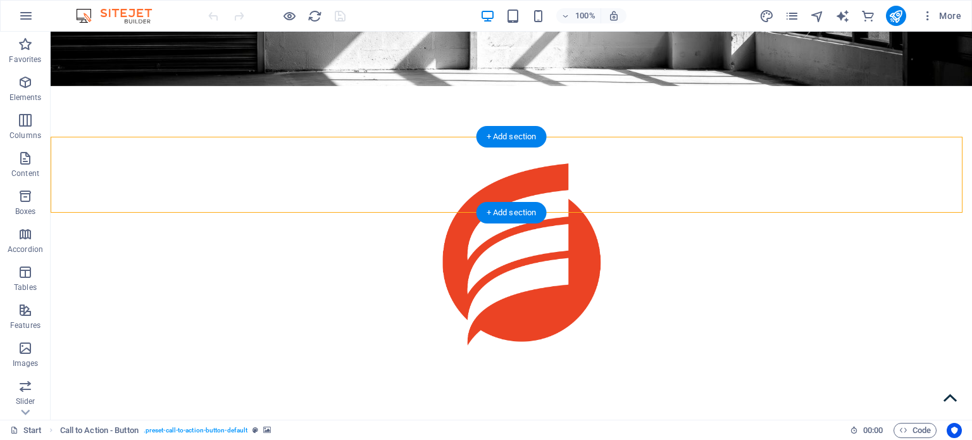
select select "px"
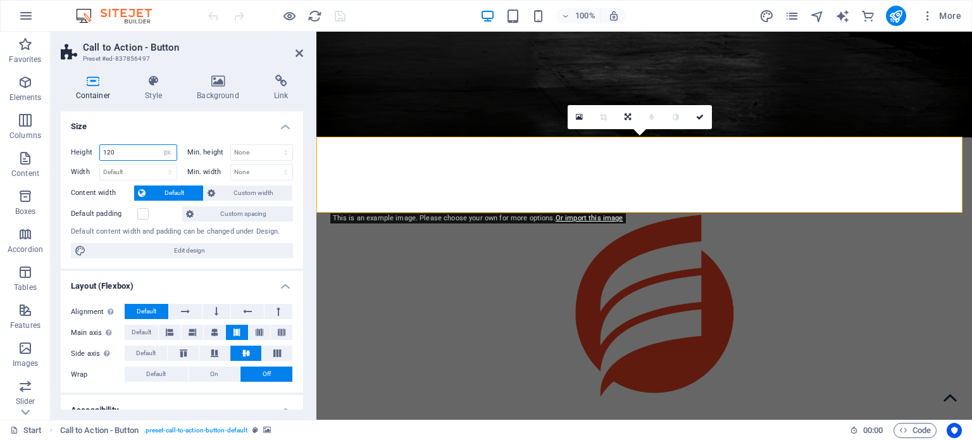
drag, startPoint x: 132, startPoint y: 150, endPoint x: 70, endPoint y: 142, distance: 62.5
click at [70, 142] on div "Height 120 Default px rem % vh vw Min. height None px rem % vh vw Width Default…" at bounding box center [182, 201] width 242 height 135
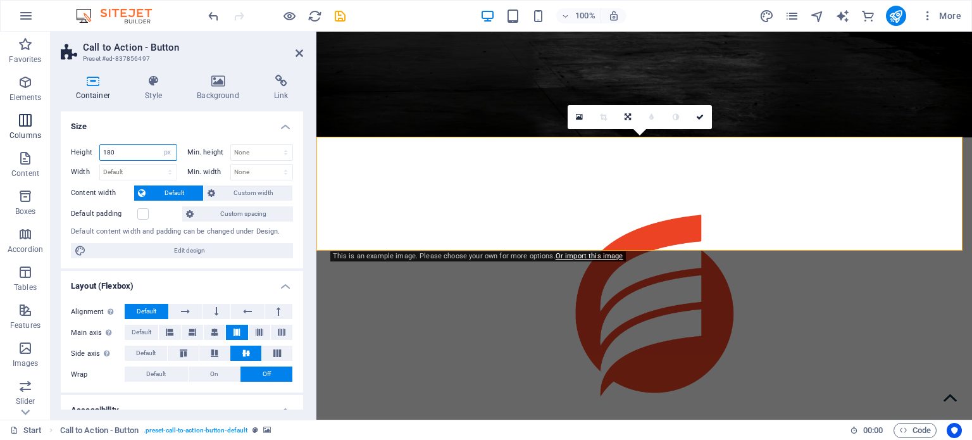
drag, startPoint x: 149, startPoint y: 151, endPoint x: 14, endPoint y: 140, distance: 135.9
click at [14, 140] on section "Favorites Elements Columns Content Boxes Accordion Tables Features Images Slide…" at bounding box center [486, 226] width 972 height 388
type input "120"
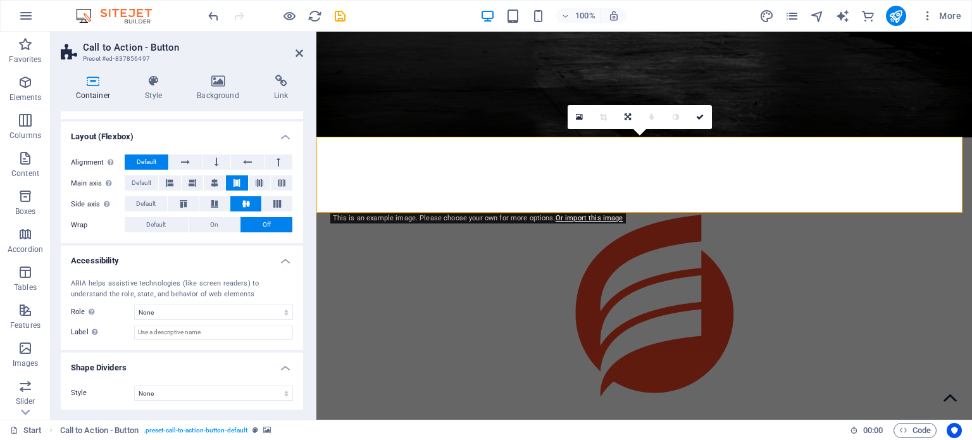
scroll to position [0, 0]
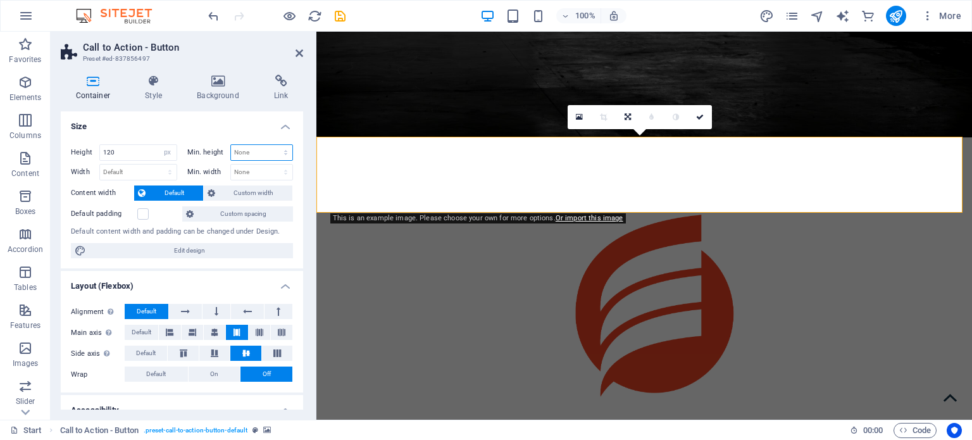
click at [258, 152] on select "None px rem % vh vw" at bounding box center [262, 152] width 62 height 15
select select "%"
click at [272, 145] on select "None px rem % vh vw" at bounding box center [262, 152] width 62 height 15
type input "100"
click at [208, 131] on h4 "Size" at bounding box center [182, 122] width 242 height 23
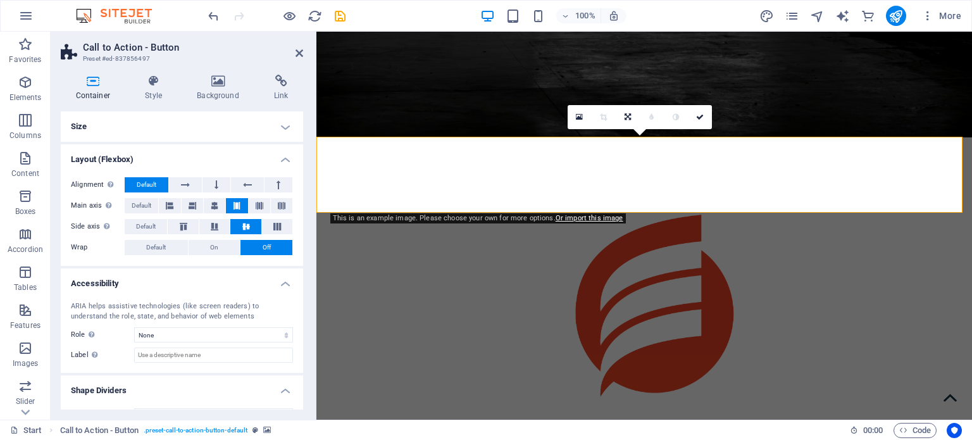
click at [211, 130] on h4 "Size" at bounding box center [182, 126] width 242 height 30
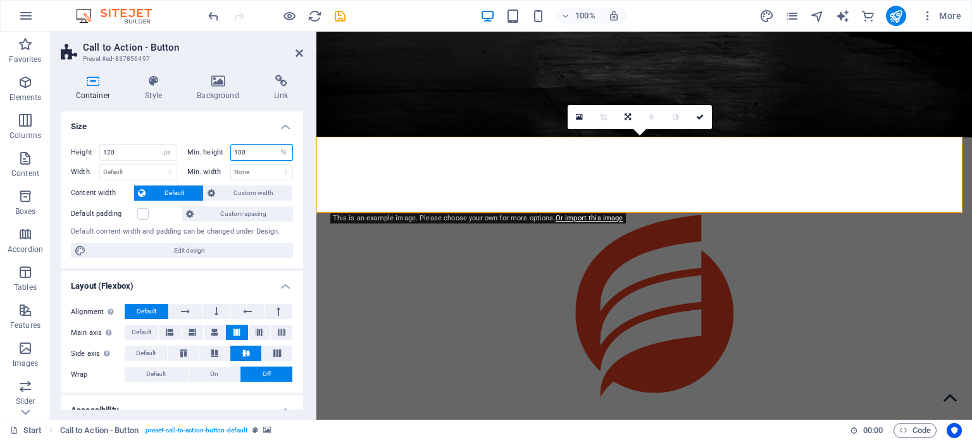
click at [253, 146] on input "100" at bounding box center [262, 152] width 62 height 15
drag, startPoint x: 256, startPoint y: 153, endPoint x: 200, endPoint y: 156, distance: 56.4
click at [200, 156] on div "Min. height 100 None px rem % vh vw" at bounding box center [240, 152] width 106 height 16
click at [144, 217] on label at bounding box center [142, 213] width 11 height 11
click at [0, 0] on input "Default padding" at bounding box center [0, 0] width 0 height 0
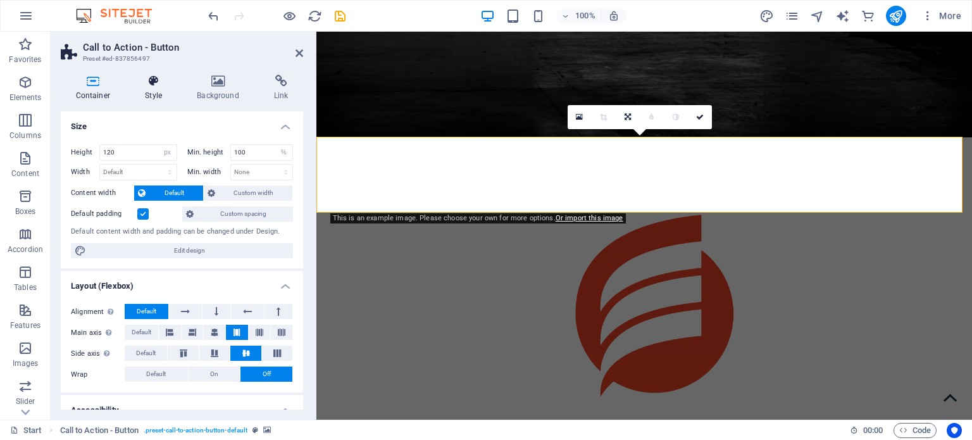
click at [157, 86] on icon at bounding box center [153, 81] width 47 height 13
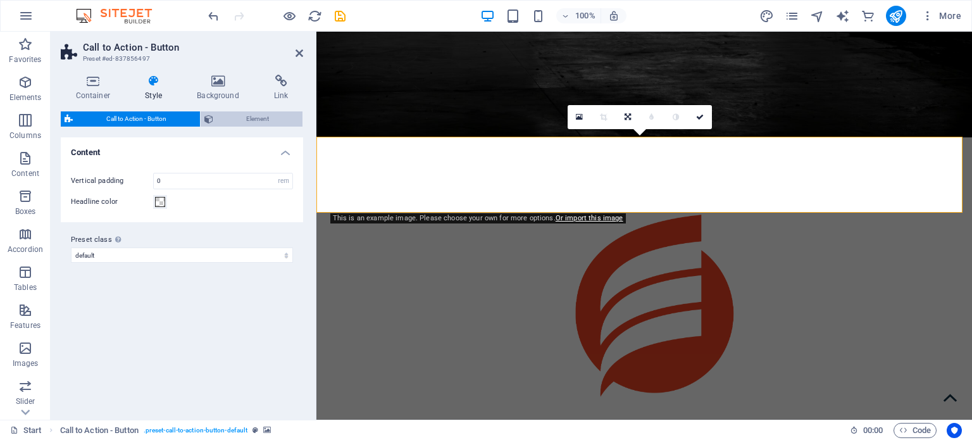
click at [260, 117] on span "Element" at bounding box center [258, 118] width 82 height 15
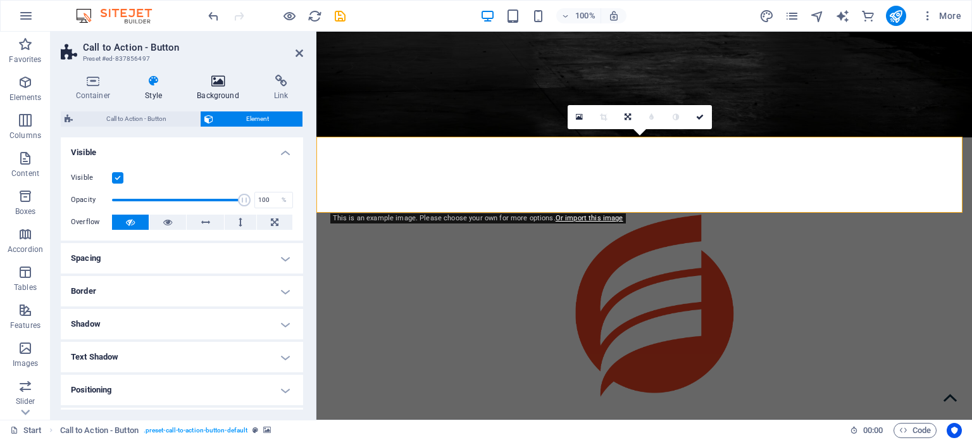
click at [228, 91] on h4 "Background" at bounding box center [220, 88] width 77 height 27
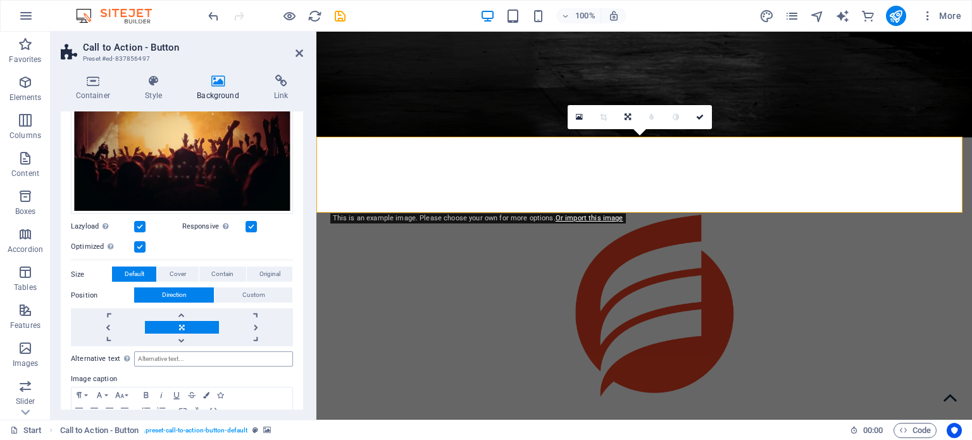
scroll to position [215, 0]
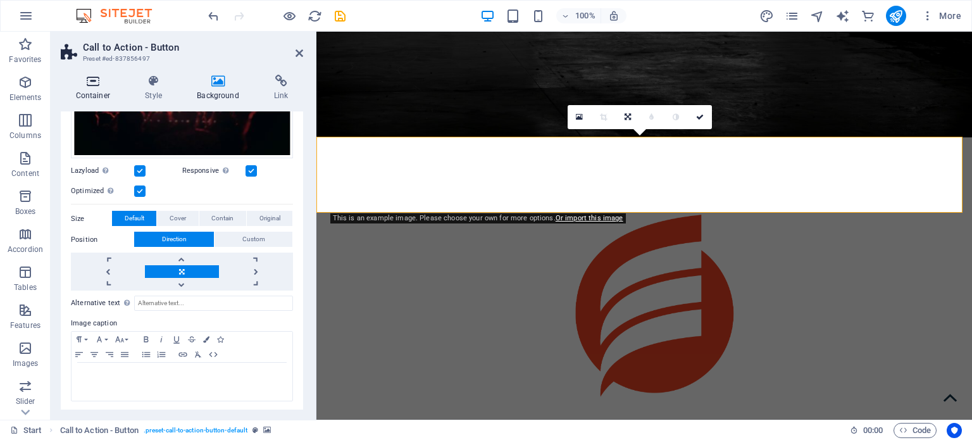
click at [92, 84] on icon at bounding box center [93, 81] width 65 height 13
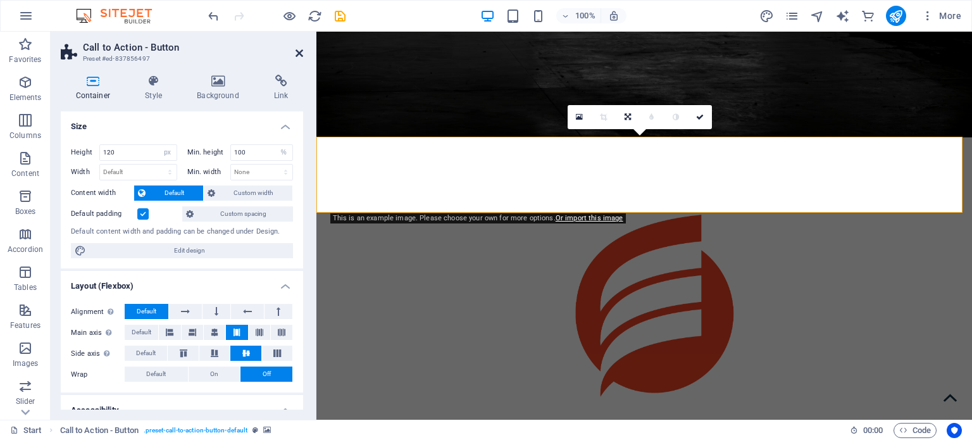
click at [301, 51] on icon at bounding box center [300, 53] width 8 height 10
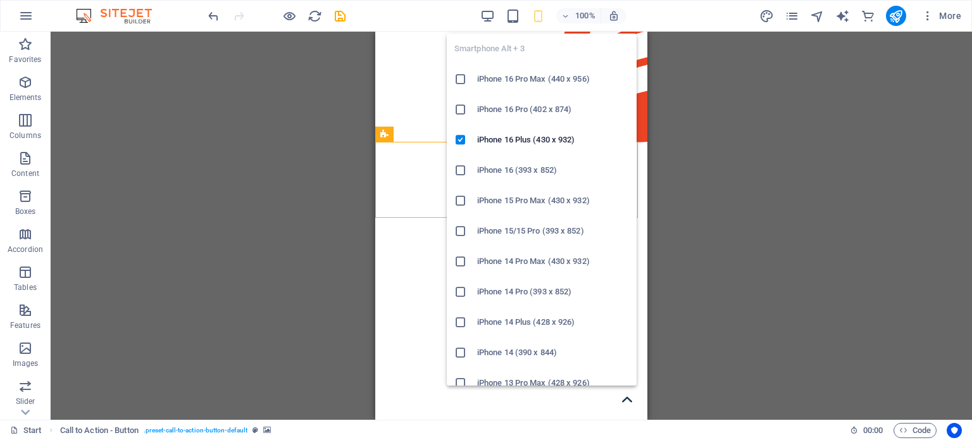
scroll to position [180, 0]
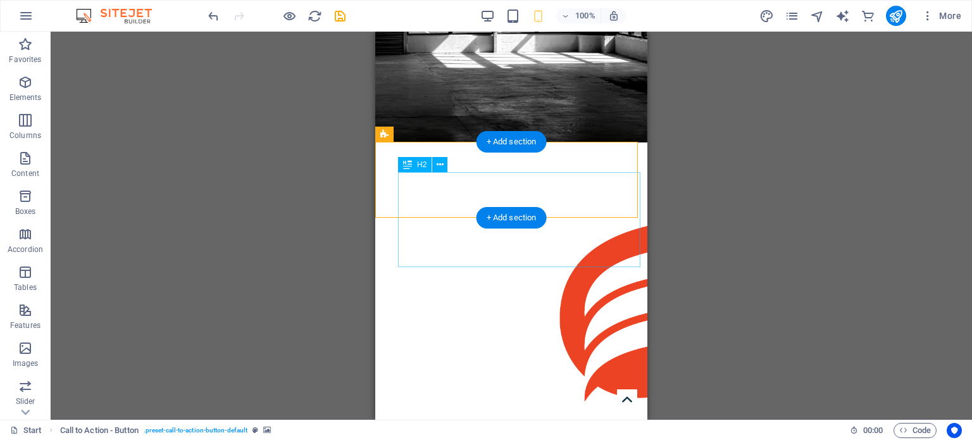
click at [439, 164] on icon at bounding box center [440, 164] width 7 height 13
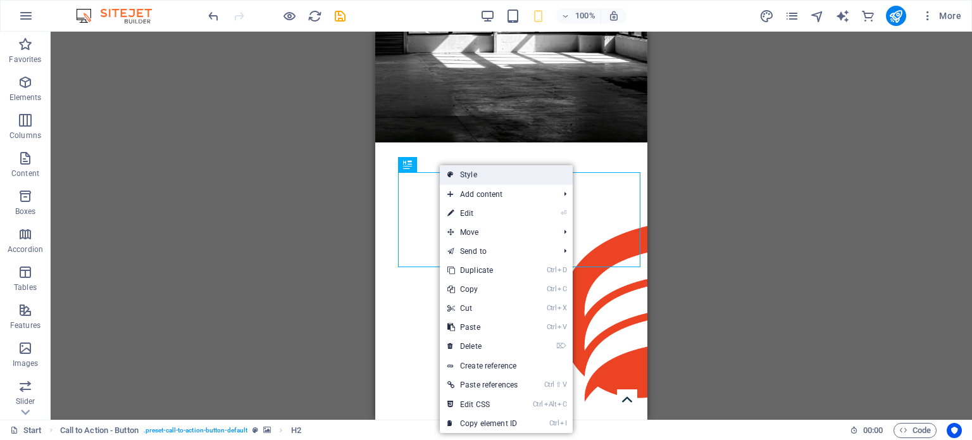
click at [489, 173] on link "Style" at bounding box center [506, 174] width 133 height 19
select select "rem"
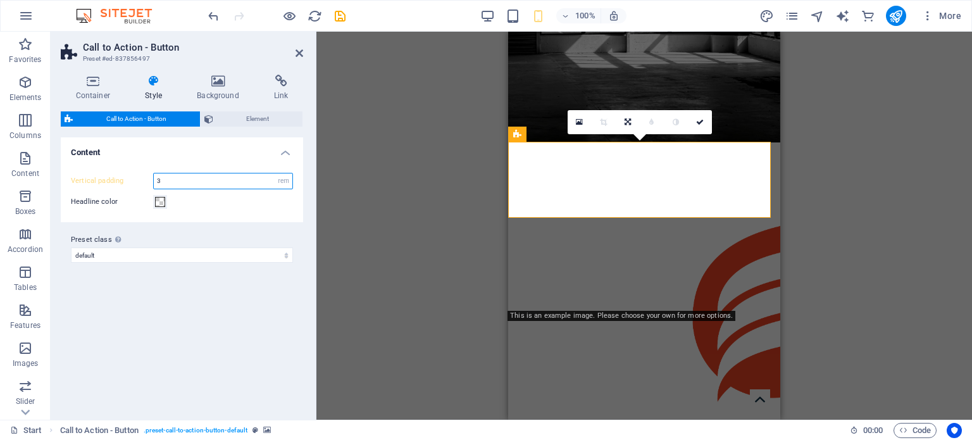
click at [221, 185] on input "3" at bounding box center [223, 180] width 139 height 15
type input "0"
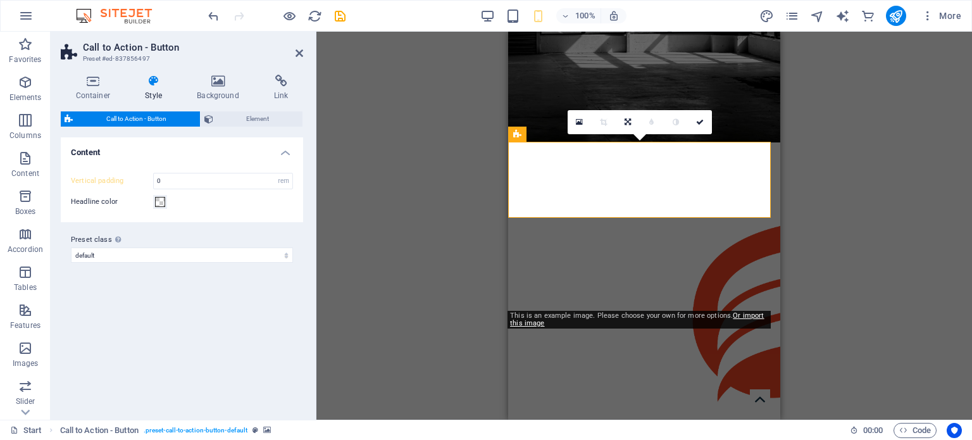
click at [261, 208] on div "Headline color" at bounding box center [182, 201] width 222 height 15
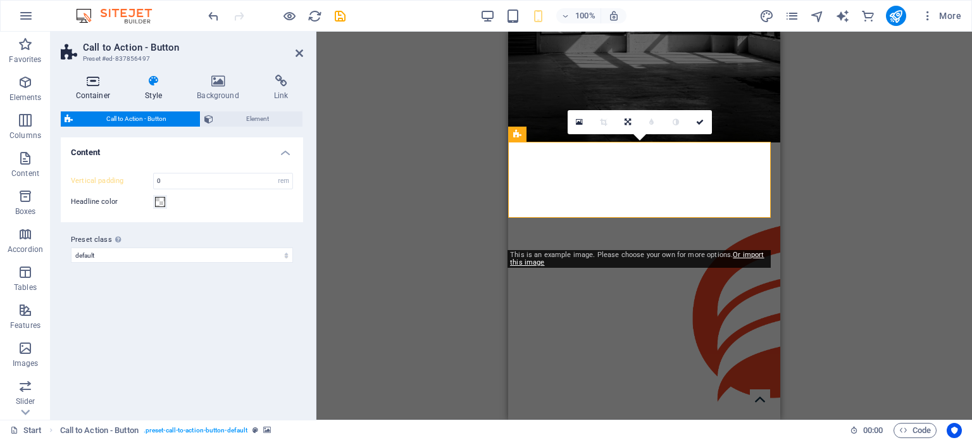
click at [86, 88] on h4 "Container" at bounding box center [96, 88] width 70 height 27
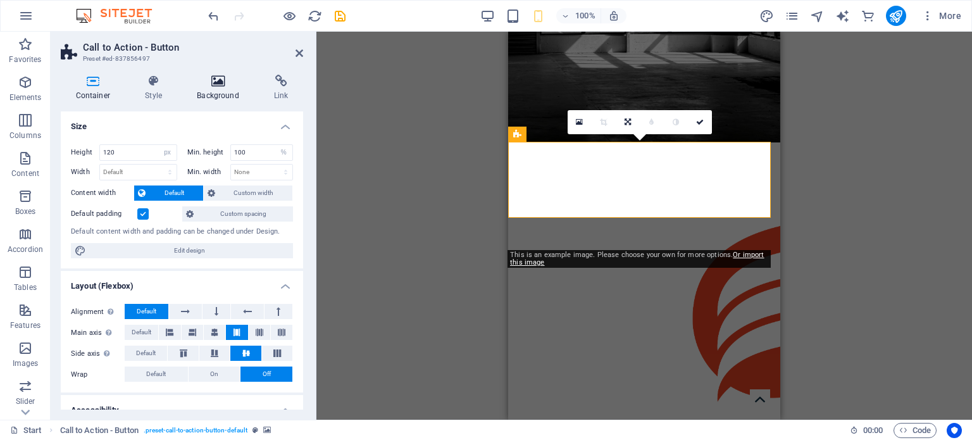
click at [218, 96] on h4 "Background" at bounding box center [220, 88] width 77 height 27
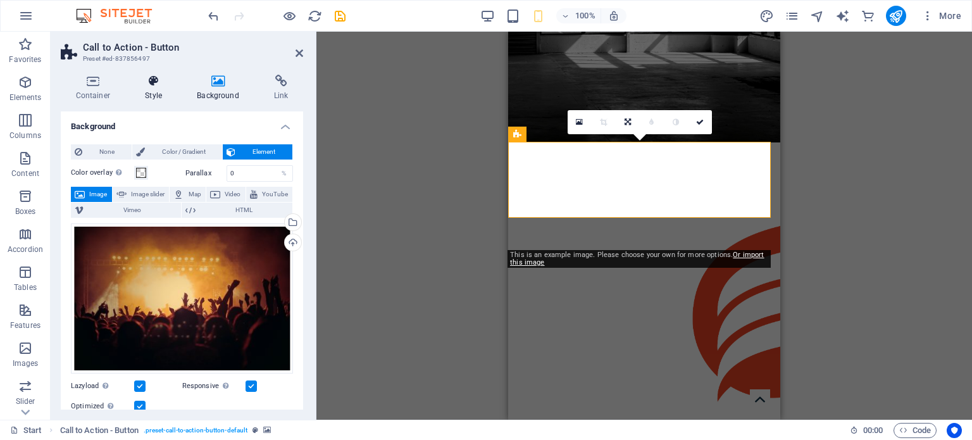
click at [158, 80] on icon at bounding box center [153, 81] width 47 height 13
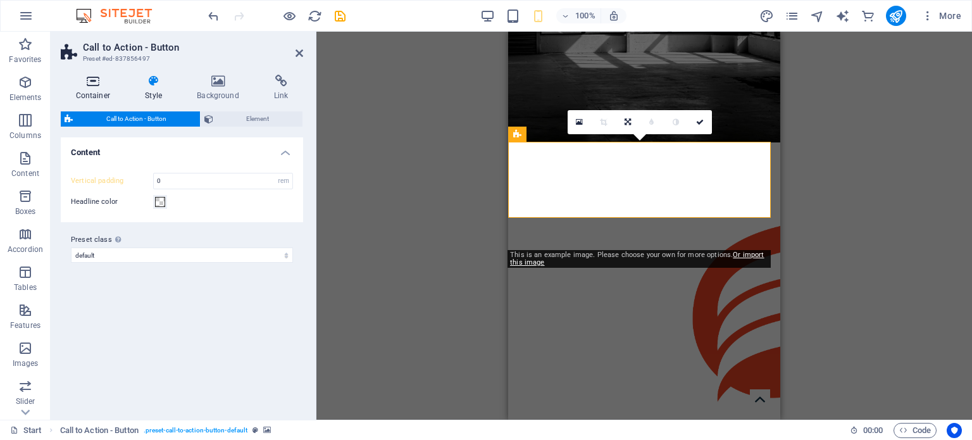
click at [81, 87] on icon at bounding box center [93, 81] width 65 height 13
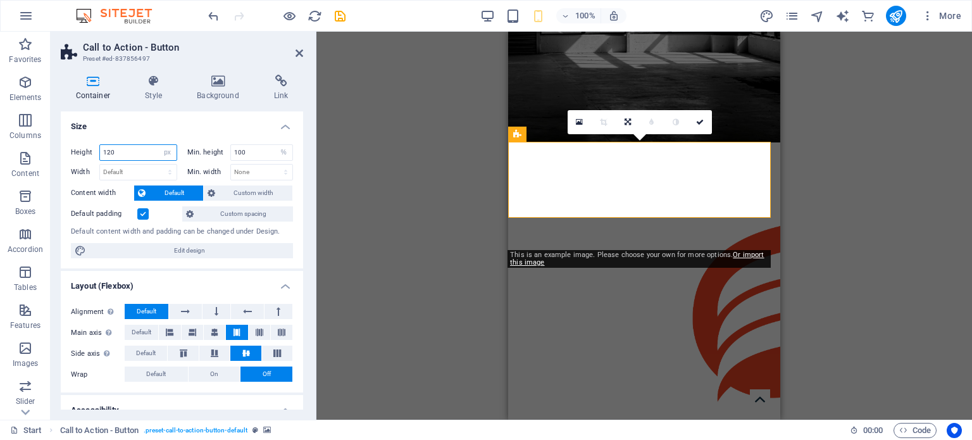
click at [139, 151] on input "120" at bounding box center [138, 152] width 77 height 15
type input "130"
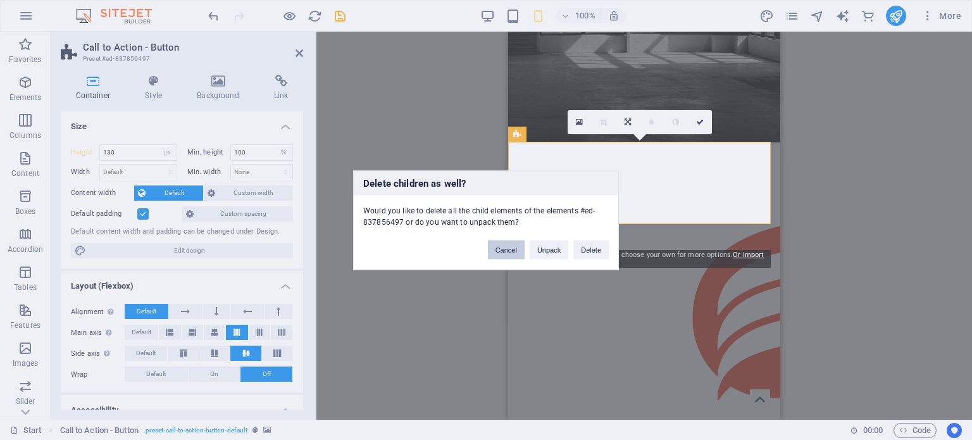
click at [500, 248] on button "Cancel" at bounding box center [506, 249] width 37 height 19
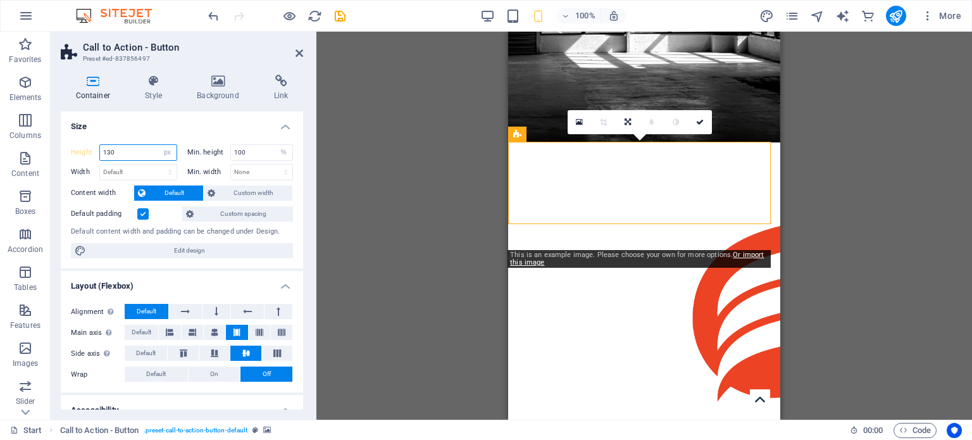
click at [131, 156] on input "130" at bounding box center [138, 152] width 77 height 15
click at [131, 156] on input "140" at bounding box center [138, 152] width 77 height 15
type input "150"
click at [400, 244] on div "Drag here to replace the existing content. Press “Ctrl” if you want to create a…" at bounding box center [645, 226] width 656 height 388
click at [153, 85] on icon at bounding box center [153, 81] width 47 height 13
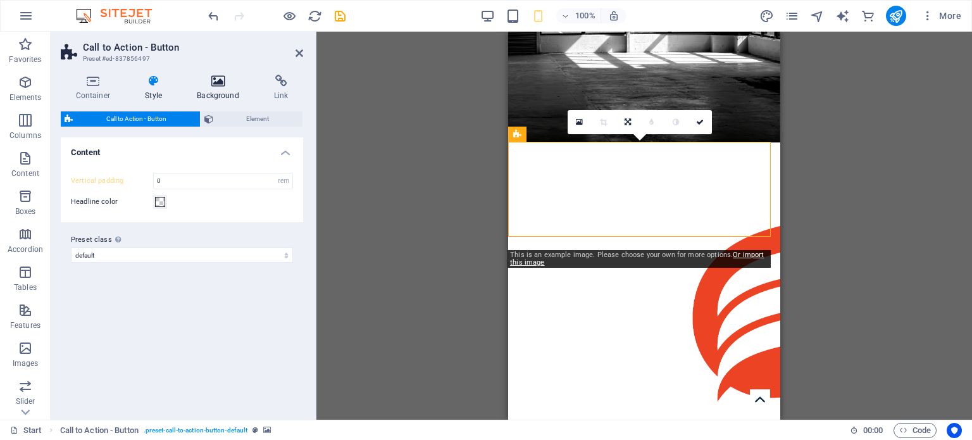
click at [213, 84] on icon at bounding box center [218, 81] width 72 height 13
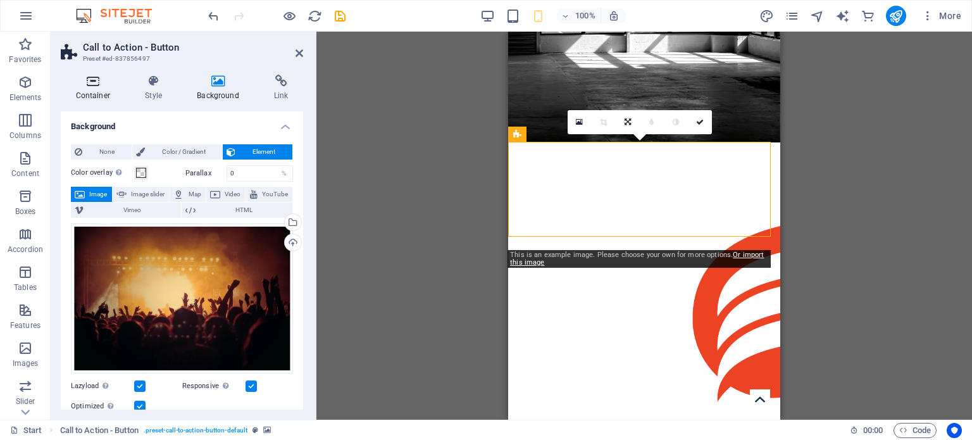
click at [87, 85] on icon at bounding box center [93, 81] width 65 height 13
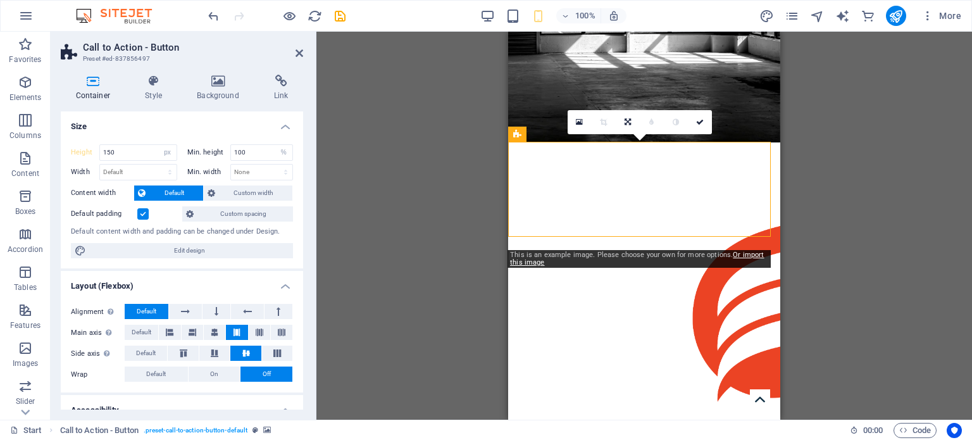
click at [142, 213] on label at bounding box center [142, 213] width 11 height 11
click at [0, 0] on input "Default padding" at bounding box center [0, 0] width 0 height 0
click at [299, 53] on icon at bounding box center [300, 53] width 8 height 10
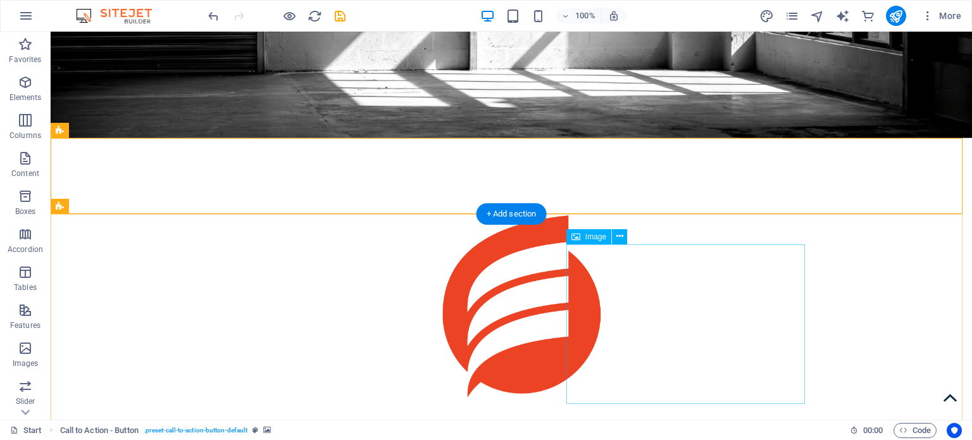
scroll to position [443, 0]
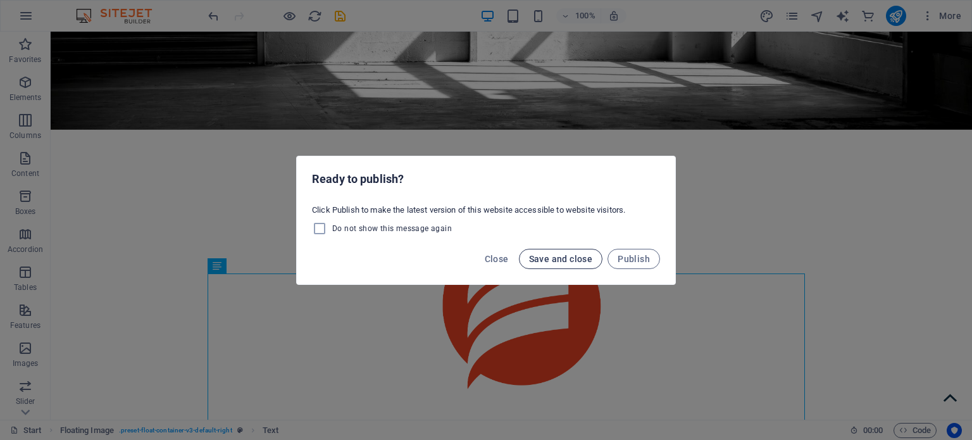
click at [574, 258] on span "Save and close" at bounding box center [561, 259] width 64 height 10
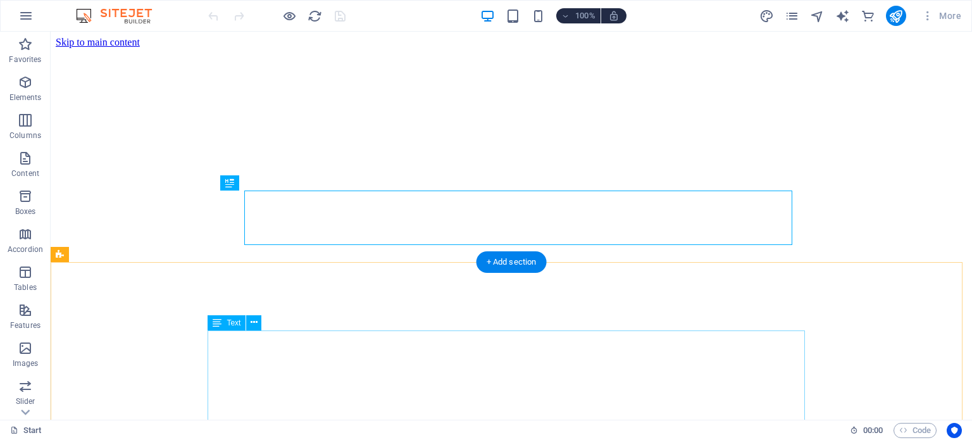
scroll to position [387, 0]
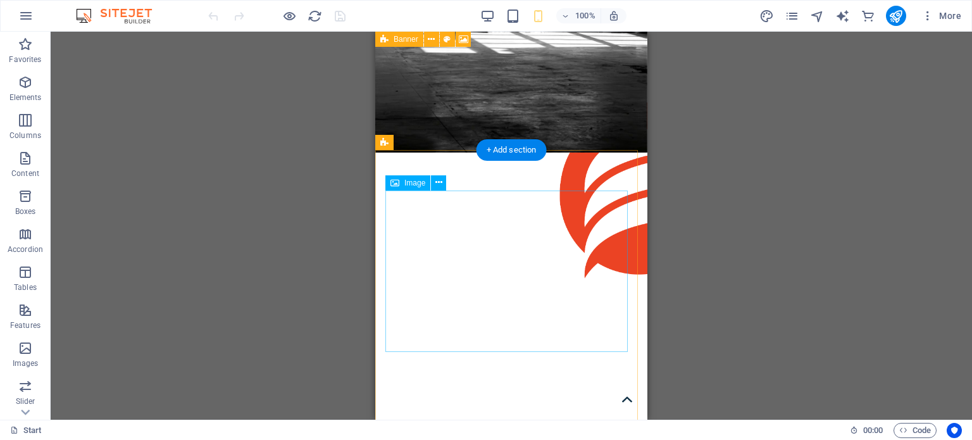
scroll to position [266, 0]
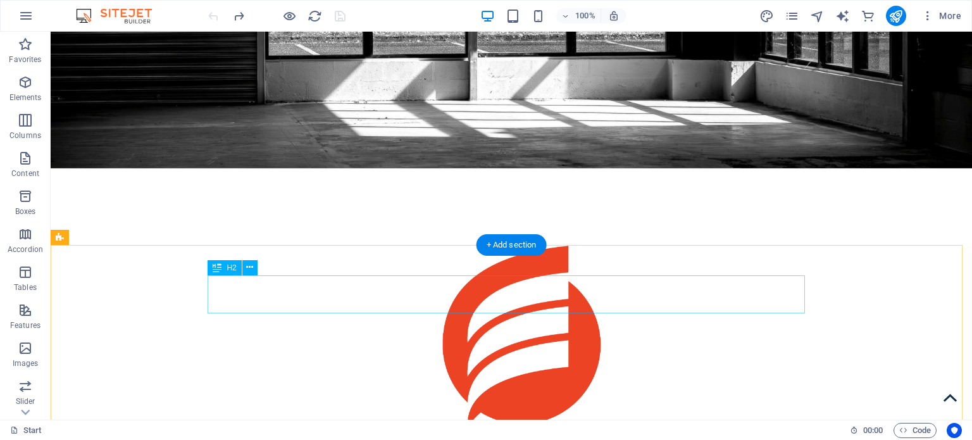
scroll to position [404, 0]
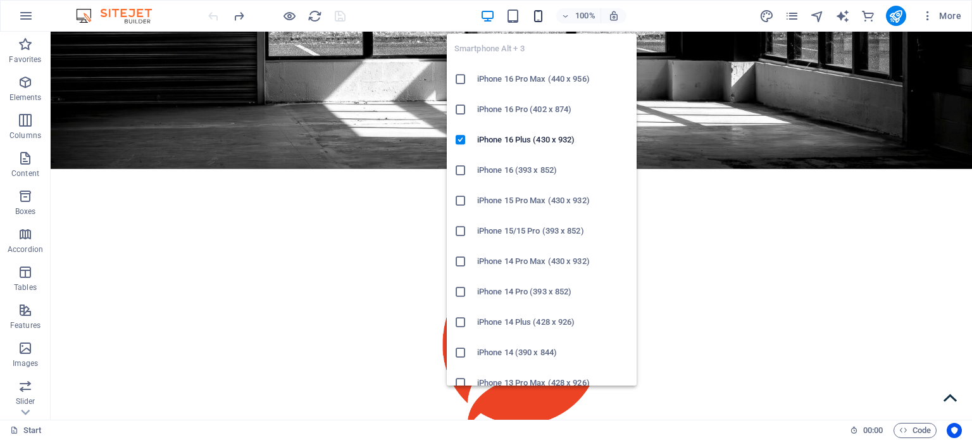
click at [0, 0] on icon "button" at bounding box center [0, 0] width 0 height 0
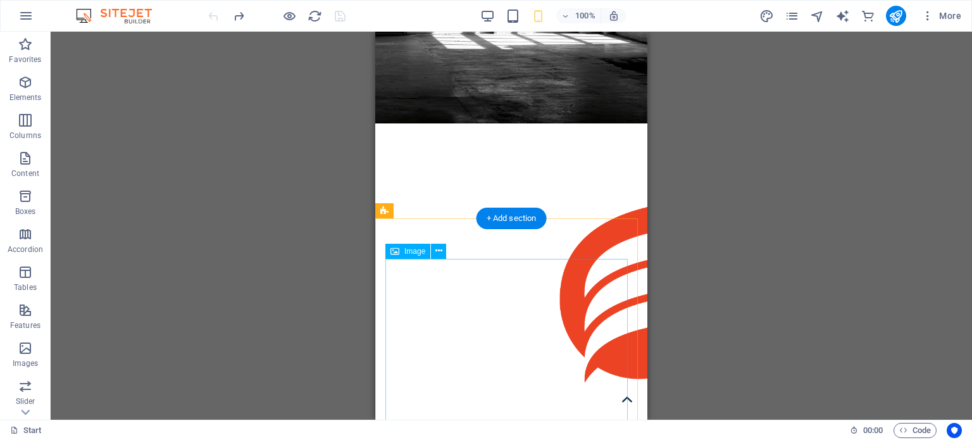
scroll to position [272, 0]
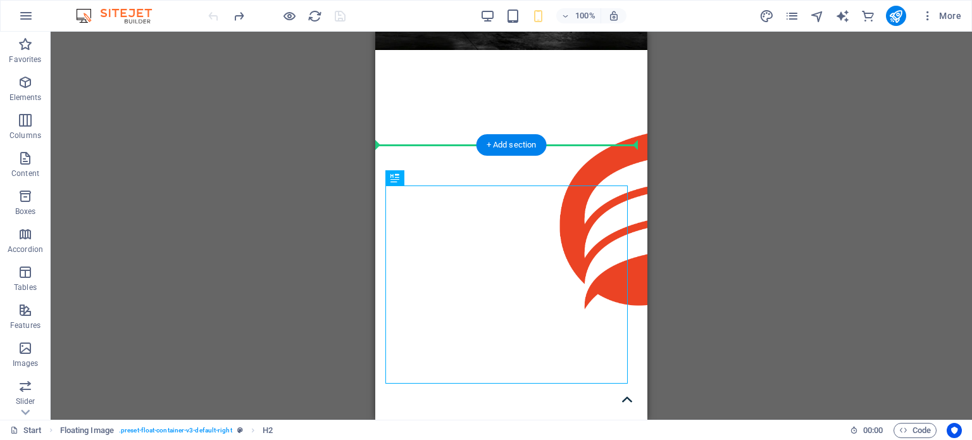
drag, startPoint x: 774, startPoint y: 210, endPoint x: 398, endPoint y: 154, distance: 379.5
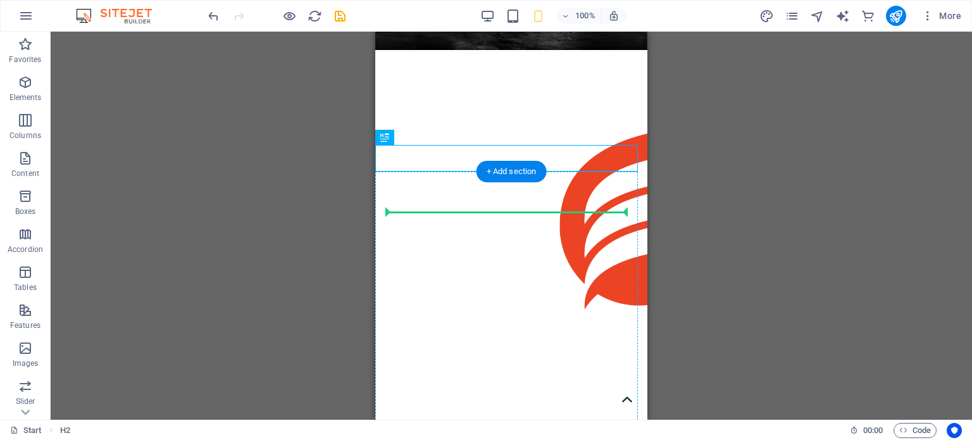
drag, startPoint x: 761, startPoint y: 170, endPoint x: 418, endPoint y: 213, distance: 345.8
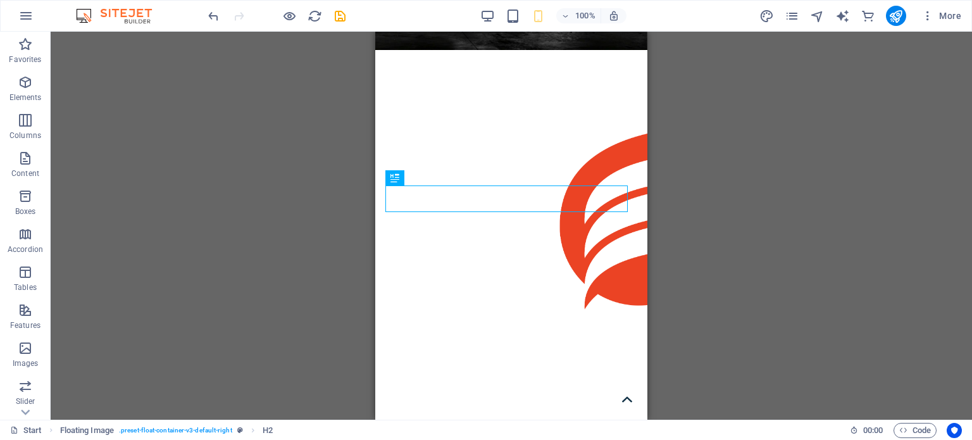
click at [846, 300] on div "Call to Action - Button H2 Call to Action - Button Banner Image Banner Text Flo…" at bounding box center [512, 226] width 922 height 388
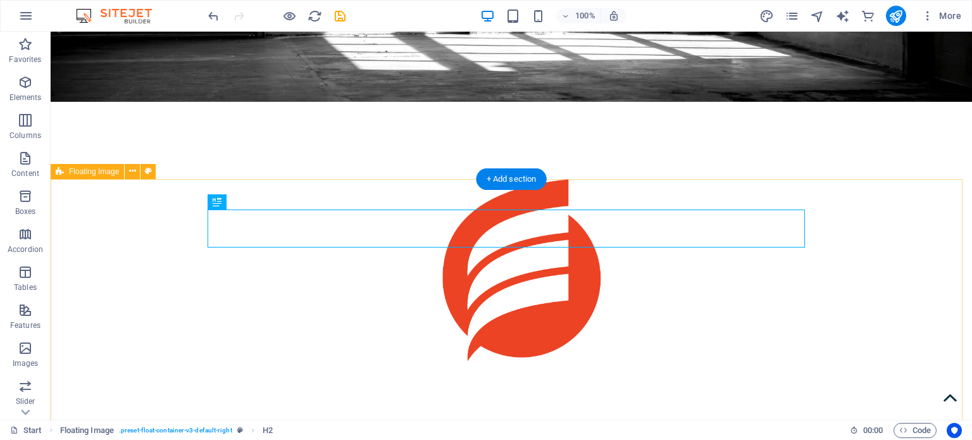
scroll to position [470, 0]
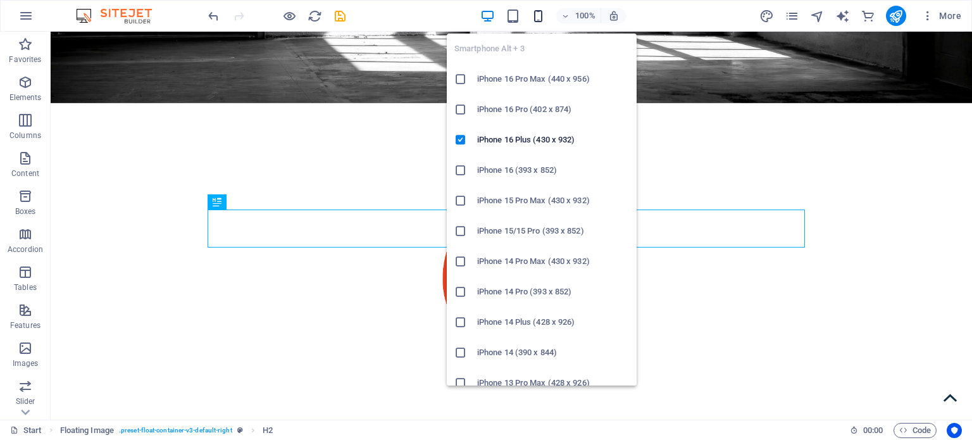
click at [0, 0] on icon "button" at bounding box center [0, 0] width 0 height 0
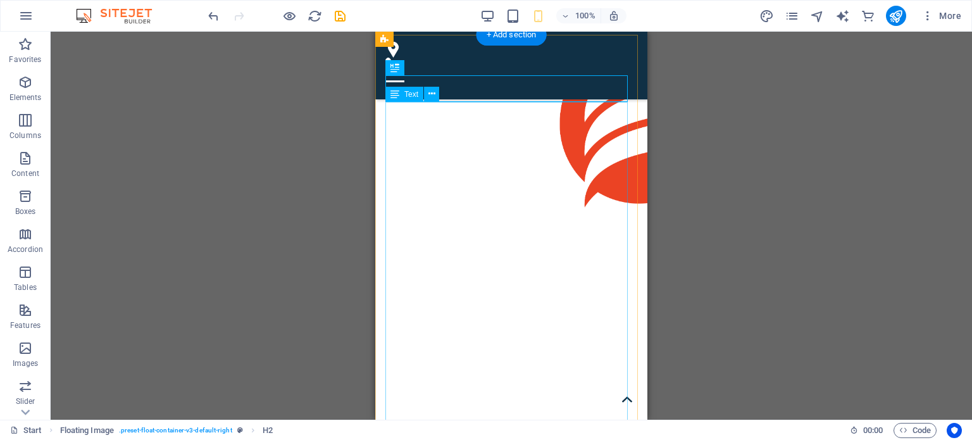
scroll to position [335, 0]
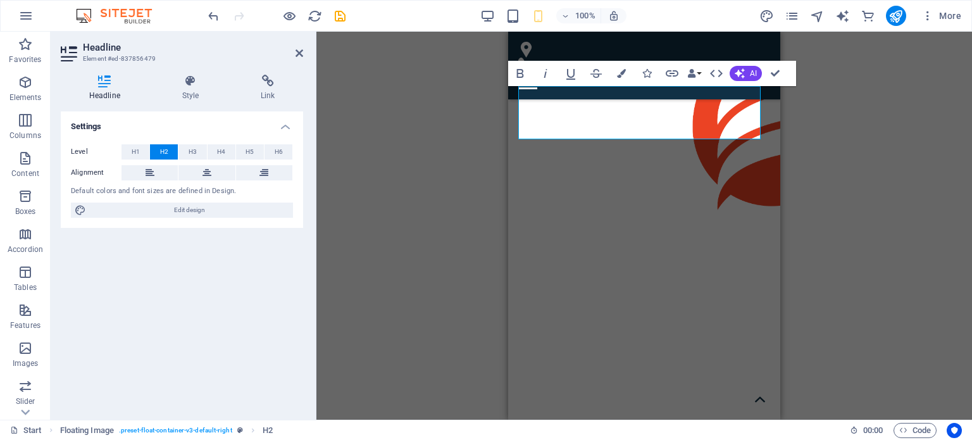
click at [955, 292] on div "H2 Call to Action - Button Banner Image Banner Text Floating Image H2 Menu Bann…" at bounding box center [645, 226] width 656 height 388
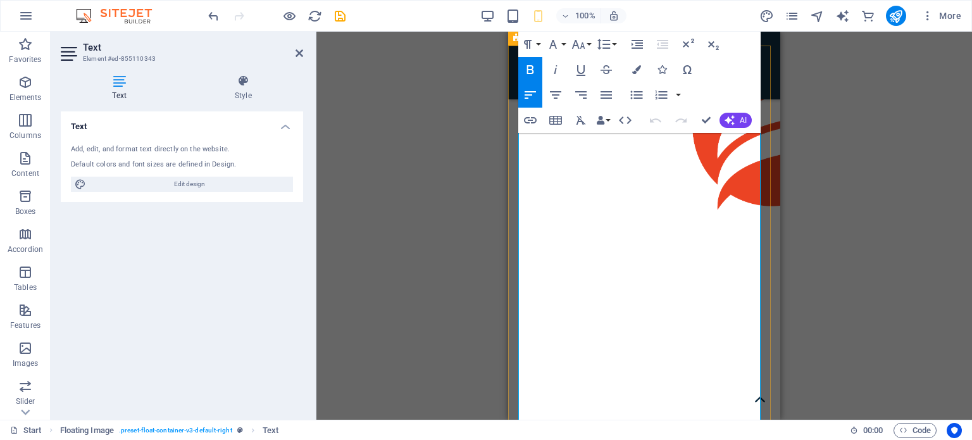
drag, startPoint x: 754, startPoint y: 296, endPoint x: 516, endPoint y: 293, distance: 238.0
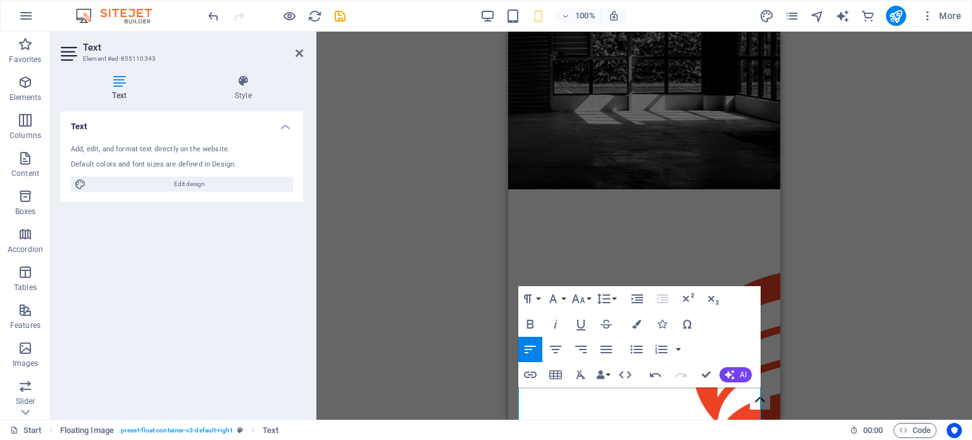
scroll to position [96, 0]
click at [810, 294] on div "Drag here to replace the existing content. Press “Ctrl” if you want to create a…" at bounding box center [645, 226] width 656 height 388
click at [810, 293] on div "Drag here to replace the existing content. Press “Ctrl” if you want to create a…" at bounding box center [645, 226] width 656 height 388
click at [455, 283] on div "Drag here to replace the existing content. Press “Ctrl” if you want to create a…" at bounding box center [645, 226] width 656 height 388
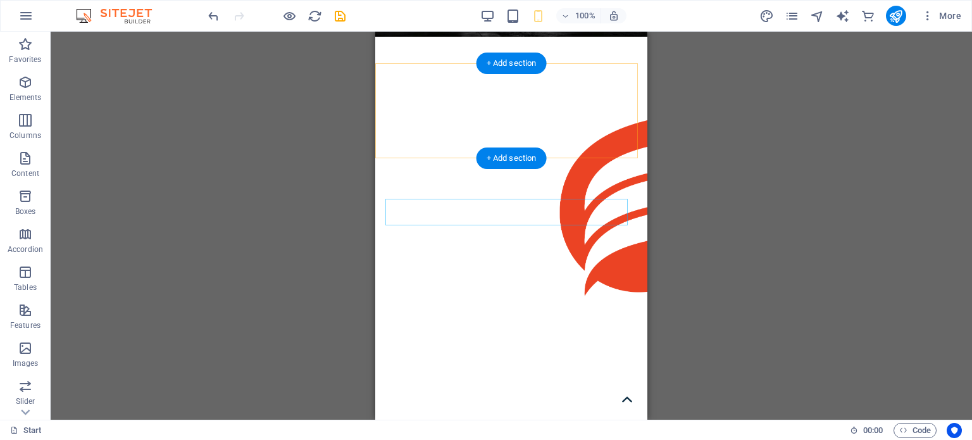
scroll to position [258, 0]
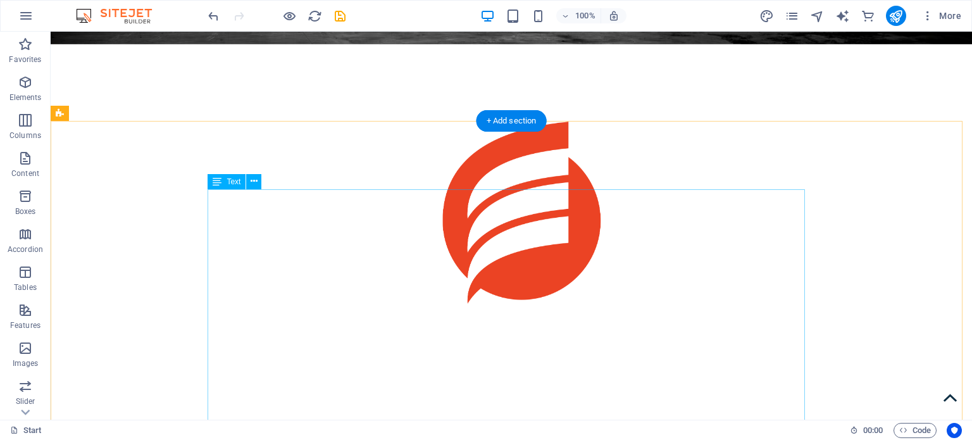
scroll to position [528, 0]
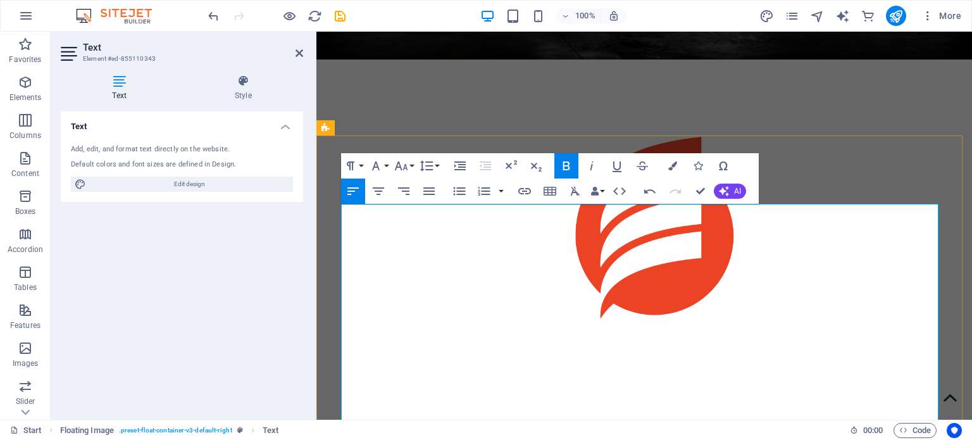
scroll to position [499, 0]
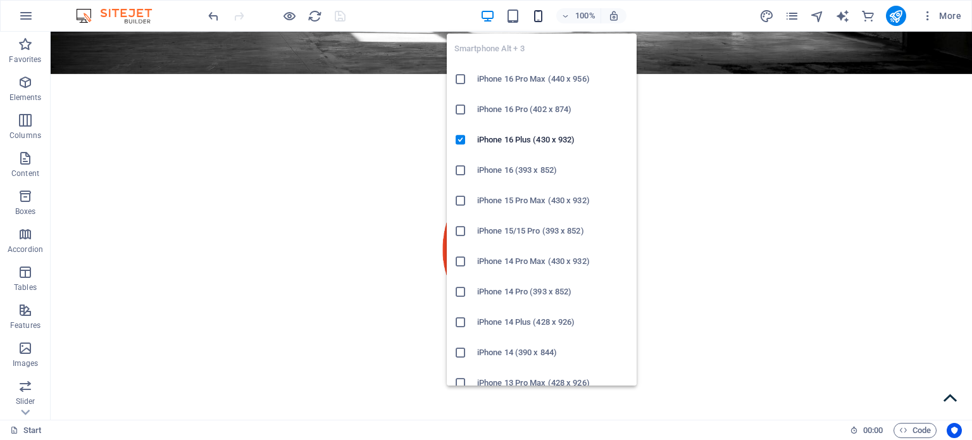
click at [0, 0] on icon "button" at bounding box center [0, 0] width 0 height 0
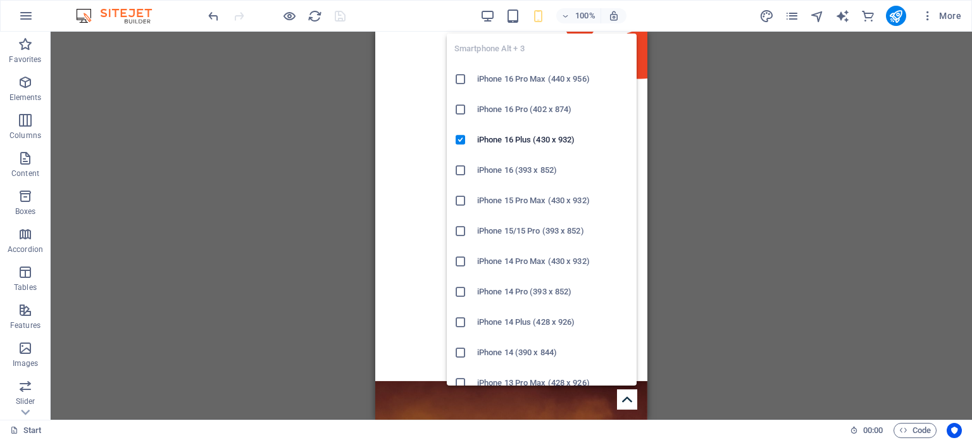
drag, startPoint x: 468, startPoint y: 242, endPoint x: 33, endPoint y: 242, distance: 435.5
click at [468, 242] on li "iPhone 15/15 Pro (393 x 852)" at bounding box center [542, 231] width 190 height 30
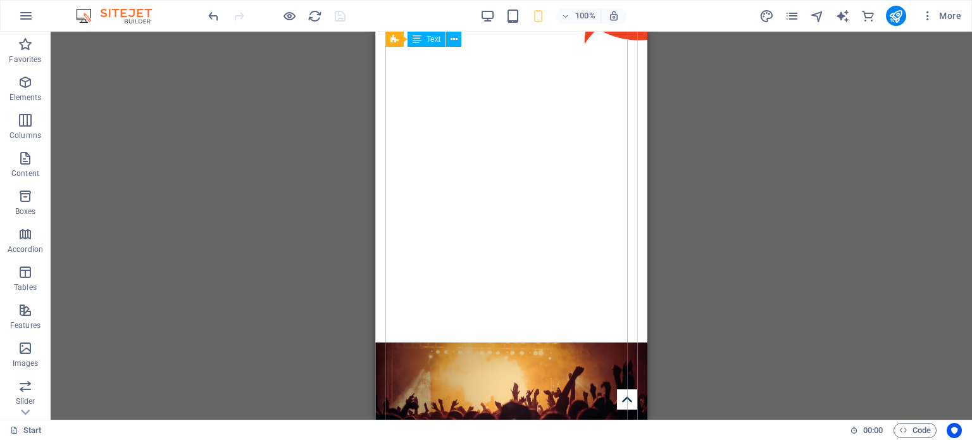
scroll to position [0, 0]
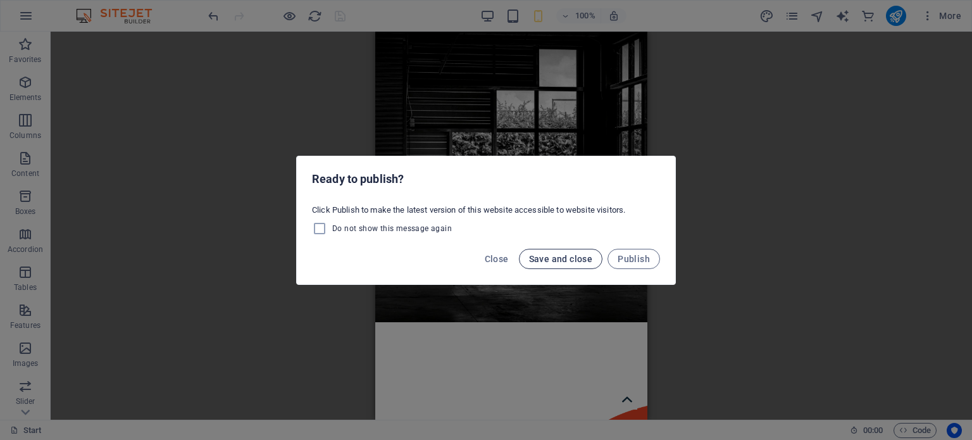
click at [545, 255] on span "Save and close" at bounding box center [561, 259] width 64 height 10
